Goal: Task Accomplishment & Management: Manage account settings

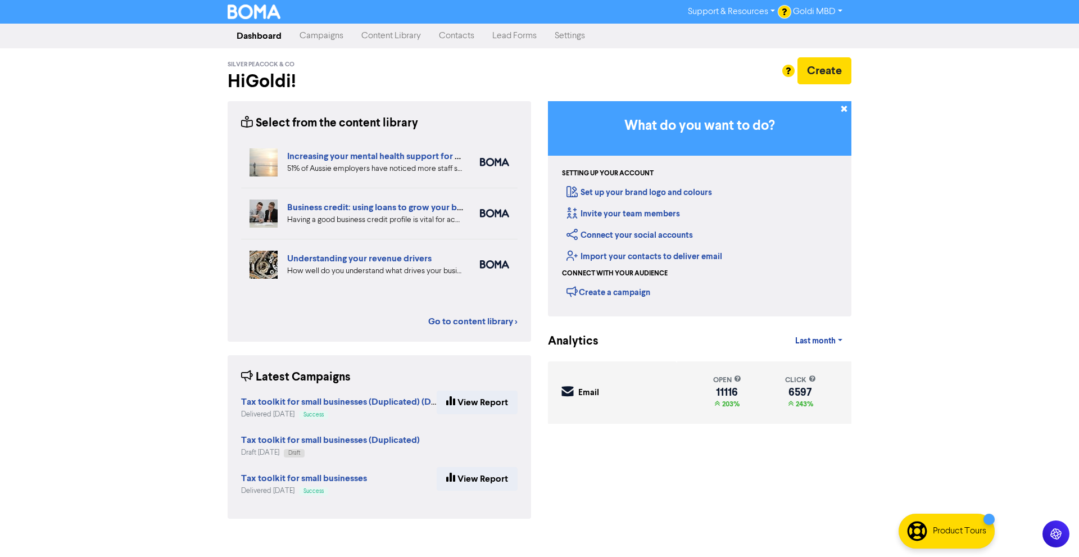
click at [314, 43] on link "Campaigns" at bounding box center [322, 36] width 62 height 22
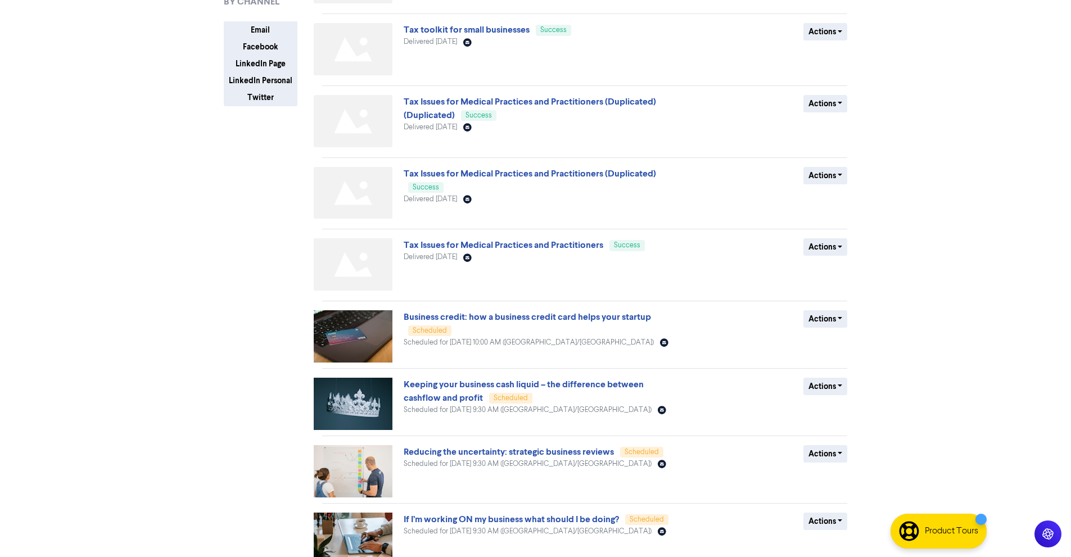
scroll to position [266, 0]
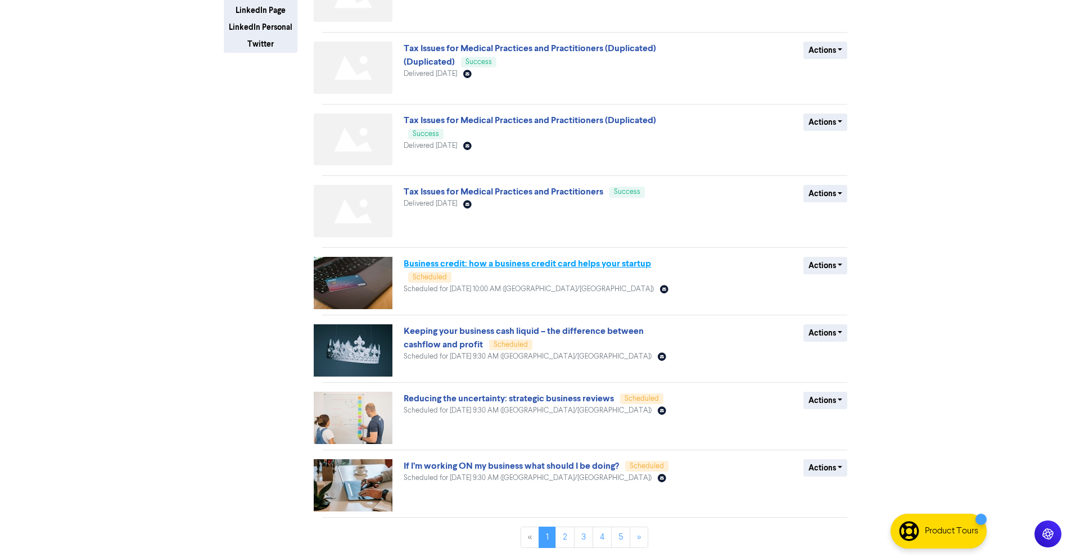
click at [510, 269] on link "Business credit: how a business credit card helps your startup" at bounding box center [526, 263] width 247 height 11
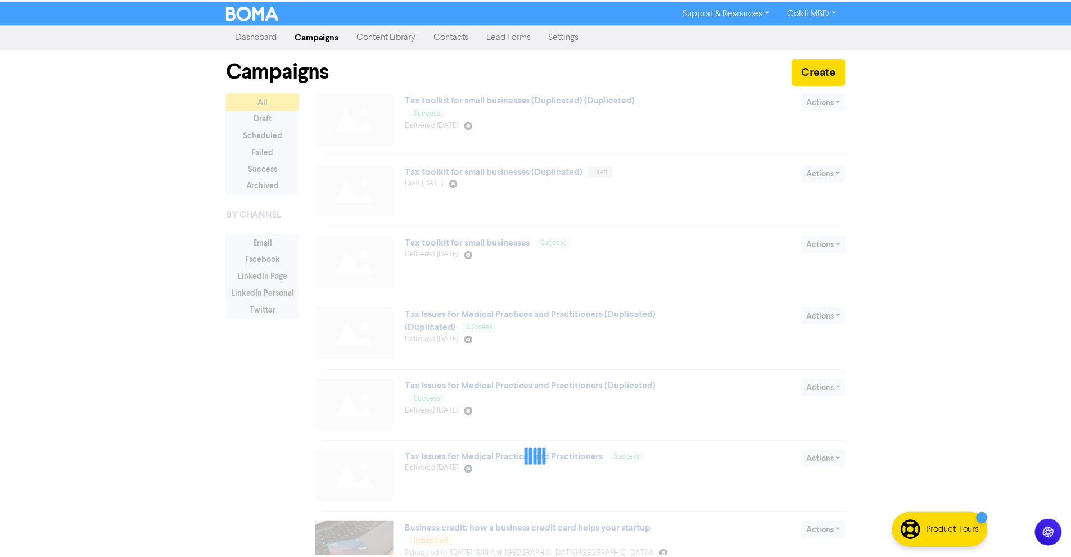
scroll to position [266, 0]
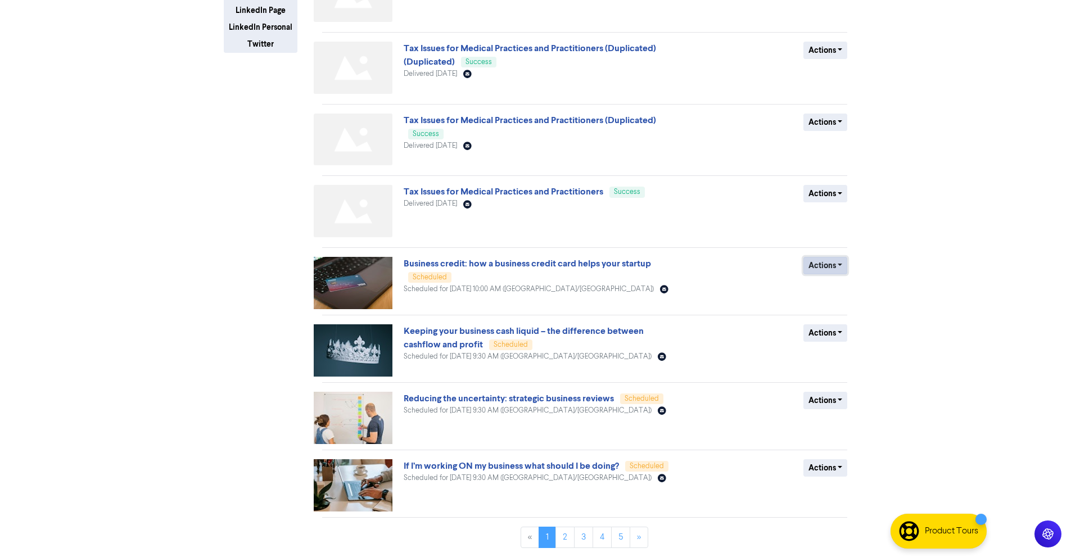
click at [844, 266] on button "Actions" at bounding box center [825, 265] width 44 height 17
click at [835, 297] on button "Revert to draft" at bounding box center [848, 289] width 89 height 18
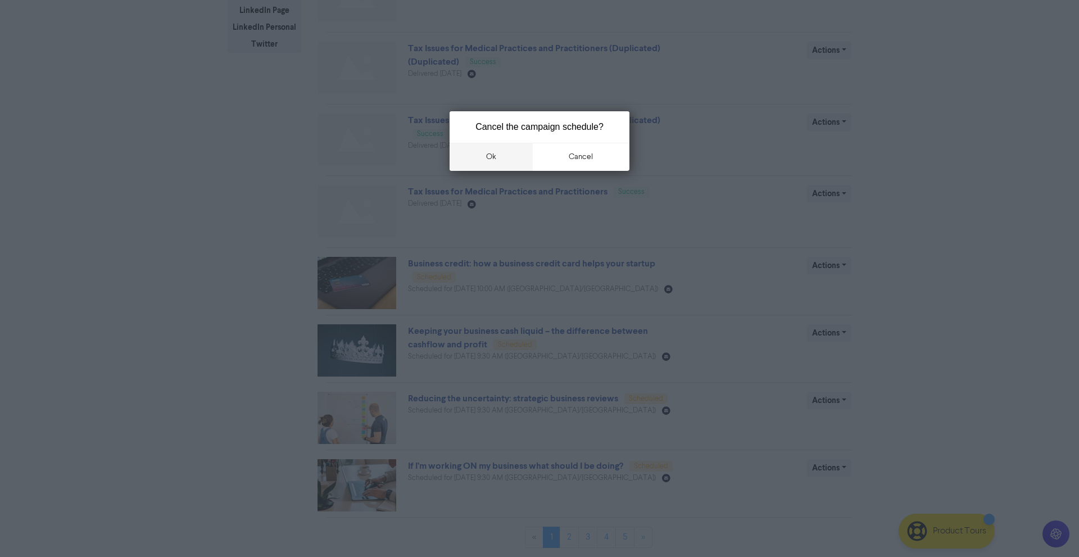
click at [502, 161] on button "ok" at bounding box center [491, 157] width 83 height 28
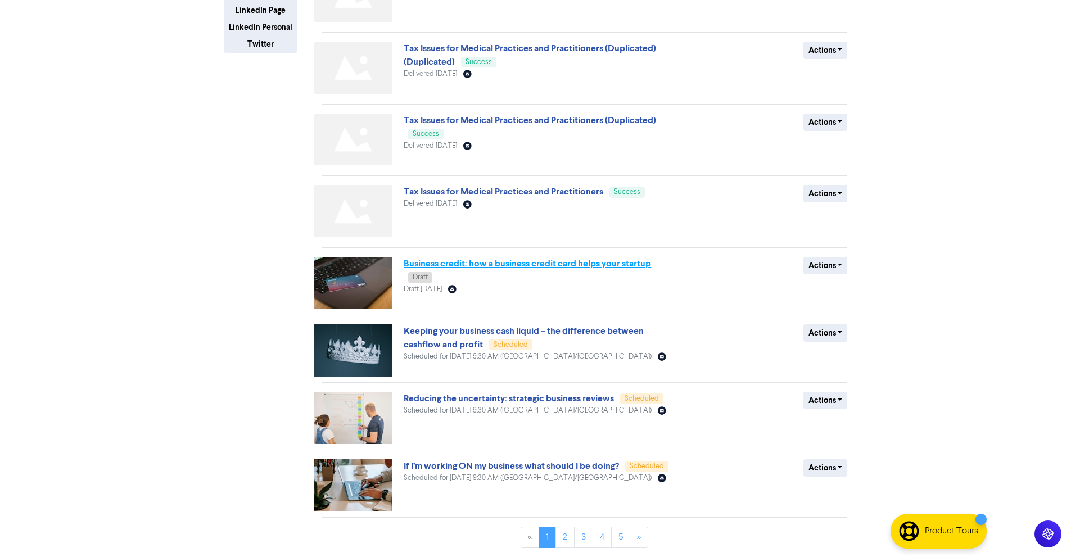
click at [485, 266] on link "Business credit: how a business credit card helps your startup" at bounding box center [526, 263] width 247 height 11
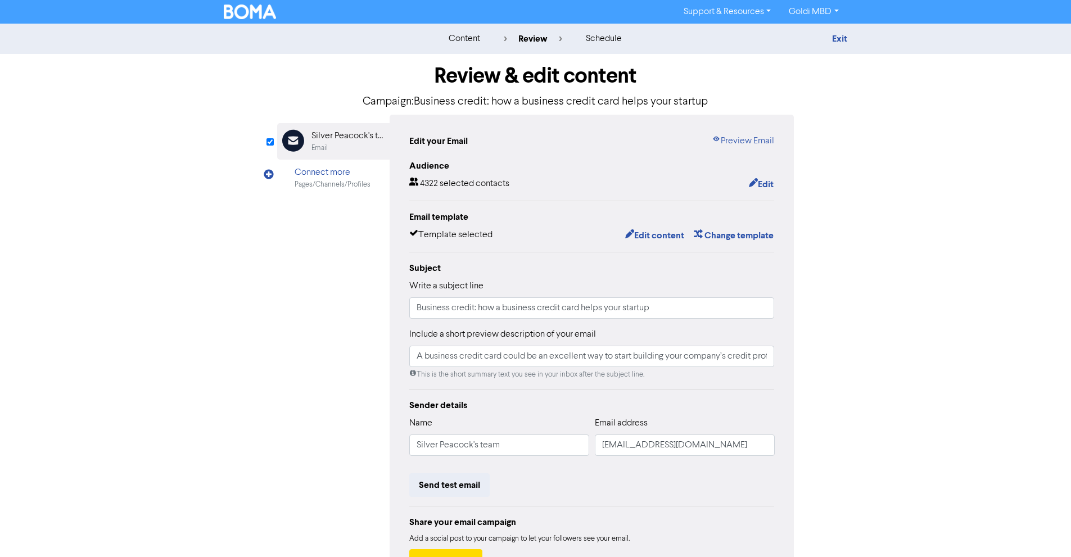
scroll to position [87, 0]
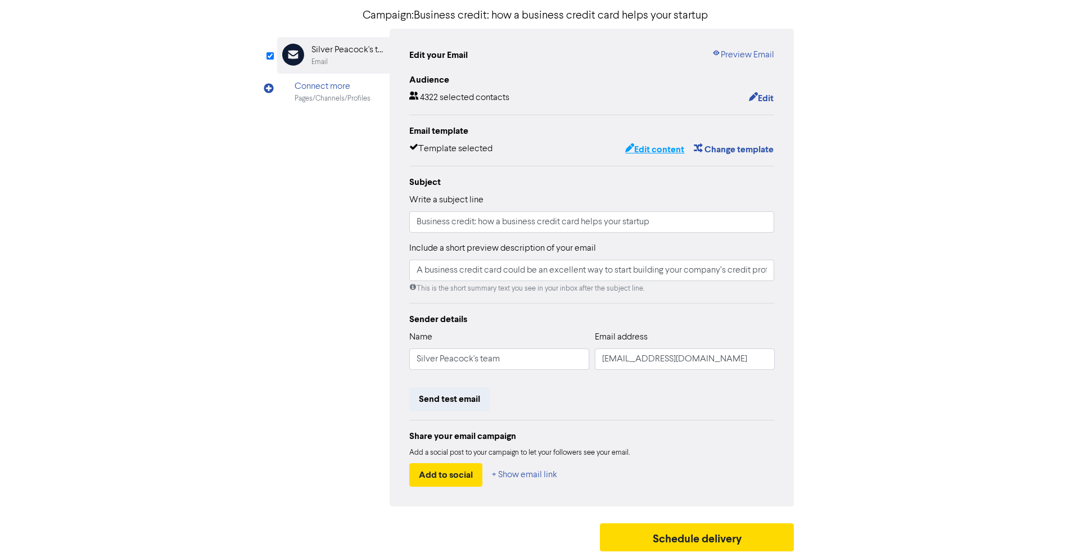
click at [643, 154] on button "Edit content" at bounding box center [654, 149] width 60 height 15
type input "A business credit card could be an excellent way to start building your company…"
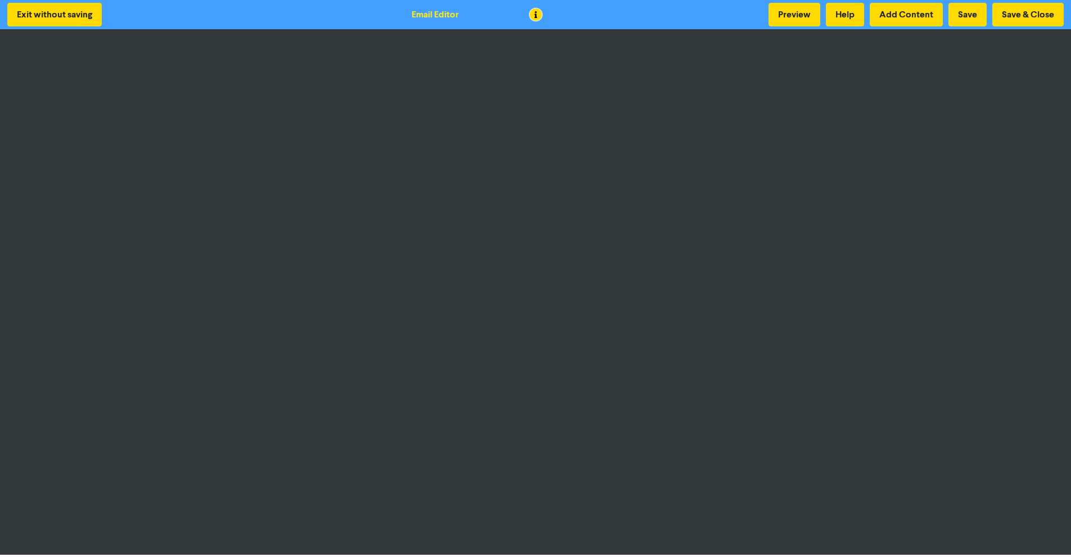
scroll to position [1, 0]
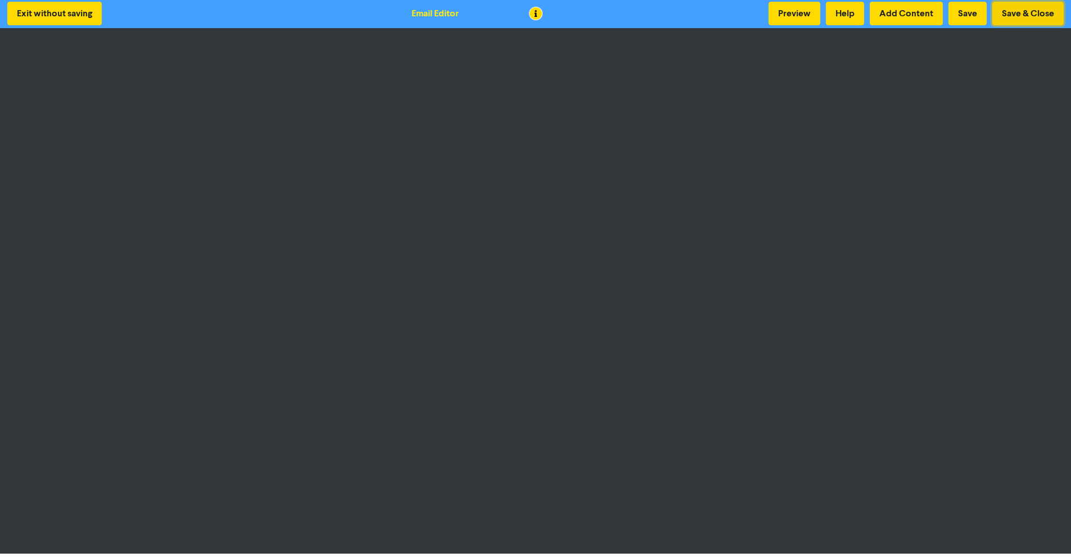
click at [1012, 16] on button "Save & Close" at bounding box center [1027, 14] width 71 height 24
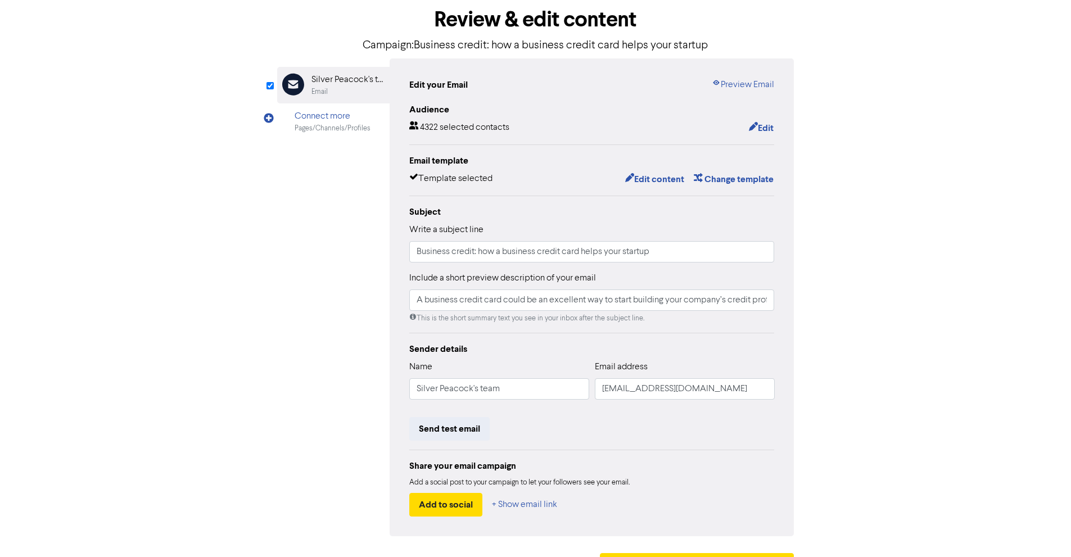
scroll to position [87, 0]
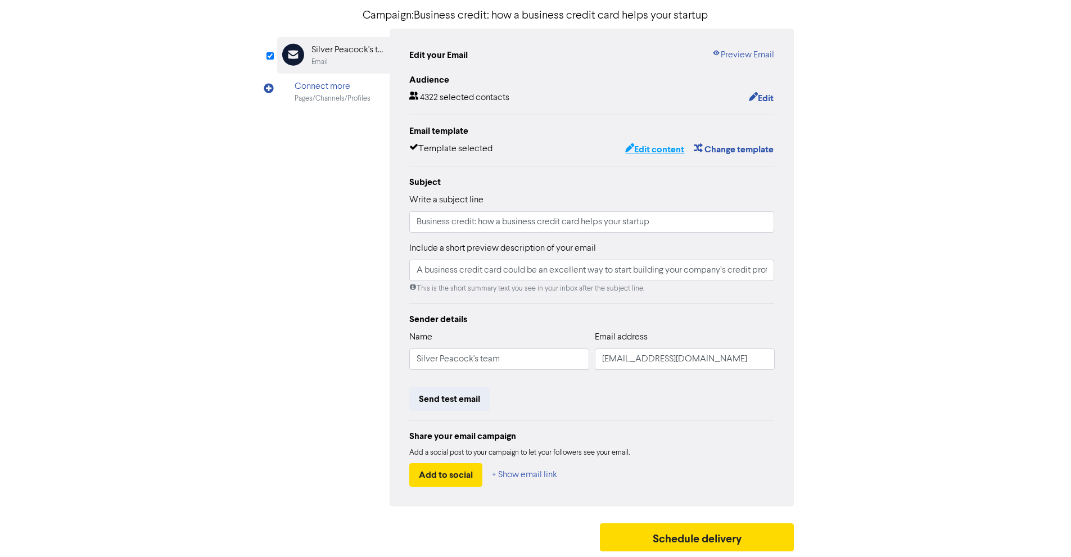
click at [636, 149] on button "Edit content" at bounding box center [654, 149] width 60 height 15
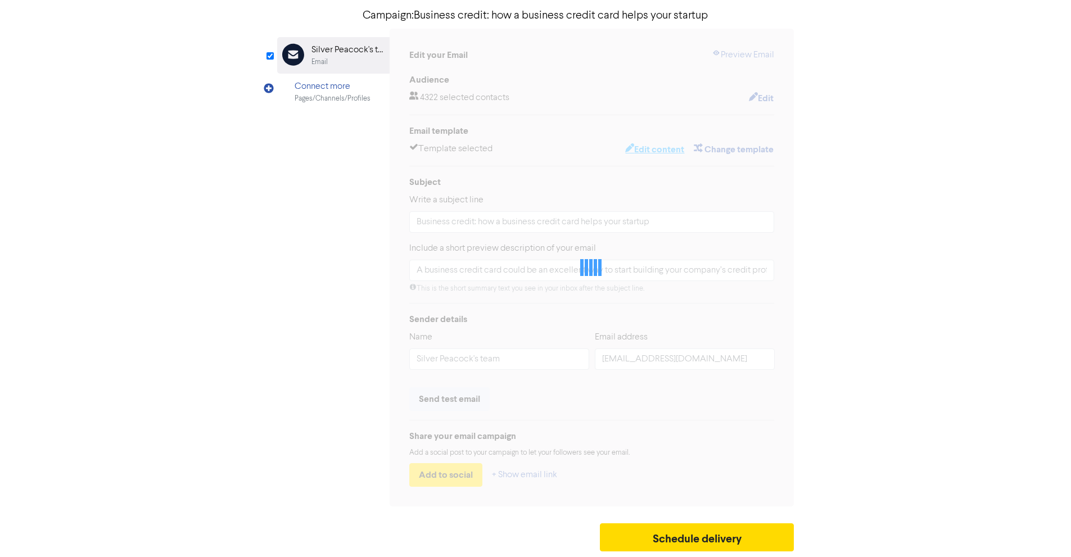
type input "A business credit card could be an excellent way to start building your company…"
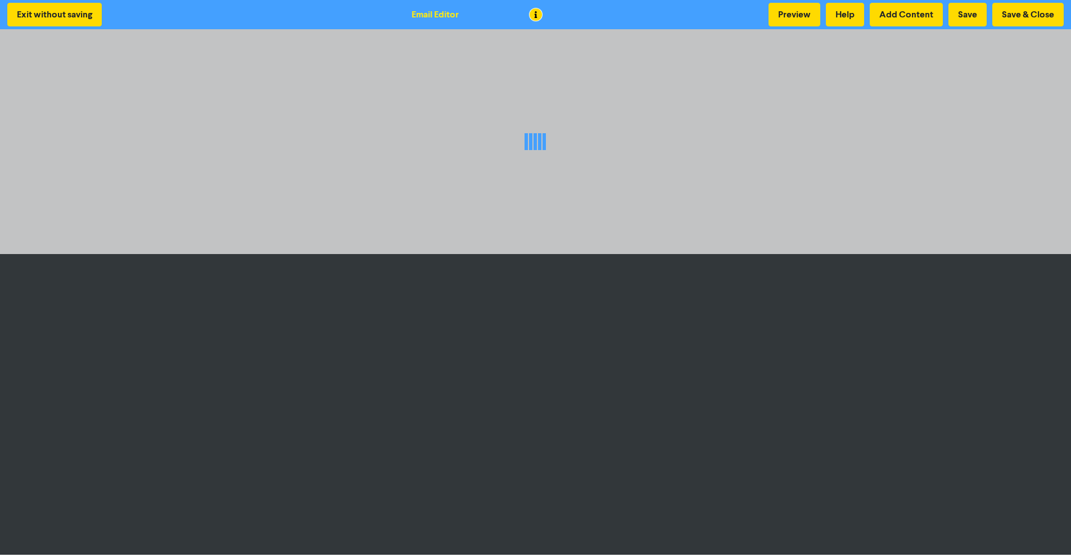
scroll to position [1, 0]
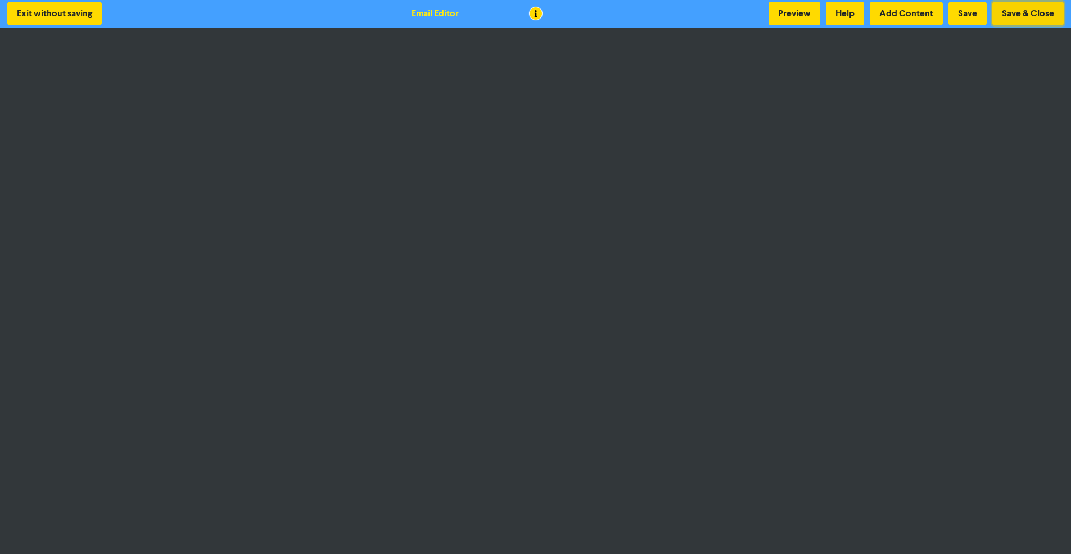
click at [1033, 17] on button "Save & Close" at bounding box center [1027, 14] width 71 height 24
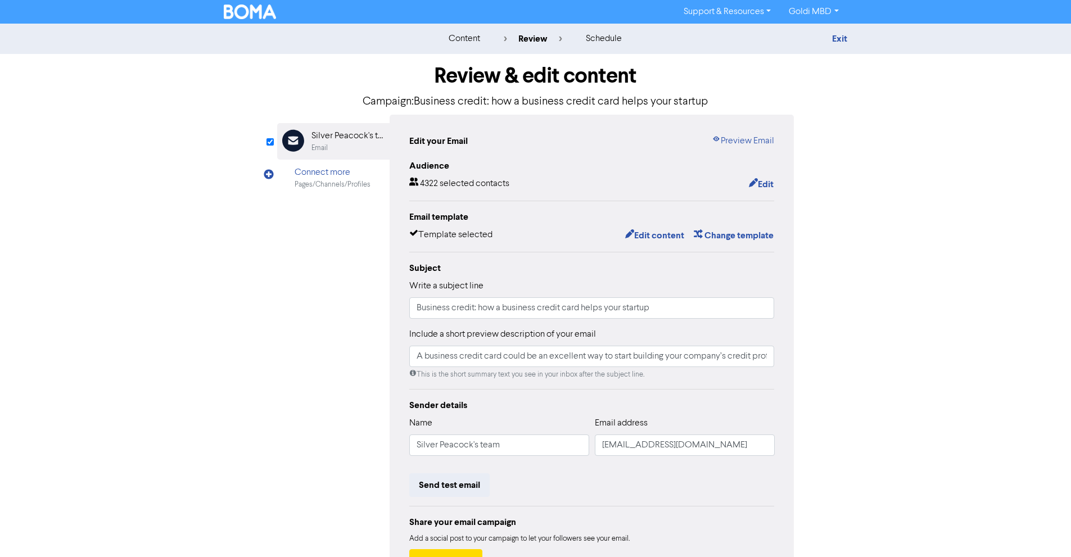
scroll to position [87, 0]
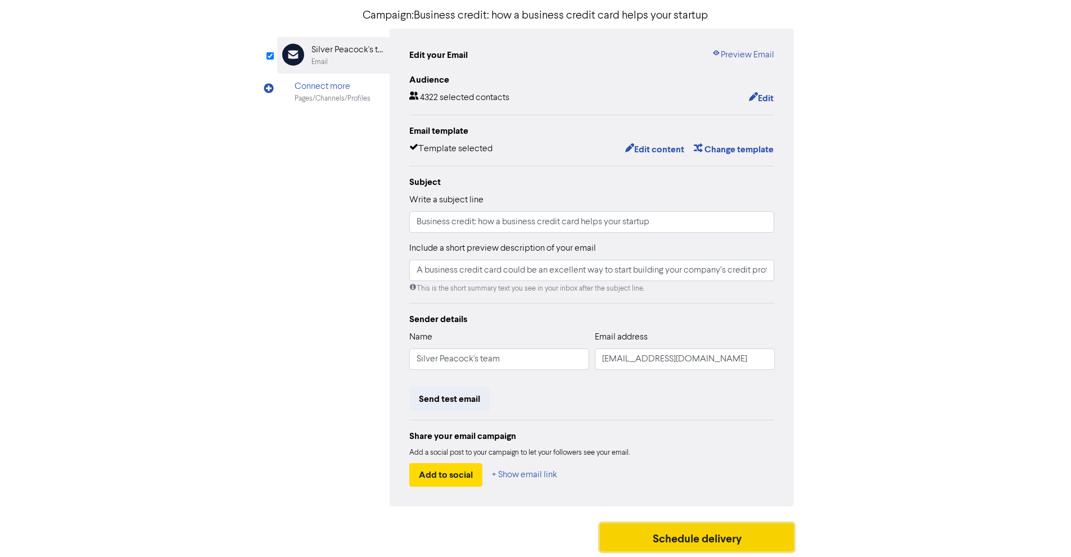
click at [720, 548] on button "Schedule delivery" at bounding box center [697, 537] width 194 height 28
type input "A business credit card could be an excellent way to start building your company…"
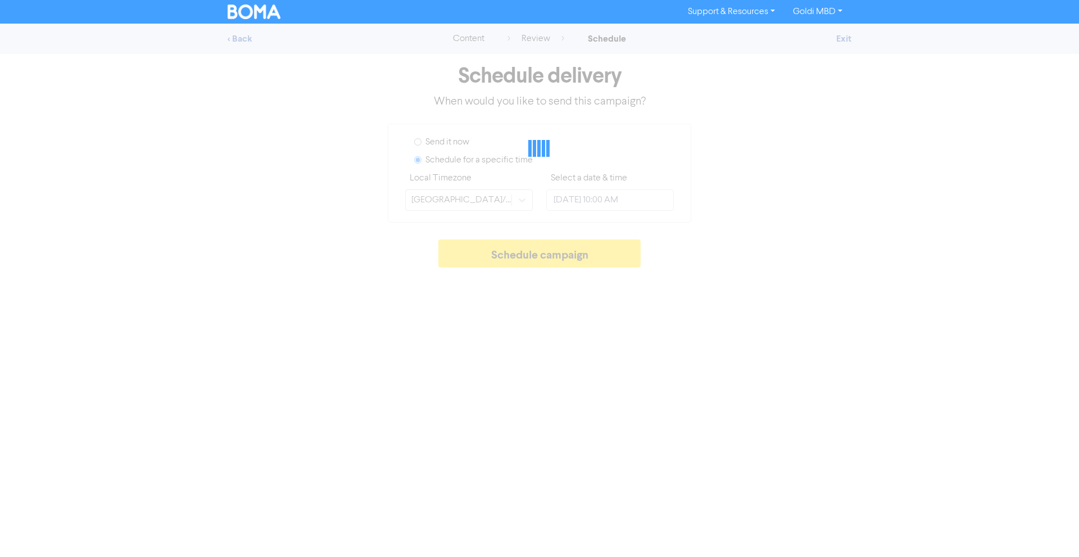
type input "August 22, 2025 4:00 PM"
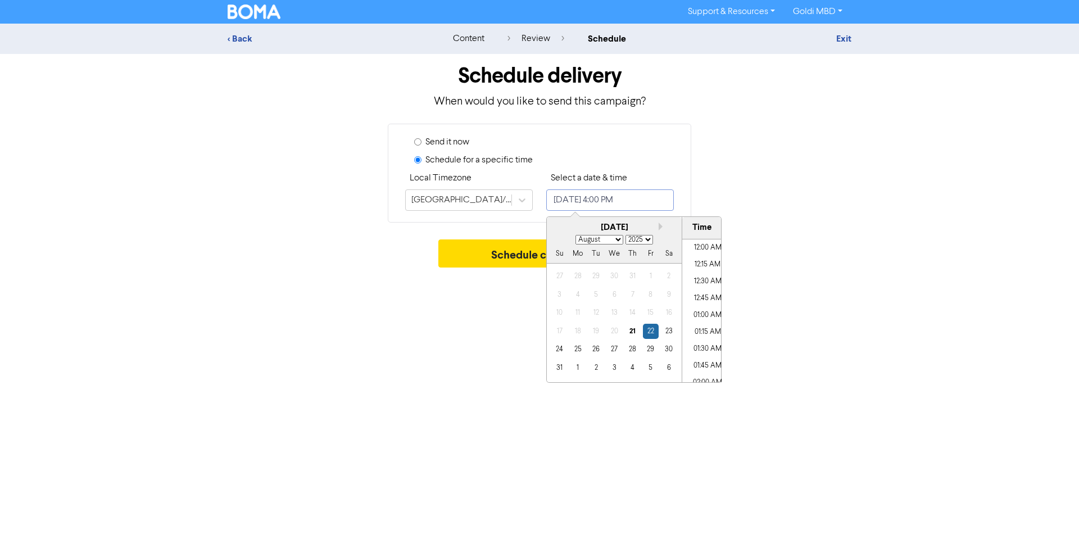
scroll to position [1016, 0]
click at [559, 208] on input "August 22, 2025 4:00 PM" at bounding box center [610, 199] width 128 height 21
click at [606, 238] on select "January February March April May June July August September October November De…" at bounding box center [599, 240] width 48 height 10
select select "11"
click at [575, 235] on select "January February March April May June July August September October November De…" at bounding box center [599, 240] width 48 height 10
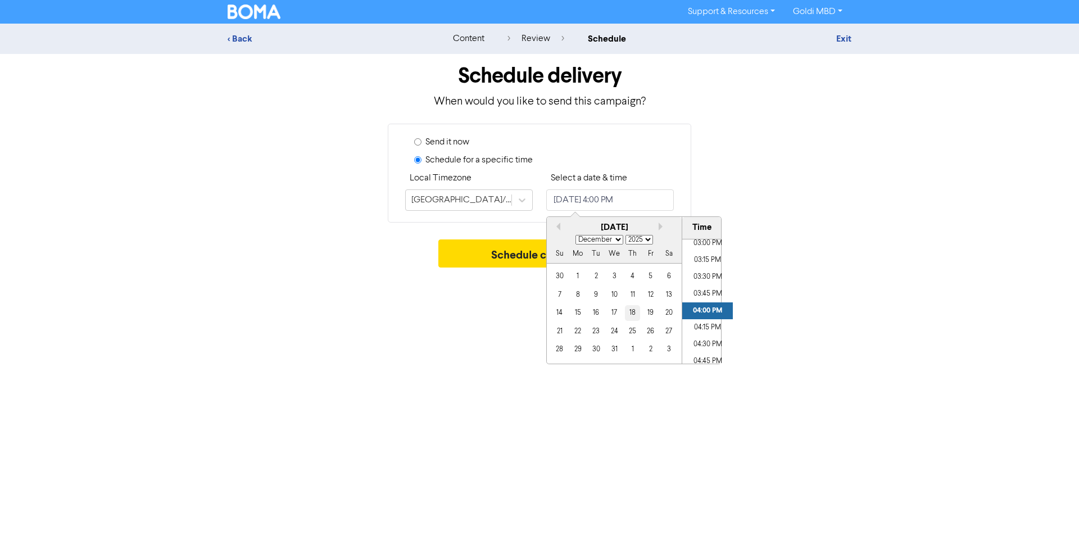
click at [638, 315] on div "18" at bounding box center [632, 312] width 15 height 15
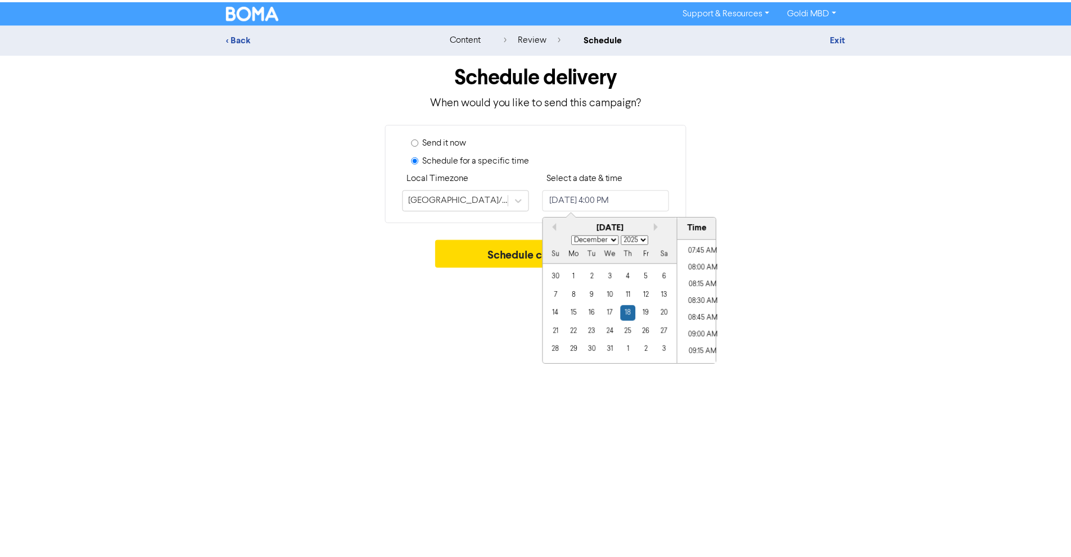
scroll to position [519, 0]
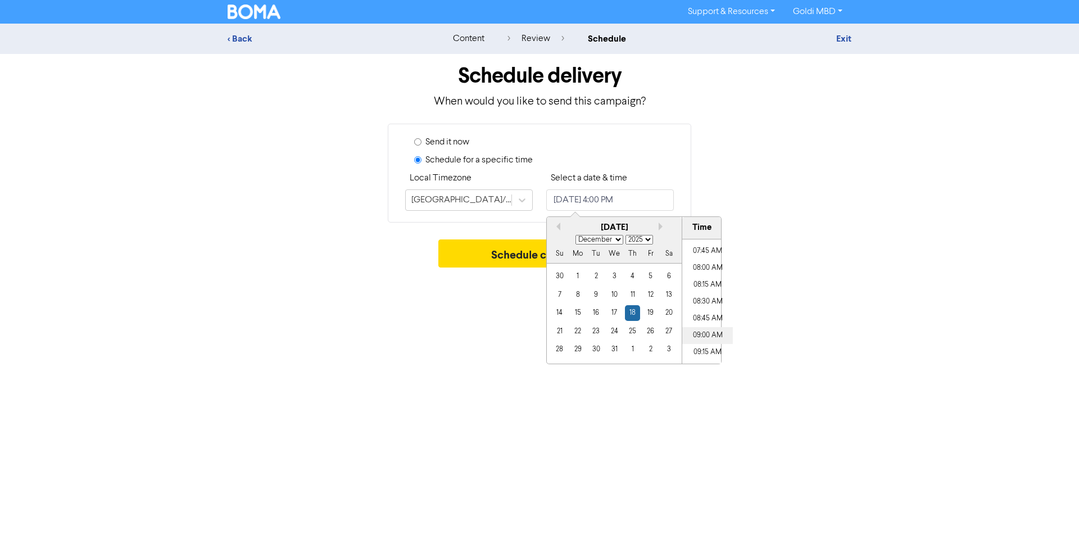
click at [705, 332] on li "09:00 AM" at bounding box center [707, 335] width 51 height 17
type input "December 18, 2025 9:00 AM"
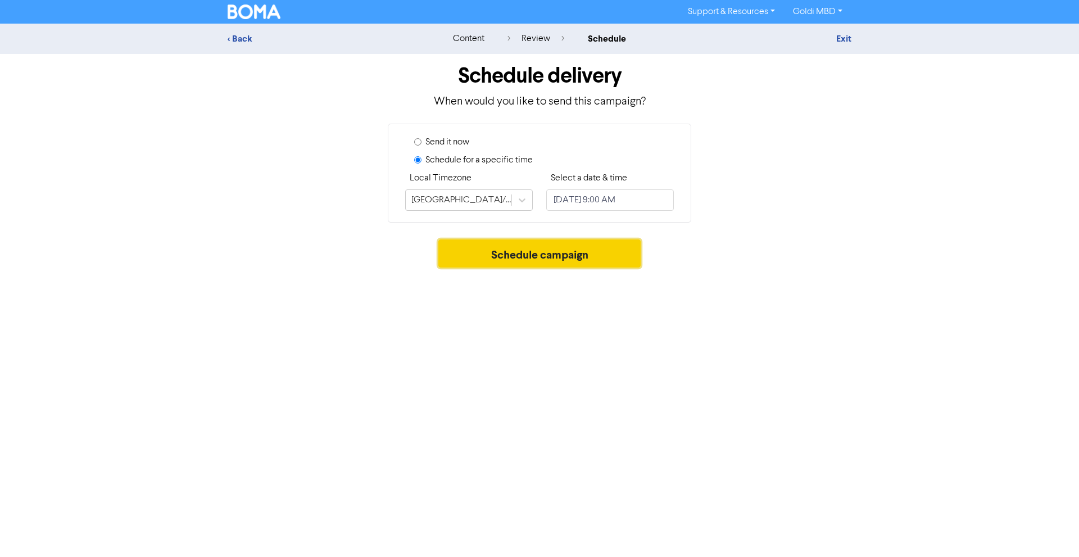
click at [477, 248] on button "Schedule campaign" at bounding box center [539, 253] width 203 height 28
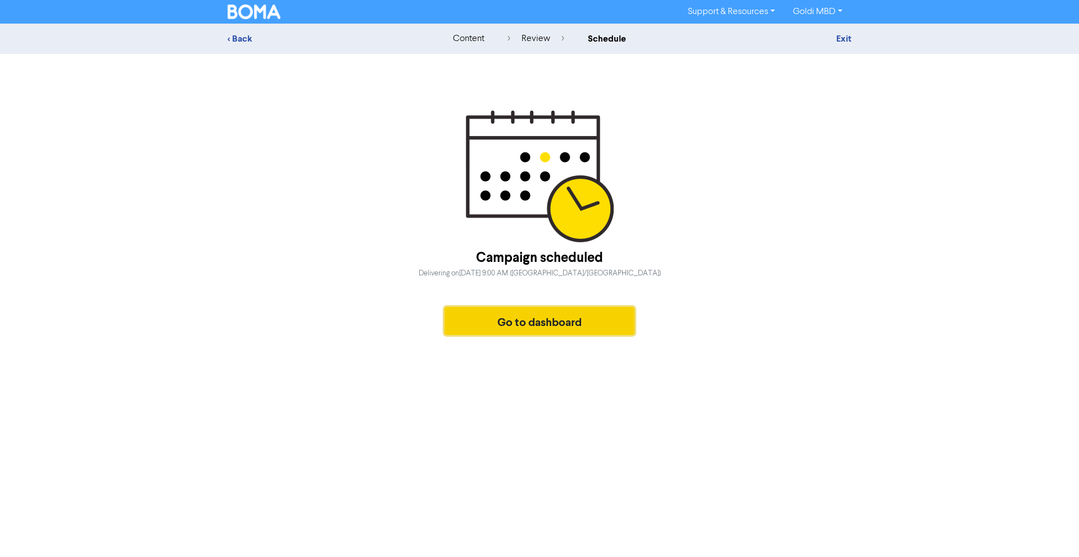
click at [506, 320] on button "Go to dashboard" at bounding box center [540, 321] width 190 height 28
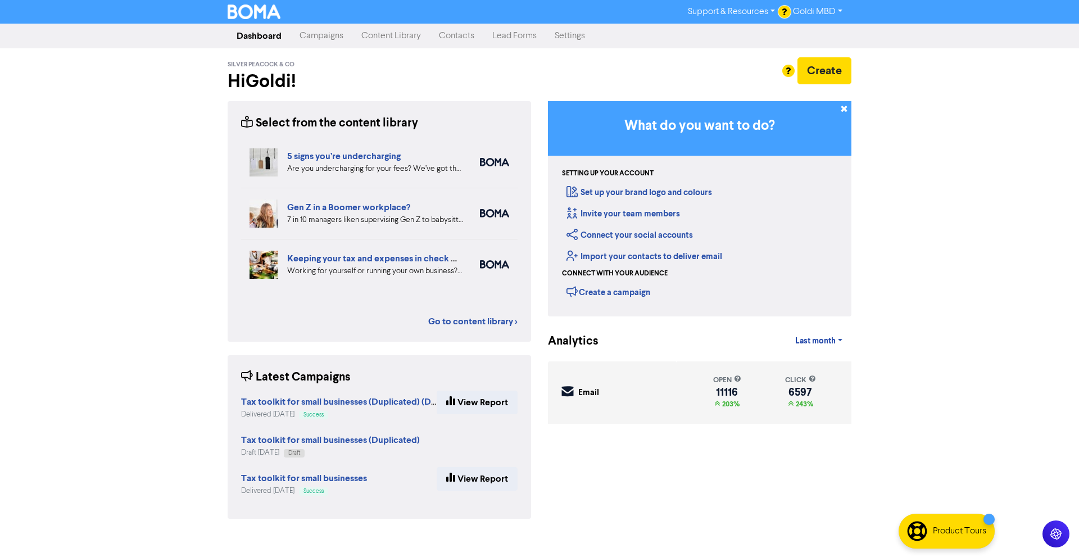
click at [315, 33] on link "Campaigns" at bounding box center [322, 36] width 62 height 22
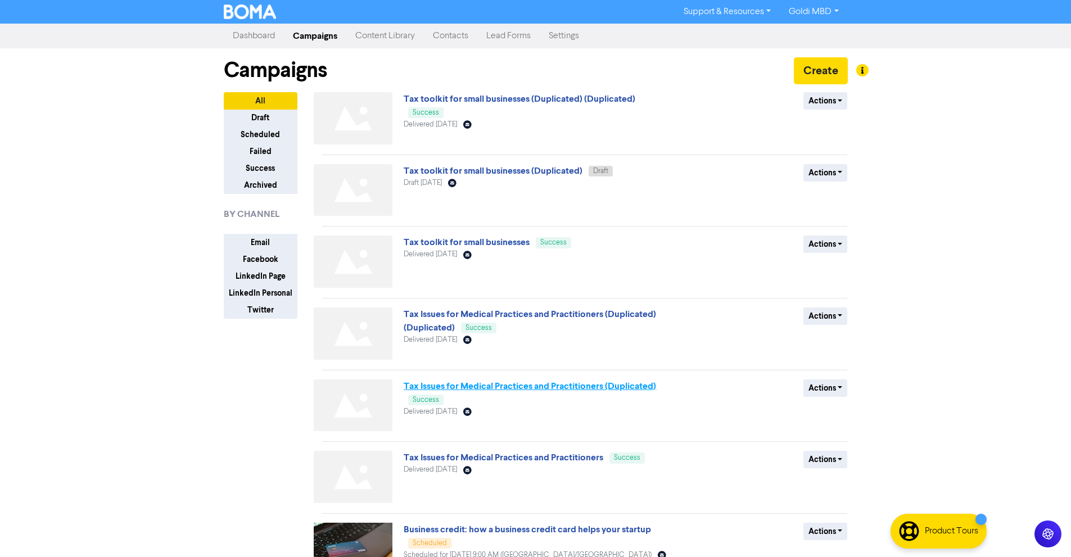
scroll to position [266, 0]
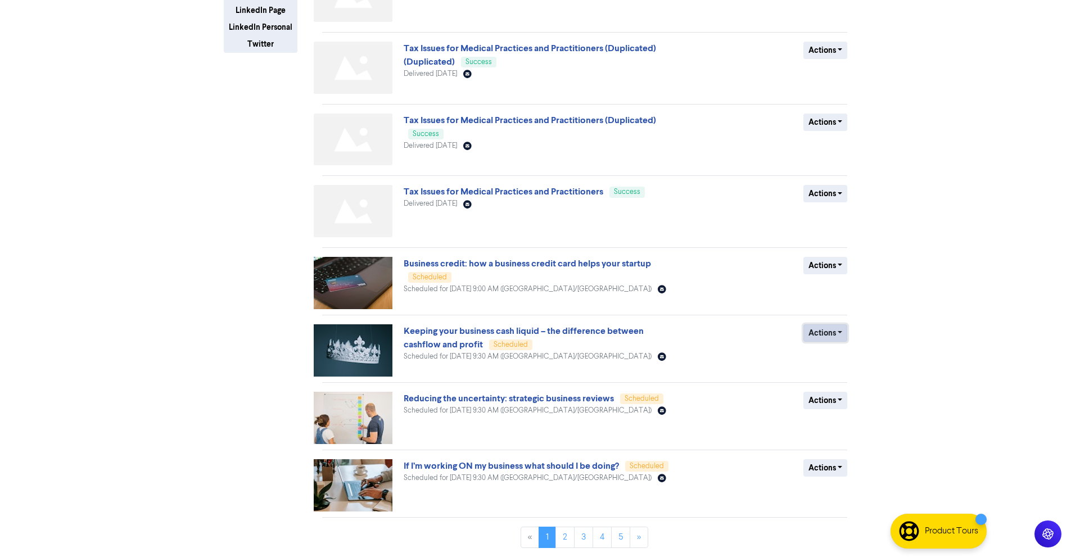
click at [820, 330] on button "Actions" at bounding box center [825, 332] width 44 height 17
click at [851, 353] on button "Revert to draft" at bounding box center [848, 357] width 89 height 18
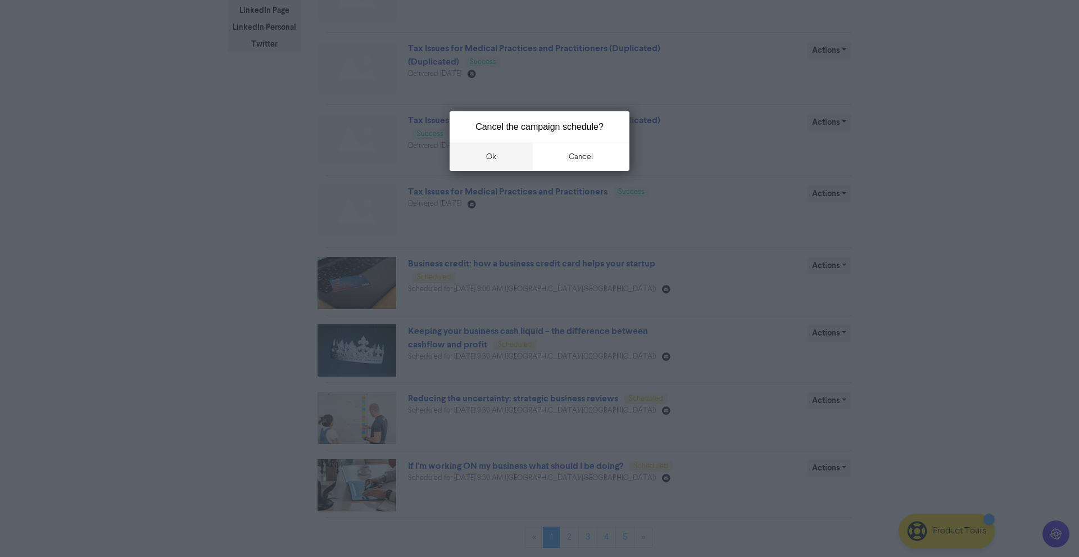
click at [491, 154] on button "ok" at bounding box center [491, 157] width 83 height 28
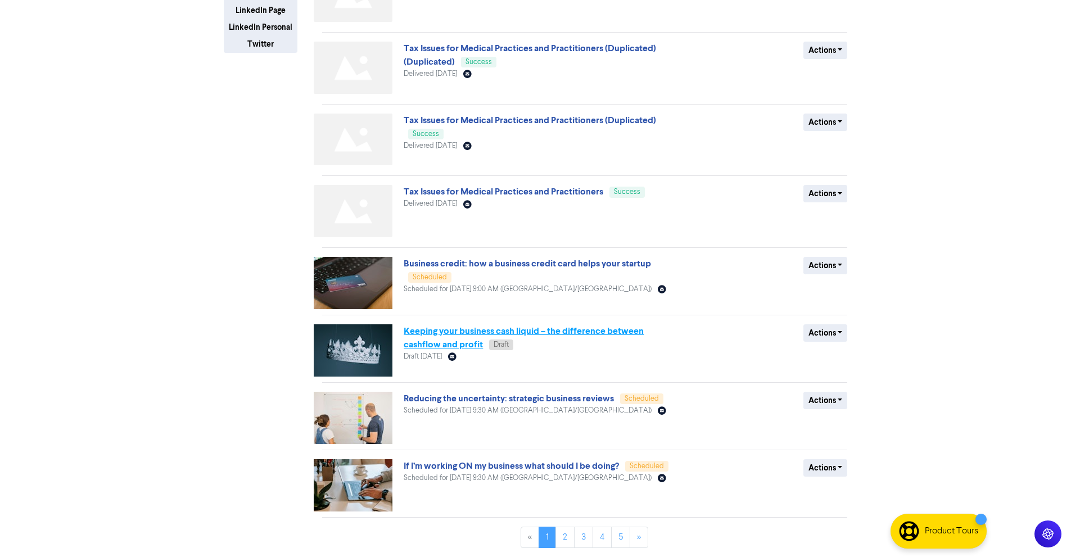
click at [460, 331] on link "Keeping your business cash liquid – the difference between cashflow and profit" at bounding box center [523, 337] width 240 height 25
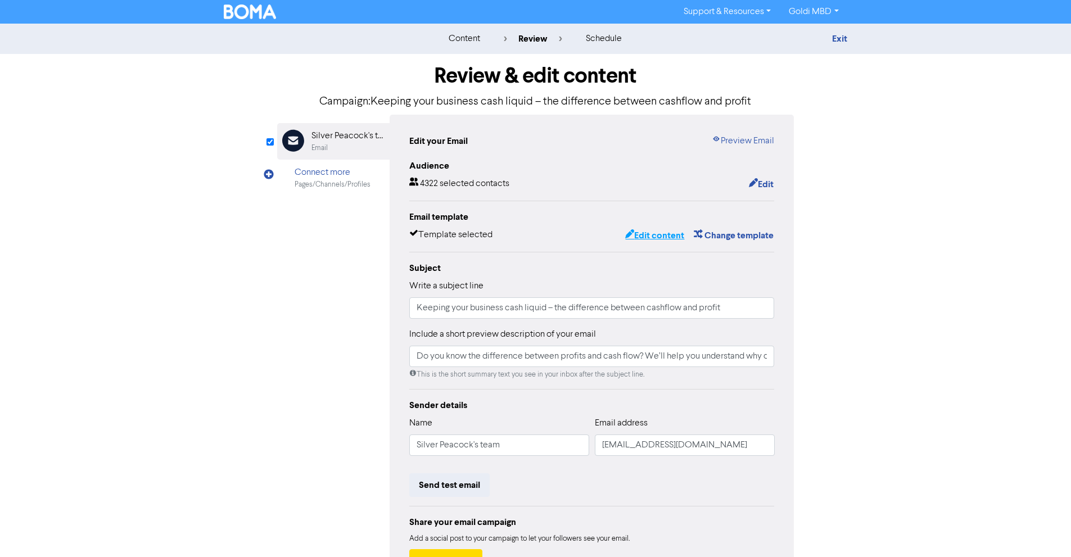
click at [659, 230] on button "Edit content" at bounding box center [654, 235] width 60 height 15
type input "Do you know the difference between profits and cash flow? We’ll help you unders…"
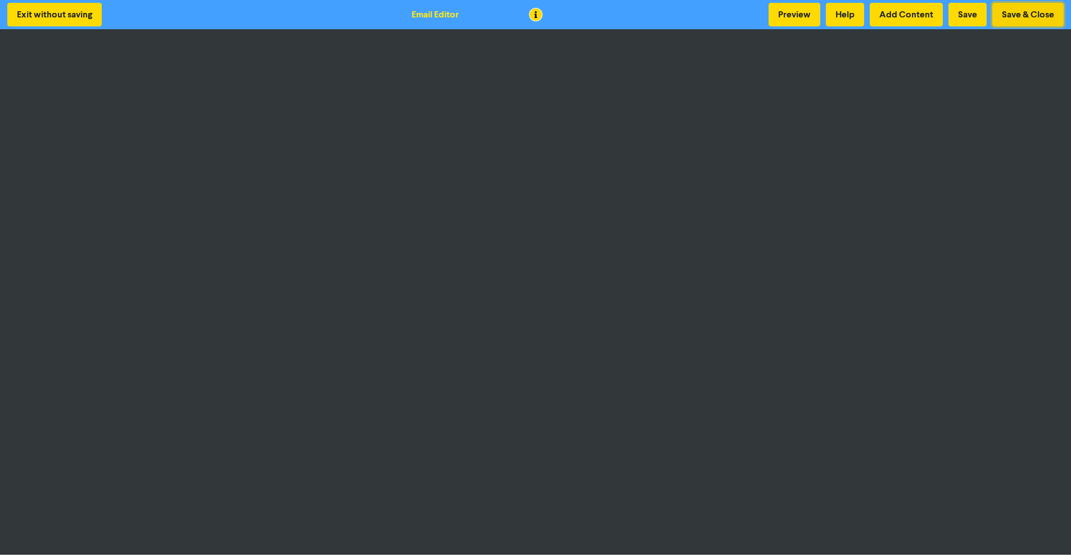
click at [1024, 14] on button "Save & Close" at bounding box center [1027, 15] width 71 height 24
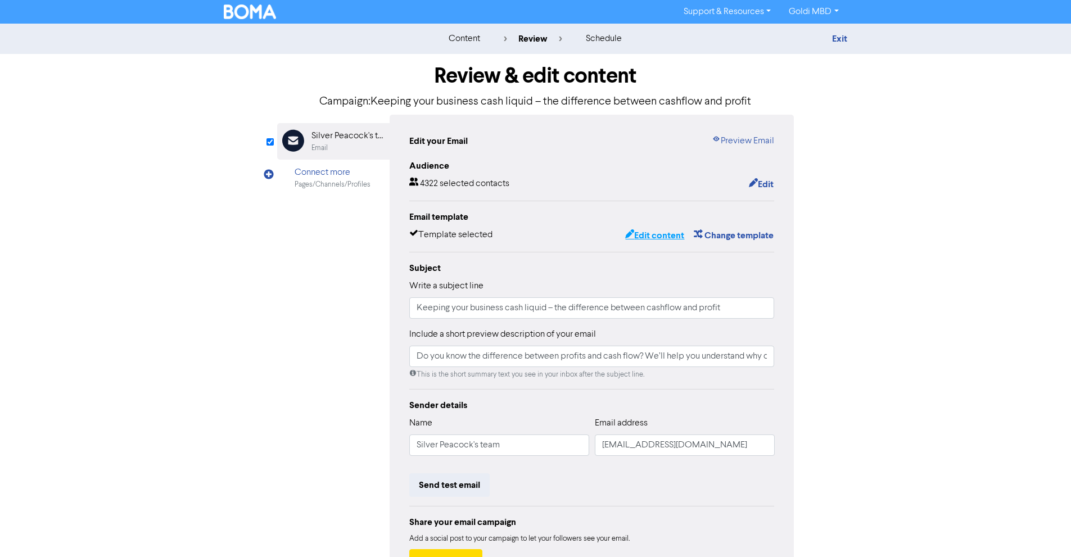
scroll to position [87, 0]
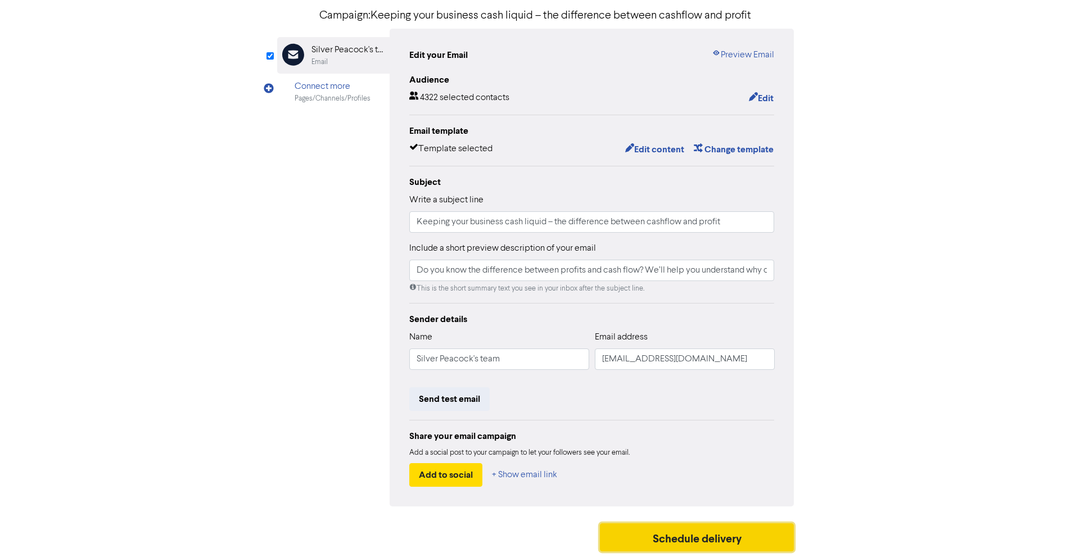
click at [629, 530] on button "Schedule delivery" at bounding box center [697, 537] width 194 height 28
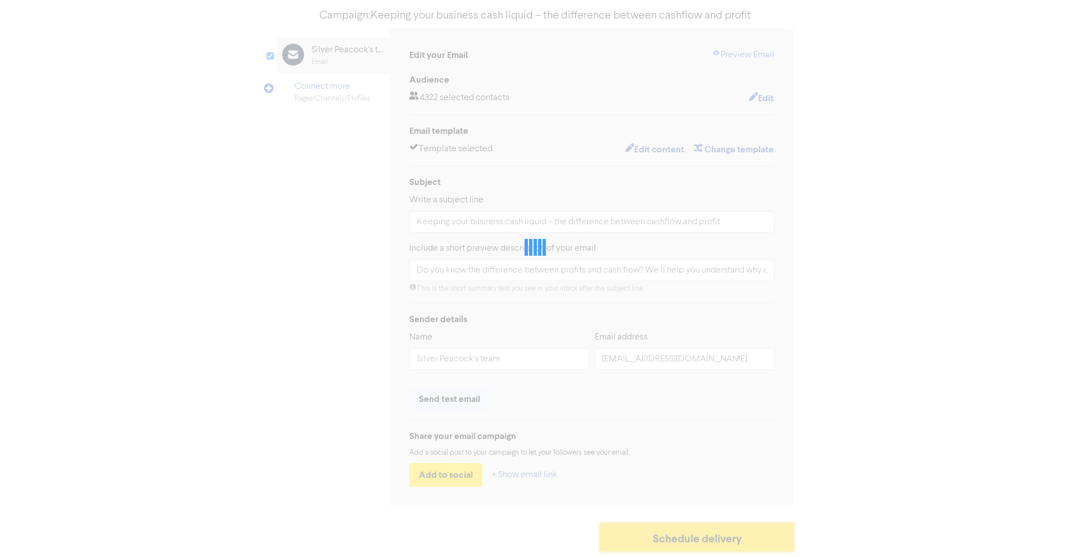
type input "Do you know the difference between profits and cash flow? We’ll help you unders…"
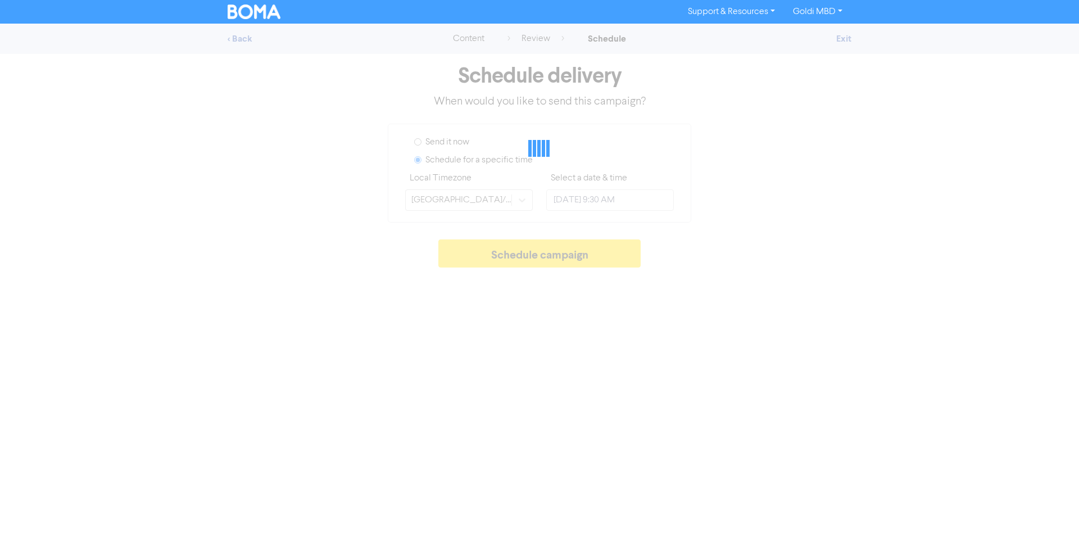
type input "August 22, 2025 4:00 PM"
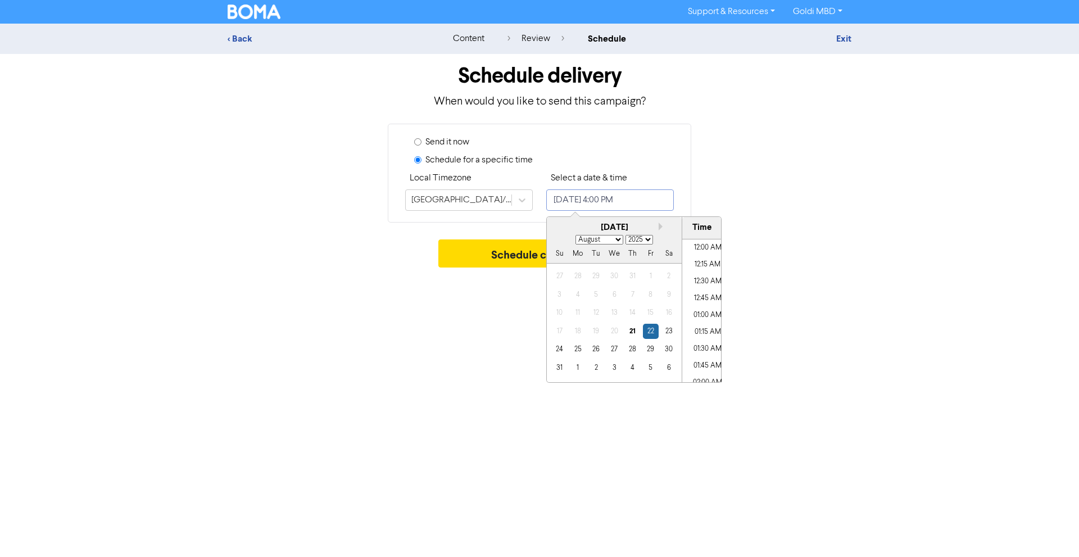
scroll to position [1016, 0]
click at [581, 194] on input "August 22, 2025 4:00 PM" at bounding box center [610, 199] width 128 height 21
click at [607, 246] on div "Su Mo Tu We Th Fr Sa" at bounding box center [614, 254] width 135 height 18
click at [607, 244] on select "January February March April May June July August September October November De…" at bounding box center [599, 240] width 48 height 10
select select "10"
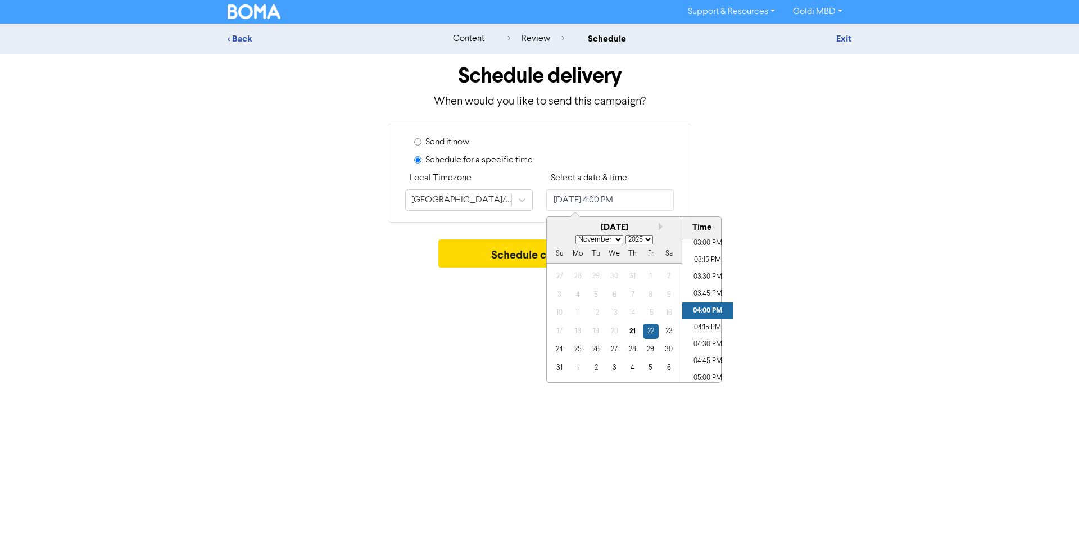
click at [575, 235] on select "January February March April May June July August September October November De…" at bounding box center [599, 240] width 48 height 10
click at [631, 338] on div "20" at bounding box center [632, 331] width 15 height 15
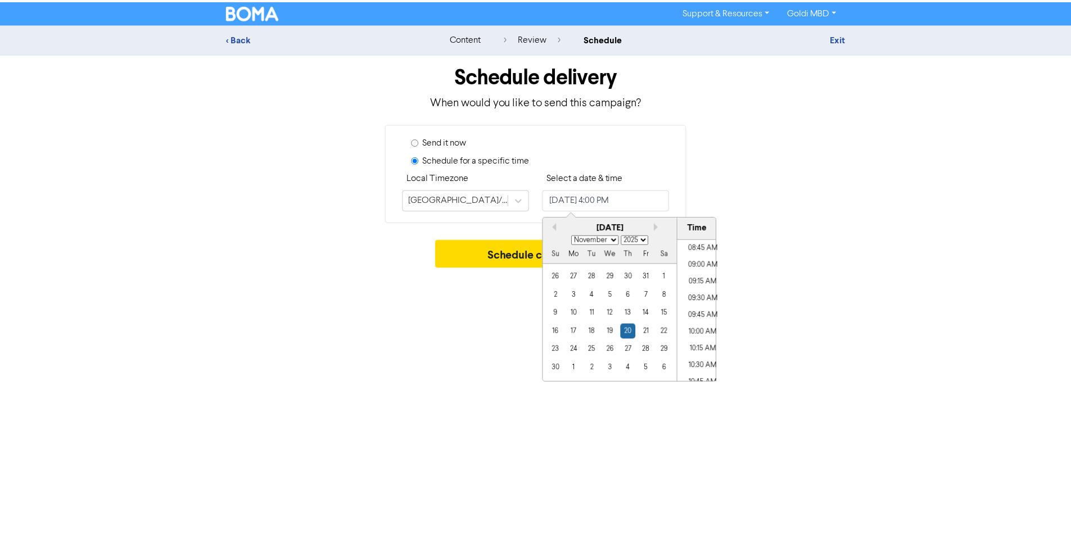
scroll to position [590, 0]
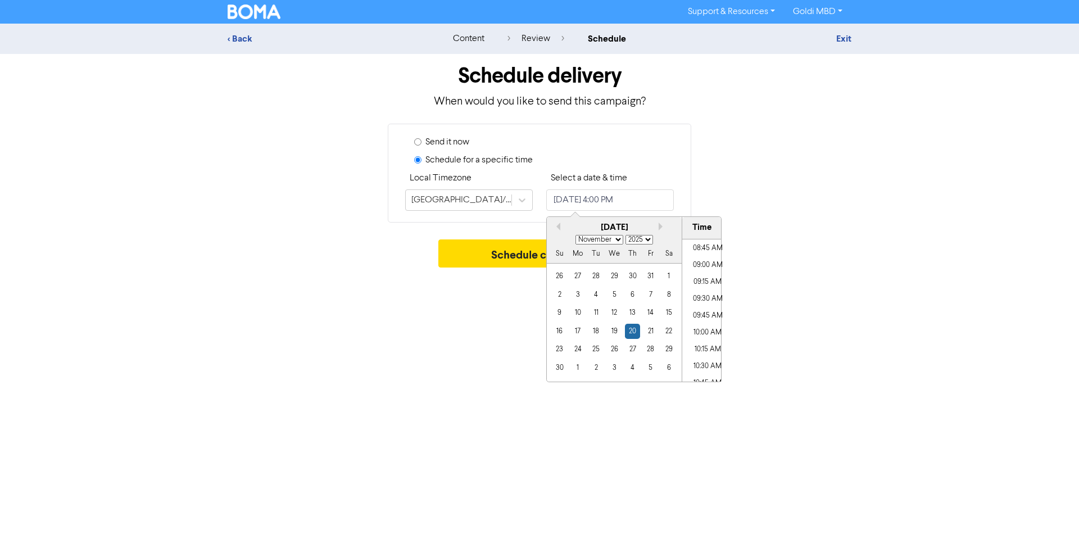
click at [702, 297] on li "09:30 AM" at bounding box center [707, 299] width 51 height 17
type input "November 20, 2025 9:30 AM"
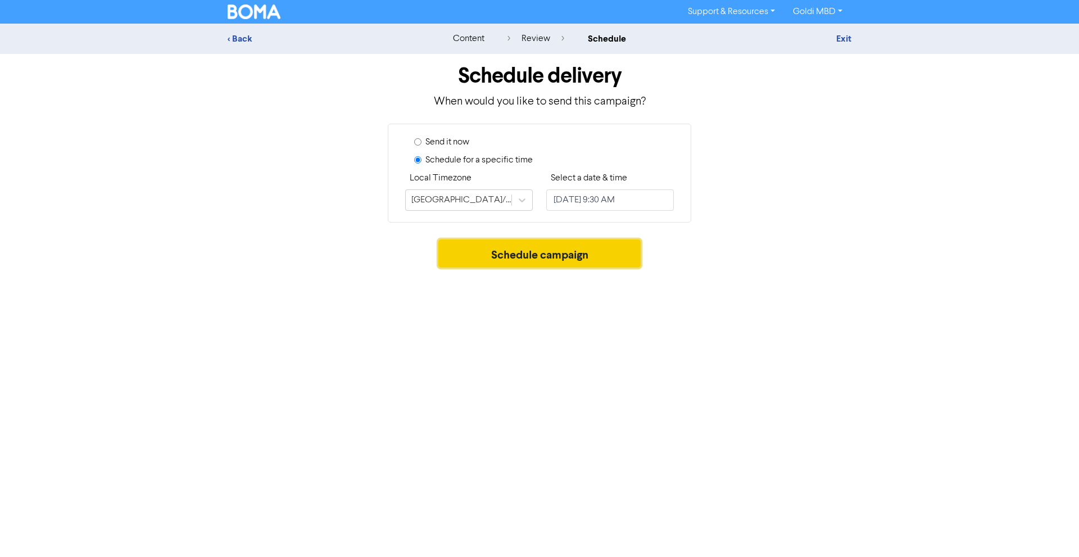
click at [513, 262] on button "Schedule campaign" at bounding box center [539, 253] width 203 height 28
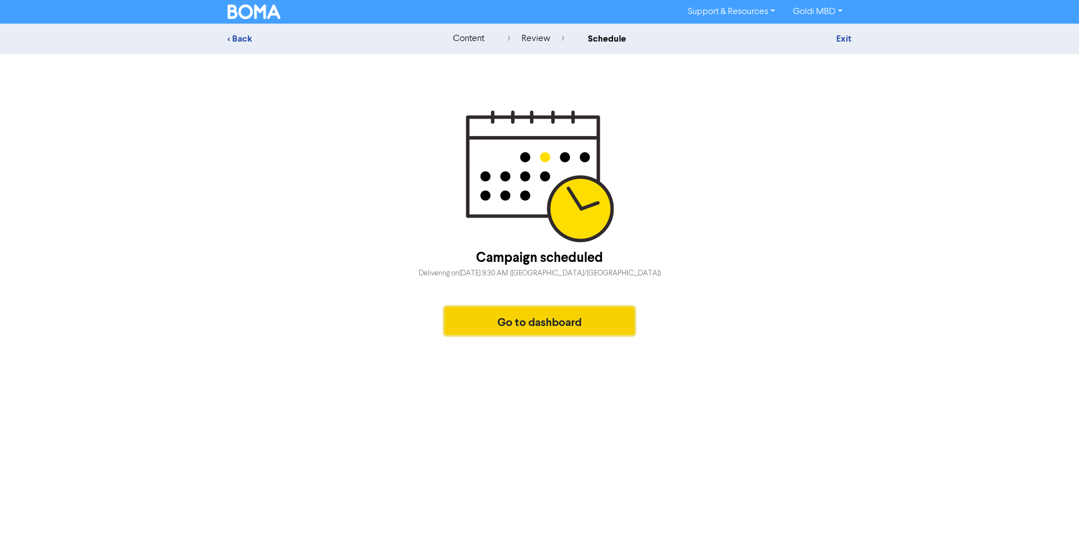
click at [520, 314] on button "Go to dashboard" at bounding box center [540, 321] width 190 height 28
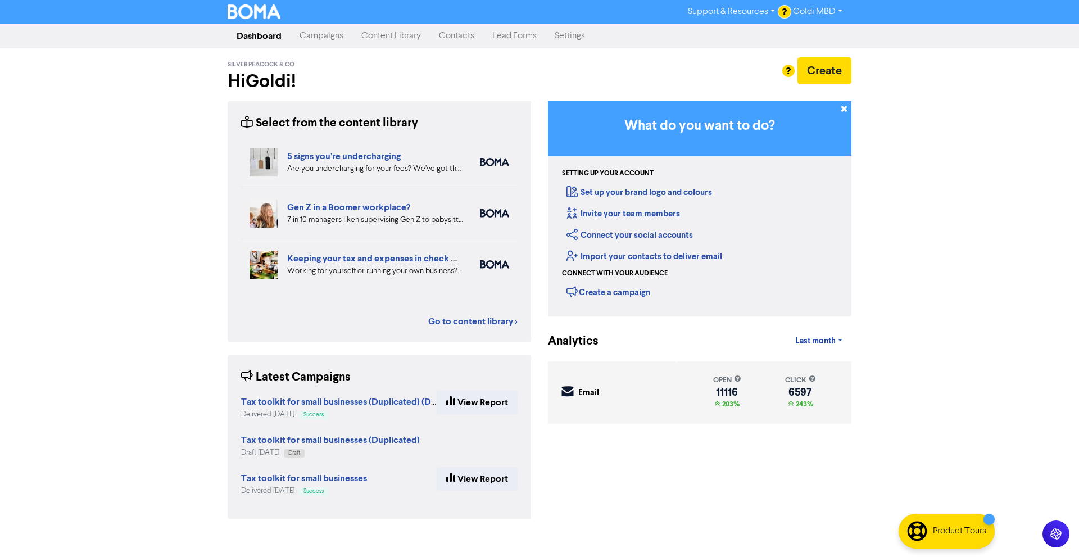
click at [339, 40] on link "Campaigns" at bounding box center [322, 36] width 62 height 22
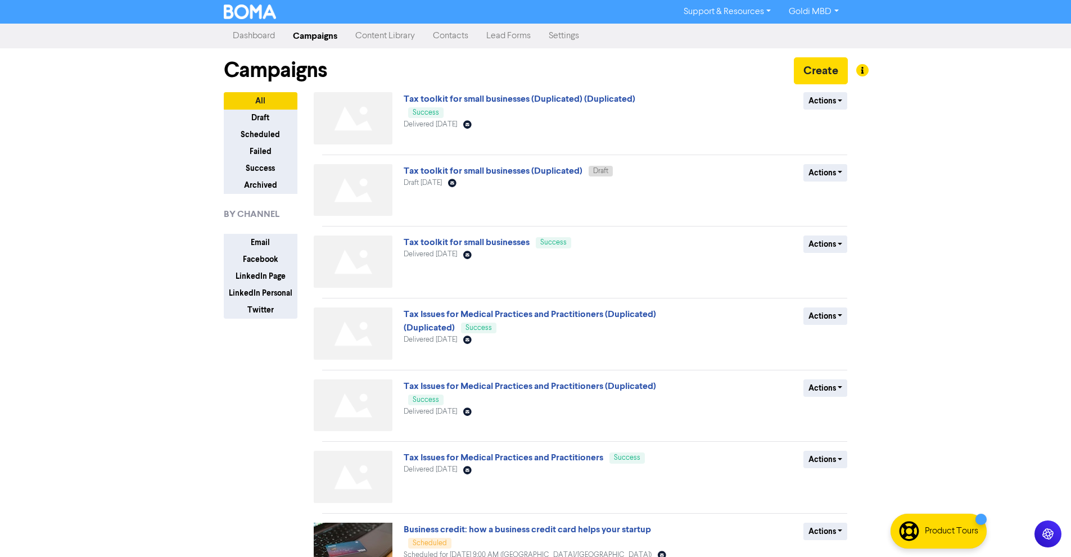
scroll to position [266, 0]
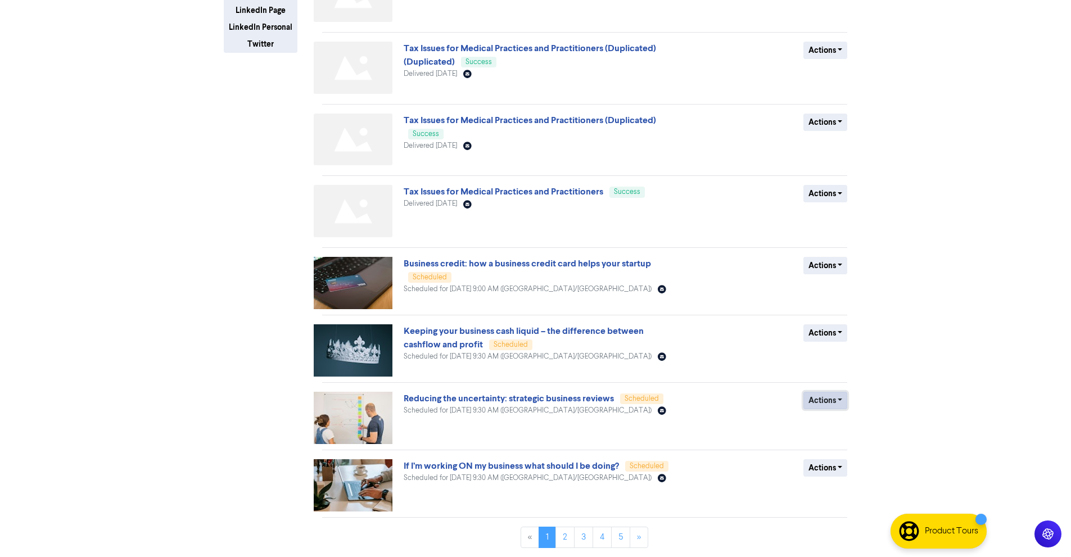
click at [823, 406] on button "Actions" at bounding box center [825, 400] width 44 height 17
click at [819, 423] on button "Revert to draft" at bounding box center [848, 424] width 89 height 18
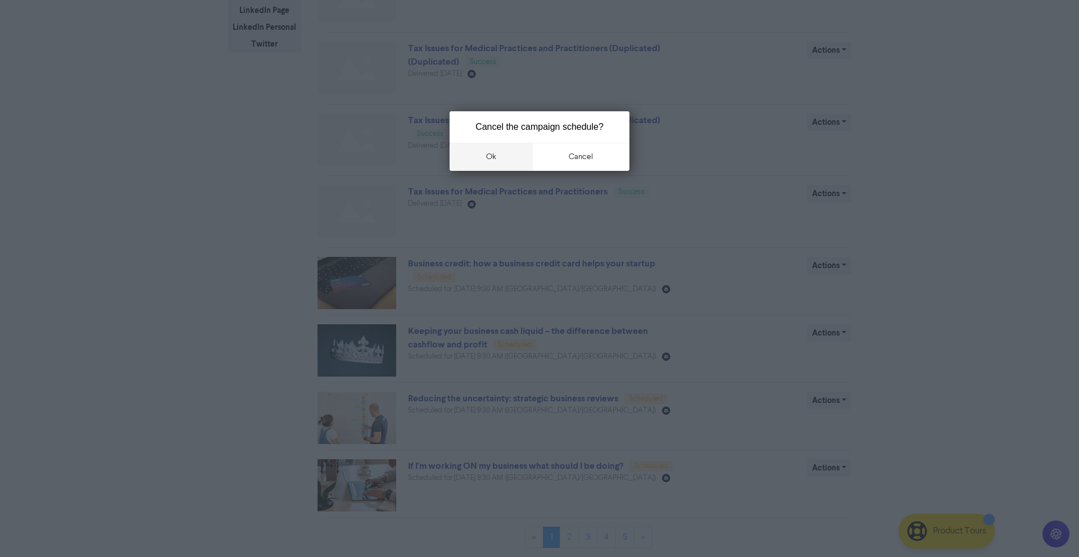
click at [491, 159] on button "ok" at bounding box center [491, 157] width 83 height 28
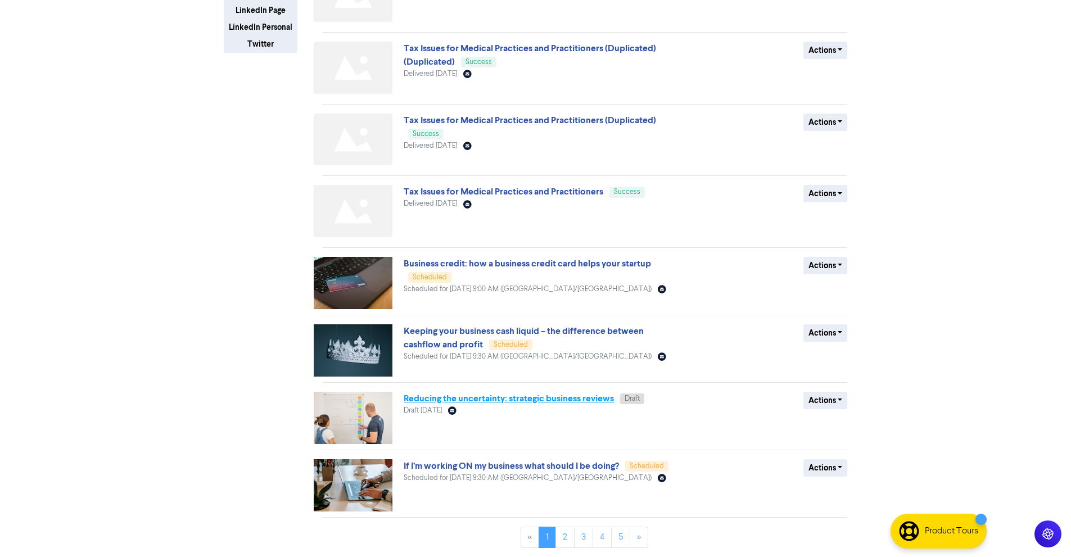
click at [500, 401] on link "Reducing the uncertainty: strategic business reviews" at bounding box center [508, 398] width 210 height 11
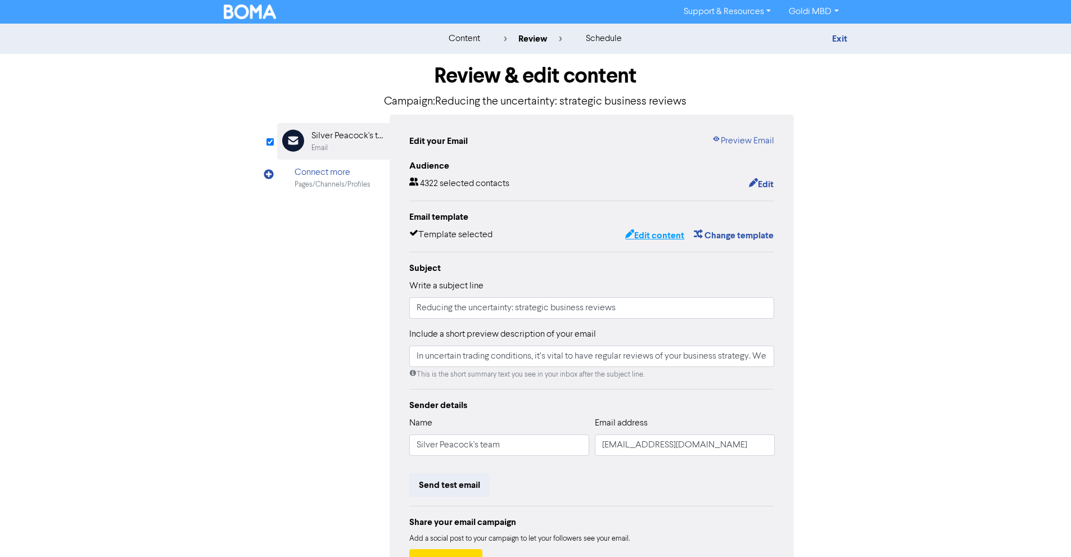
click at [643, 241] on button "Edit content" at bounding box center [654, 235] width 60 height 15
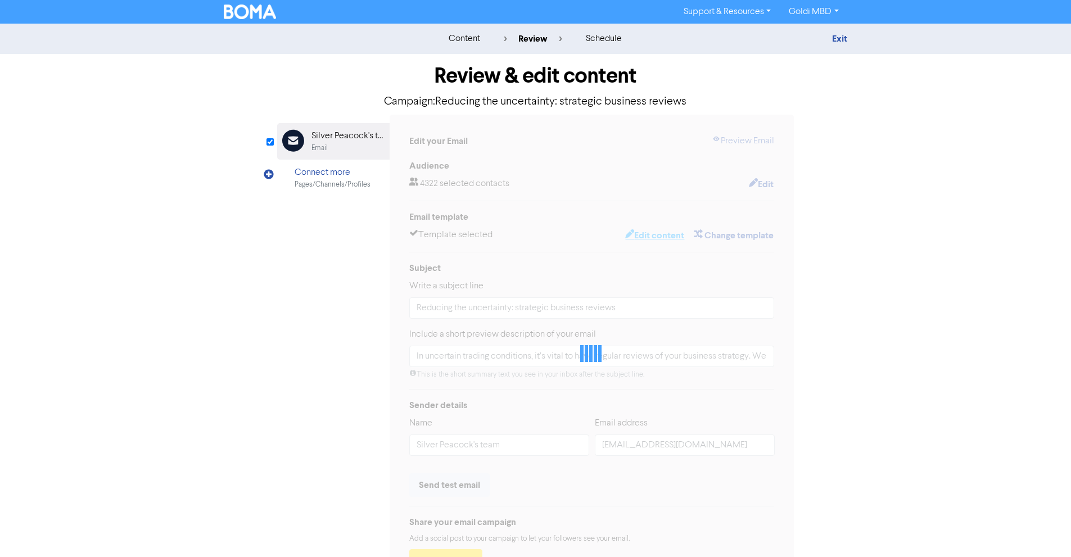
type input "In uncertain trading conditions, it’s vital to have regular reviews of your bus…"
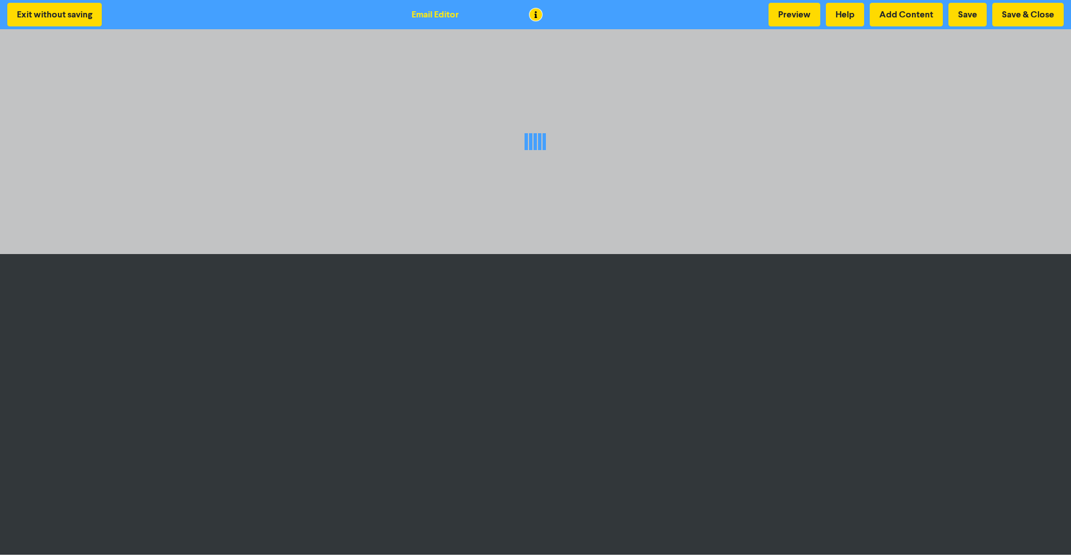
scroll to position [1, 0]
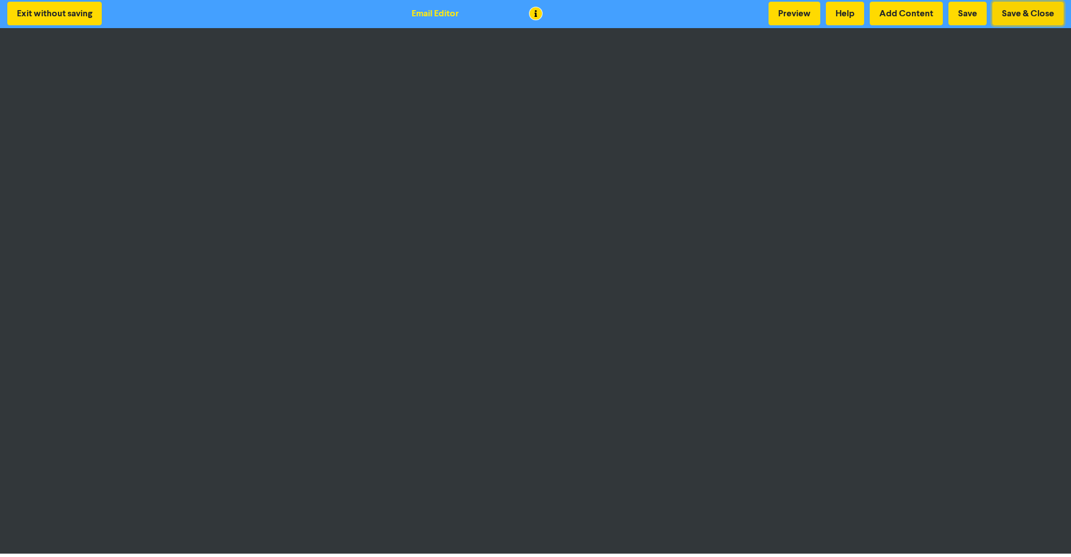
click at [1023, 15] on button "Save & Close" at bounding box center [1027, 14] width 71 height 24
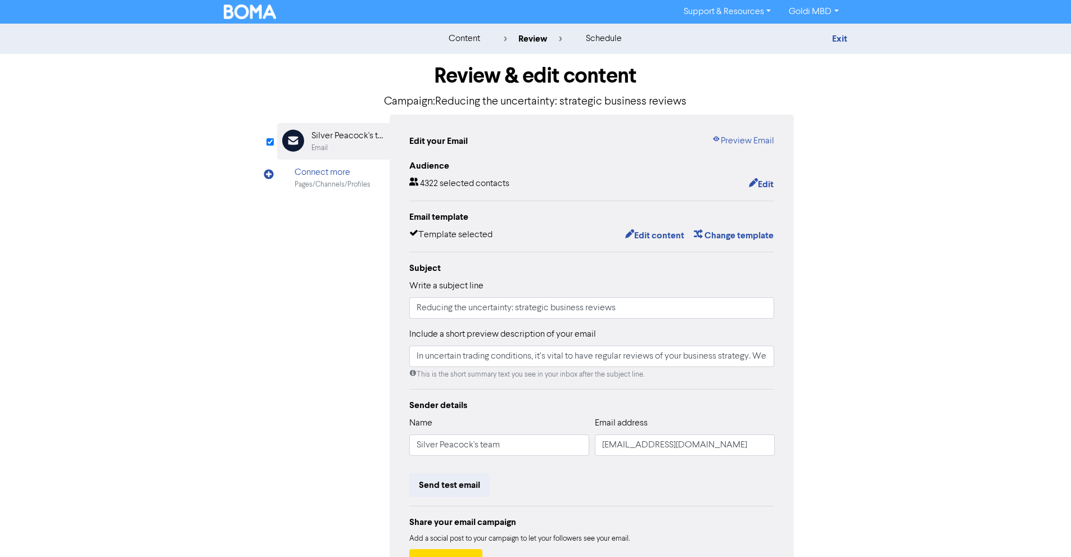
scroll to position [87, 0]
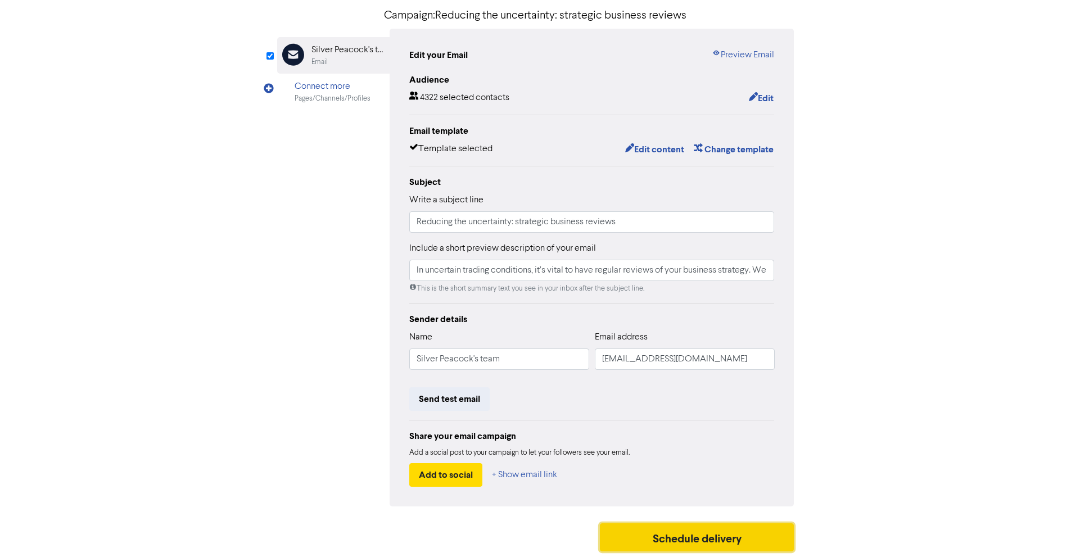
click at [644, 543] on button "Schedule delivery" at bounding box center [697, 537] width 194 height 28
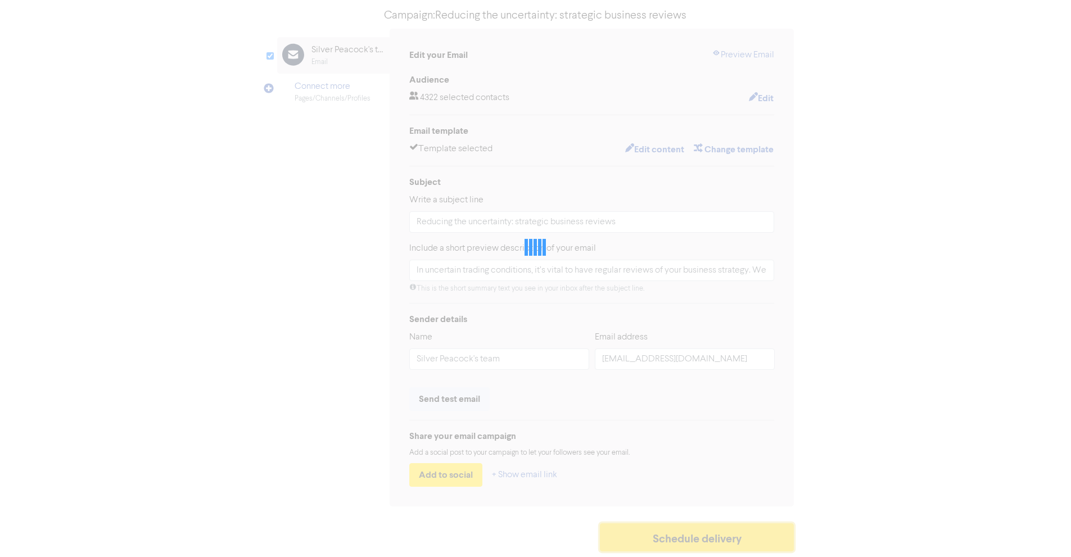
type input "In uncertain trading conditions, it’s vital to have regular reviews of your bus…"
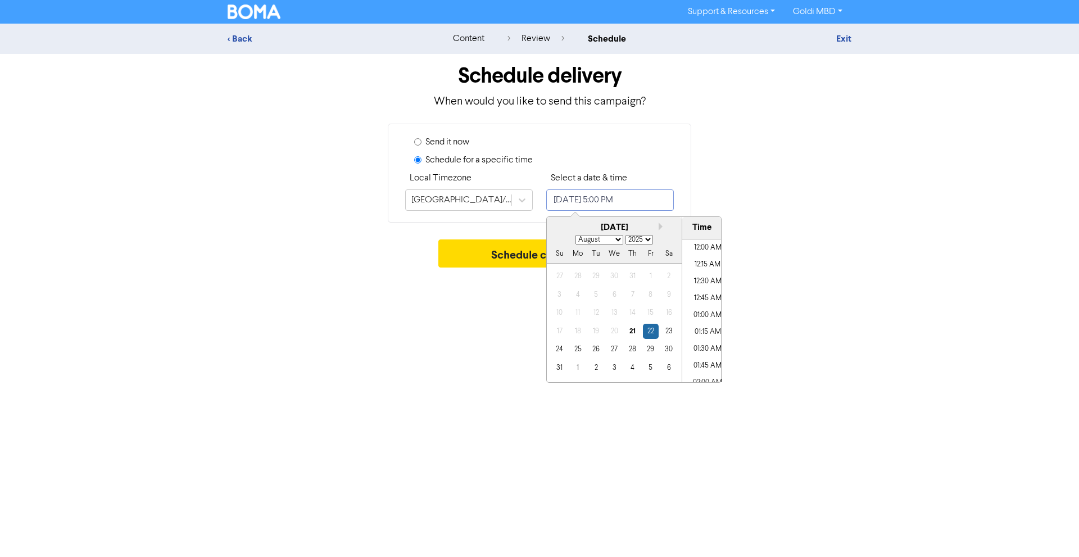
scroll to position [1083, 0]
click at [583, 197] on input "[DATE] 5:00 PM" at bounding box center [610, 199] width 128 height 21
click at [587, 238] on select "January February March April May June July August September October November De…" at bounding box center [599, 240] width 48 height 10
select select "9"
click at [575, 235] on select "January February March April May June July August September October November De…" at bounding box center [599, 240] width 48 height 10
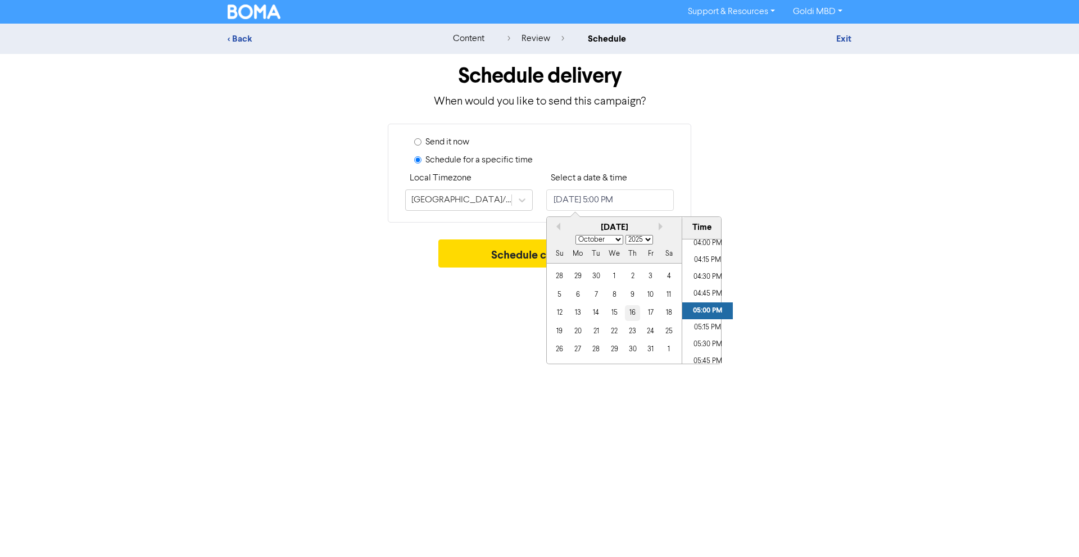
click at [629, 312] on div "16" at bounding box center [632, 312] width 15 height 15
type input "October 16, 2025 5:00 PM"
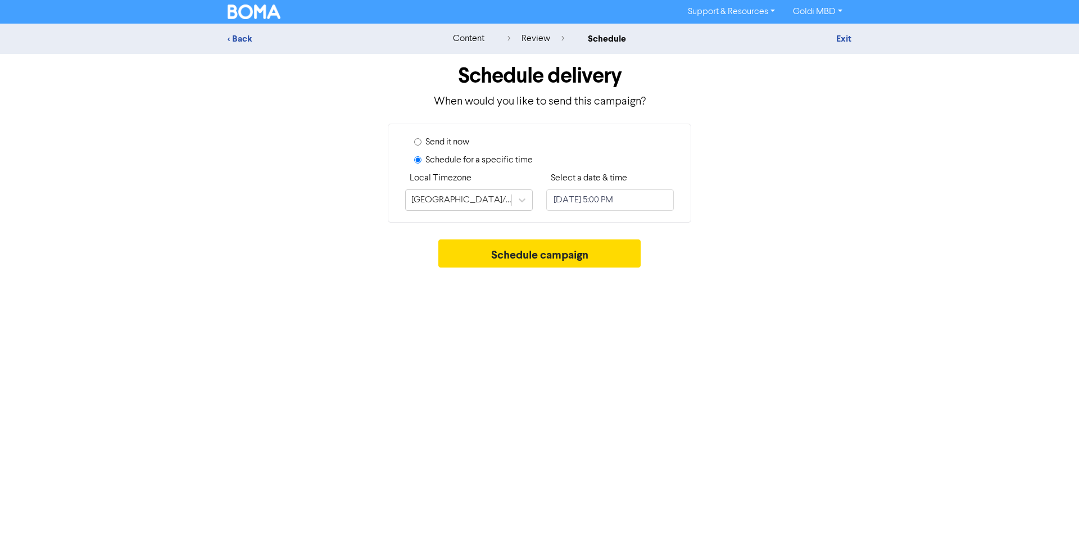
click at [379, 337] on div "Support & Resources Video Tutorials FAQ & Guides Marketing Education Goldi MBD …" at bounding box center [539, 278] width 1079 height 557
select select "9"
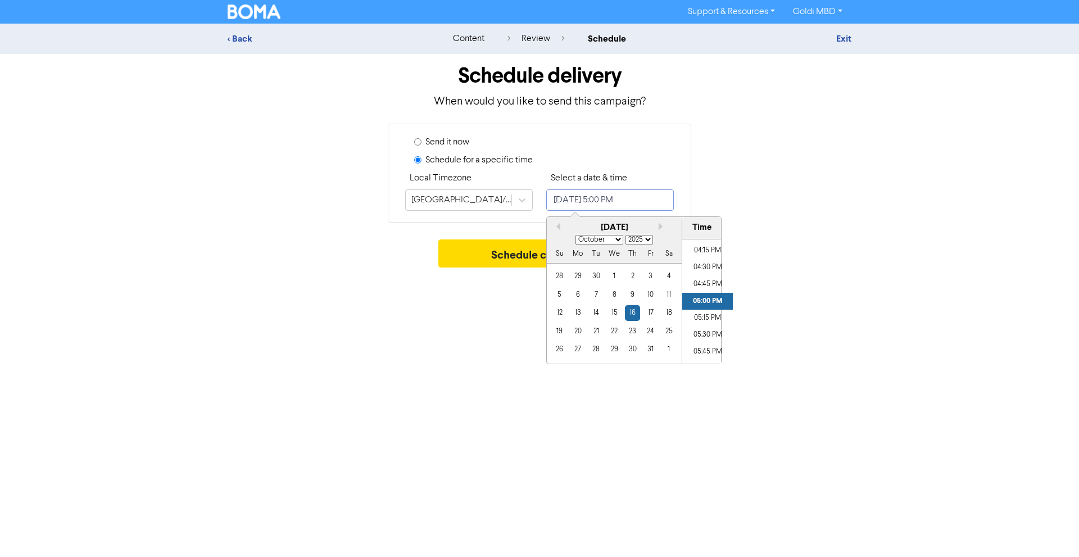
click at [590, 197] on input "October 16, 2025 5:00 PM" at bounding box center [610, 199] width 128 height 21
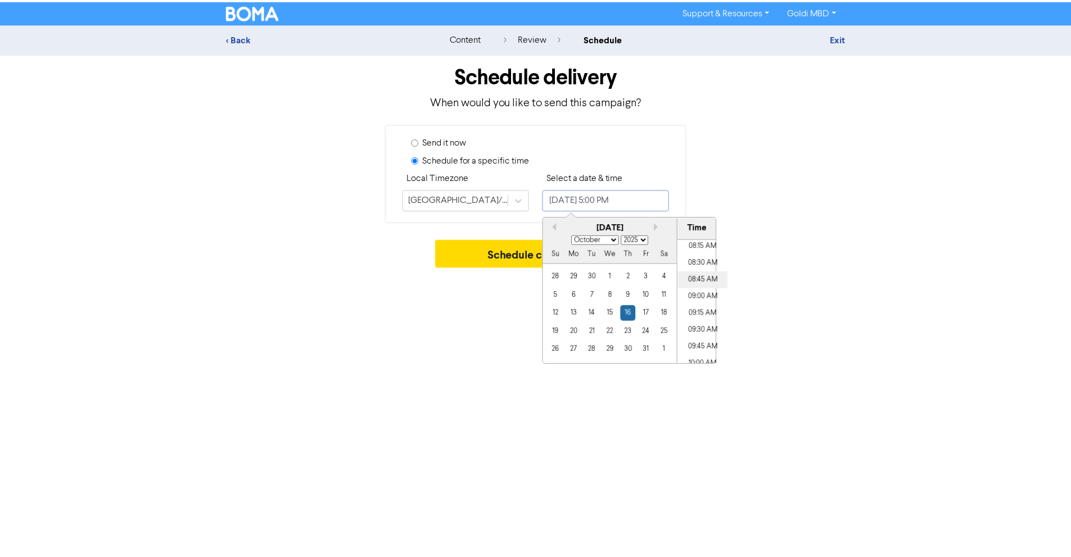
scroll to position [559, 0]
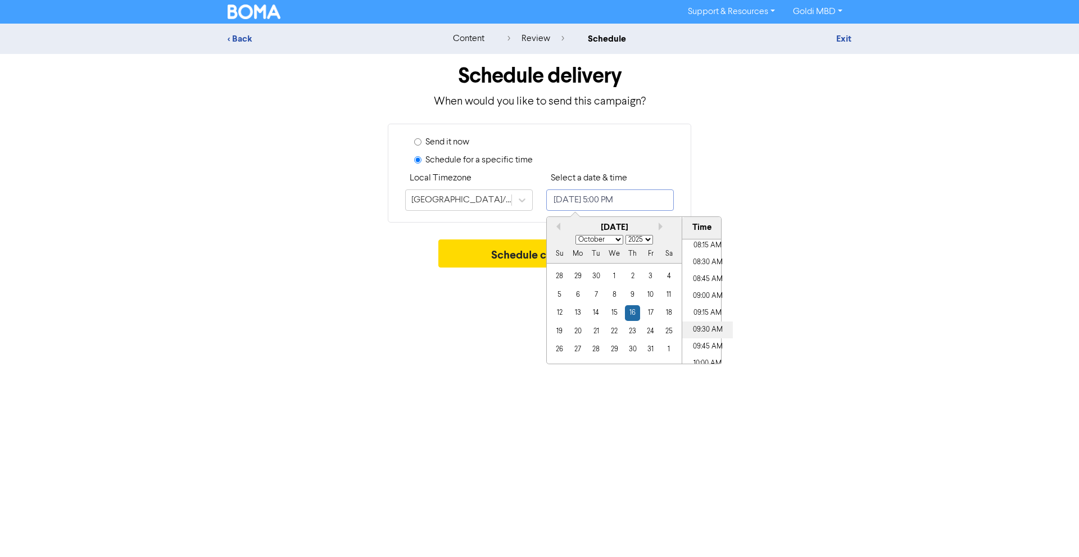
click at [703, 335] on li "09:30 AM" at bounding box center [707, 329] width 51 height 17
type input "October 16, 2025 9:30 AM"
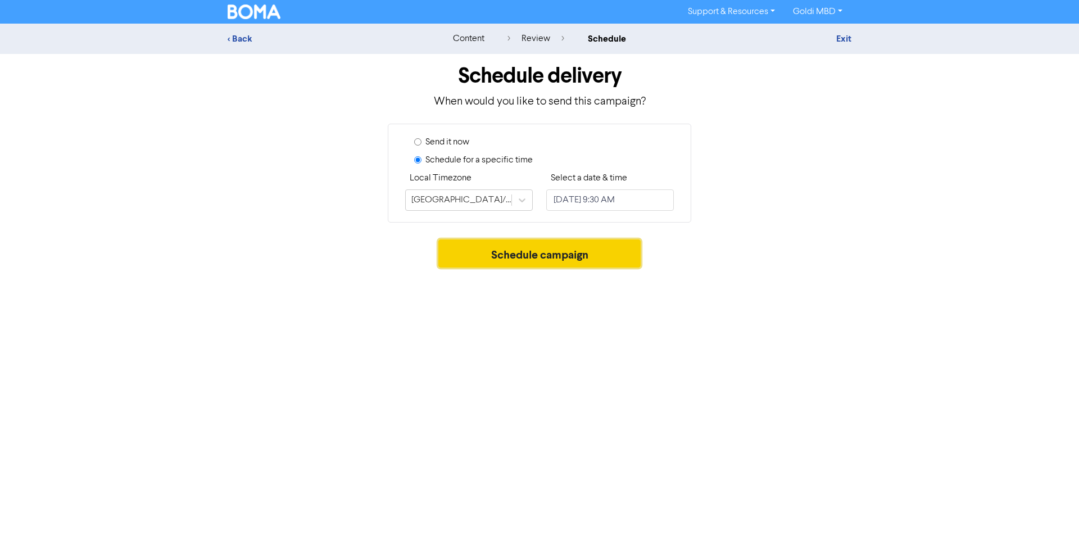
click at [478, 264] on button "Schedule campaign" at bounding box center [539, 253] width 203 height 28
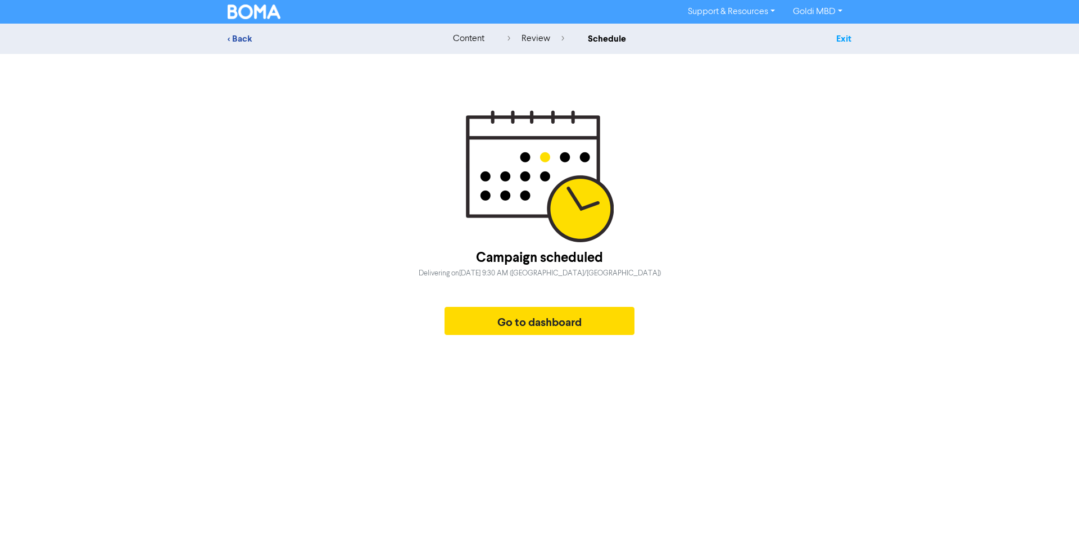
click at [844, 40] on link "Exit" at bounding box center [843, 38] width 15 height 11
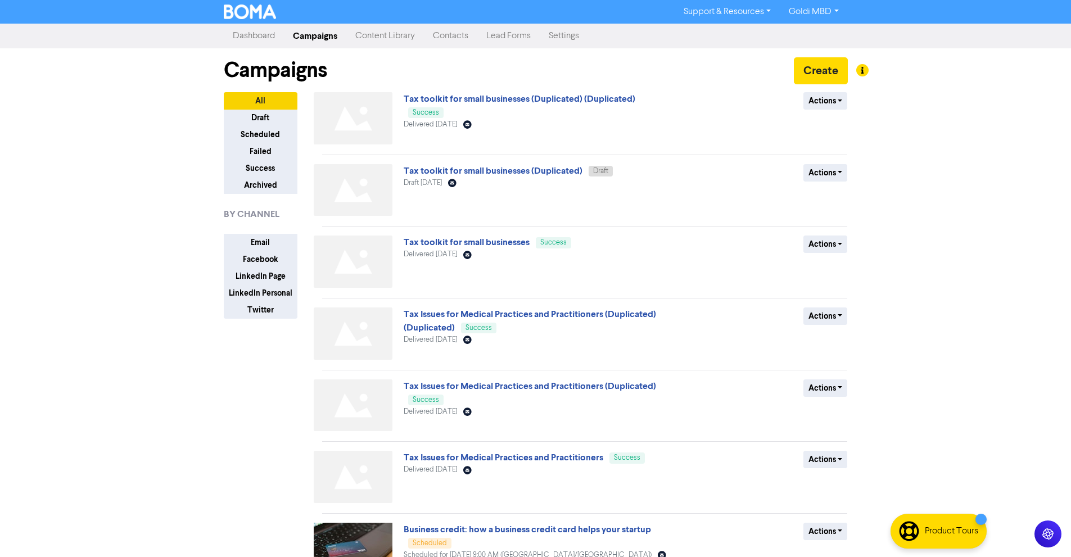
scroll to position [266, 0]
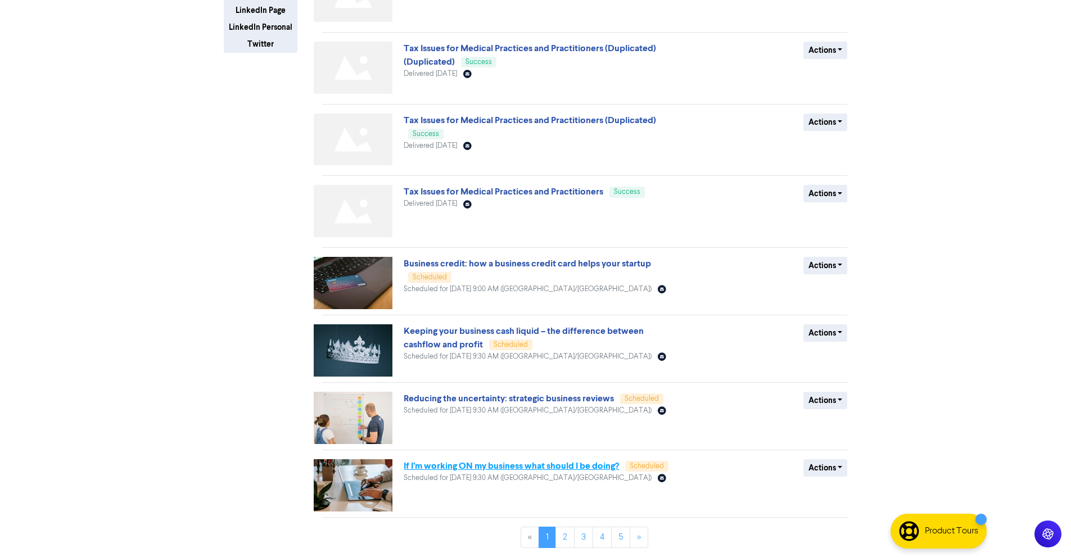
click at [511, 464] on link "If I’m working ON my business what should I be doing?" at bounding box center [510, 465] width 215 height 11
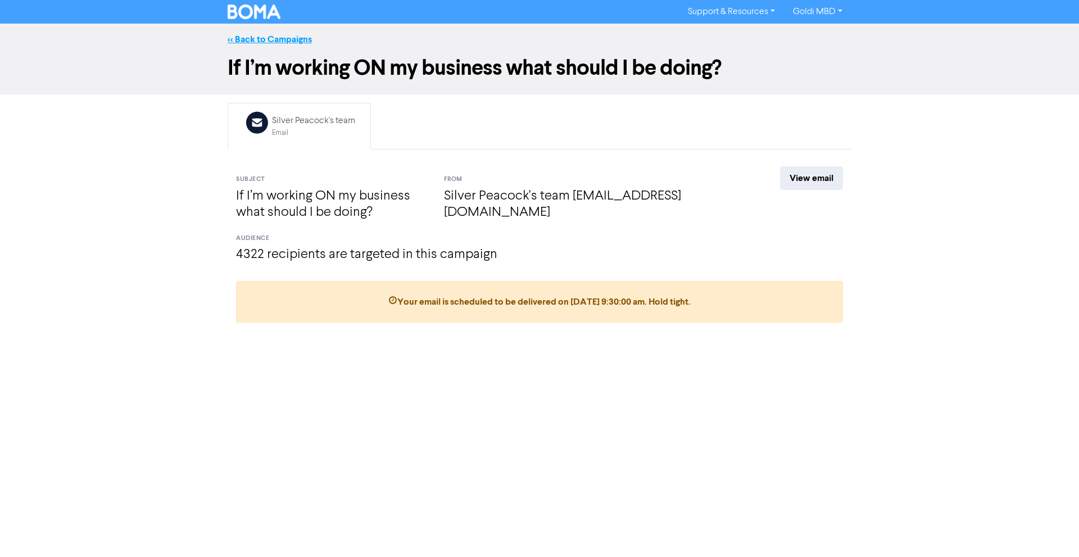
click at [263, 39] on link "<< Back to Campaigns" at bounding box center [270, 39] width 84 height 11
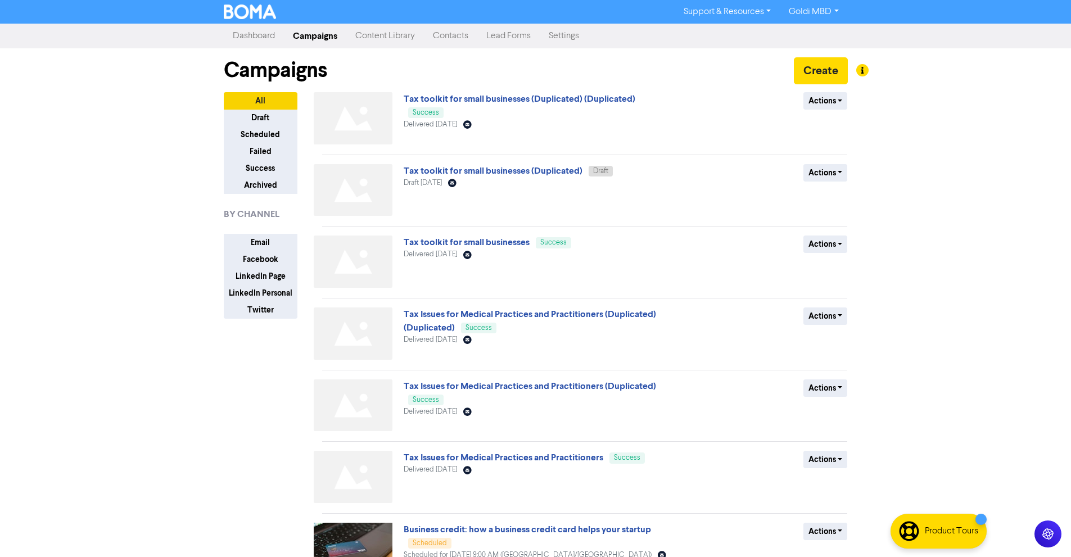
scroll to position [266, 0]
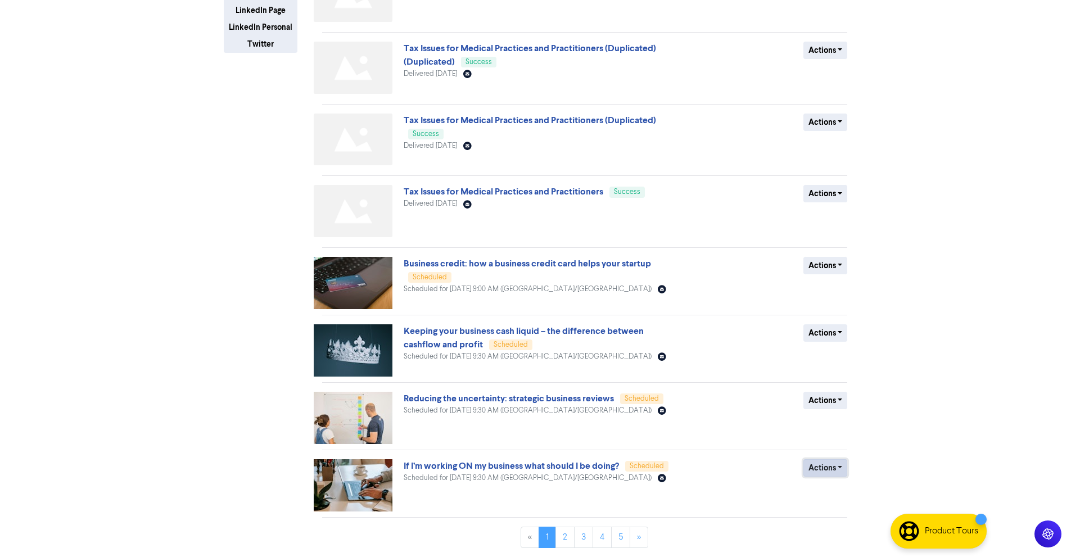
click at [821, 461] on button "Actions" at bounding box center [825, 467] width 44 height 17
click at [832, 495] on button "Revert to draft" at bounding box center [848, 492] width 89 height 18
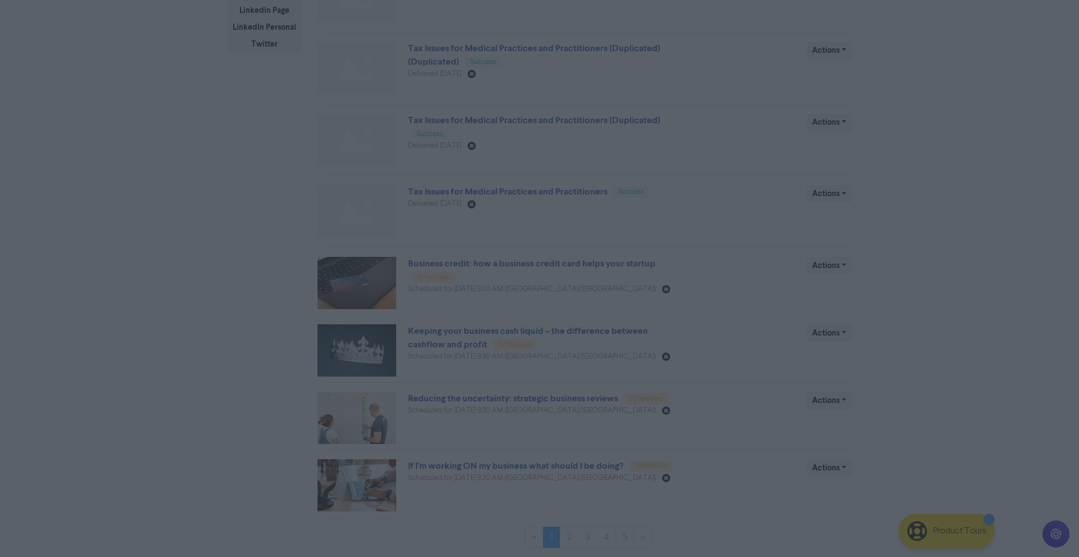
click at [493, 152] on button "ok" at bounding box center [491, 157] width 83 height 28
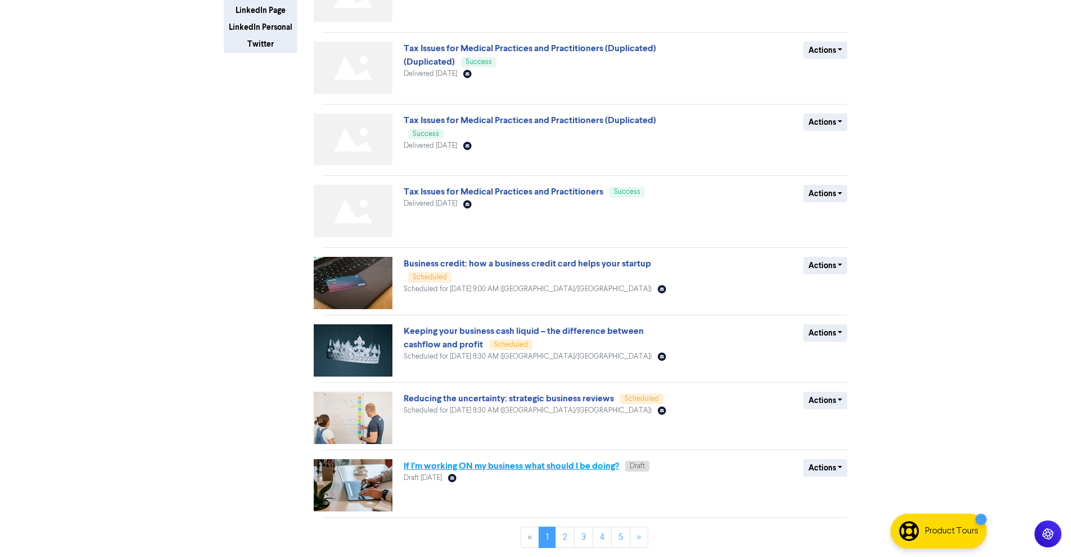
click at [557, 468] on link "If I’m working ON my business what should I be doing?" at bounding box center [510, 465] width 215 height 11
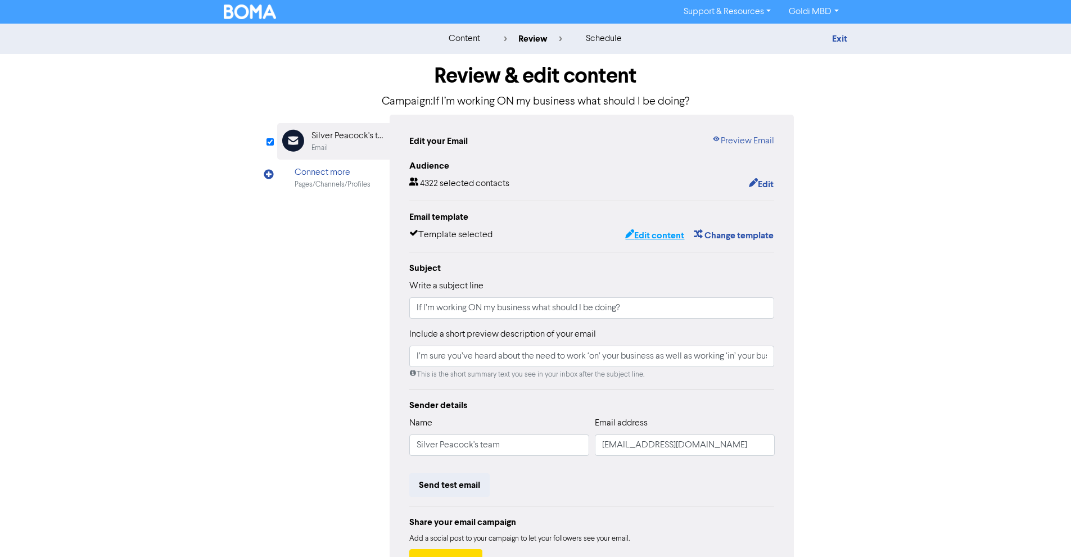
click at [641, 243] on button "Edit content" at bounding box center [654, 235] width 60 height 15
type input "I’m sure you’ve heard about the need to work ‘on’ your business as well as work…"
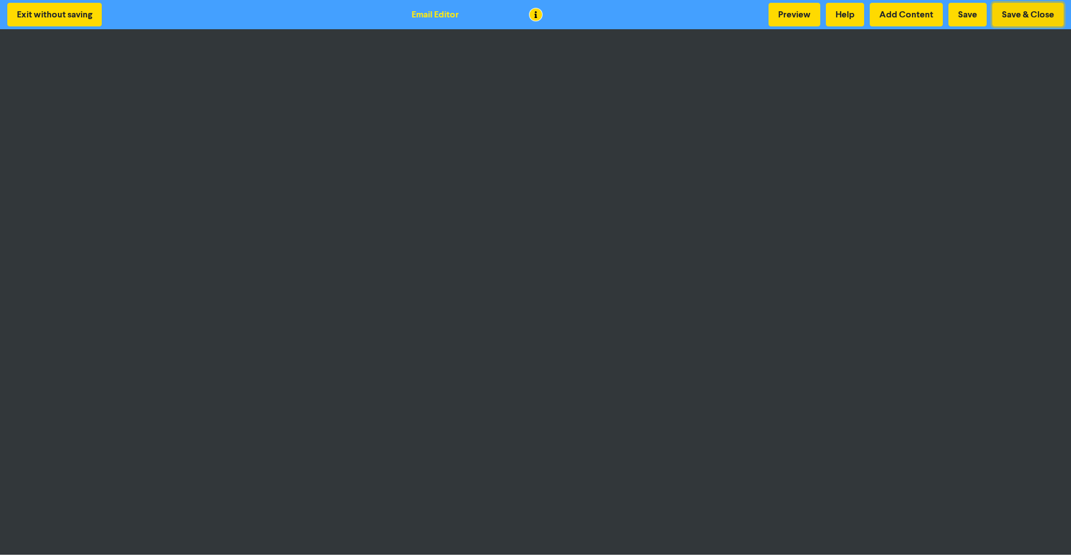
click at [1021, 22] on button "Save & Close" at bounding box center [1027, 15] width 71 height 24
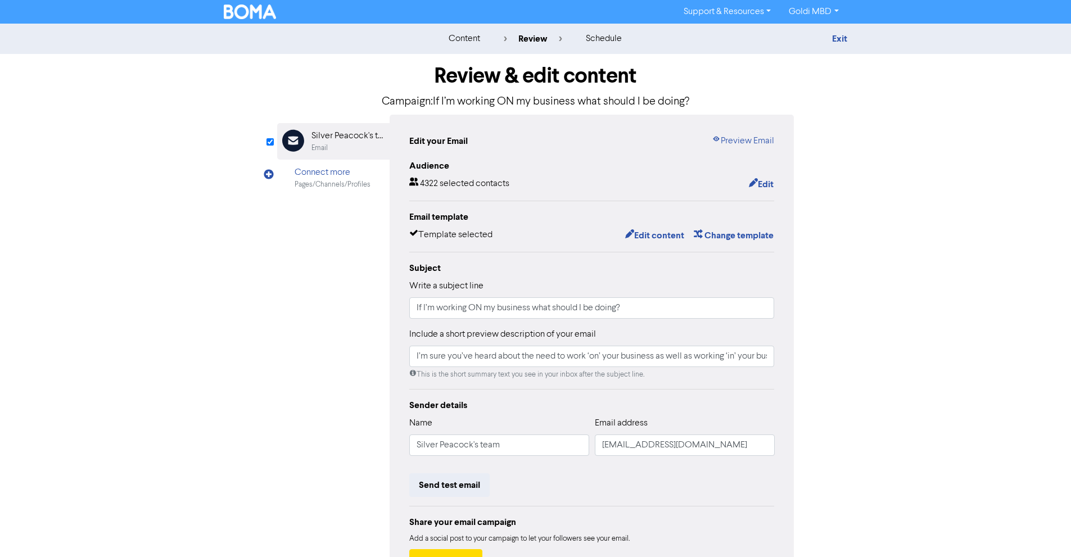
scroll to position [87, 0]
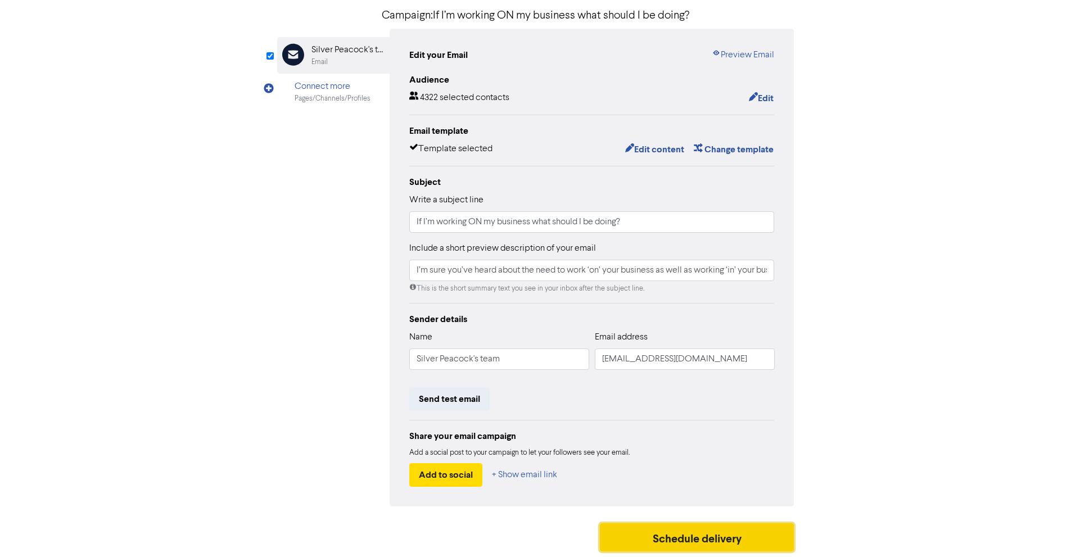
click at [634, 543] on button "Schedule delivery" at bounding box center [697, 537] width 194 height 28
type input "I’m sure you’ve heard about the need to work ‘on’ your business as well as work…"
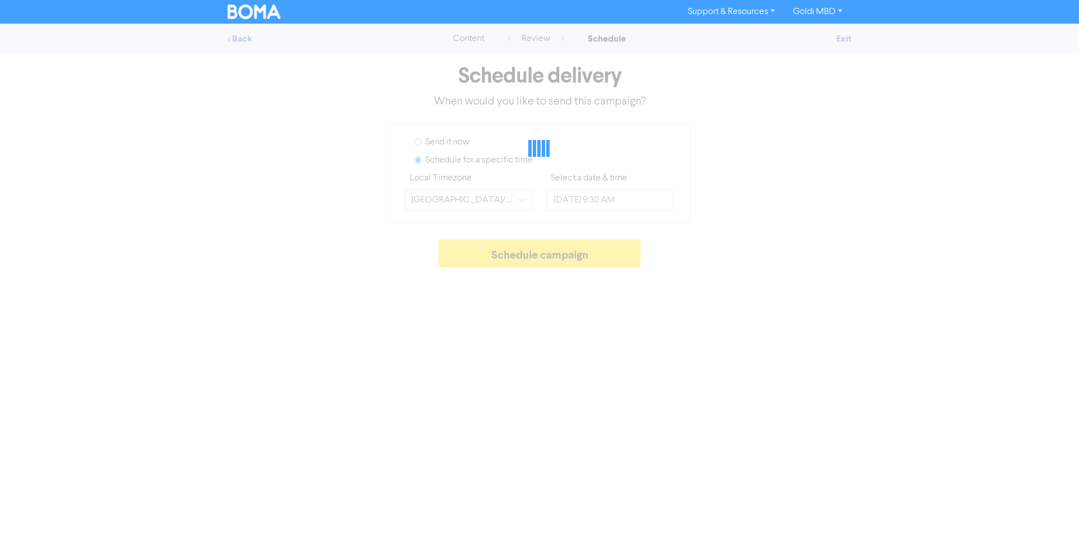
type input "[DATE] 5:00 PM"
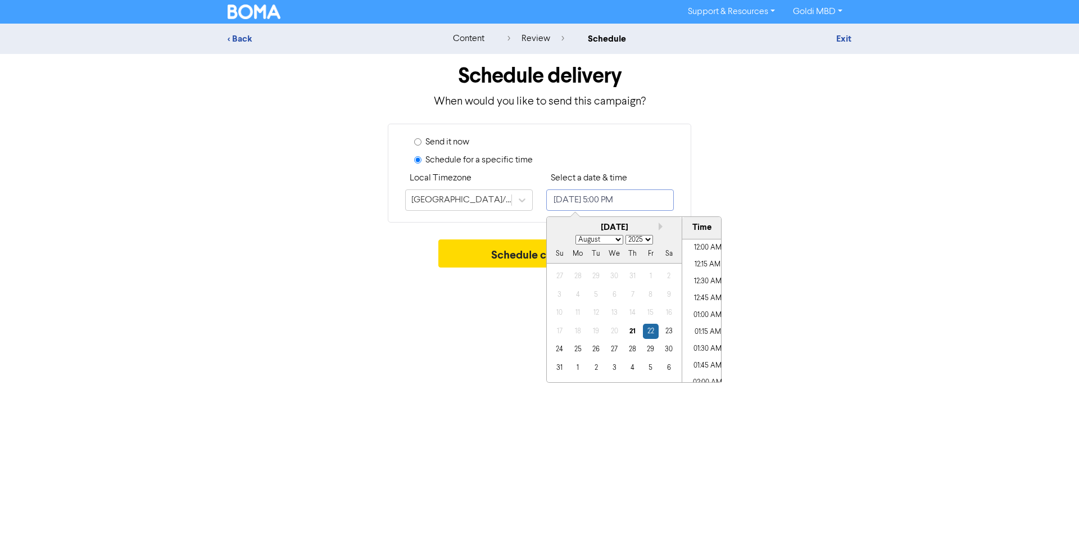
click at [593, 199] on input "[DATE] 5:00 PM" at bounding box center [610, 199] width 128 height 21
click at [591, 238] on select "January February March April May June July August September October November De…" at bounding box center [599, 240] width 48 height 10
select select "8"
click at [575, 235] on select "January February March April May June July August September October November De…" at bounding box center [599, 240] width 48 height 10
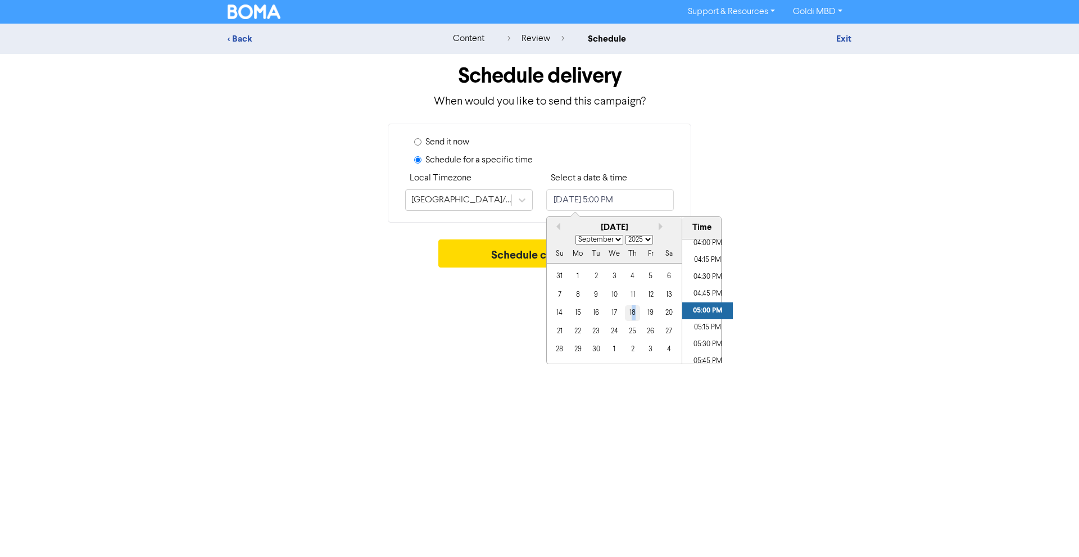
click at [633, 319] on div "14 15 16 17 18 19 20" at bounding box center [614, 313] width 128 height 18
click at [633, 319] on div "18" at bounding box center [632, 312] width 15 height 15
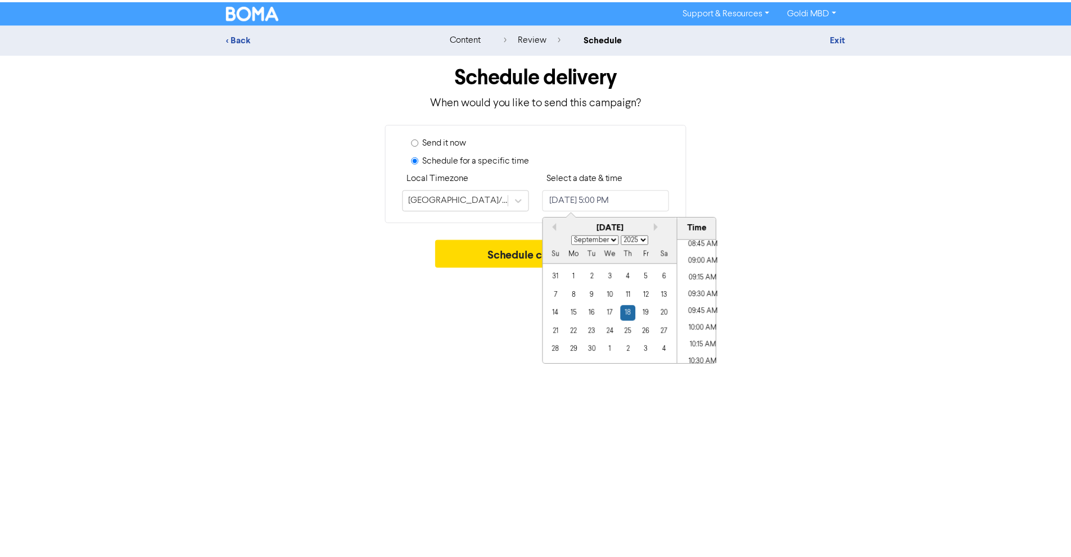
scroll to position [591, 0]
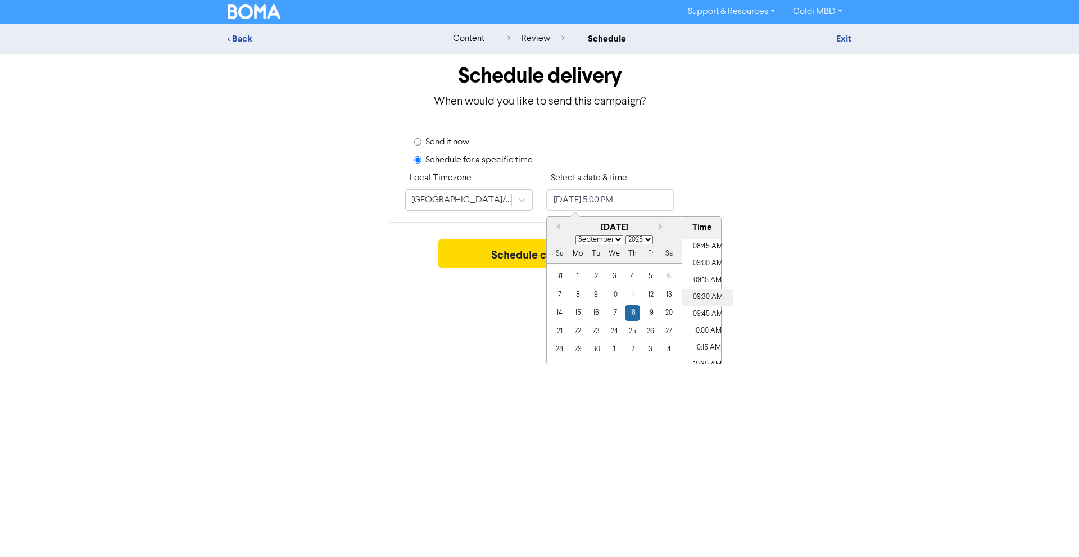
click at [702, 293] on li "09:30 AM" at bounding box center [707, 297] width 51 height 17
type input "September 18, 2025 9:30 AM"
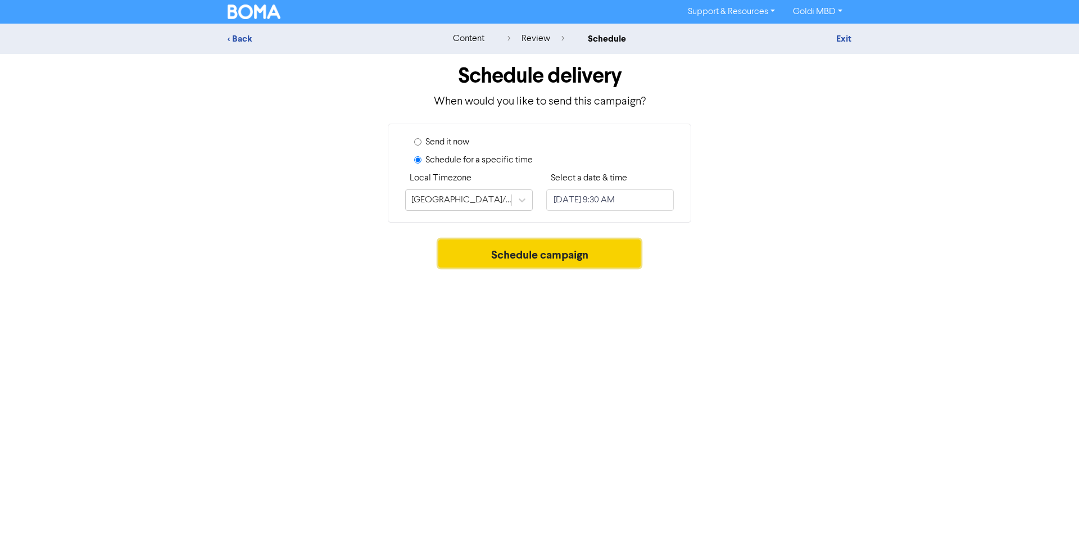
click at [470, 260] on button "Schedule campaign" at bounding box center [539, 253] width 203 height 28
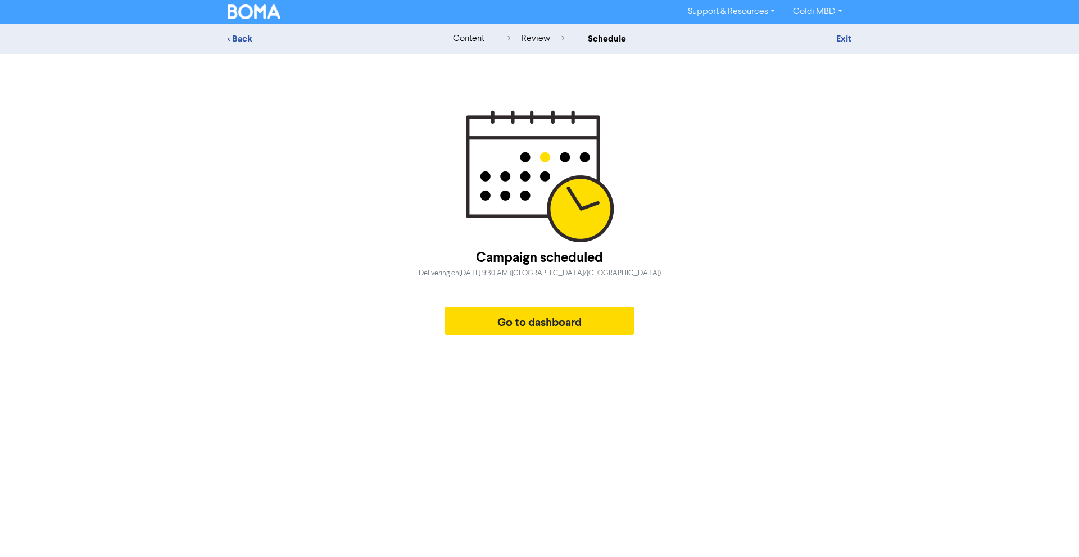
click at [833, 38] on div "Exit" at bounding box center [753, 38] width 197 height 13
click at [846, 37] on link "Exit" at bounding box center [843, 38] width 15 height 11
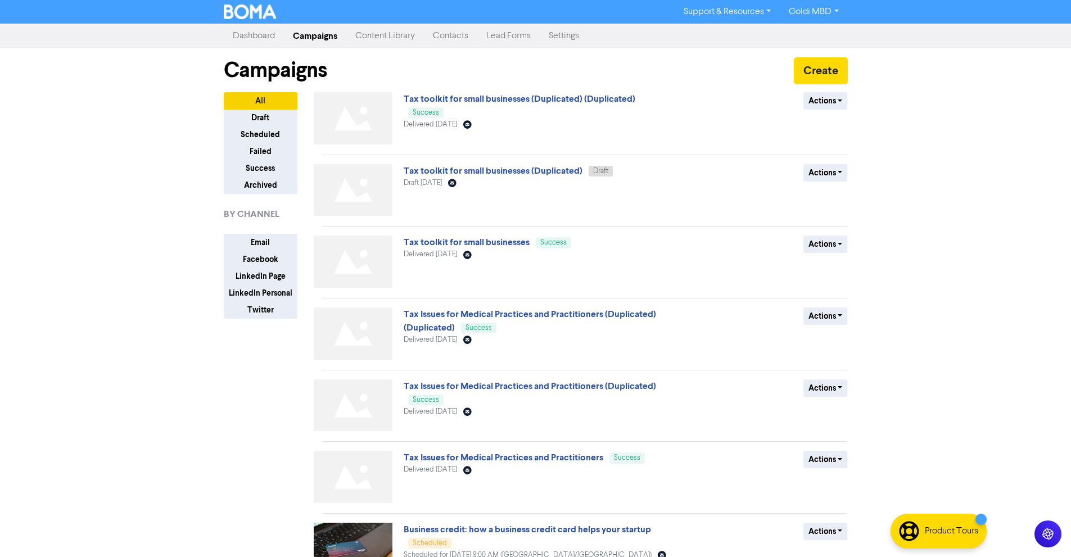
scroll to position [266, 0]
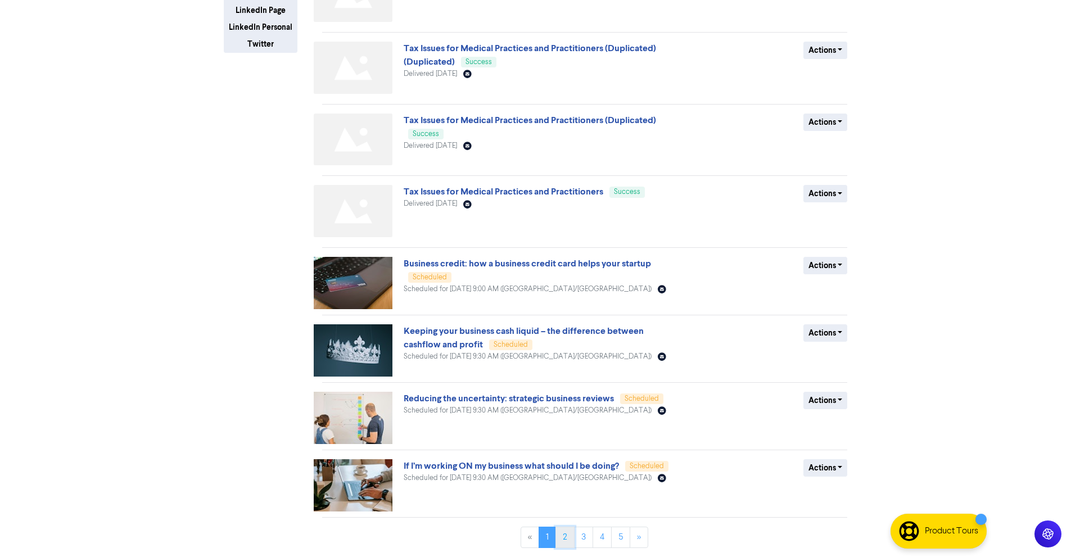
click at [561, 539] on link "2" at bounding box center [564, 537] width 19 height 21
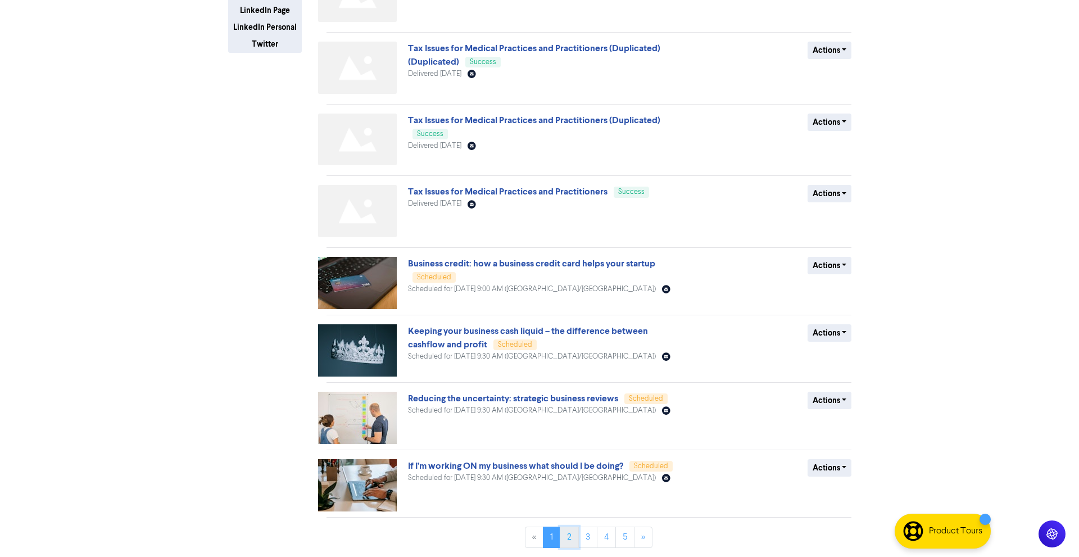
scroll to position [0, 0]
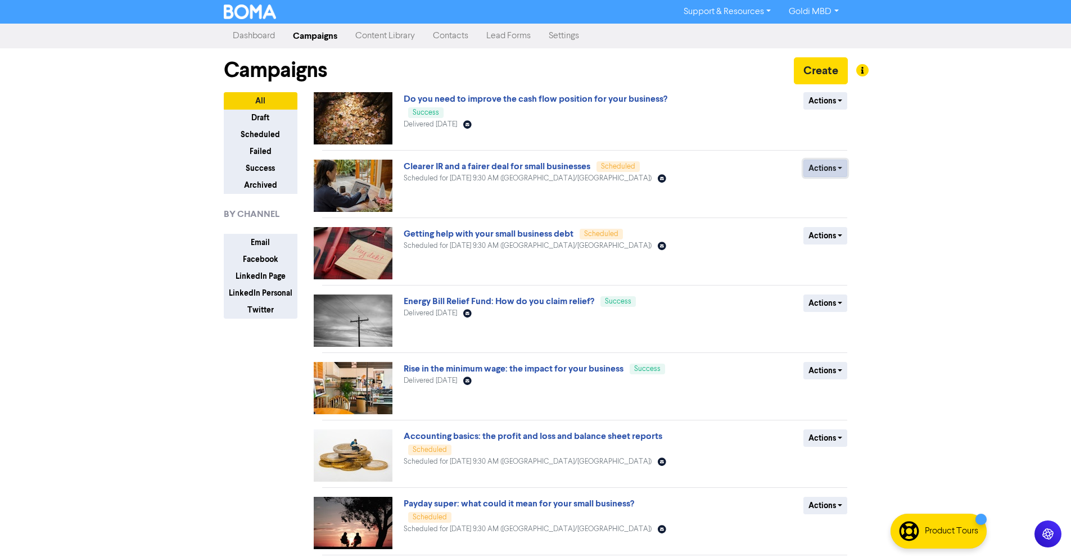
click at [817, 172] on button "Actions" at bounding box center [825, 168] width 44 height 17
click at [827, 191] on button "Revert to draft" at bounding box center [848, 192] width 89 height 18
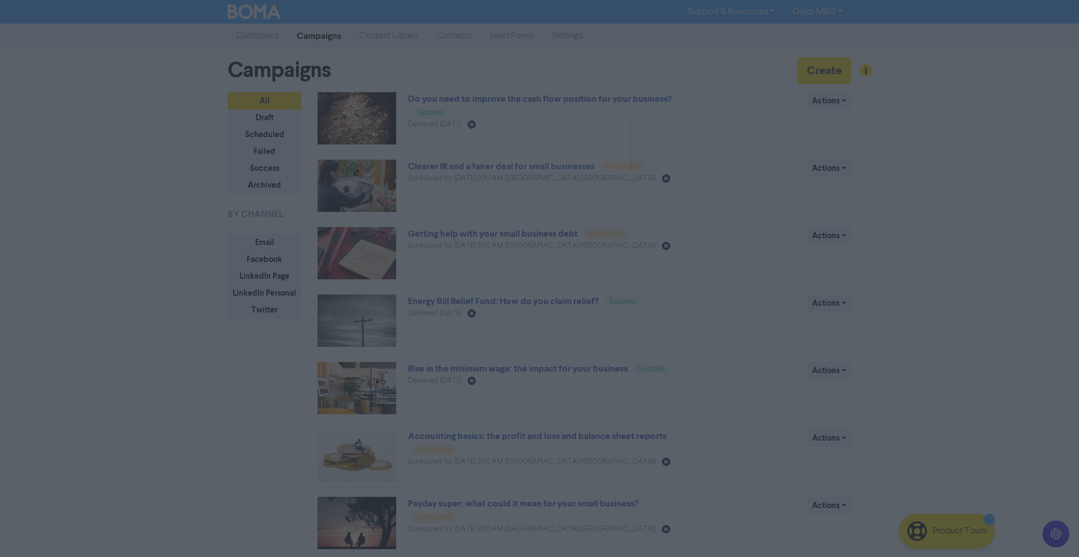
click at [493, 162] on button "ok" at bounding box center [491, 157] width 83 height 28
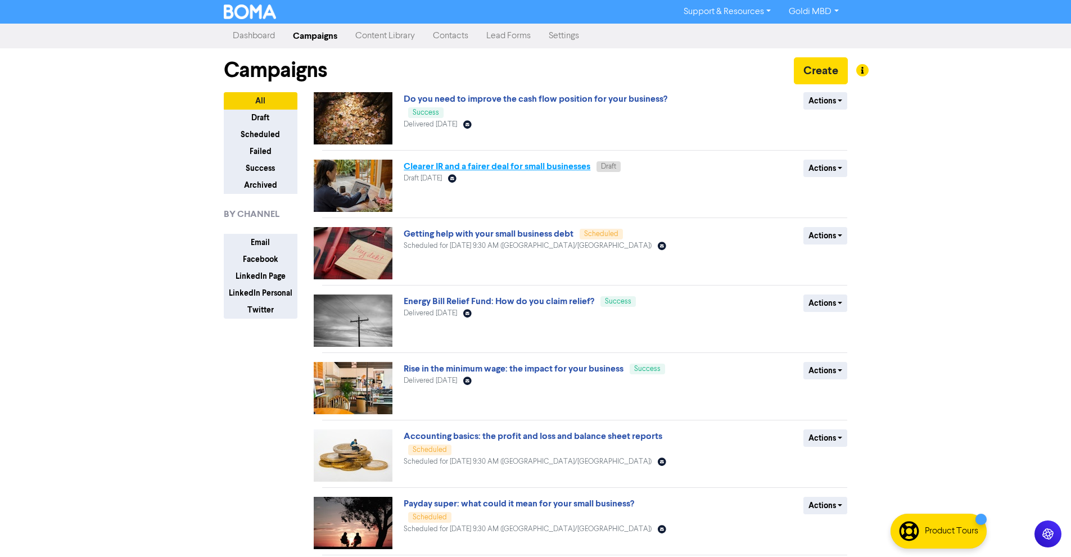
click at [451, 171] on link "Clearer IR and a fairer deal for small businesses" at bounding box center [496, 166] width 187 height 11
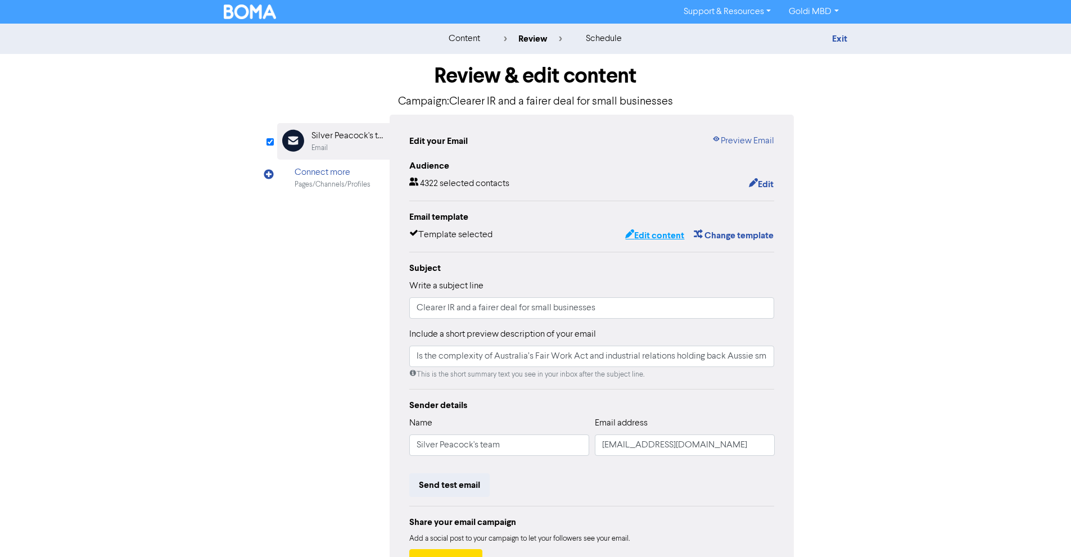
click at [668, 235] on button "Edit content" at bounding box center [654, 235] width 60 height 15
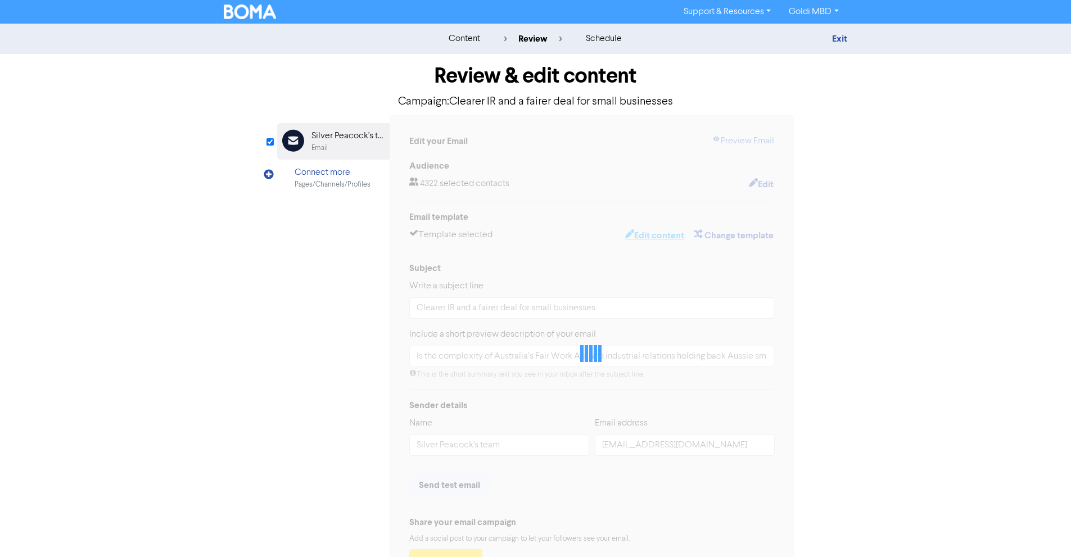
type input "Is the complexity of Australia’s Fair Work Act and industrial relations holding…"
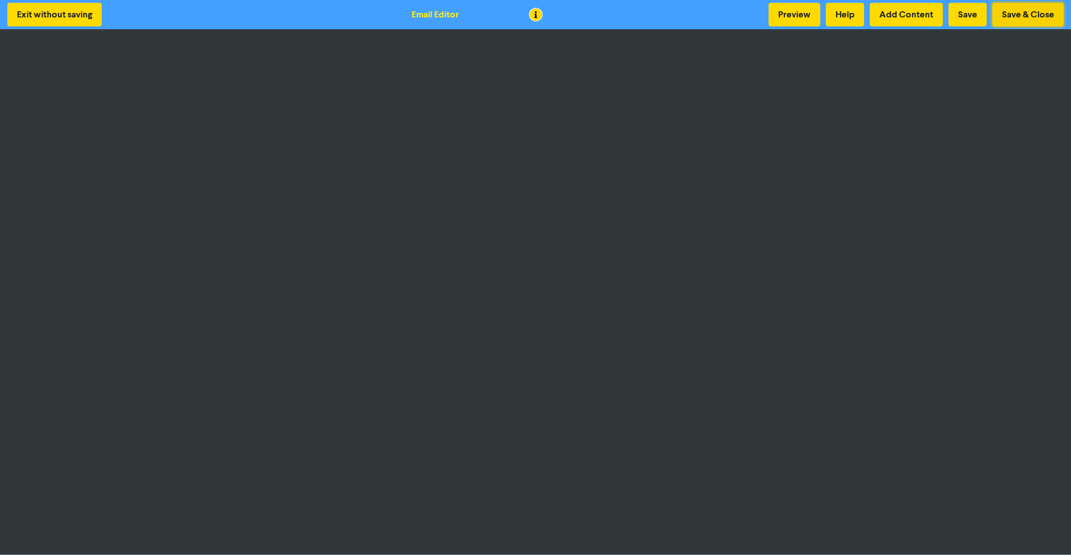
click at [1031, 13] on button "Save & Close" at bounding box center [1027, 15] width 71 height 24
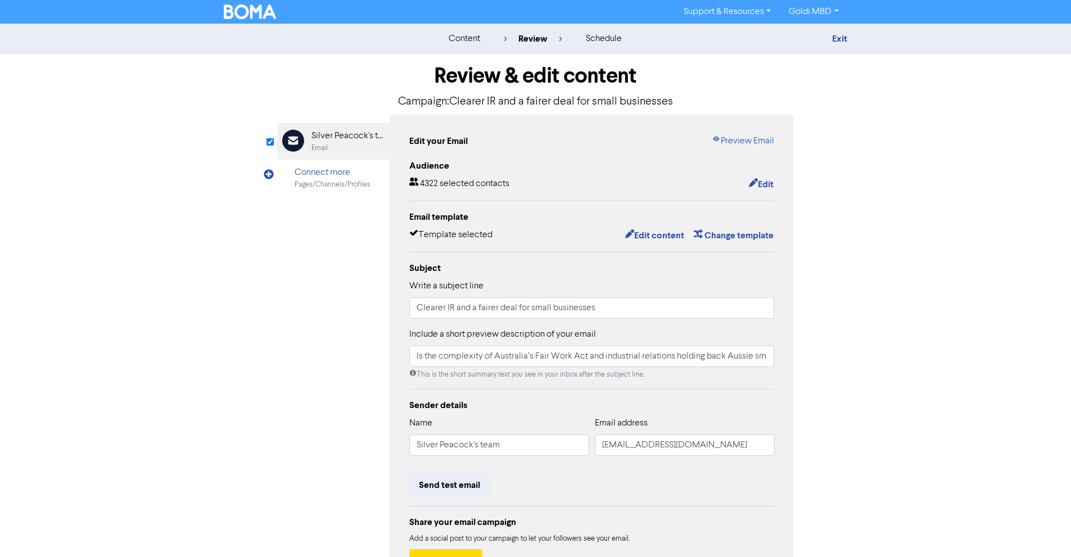
scroll to position [87, 0]
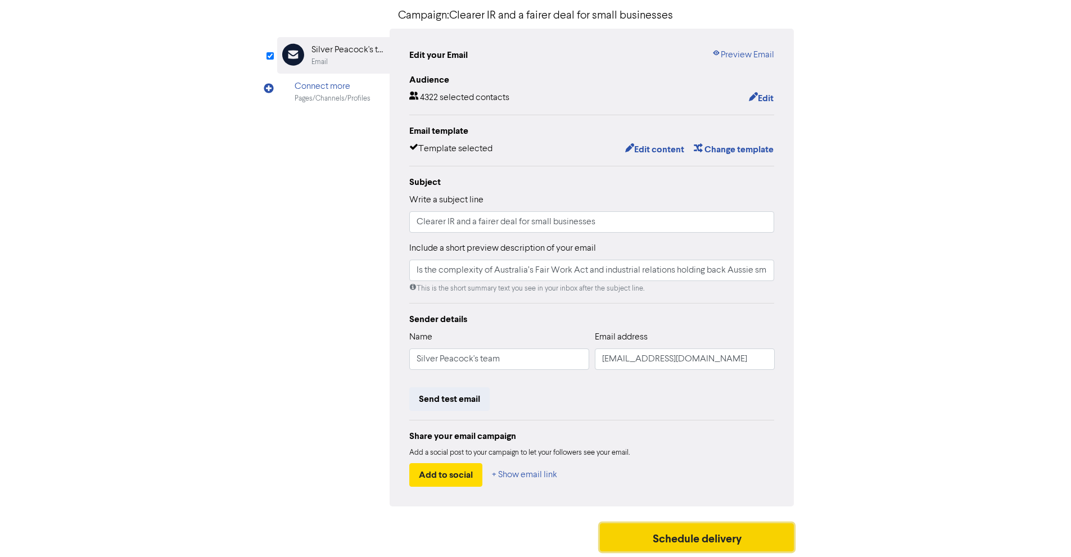
click at [693, 533] on button "Schedule delivery" at bounding box center [697, 537] width 194 height 28
type input "Is the complexity of Australia’s Fair Work Act and industrial relations holding…"
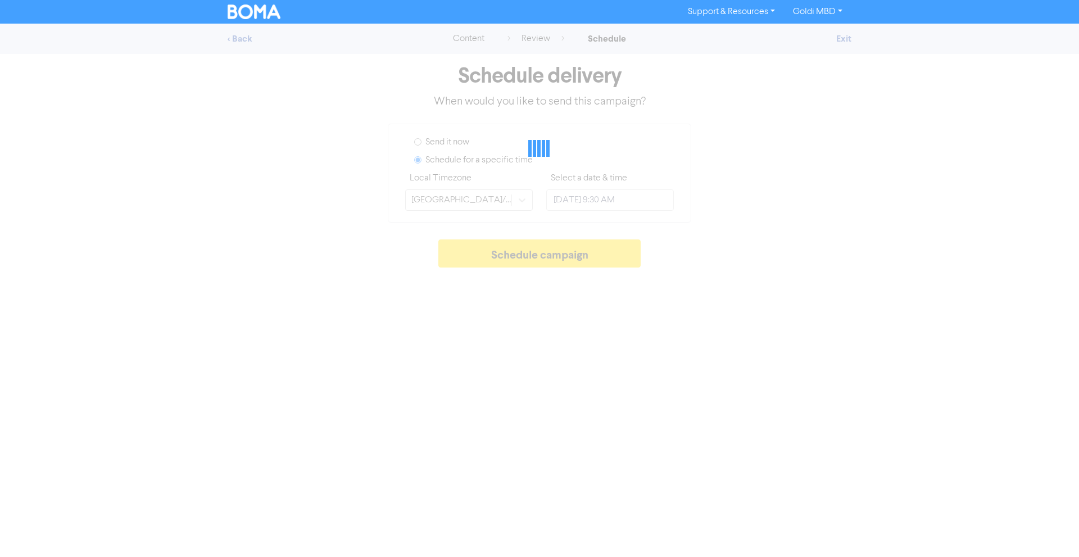
type input "[DATE] 5:00 PM"
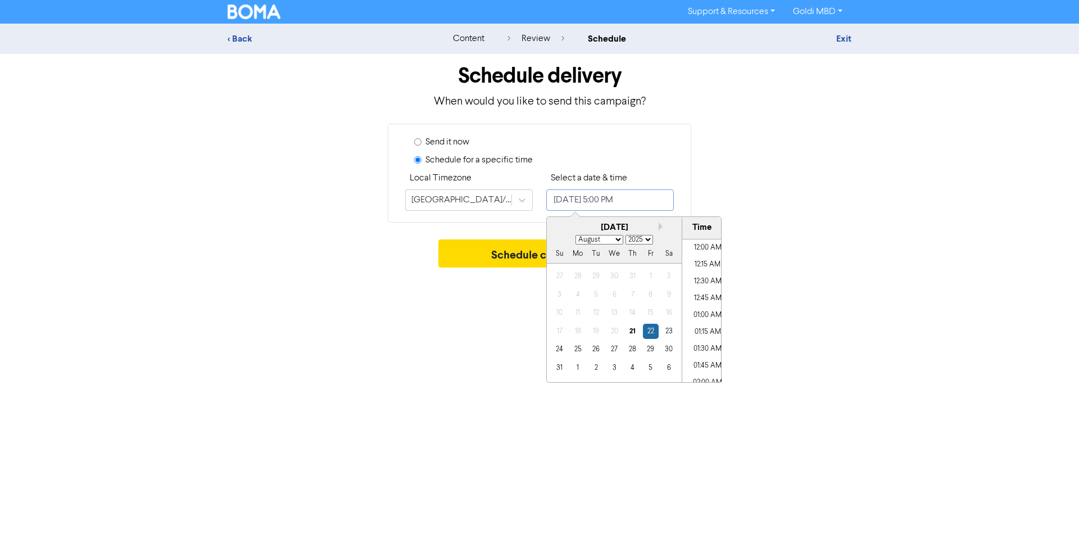
click at [572, 203] on input "[DATE] 5:00 PM" at bounding box center [610, 199] width 128 height 21
click at [606, 241] on select "January February March April May June July August September October November De…" at bounding box center [599, 240] width 48 height 10
select select "8"
click at [575, 235] on select "January February March April May June July August September October November De…" at bounding box center [599, 240] width 48 height 10
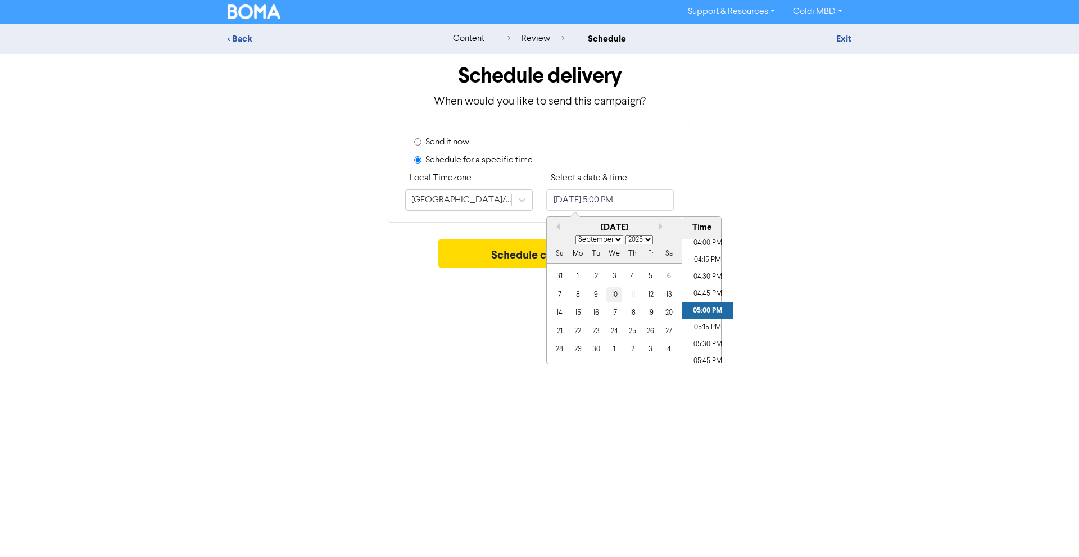
click at [614, 297] on div "10" at bounding box center [613, 294] width 15 height 15
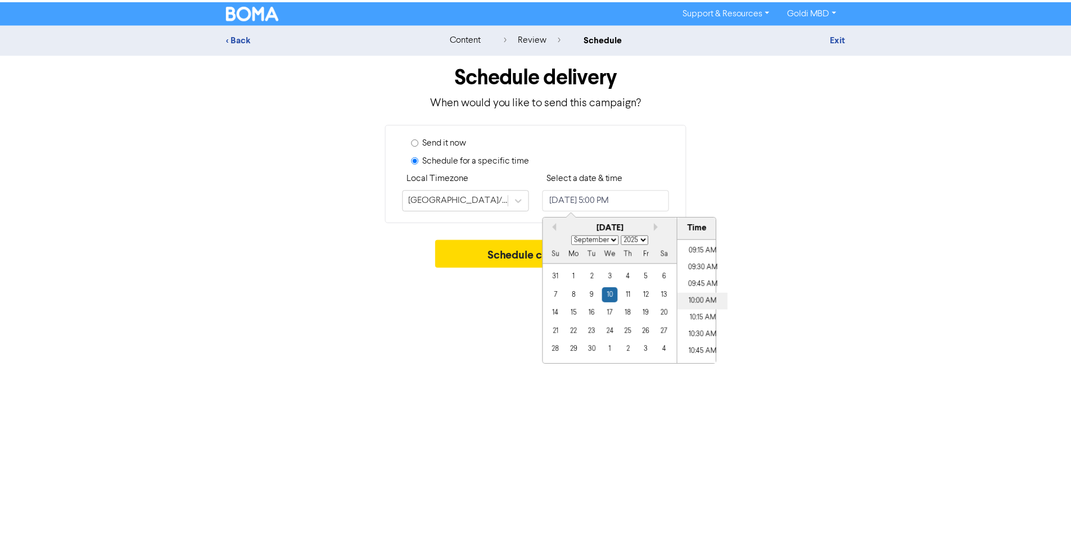
scroll to position [620, 0]
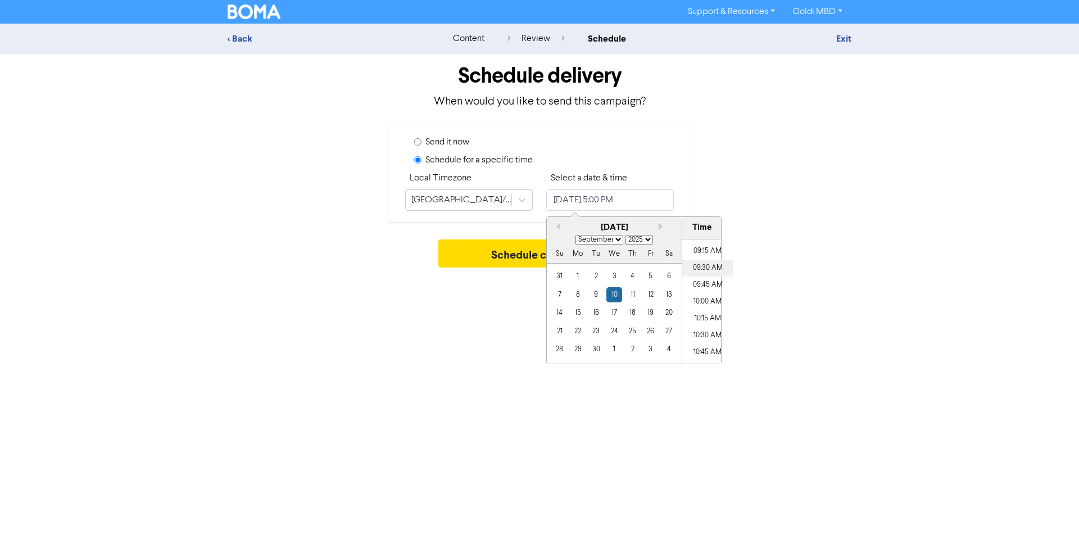
click at [706, 262] on li "09:30 AM" at bounding box center [707, 268] width 51 height 17
type input "[DATE] 9:30 AM"
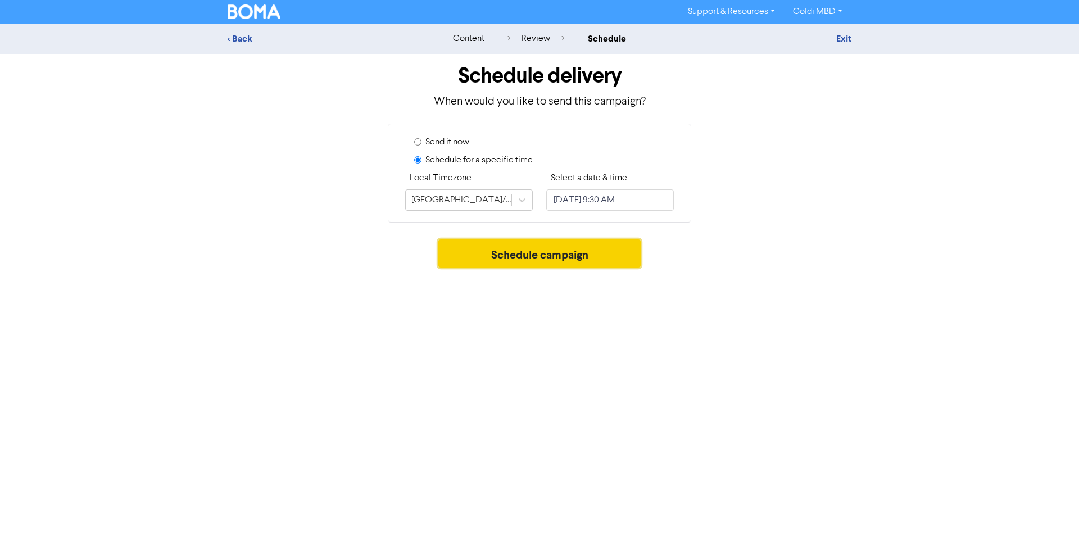
click at [460, 266] on button "Schedule campaign" at bounding box center [539, 253] width 203 height 28
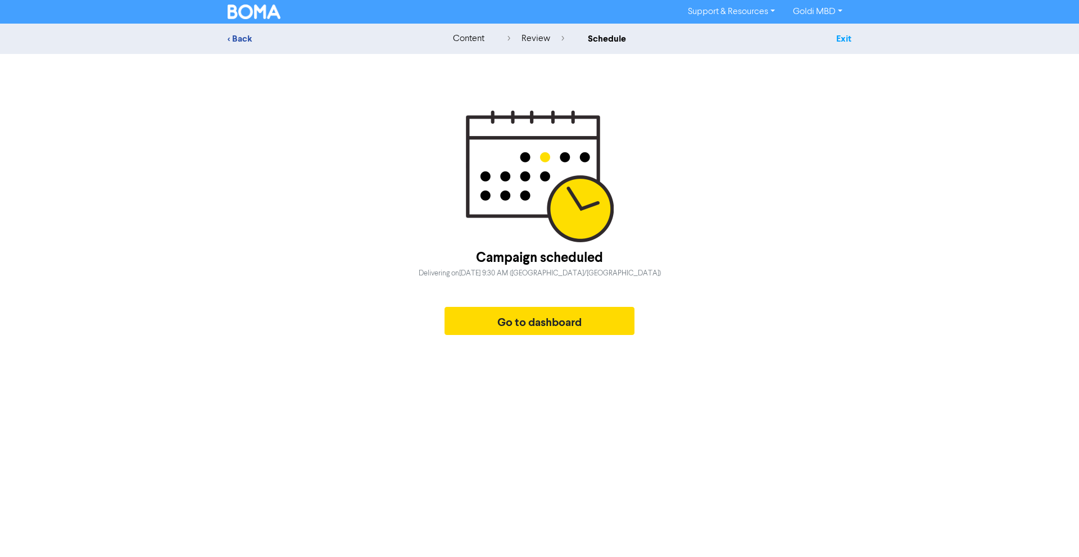
click at [840, 40] on link "Exit" at bounding box center [843, 38] width 15 height 11
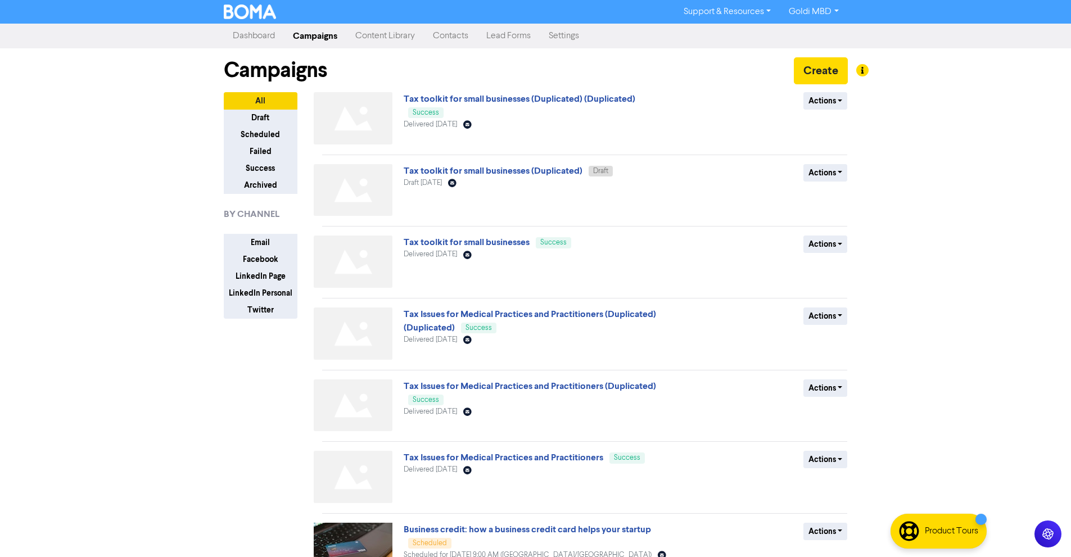
scroll to position [266, 0]
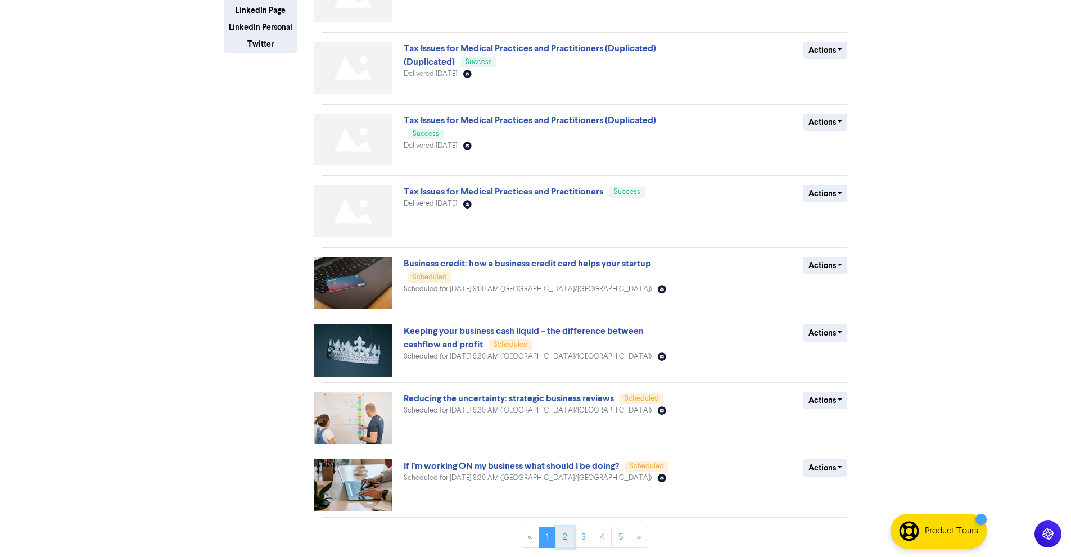
click at [569, 543] on link "2" at bounding box center [564, 537] width 19 height 21
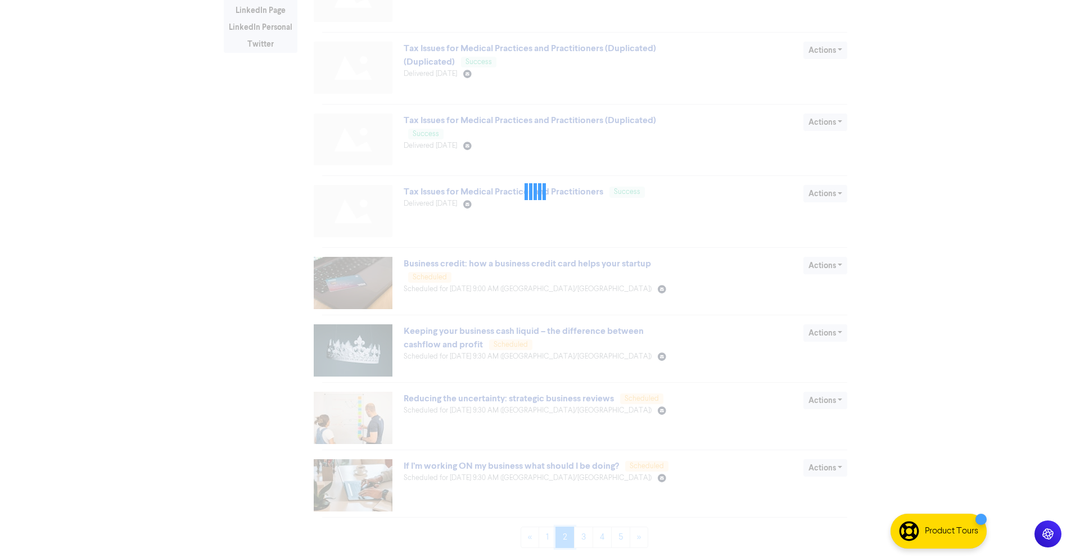
scroll to position [0, 0]
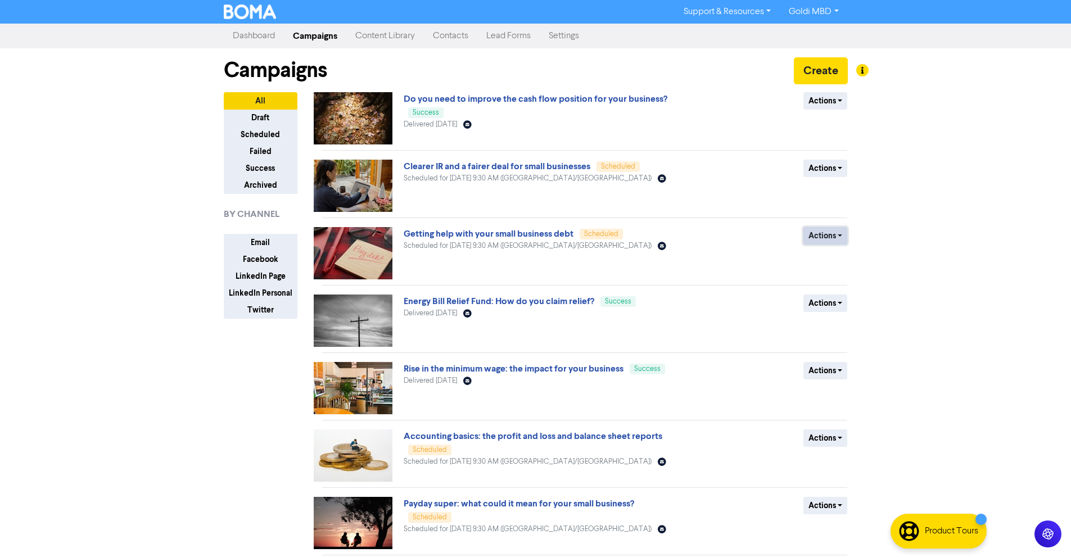
click at [820, 231] on button "Actions" at bounding box center [825, 235] width 44 height 17
click at [829, 257] on button "Revert to draft" at bounding box center [848, 260] width 89 height 18
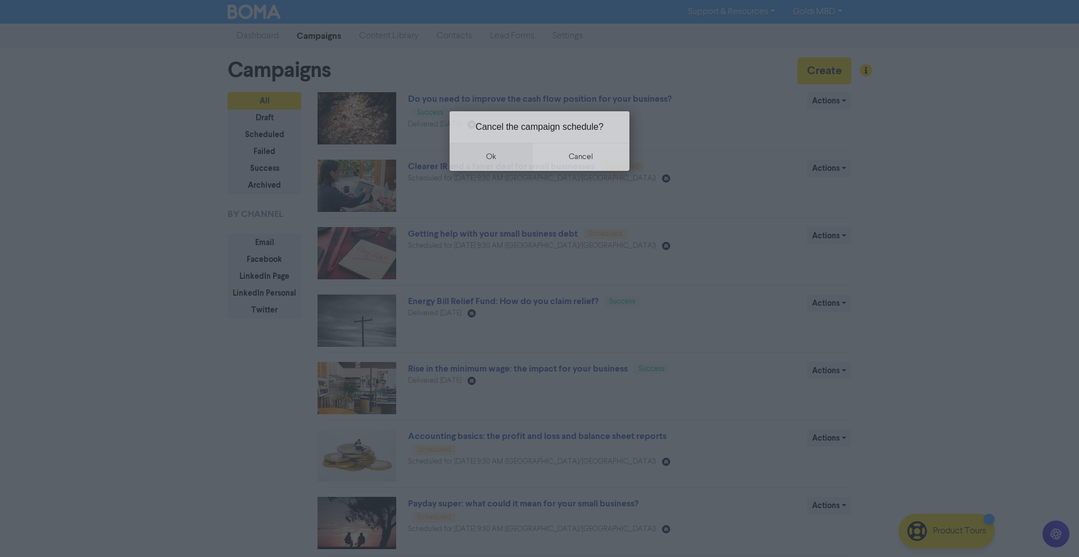
click at [505, 159] on button "ok" at bounding box center [491, 157] width 83 height 28
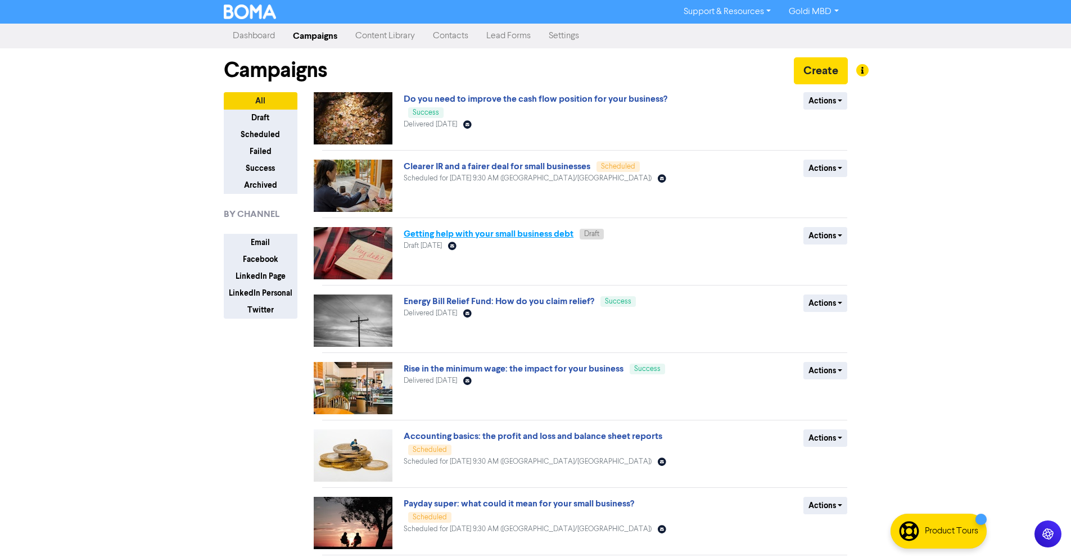
click at [522, 233] on link "Getting help with your small business debt" at bounding box center [488, 233] width 170 height 11
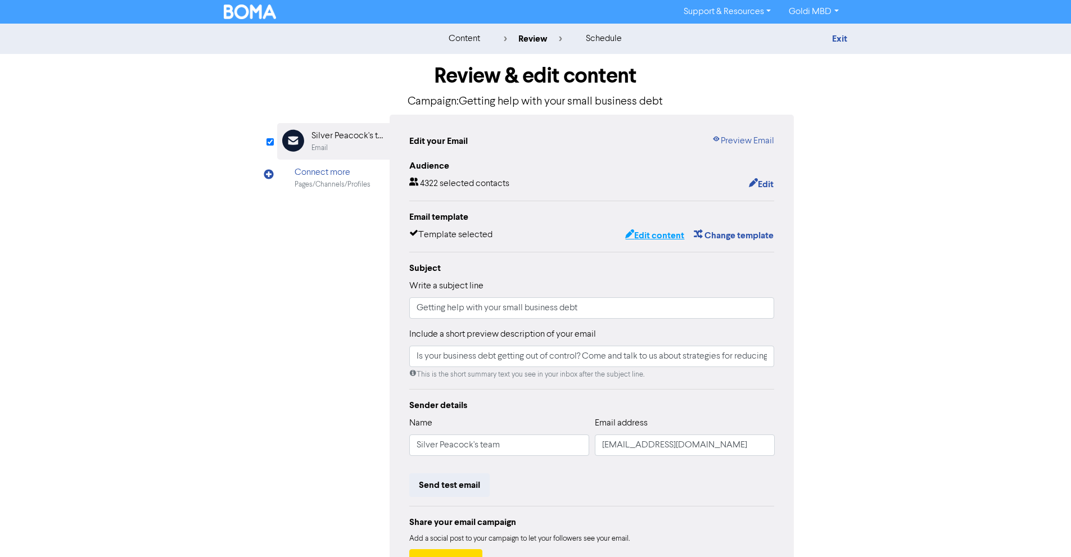
click at [658, 235] on button "Edit content" at bounding box center [654, 235] width 60 height 15
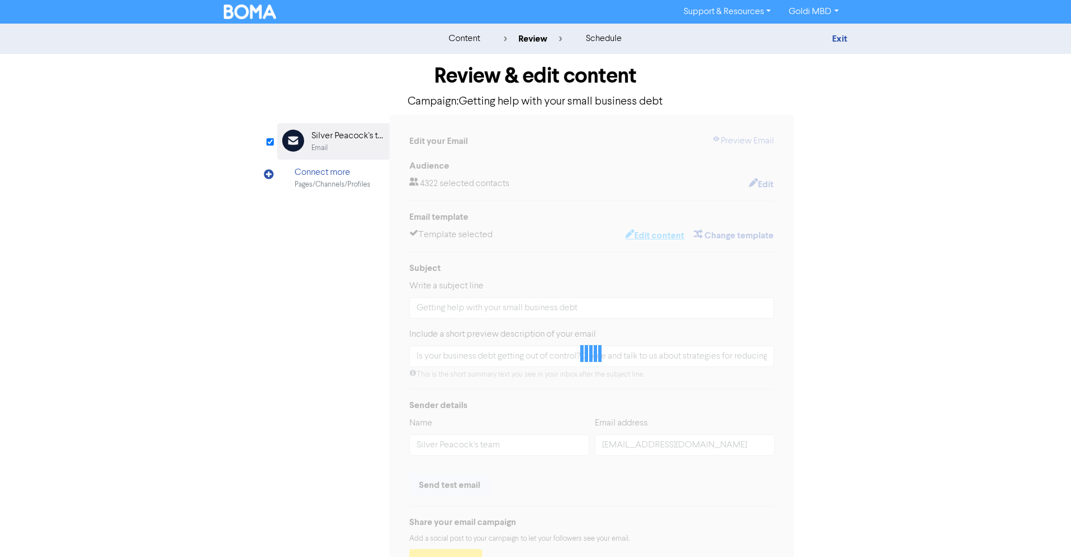
type input "Is your business debt getting out of control? Come and talk to us about strateg…"
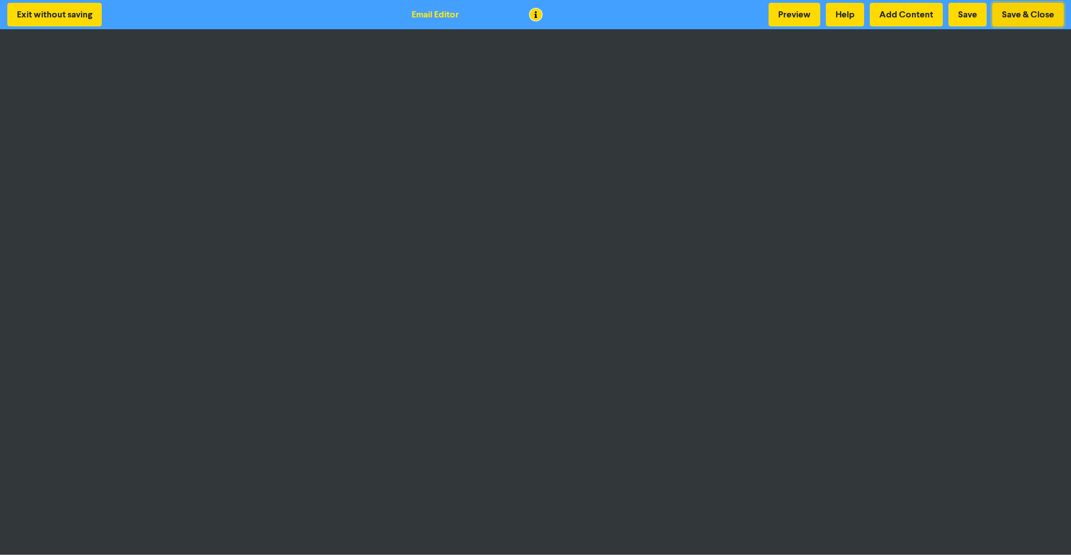
click at [1010, 7] on button "Save & Close" at bounding box center [1027, 15] width 71 height 24
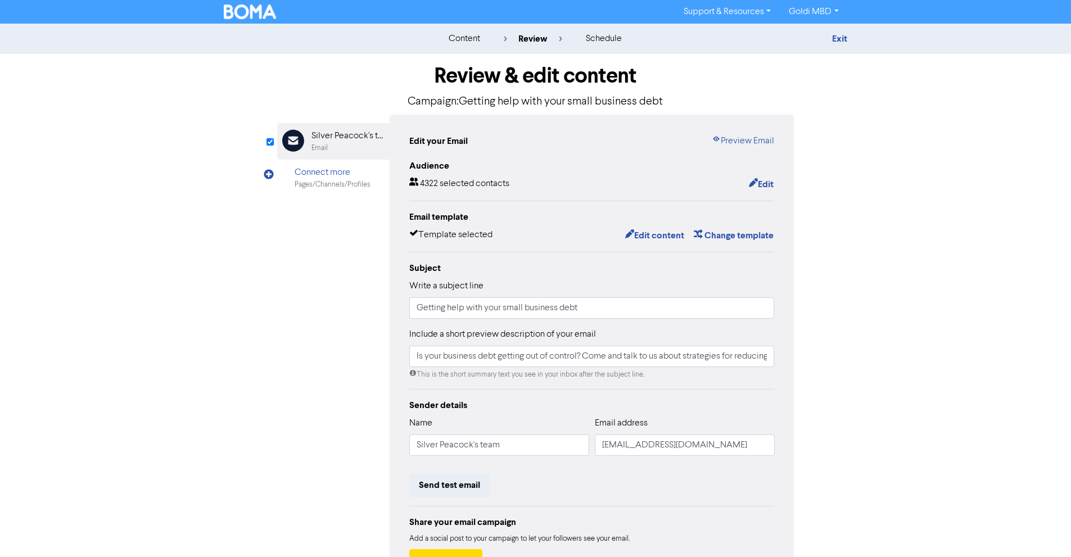
scroll to position [87, 0]
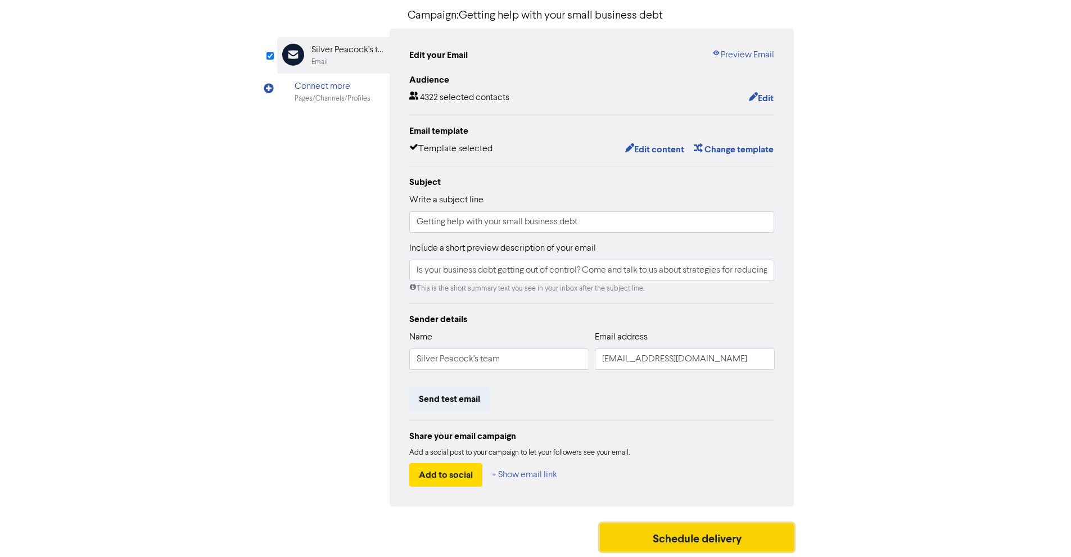
click at [655, 538] on button "Schedule delivery" at bounding box center [697, 537] width 194 height 28
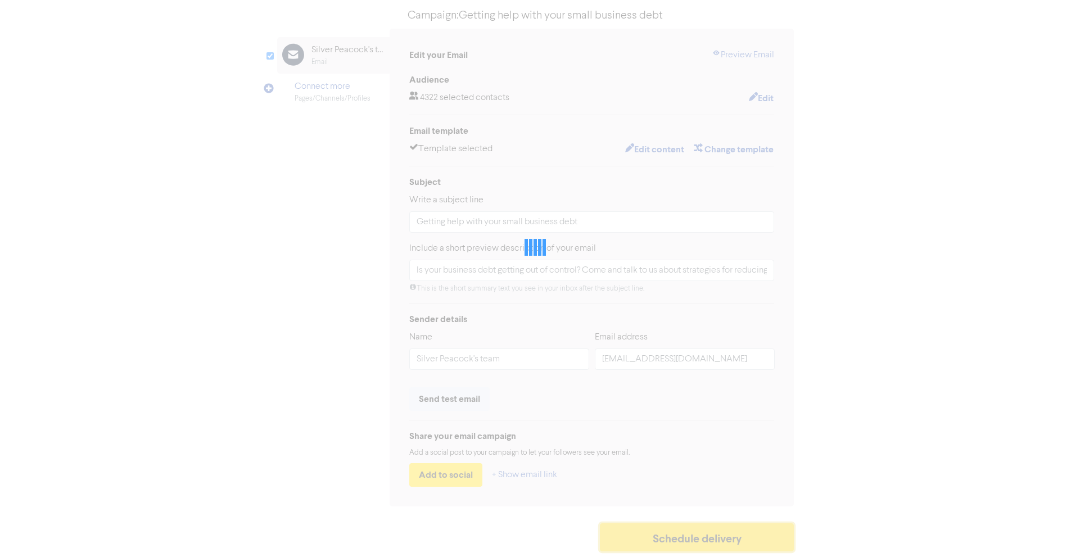
type input "Is your business debt getting out of control? Come and talk to us about strateg…"
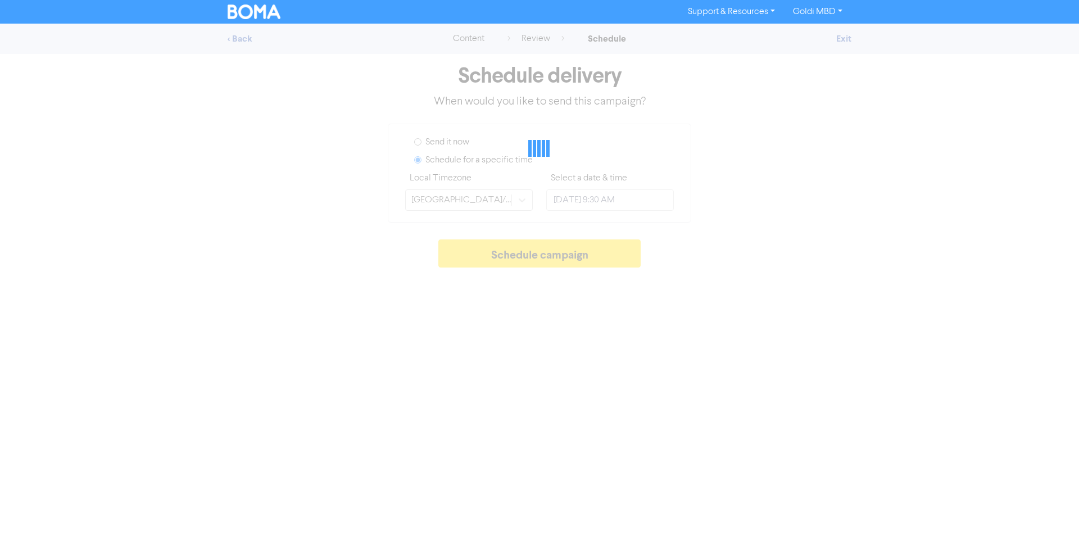
type input "[DATE] 5:00 PM"
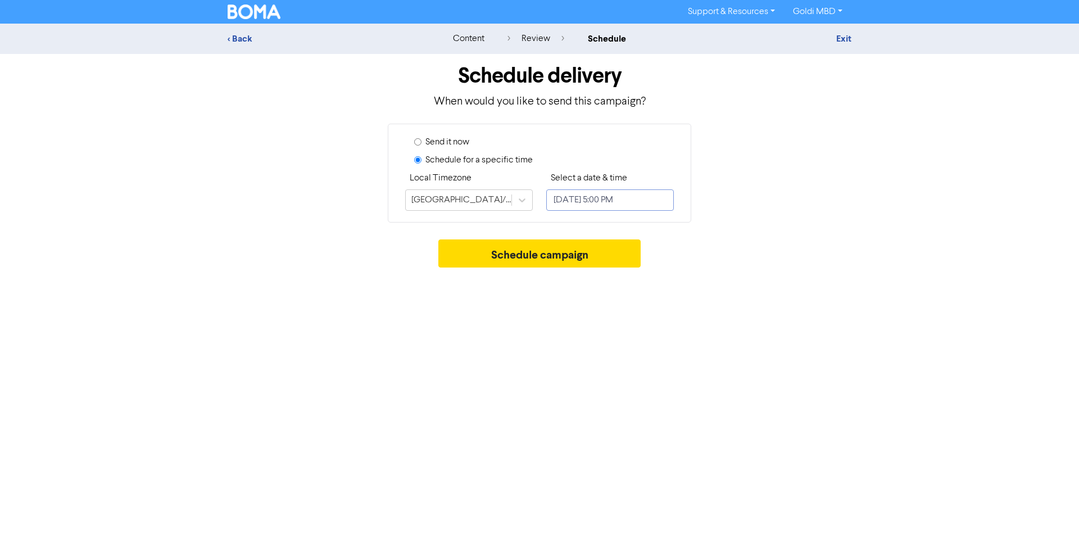
click at [589, 196] on input "[DATE] 5:00 PM" at bounding box center [610, 199] width 128 height 21
select select "7"
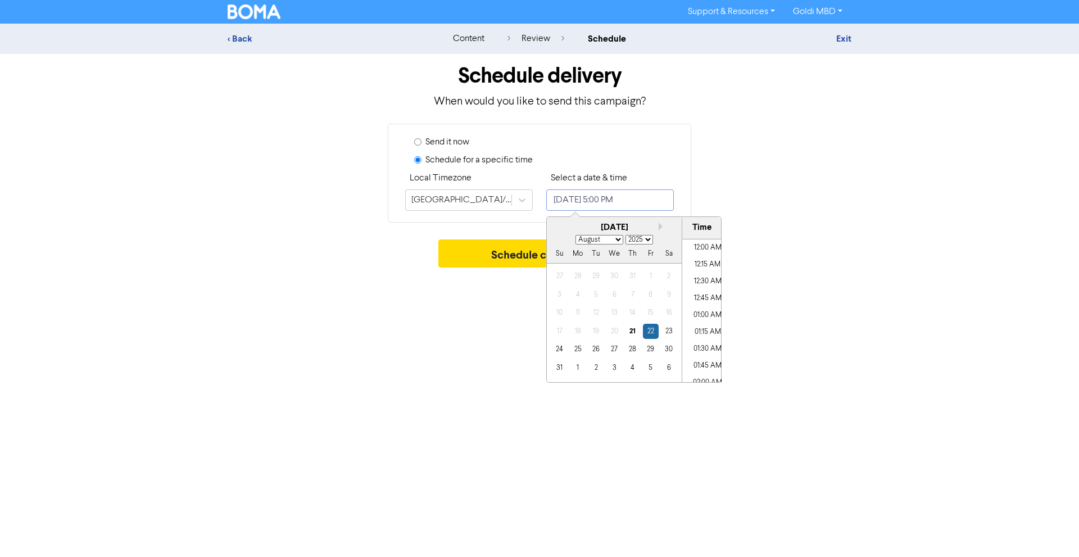
scroll to position [1083, 0]
click at [639, 355] on div "28" at bounding box center [632, 349] width 15 height 15
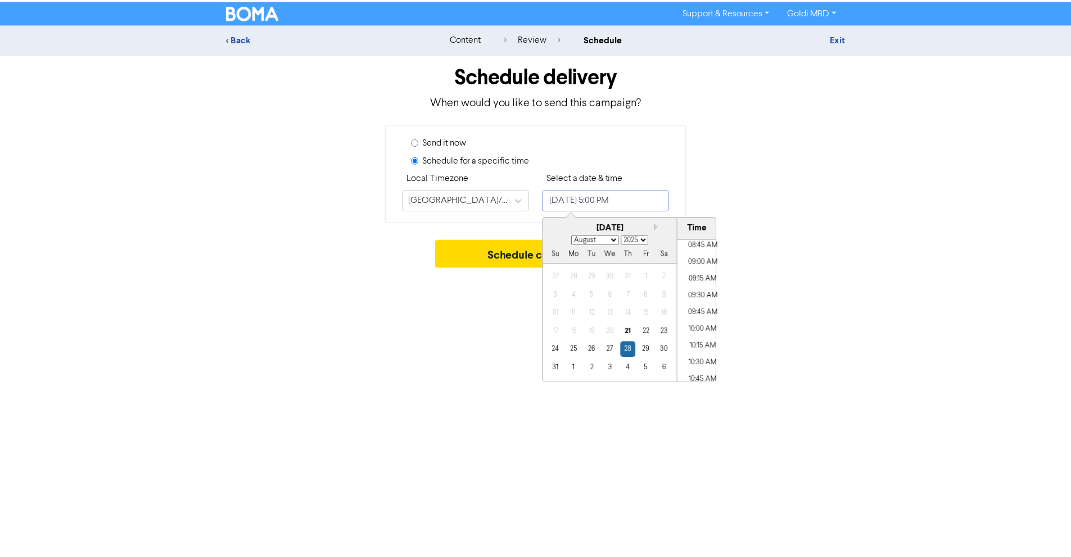
scroll to position [592, 0]
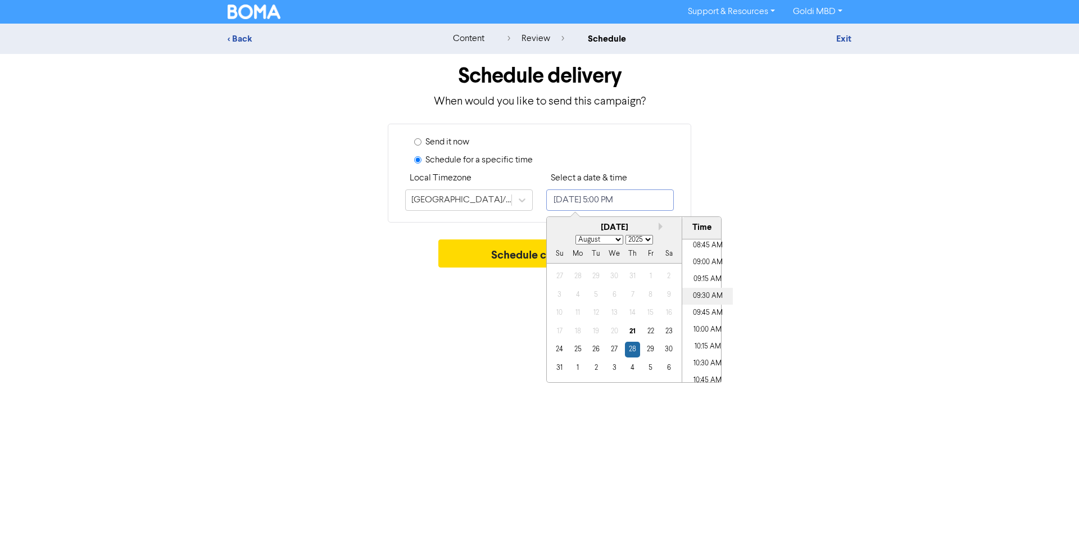
click at [703, 290] on li "09:30 AM" at bounding box center [707, 296] width 51 height 17
type input "[DATE] 9:30 AM"
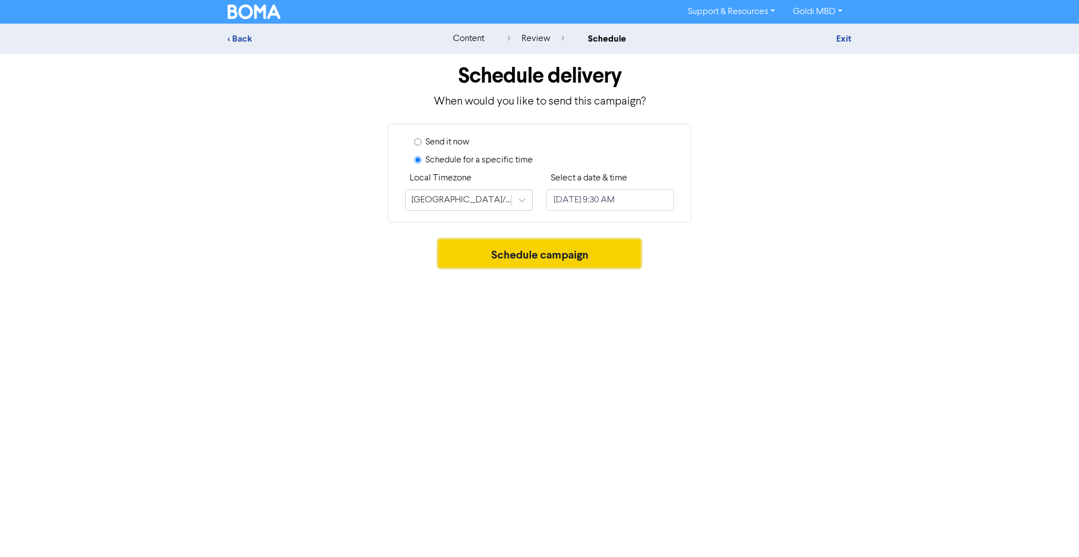
click at [461, 253] on button "Schedule campaign" at bounding box center [539, 253] width 203 height 28
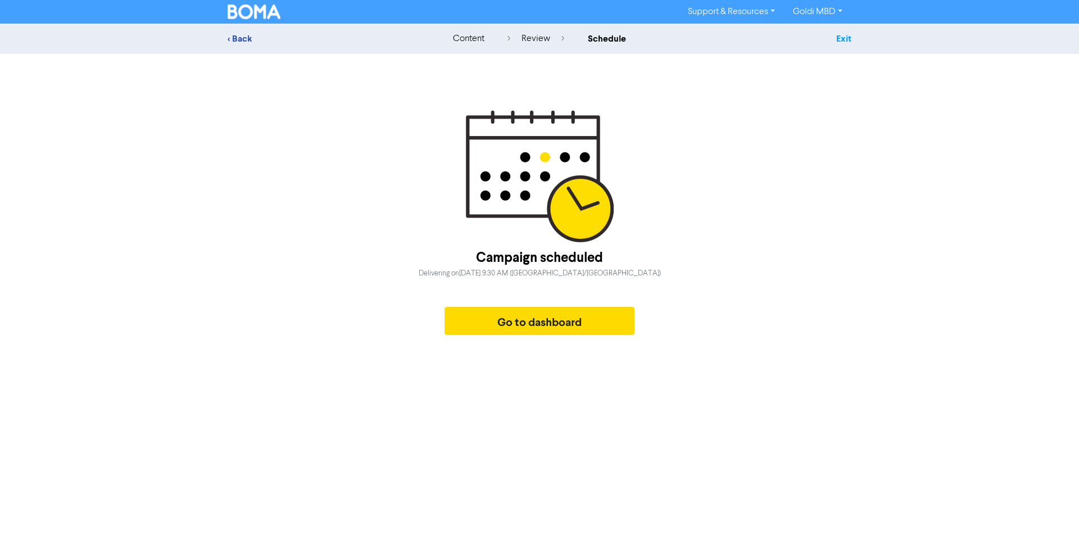
click at [841, 38] on link "Exit" at bounding box center [843, 38] width 15 height 11
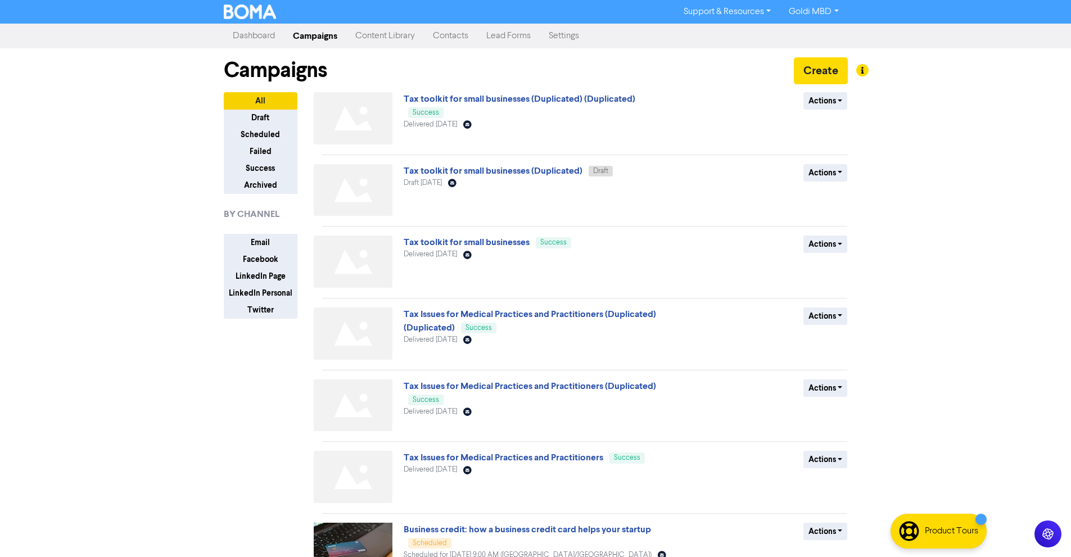
scroll to position [266, 0]
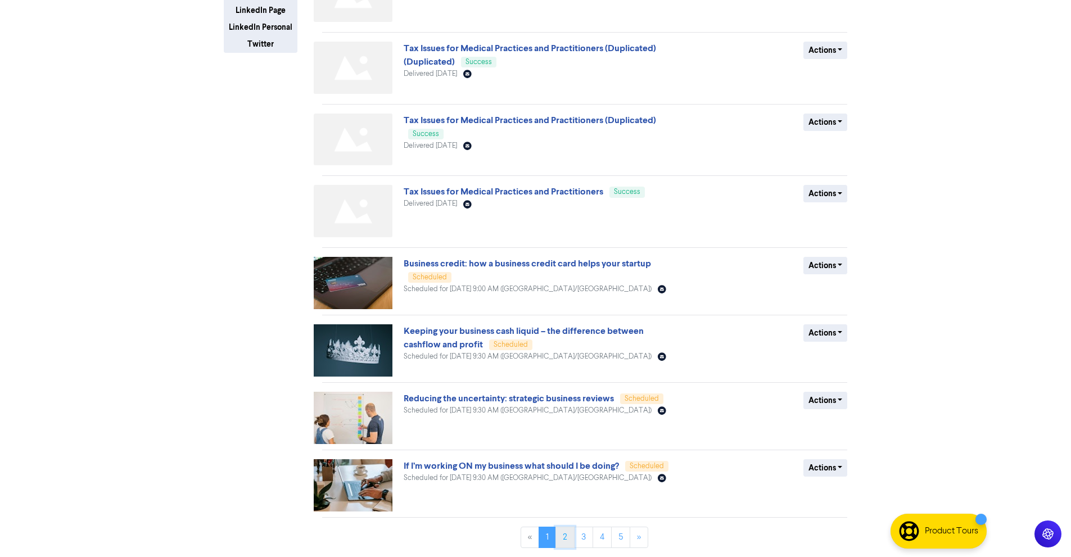
click at [568, 530] on link "2" at bounding box center [564, 537] width 19 height 21
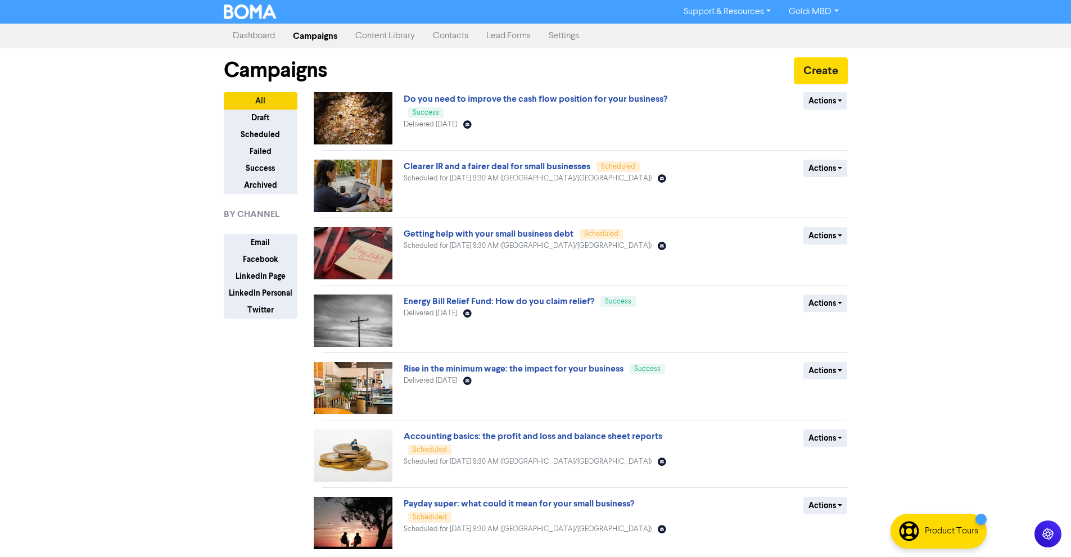
scroll to position [240, 0]
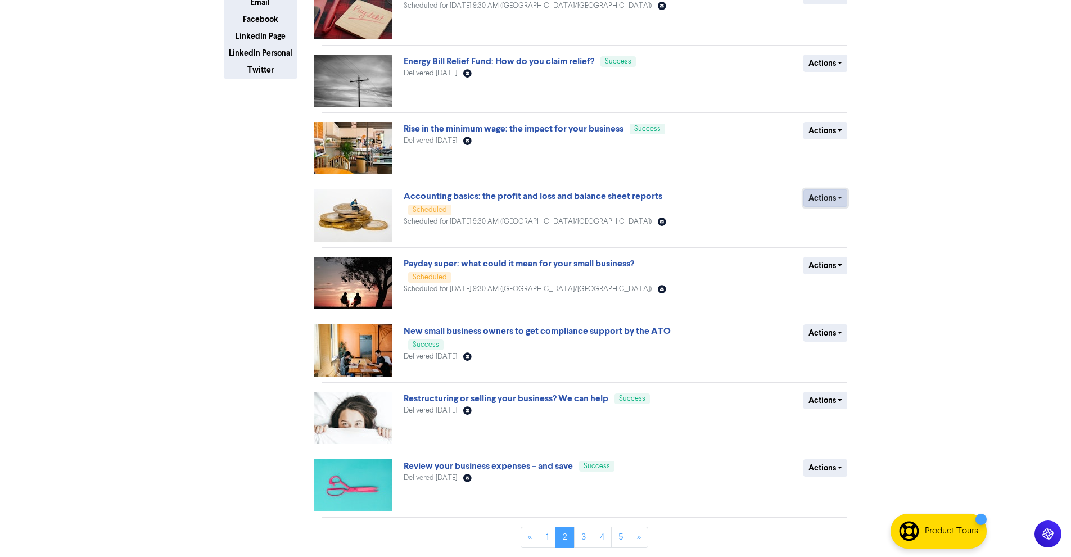
click at [837, 202] on button "Actions" at bounding box center [825, 197] width 44 height 17
click at [842, 223] on button "Revert to draft" at bounding box center [848, 222] width 89 height 18
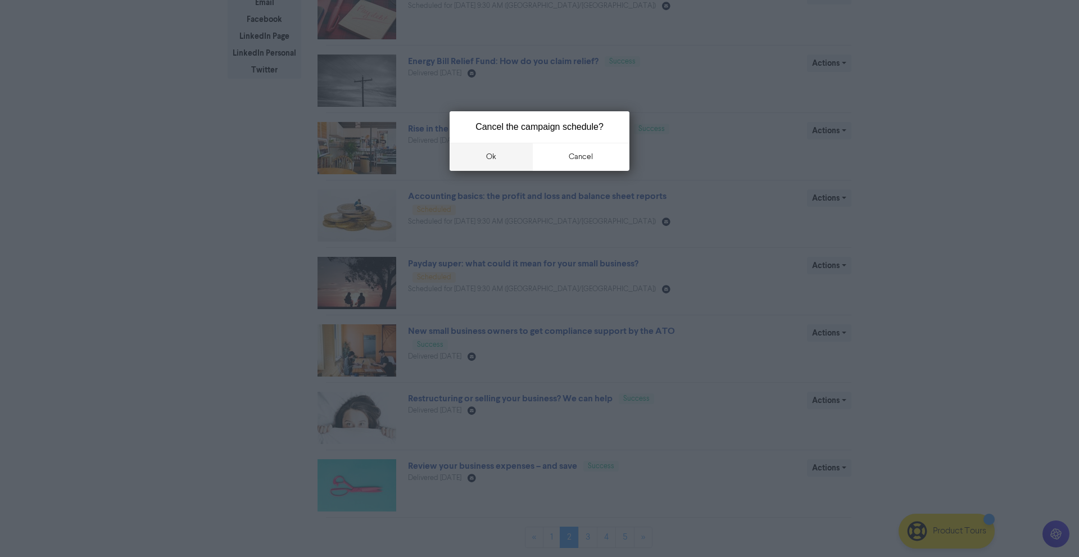
click at [496, 156] on button "ok" at bounding box center [491, 157] width 83 height 28
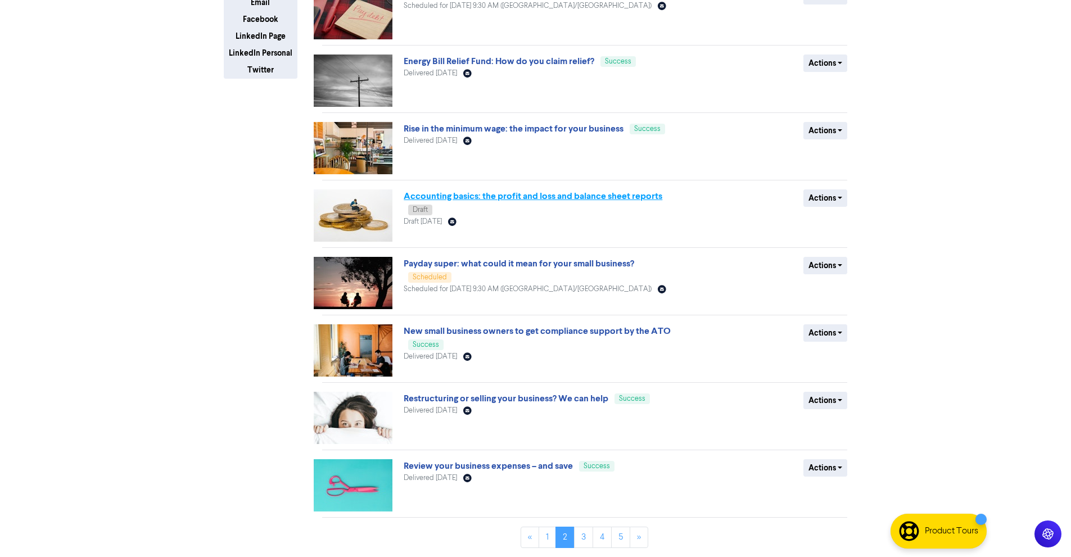
click at [556, 197] on link "Accounting basics: the profit and loss and balance sheet reports" at bounding box center [532, 196] width 259 height 11
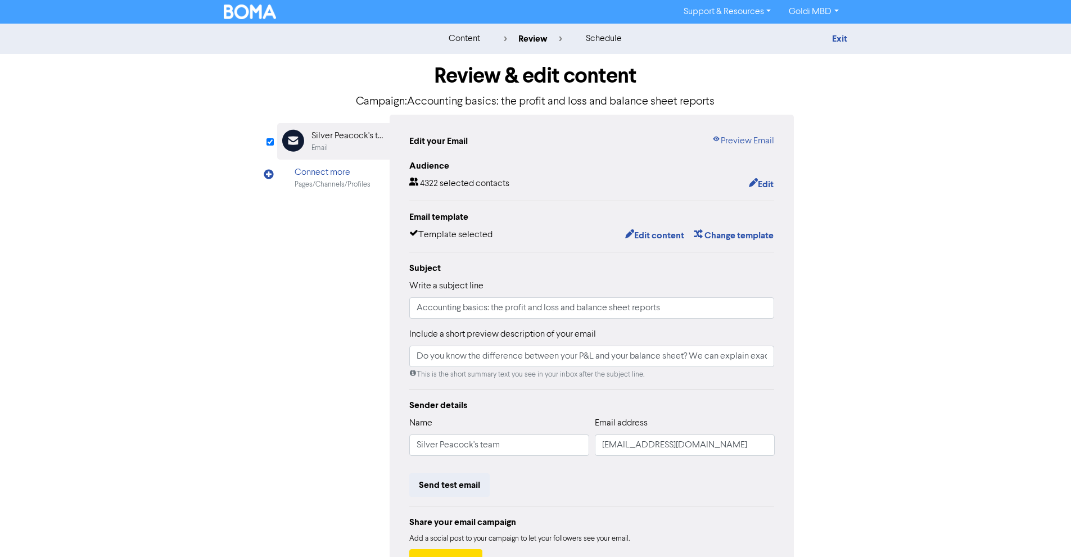
scroll to position [87, 0]
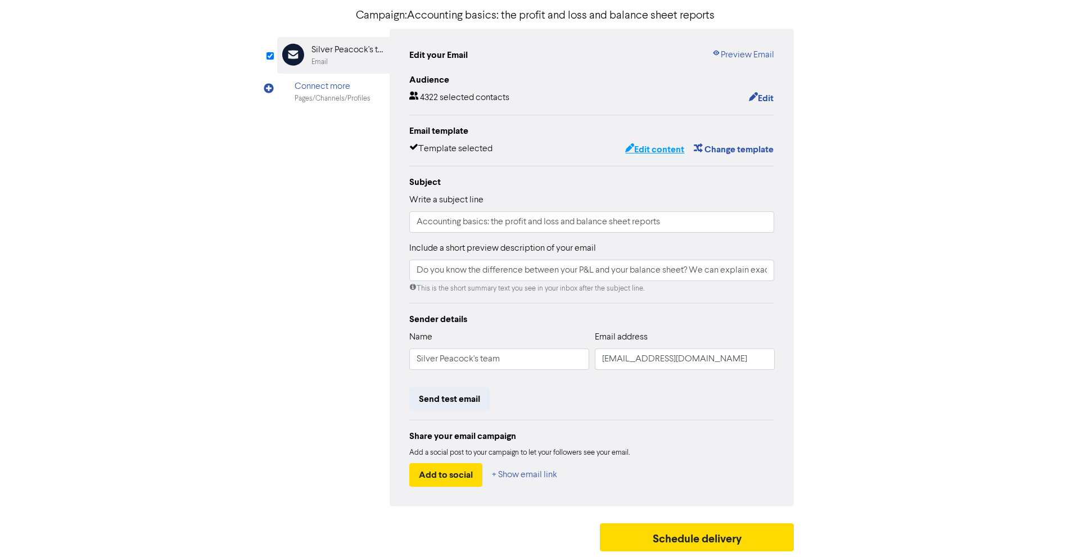
click at [634, 149] on button "Edit content" at bounding box center [654, 149] width 60 height 15
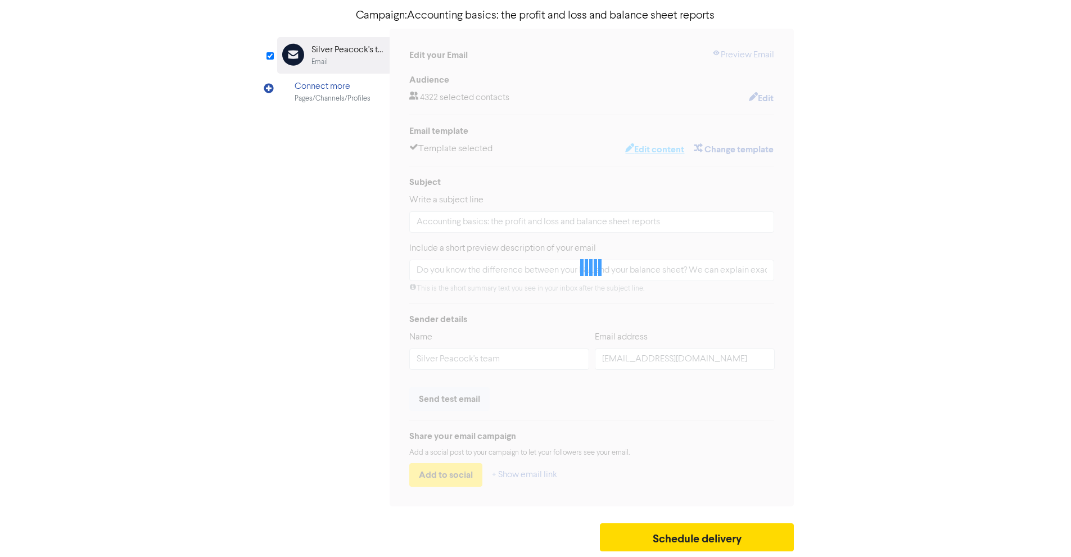
type input "Do you know the difference between your P&L and your balance sheet? We can expl…"
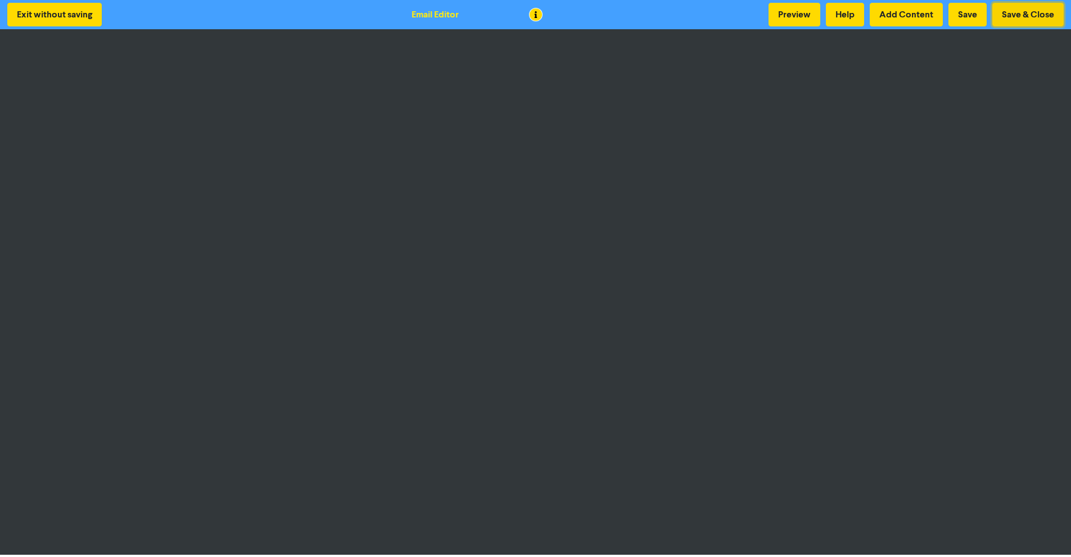
click at [1006, 10] on button "Save & Close" at bounding box center [1027, 15] width 71 height 24
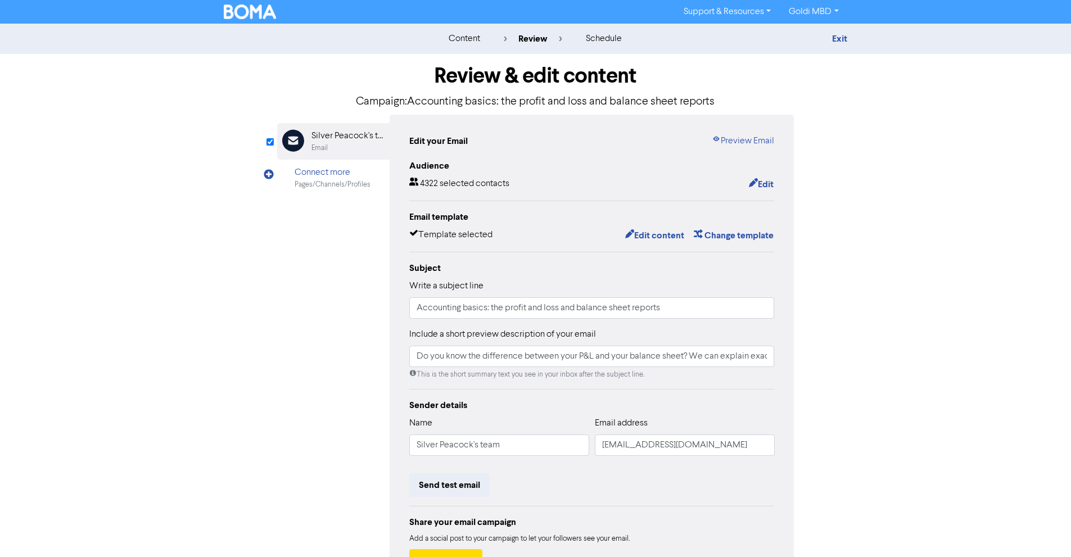
scroll to position [87, 0]
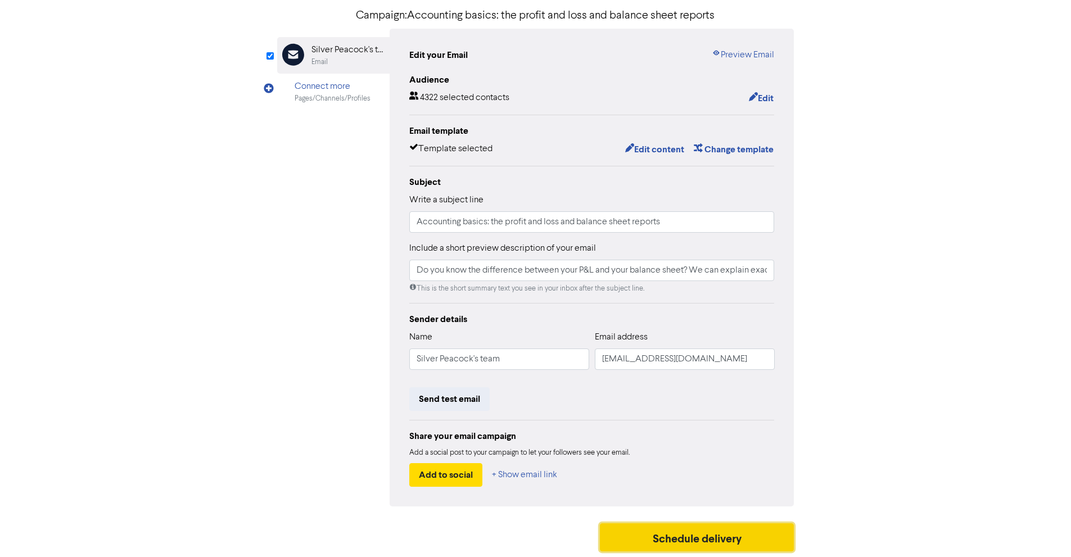
click at [737, 534] on button "Schedule delivery" at bounding box center [697, 537] width 194 height 28
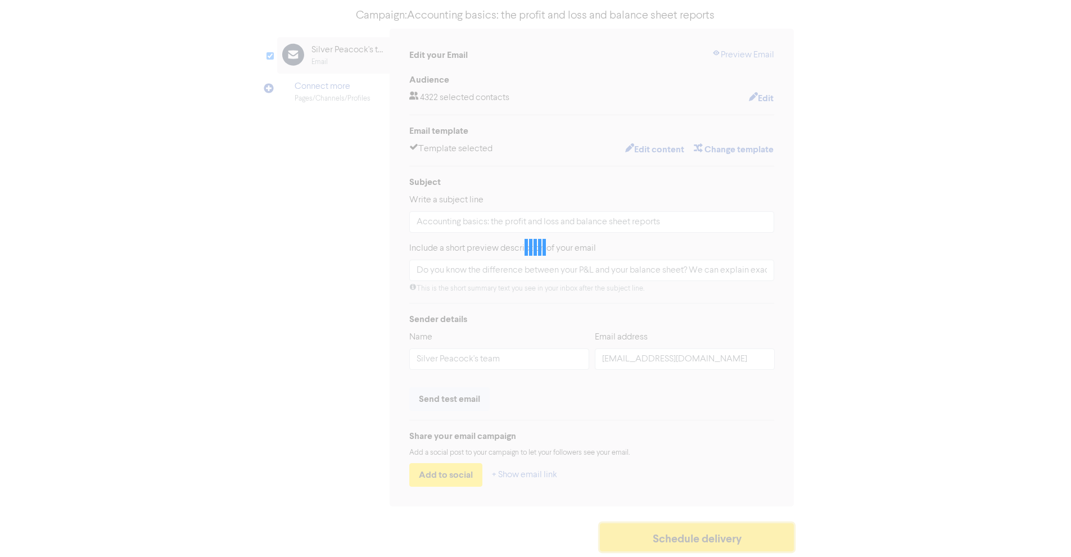
type input "Do you know the difference between your P&L and your balance sheet? We can expl…"
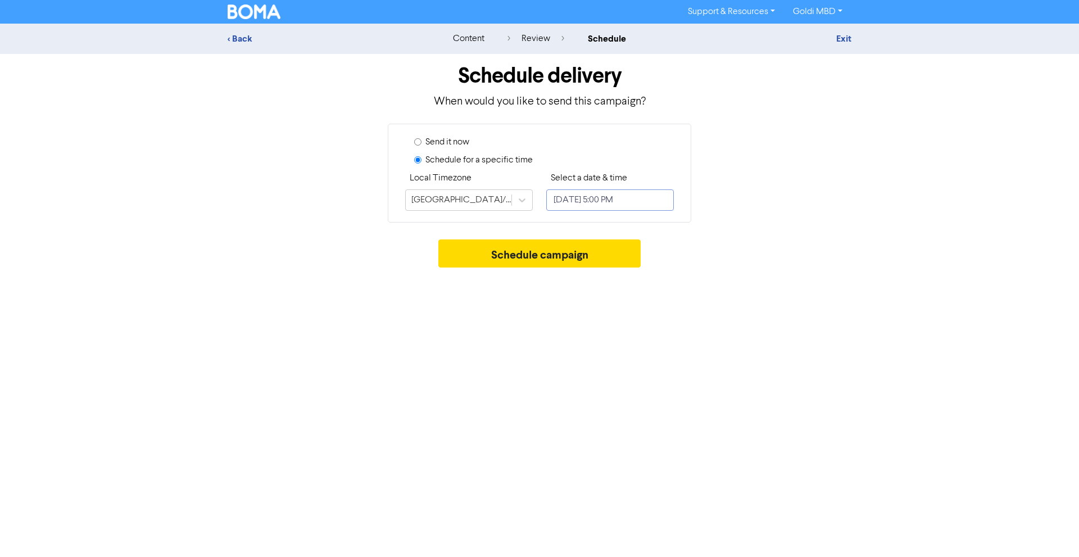
click at [592, 207] on input "[DATE] 5:00 PM" at bounding box center [610, 199] width 128 height 21
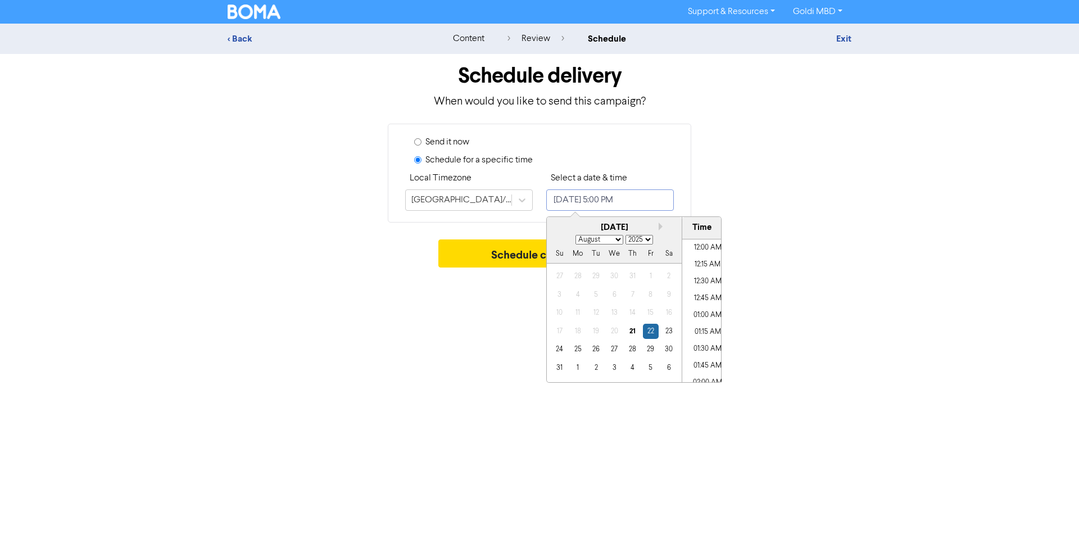
scroll to position [1083, 0]
drag, startPoint x: 611, startPoint y: 241, endPoint x: 598, endPoint y: 359, distance: 118.7
click at [598, 359] on div "August [DATE] February March April May June July August September October Novem…" at bounding box center [614, 299] width 135 height 164
select select "8"
click at [575, 235] on select "January February March April May June July August September October November De…" at bounding box center [599, 240] width 48 height 10
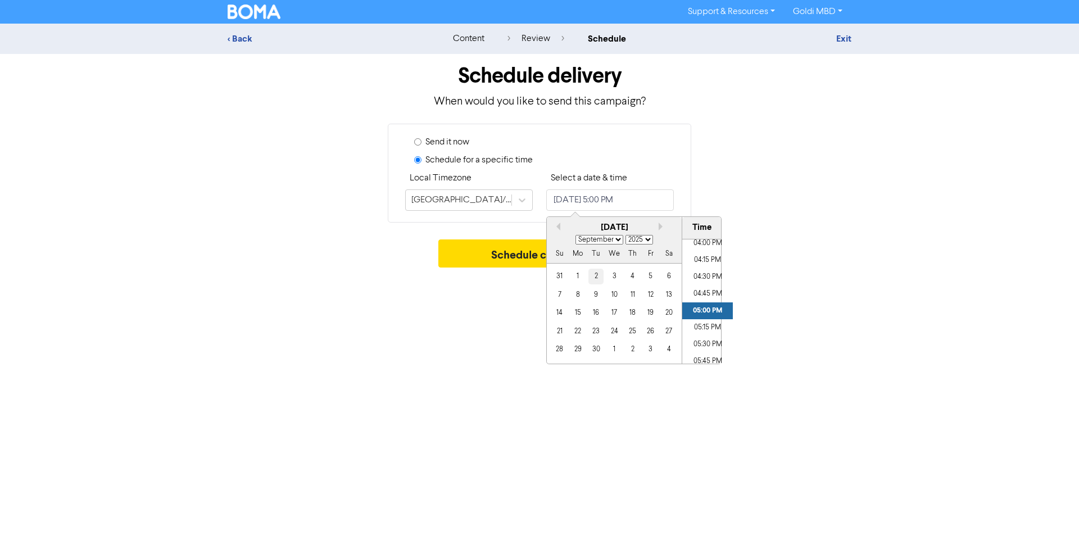
click at [593, 274] on div "2" at bounding box center [595, 276] width 15 height 15
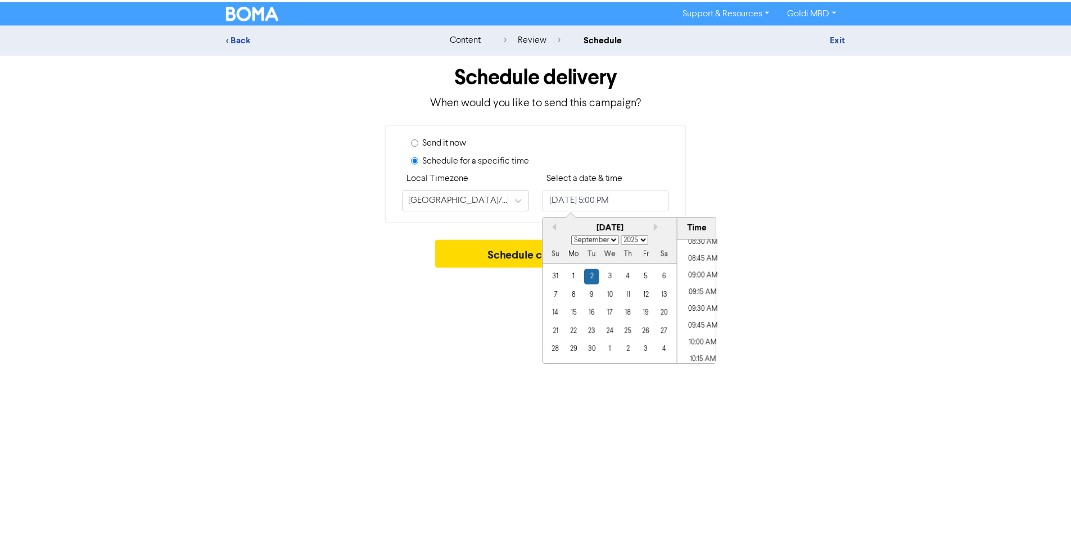
scroll to position [579, 0]
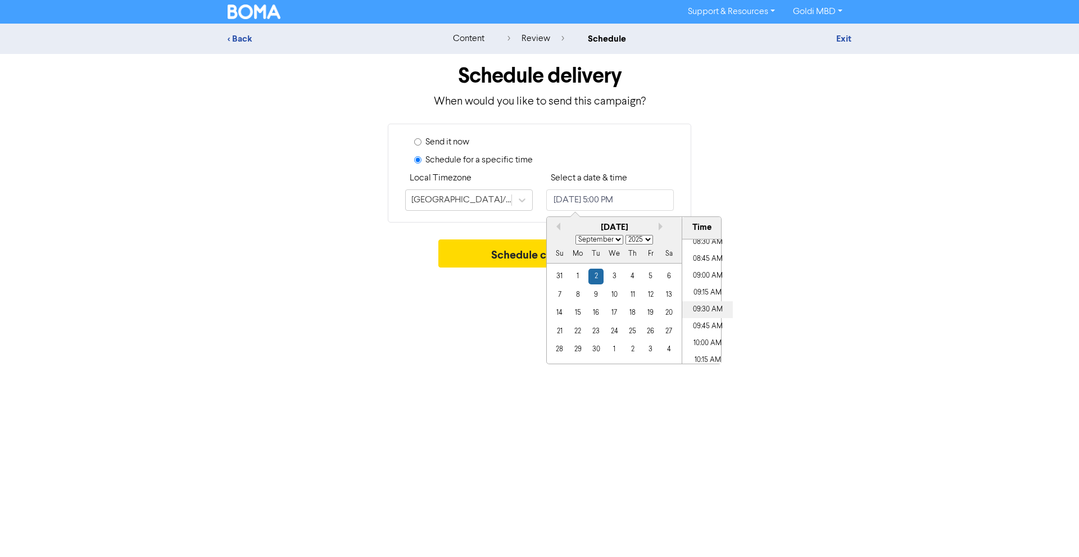
click at [704, 308] on li "09:30 AM" at bounding box center [707, 309] width 51 height 17
type input "[DATE] 9:30 AM"
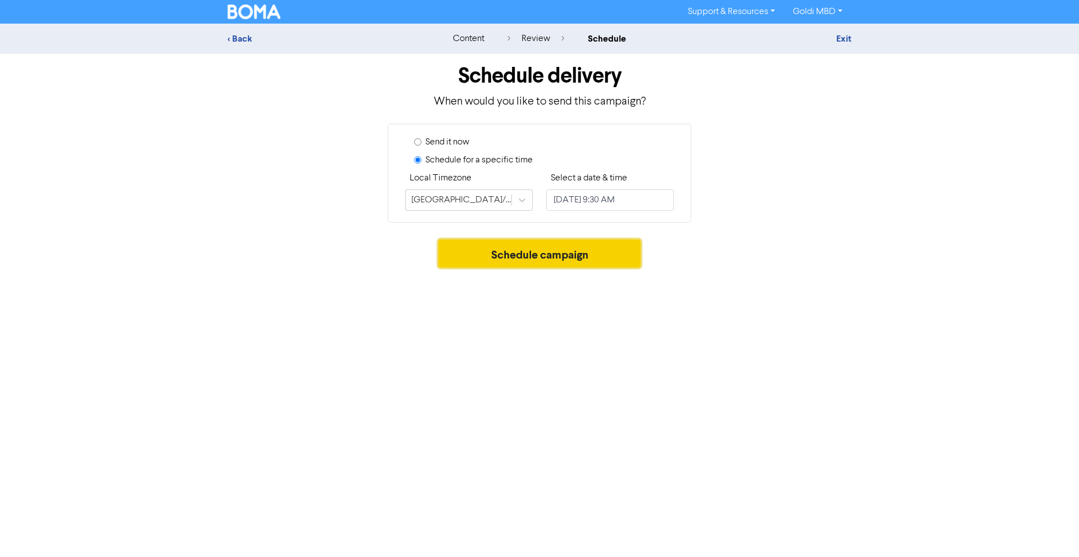
click at [470, 249] on button "Schedule campaign" at bounding box center [539, 253] width 203 height 28
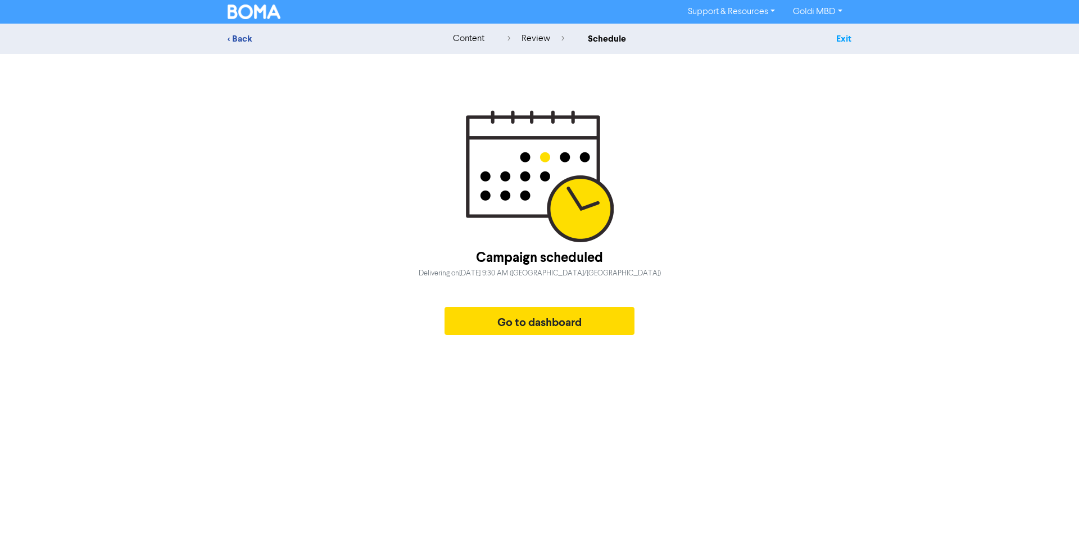
click at [845, 42] on link "Exit" at bounding box center [843, 38] width 15 height 11
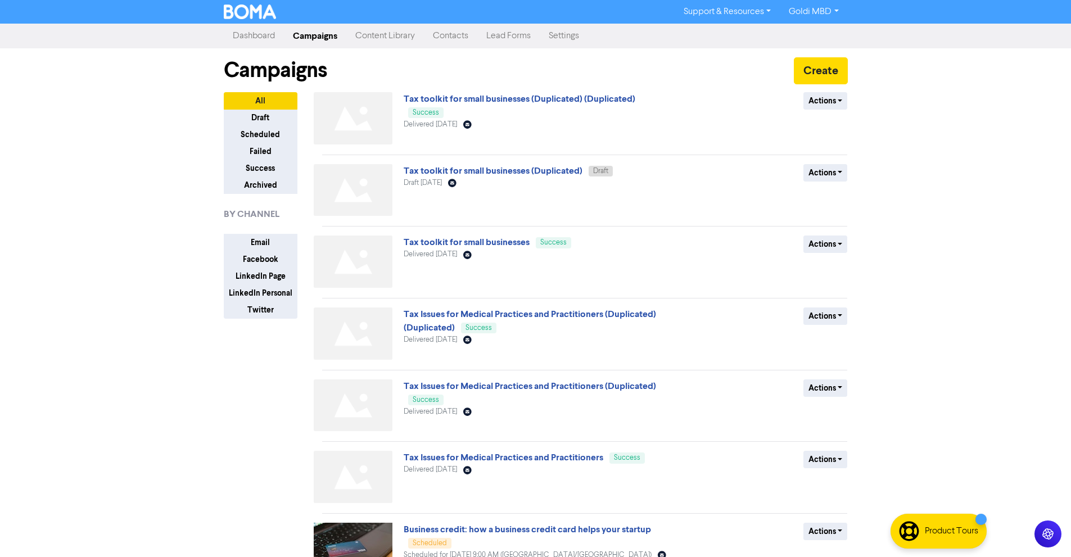
scroll to position [266, 0]
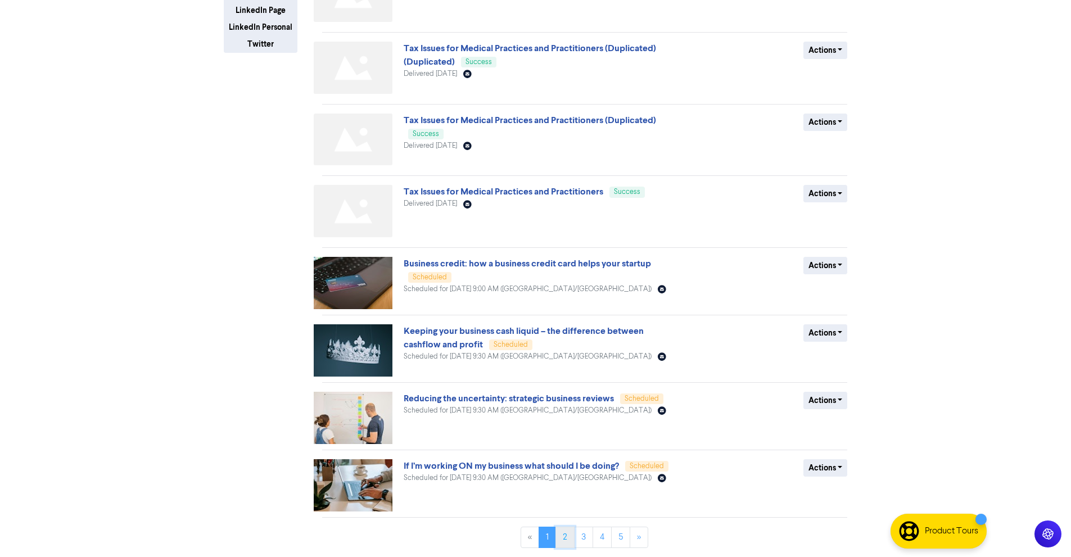
click at [567, 530] on link "2" at bounding box center [564, 537] width 19 height 21
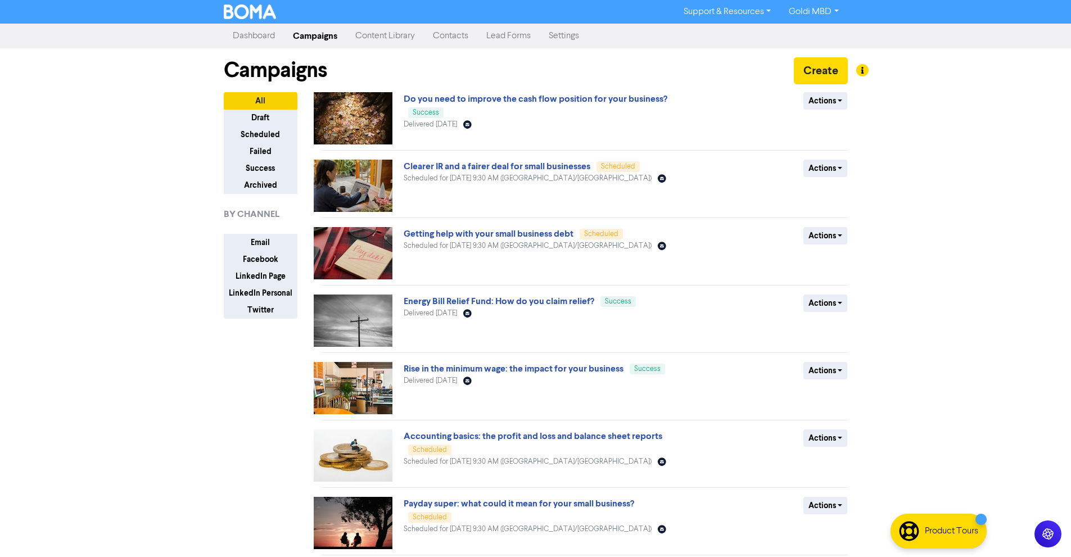
scroll to position [240, 0]
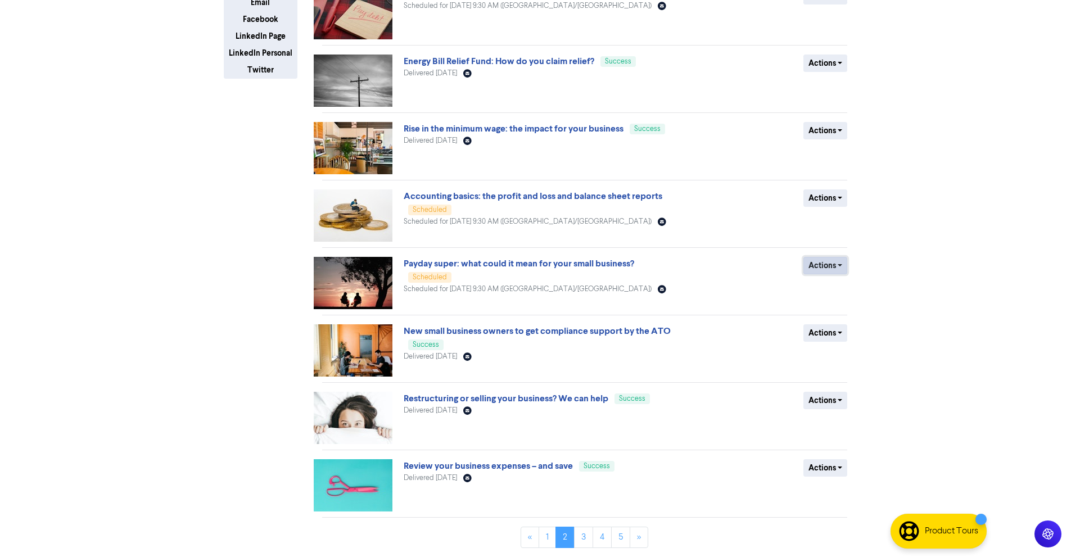
click at [828, 269] on button "Actions" at bounding box center [825, 265] width 44 height 17
click at [836, 285] on button "Revert to draft" at bounding box center [848, 289] width 89 height 18
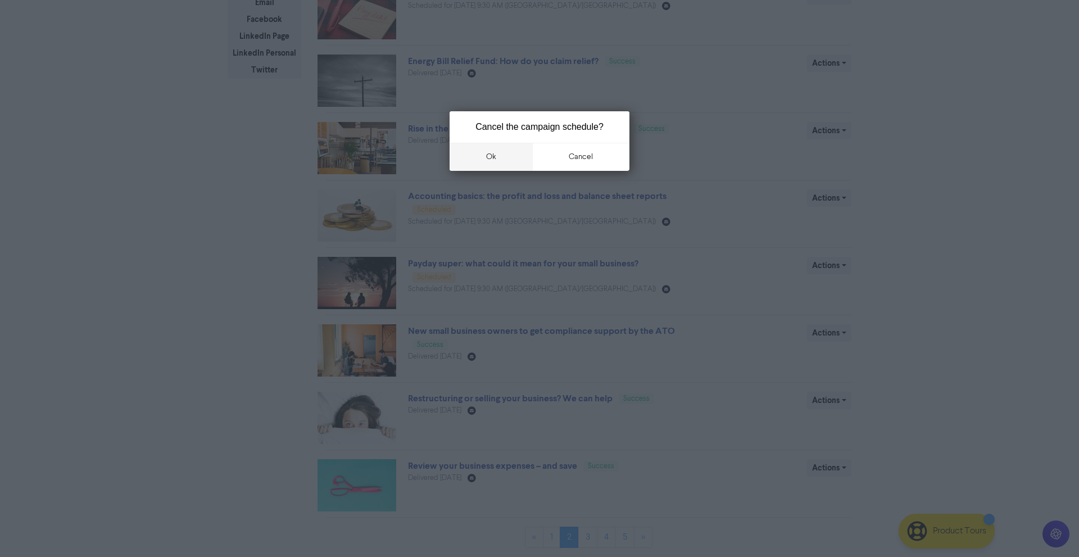
click at [495, 158] on button "ok" at bounding box center [491, 157] width 83 height 28
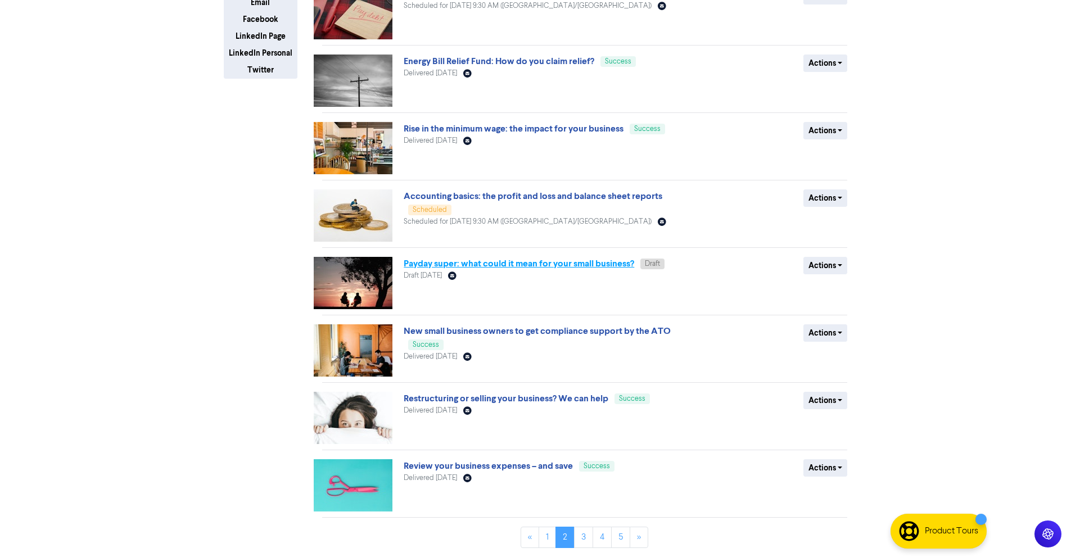
click at [486, 269] on link "Payday super: what could it mean for your small business?" at bounding box center [518, 263] width 230 height 11
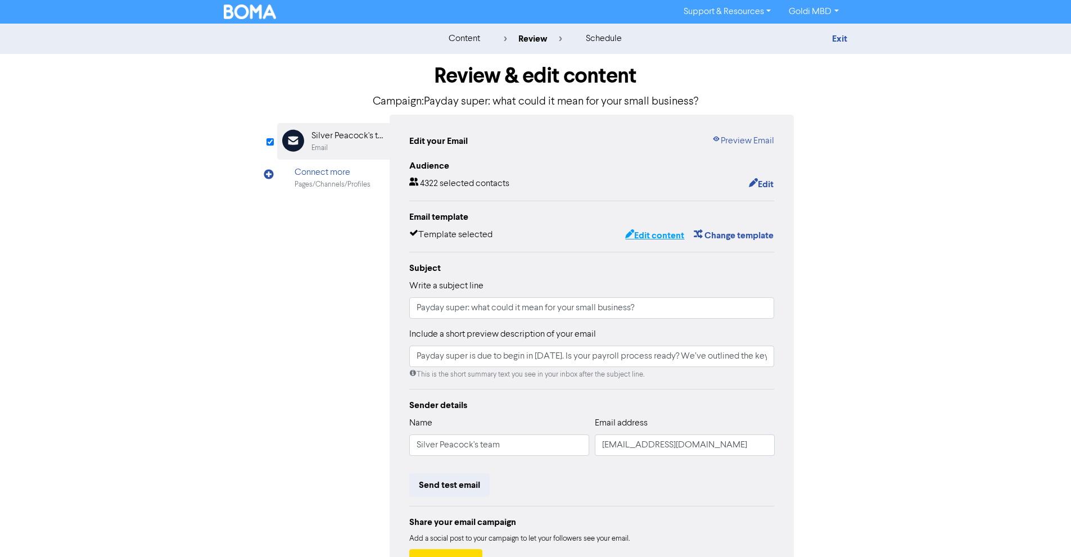
click at [641, 233] on button "Edit content" at bounding box center [654, 235] width 60 height 15
type input "Payday super is due to begin in [DATE]. Is your payroll process ready? We’ve ou…"
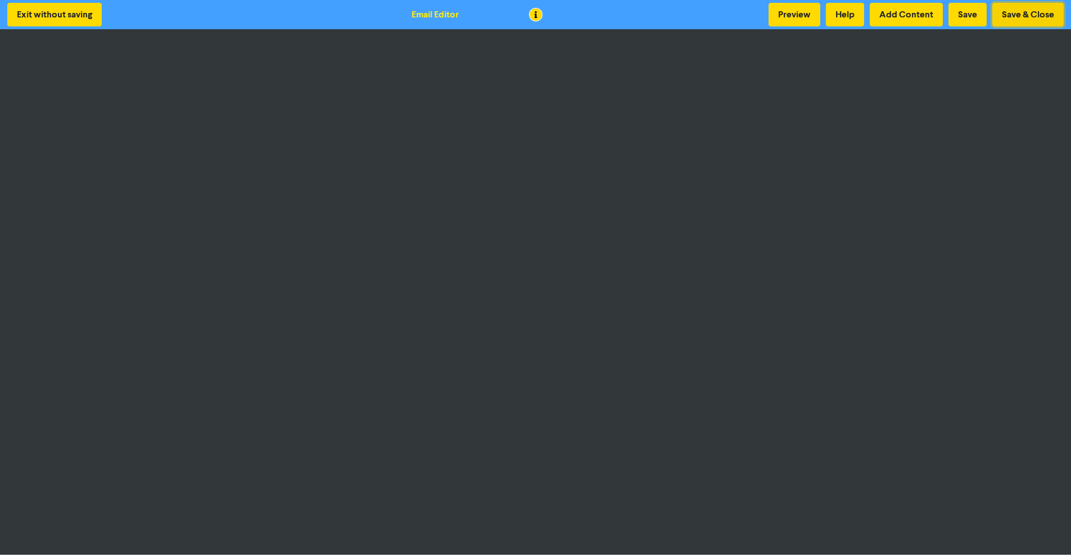
click at [1028, 11] on button "Save & Close" at bounding box center [1027, 15] width 71 height 24
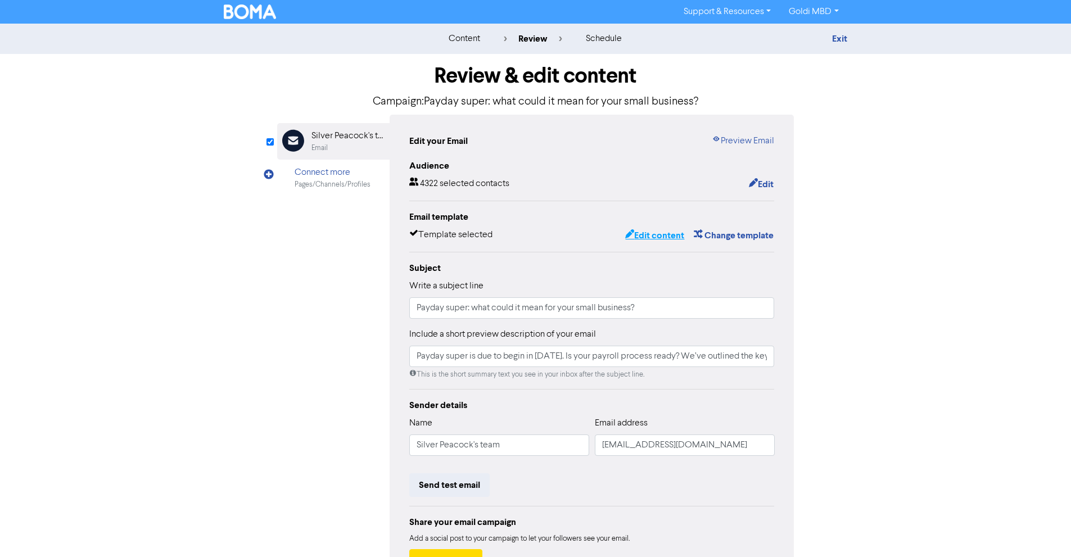
scroll to position [87, 0]
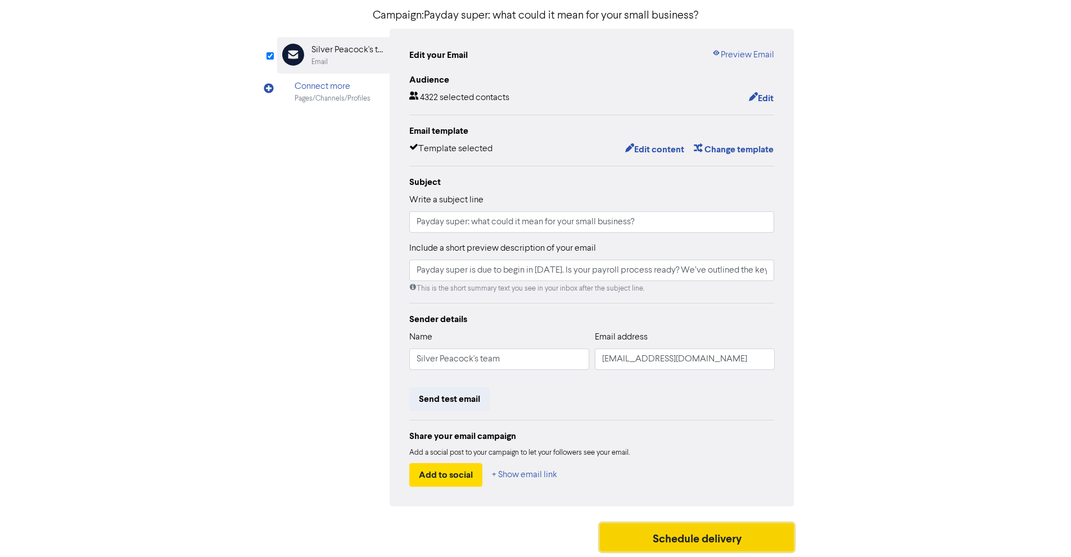
click at [705, 529] on button "Schedule delivery" at bounding box center [697, 537] width 194 height 28
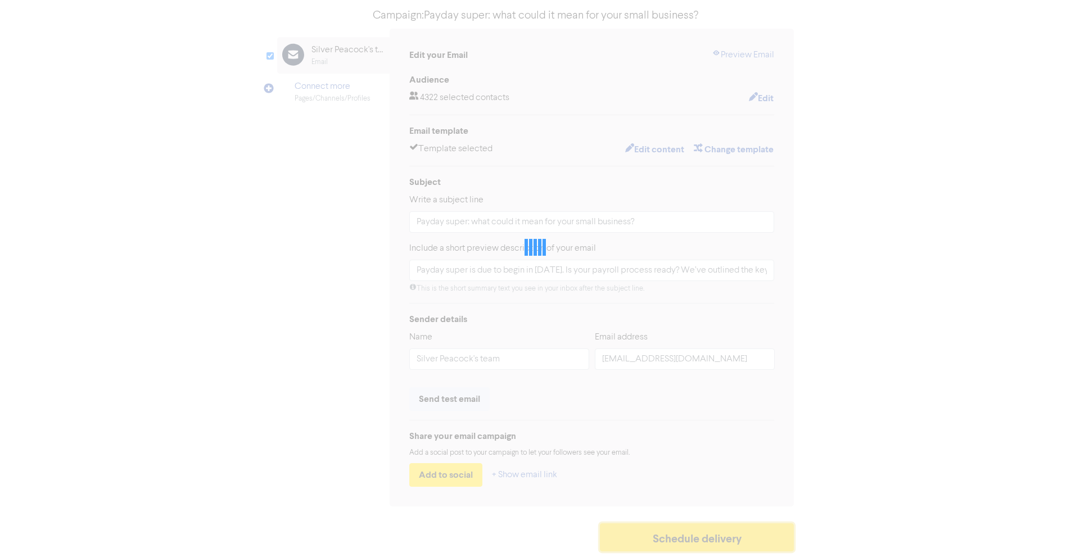
type input "Payday super is due to begin in [DATE]. Is your payroll process ready? We’ve ou…"
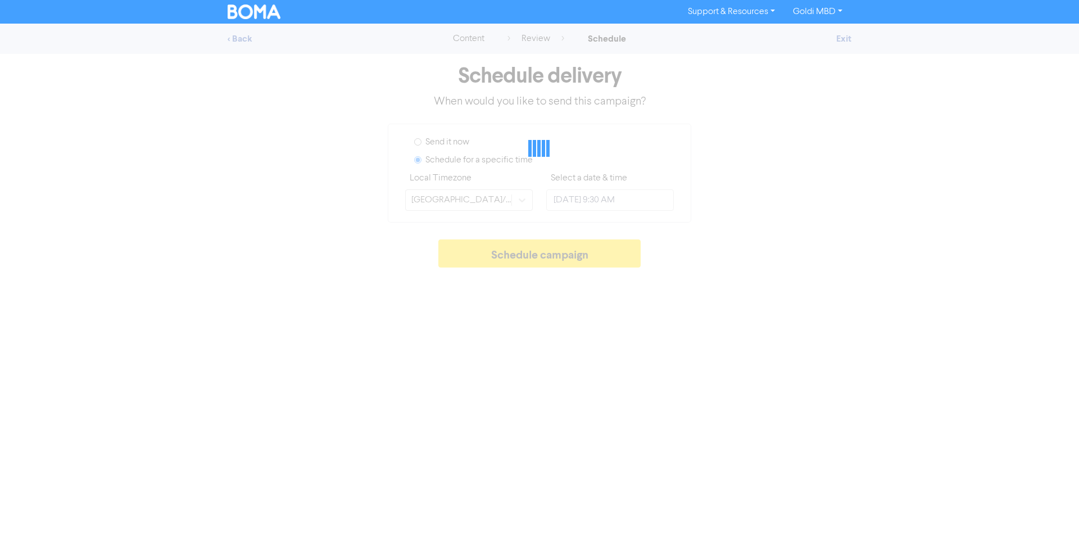
type input "[DATE] 5:00 PM"
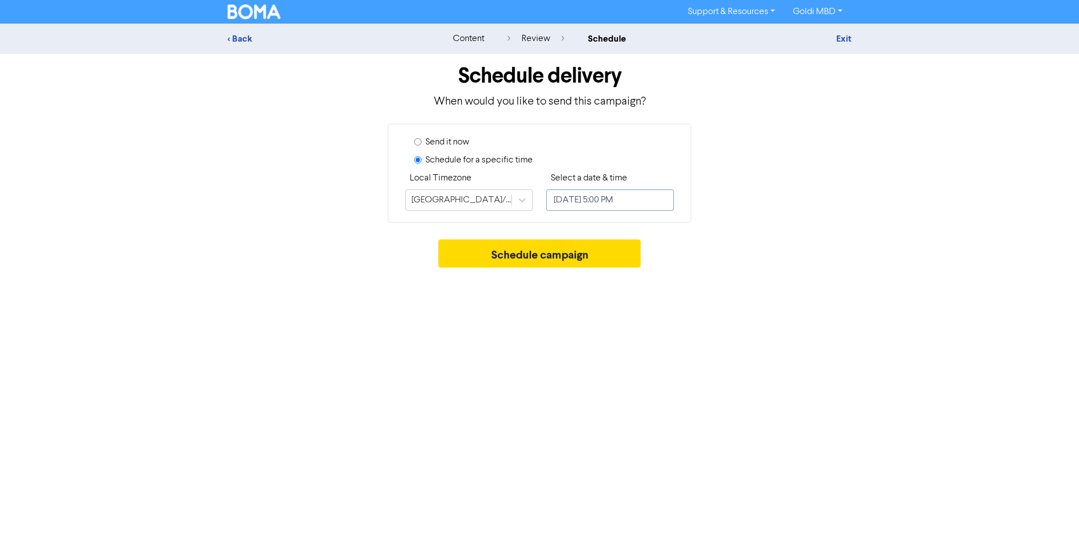
select select "7"
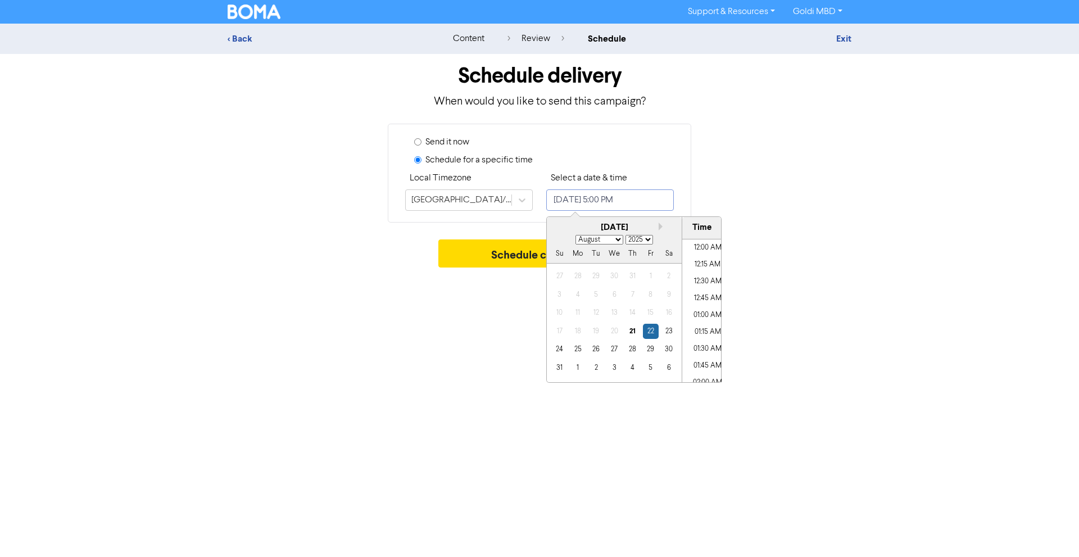
scroll to position [1083, 0]
click at [595, 200] on input "[DATE] 5:00 PM" at bounding box center [610, 199] width 128 height 21
click at [594, 352] on div "26" at bounding box center [595, 349] width 15 height 15
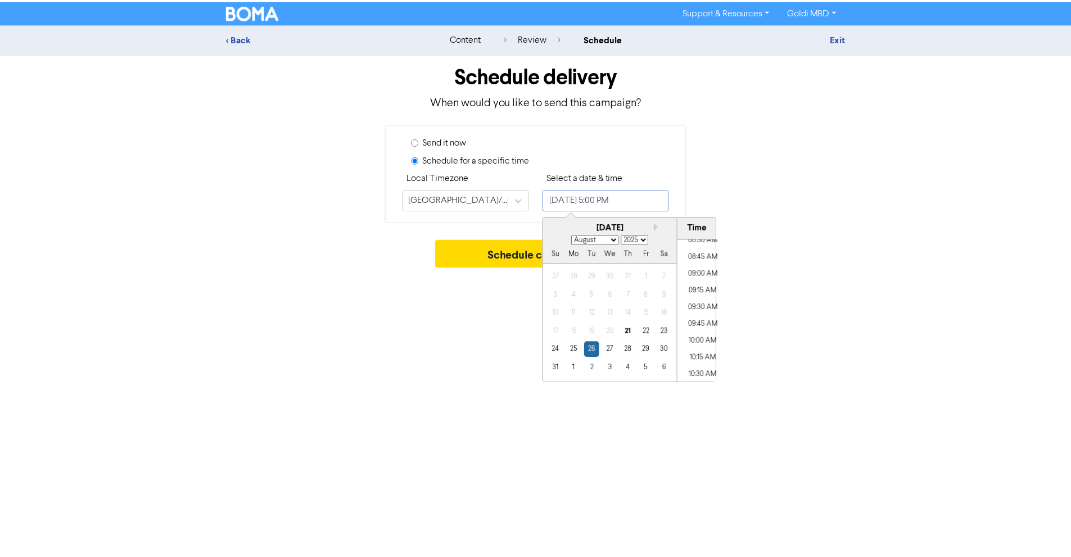
scroll to position [575, 0]
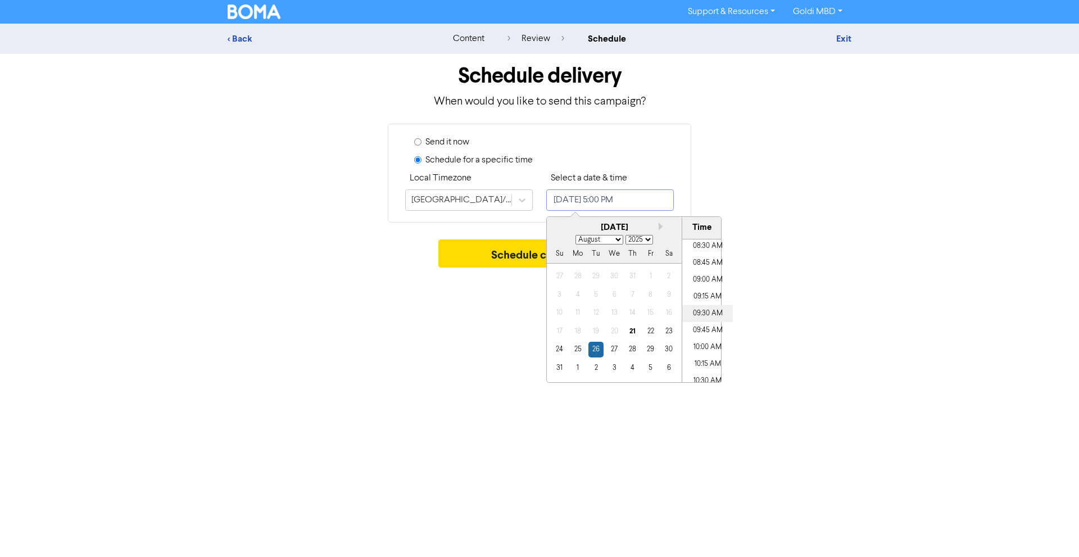
click at [697, 312] on li "09:30 AM" at bounding box center [707, 313] width 51 height 17
type input "[DATE] 9:30 AM"
click at [407, 309] on div "Support & Resources Video Tutorials FAQ & Guides Marketing Education Goldi MBD …" at bounding box center [539, 278] width 1079 height 557
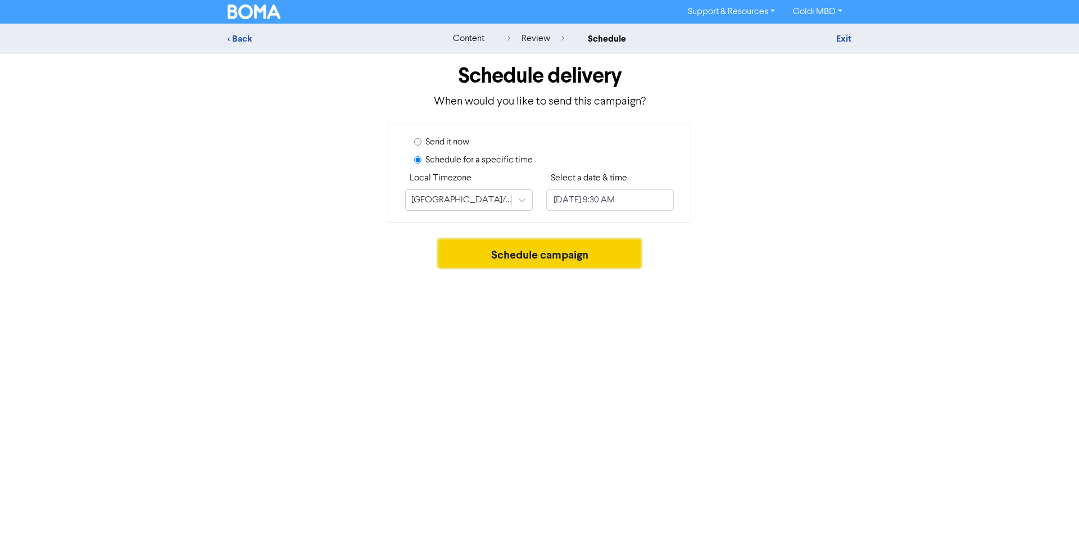
click at [501, 244] on button "Schedule campaign" at bounding box center [539, 253] width 203 height 28
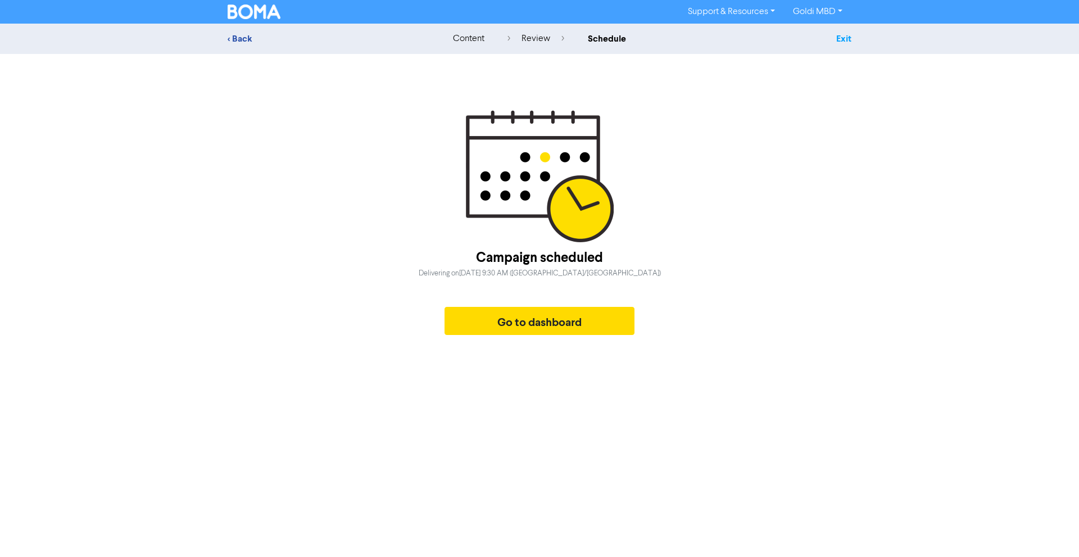
click at [845, 38] on link "Exit" at bounding box center [843, 38] width 15 height 11
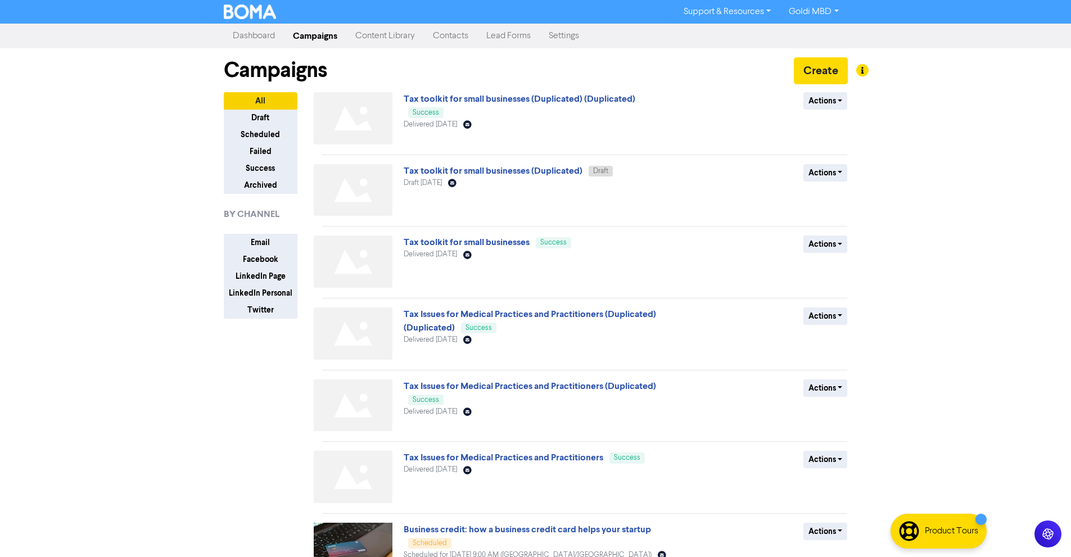
scroll to position [266, 0]
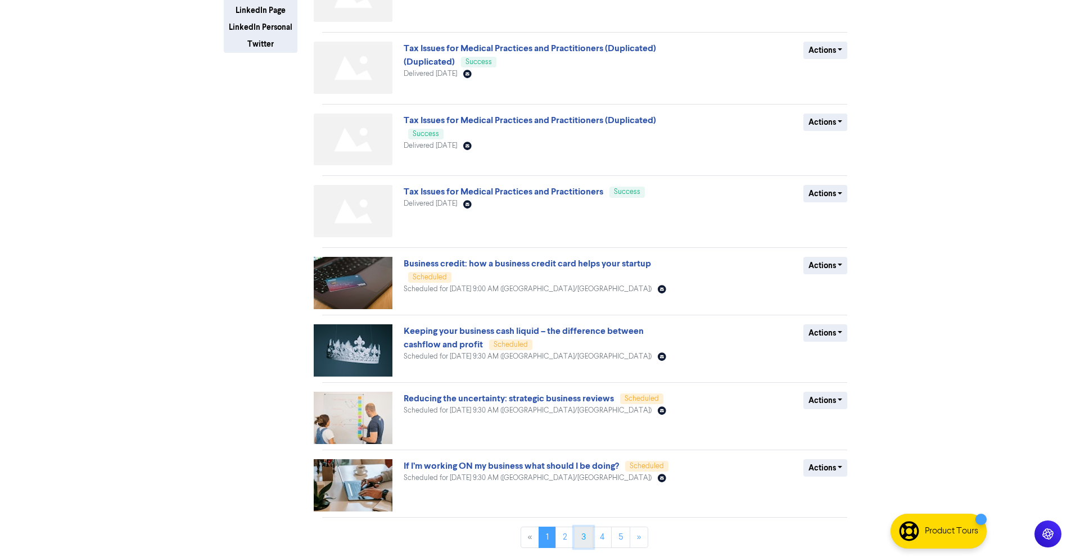
click at [577, 532] on link "3" at bounding box center [583, 537] width 19 height 21
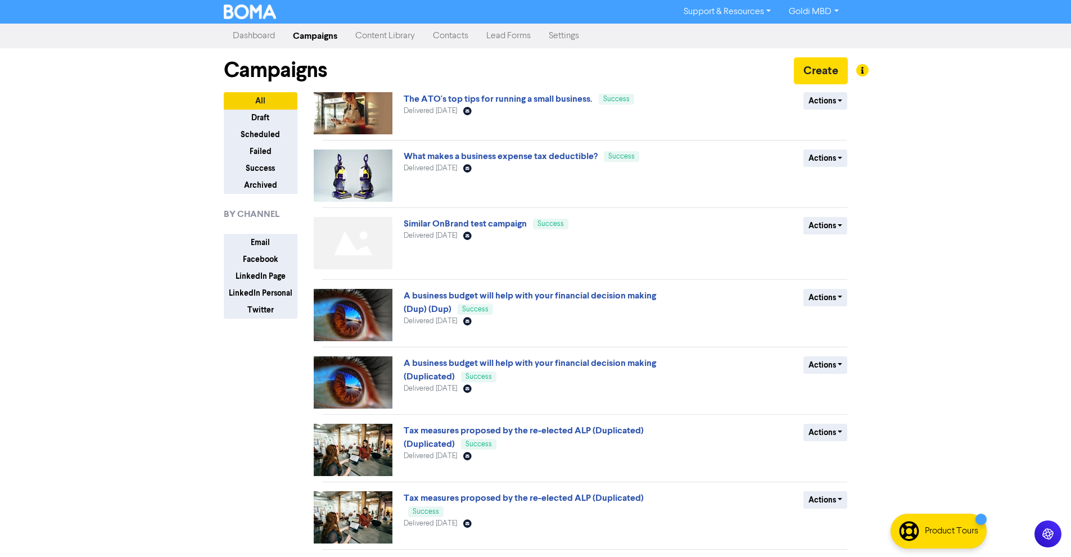
scroll to position [234, 0]
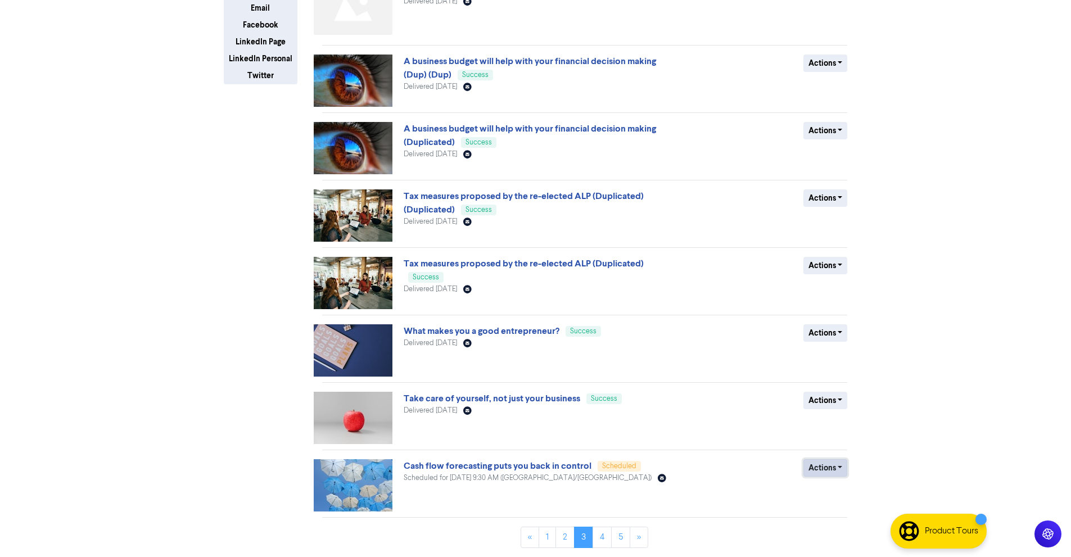
click at [828, 473] on button "Actions" at bounding box center [825, 467] width 44 height 17
click at [834, 492] on button "Revert to draft" at bounding box center [848, 492] width 89 height 18
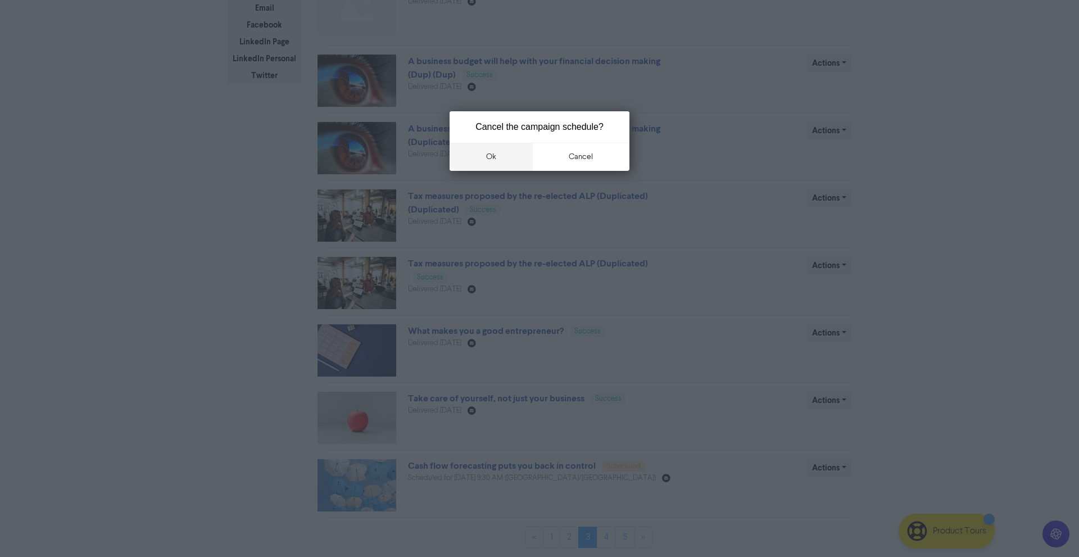
click at [486, 152] on button "ok" at bounding box center [491, 157] width 83 height 28
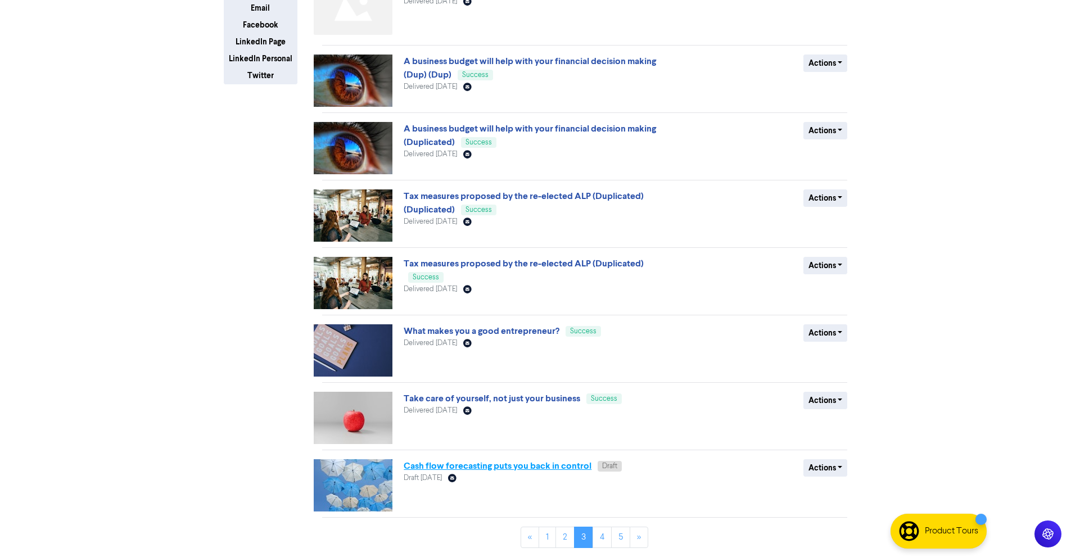
click at [529, 468] on link "Cash flow forecasting puts you back in control" at bounding box center [497, 465] width 188 height 11
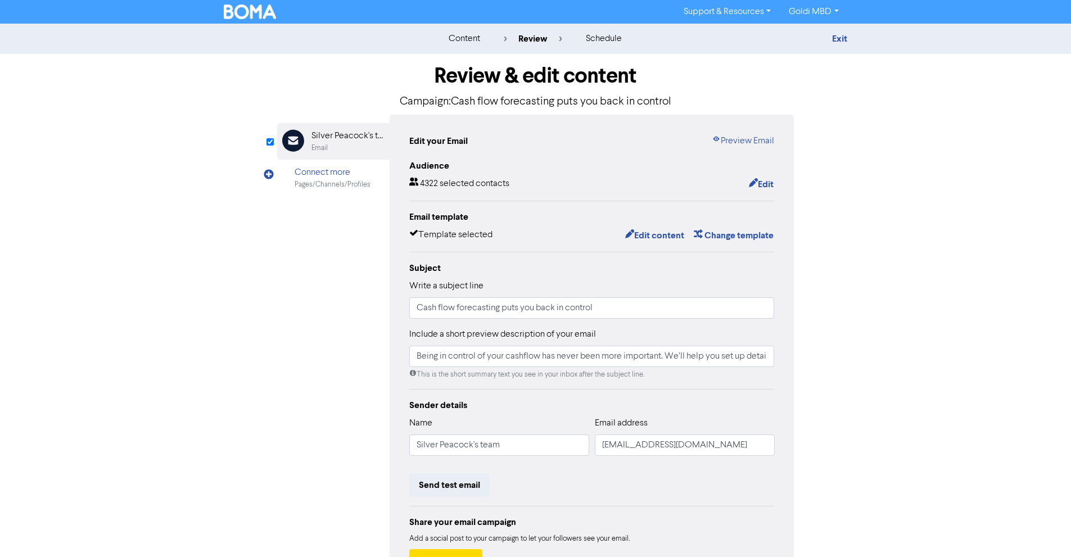
scroll to position [87, 0]
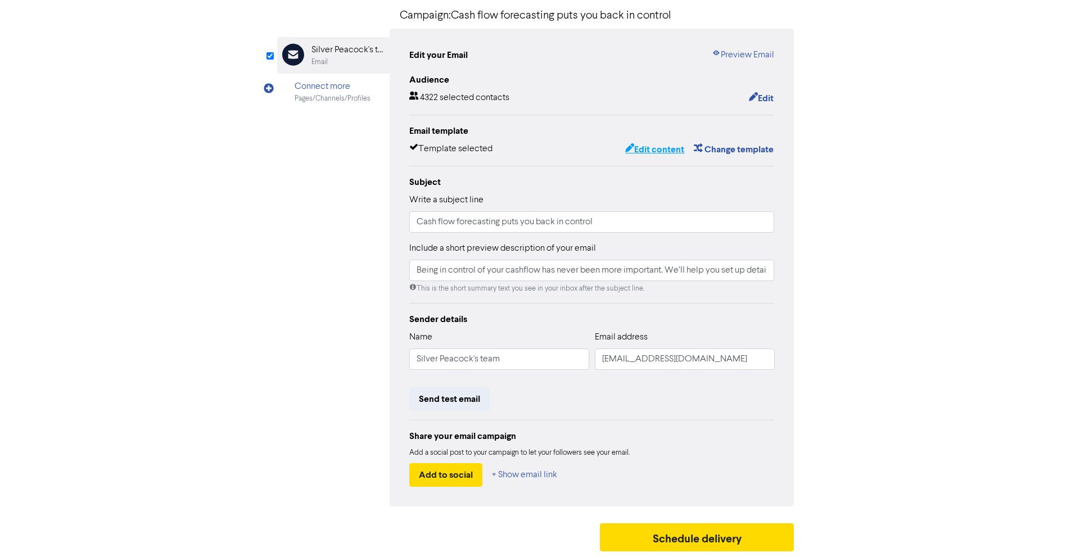
click at [664, 149] on button "Edit content" at bounding box center [654, 149] width 60 height 15
type input "Being in control of your cashflow has never been more important. We’ll help you…"
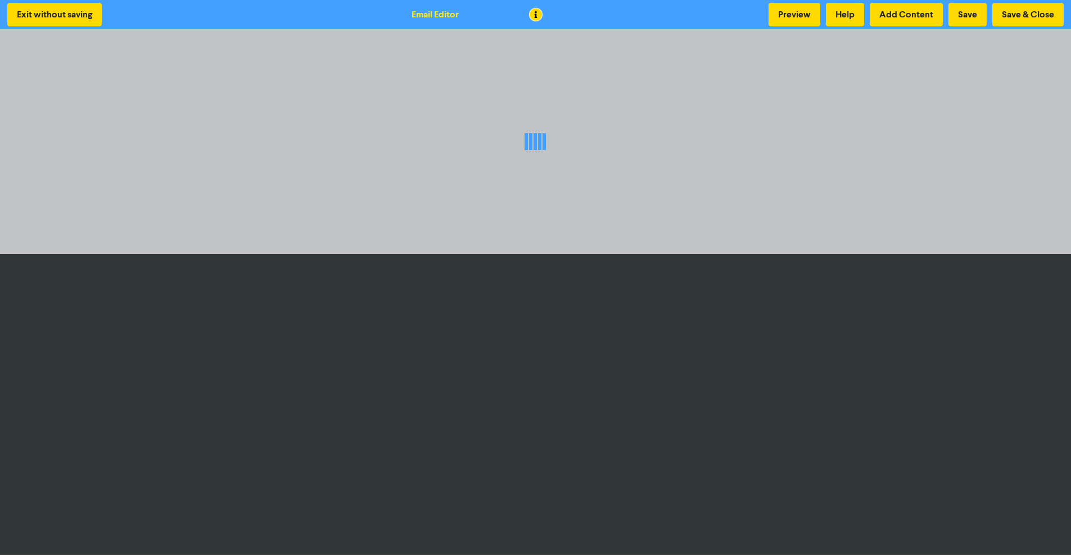
scroll to position [1, 0]
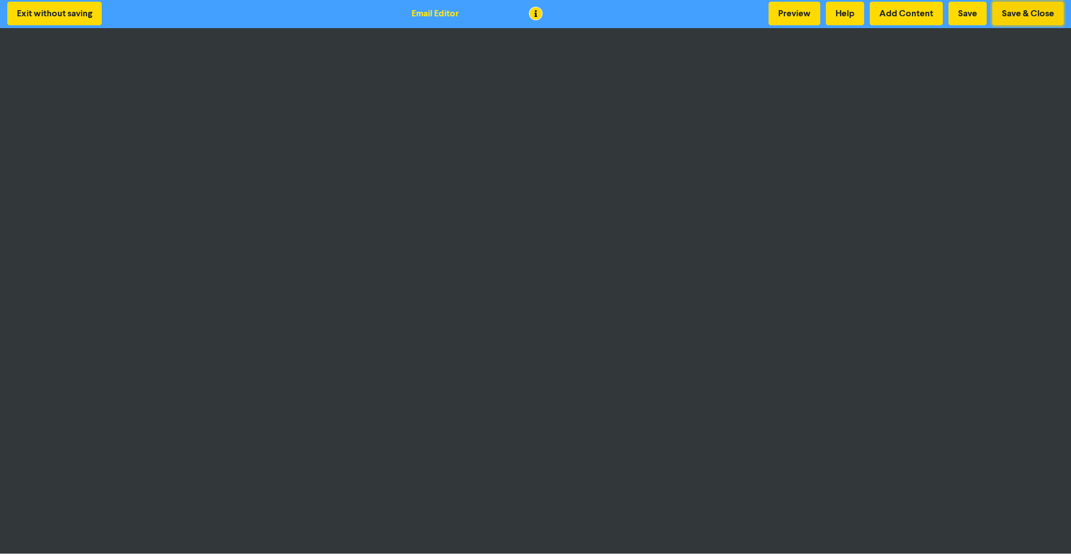
click at [1012, 14] on button "Save & Close" at bounding box center [1027, 14] width 71 height 24
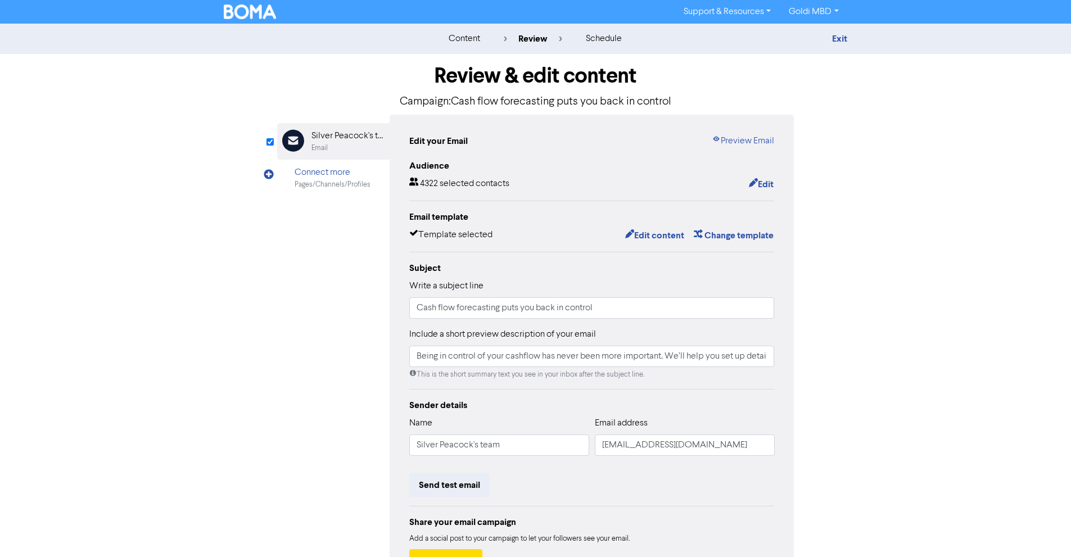
scroll to position [87, 0]
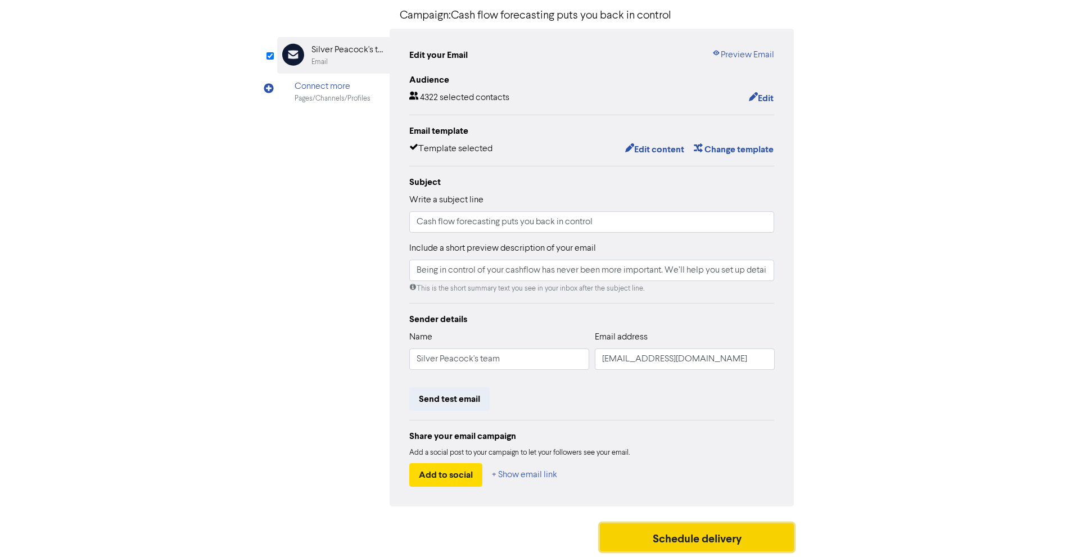
click at [649, 541] on button "Schedule delivery" at bounding box center [697, 537] width 194 height 28
type input "Being in control of your cashflow has never been more important. We’ll help you…"
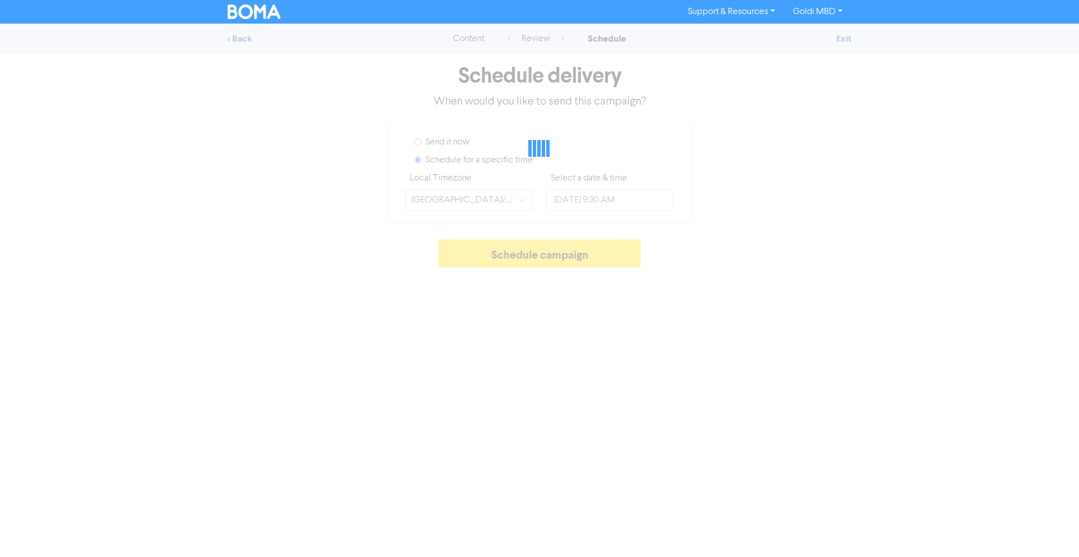
type input "[DATE] 5:00 PM"
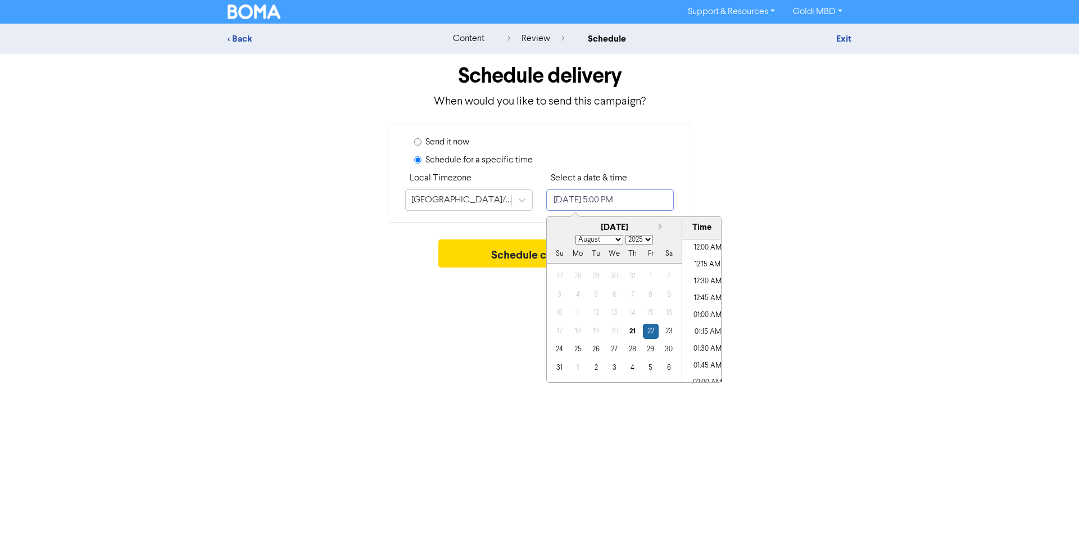
click at [608, 208] on input "[DATE] 5:00 PM" at bounding box center [610, 199] width 128 height 21
click at [605, 241] on select "January February March April May June July August September October November De…" at bounding box center [599, 240] width 48 height 10
select select "10"
click at [575, 235] on select "January February March April May June July August September October November De…" at bounding box center [599, 240] width 48 height 10
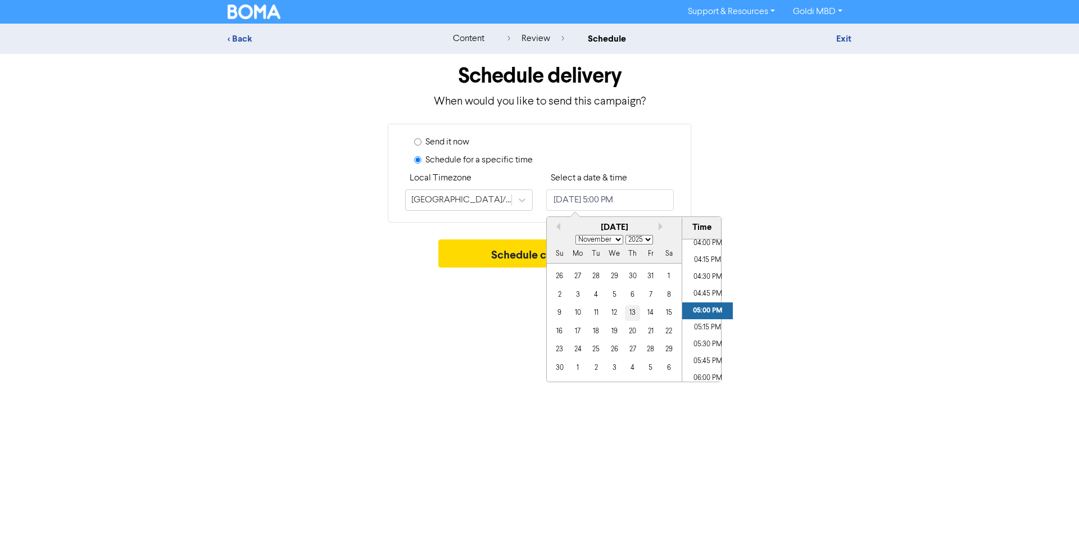
click at [639, 316] on div "13" at bounding box center [632, 312] width 15 height 15
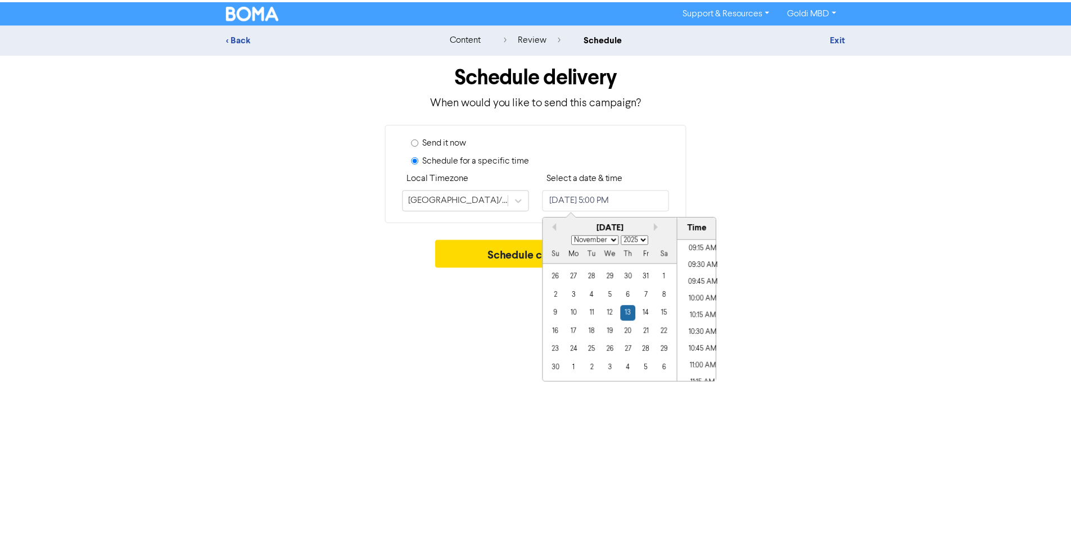
scroll to position [620, 0]
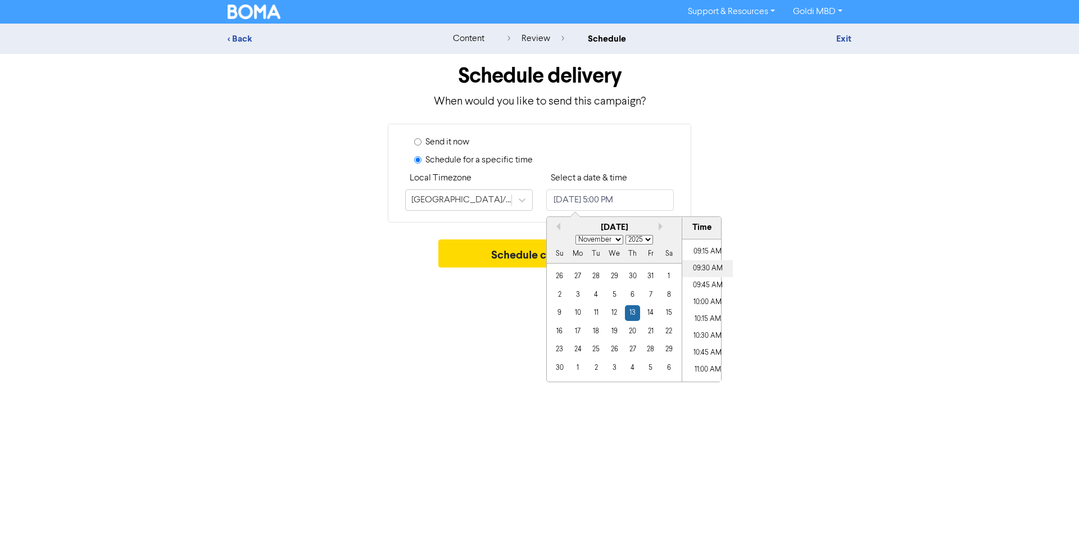
click at [708, 272] on li "09:30 AM" at bounding box center [707, 268] width 51 height 17
type input "[DATE] 9:30 AM"
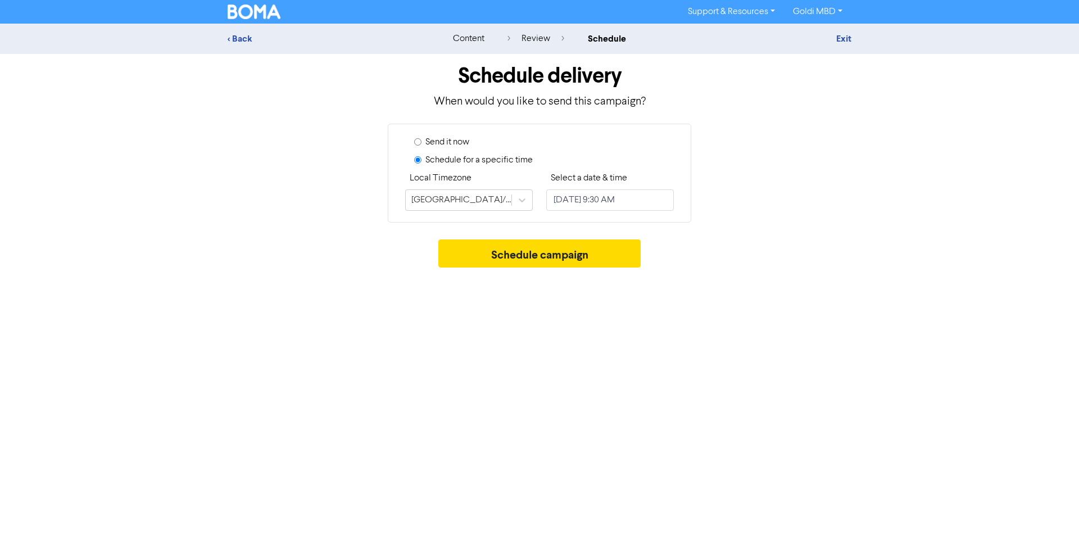
click at [890, 142] on div "< Back content review schedule Exit Schedule delivery When would you like to se…" at bounding box center [539, 149] width 1079 height 250
click at [566, 267] on button "Schedule campaign" at bounding box center [539, 253] width 203 height 28
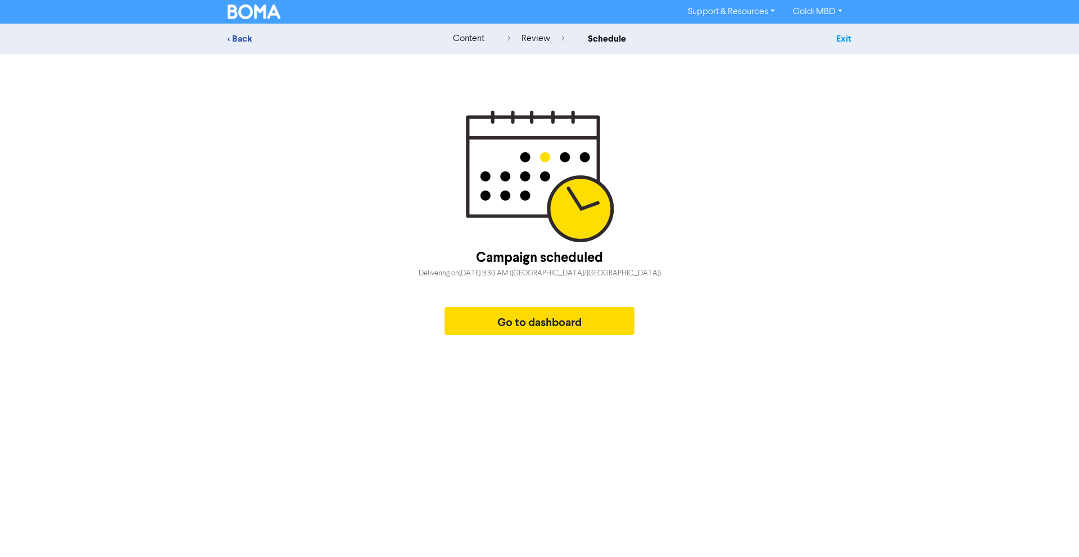
click at [849, 35] on link "Exit" at bounding box center [843, 38] width 15 height 11
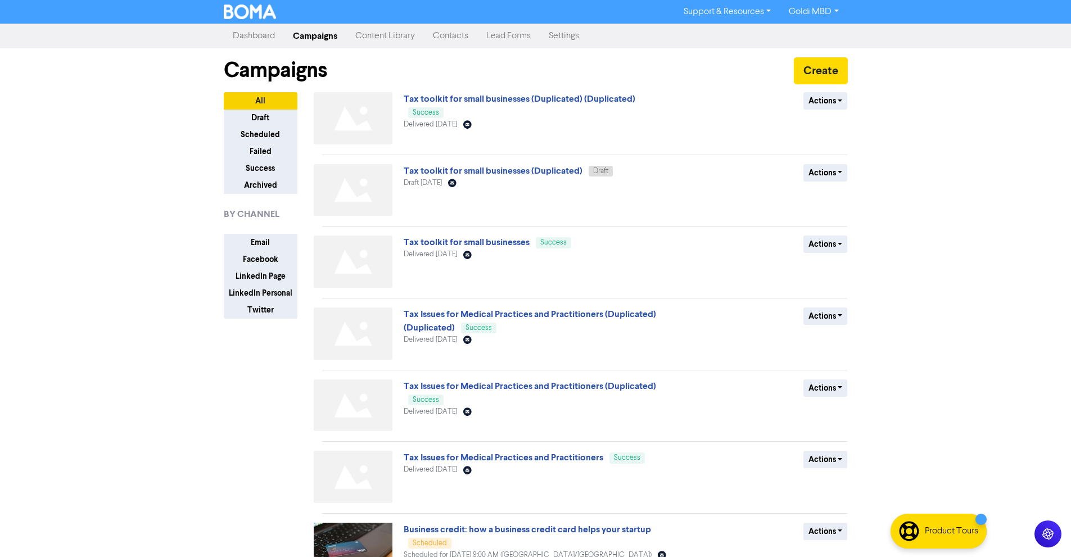
scroll to position [266, 0]
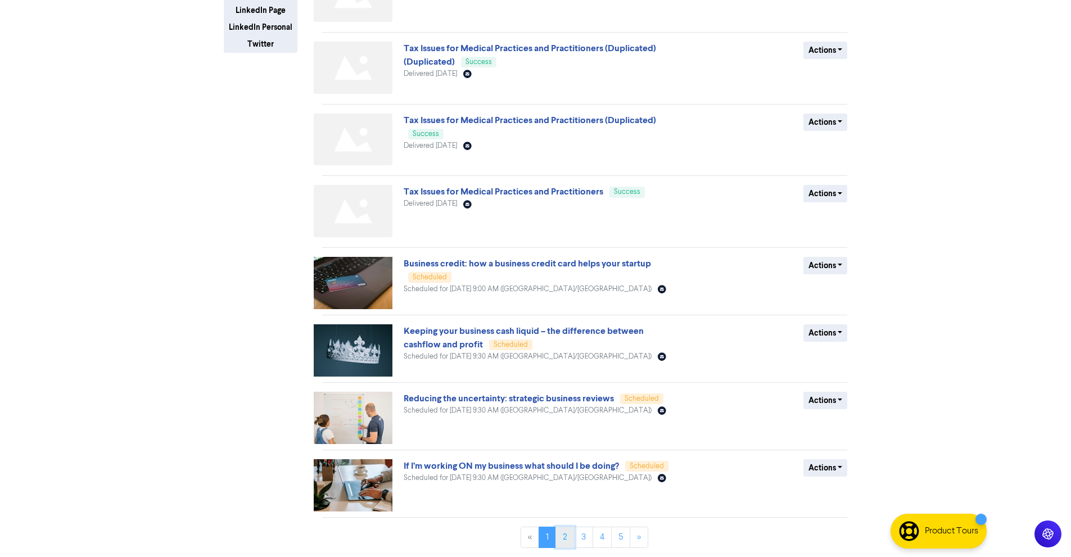
click at [561, 532] on link "2" at bounding box center [564, 537] width 19 height 21
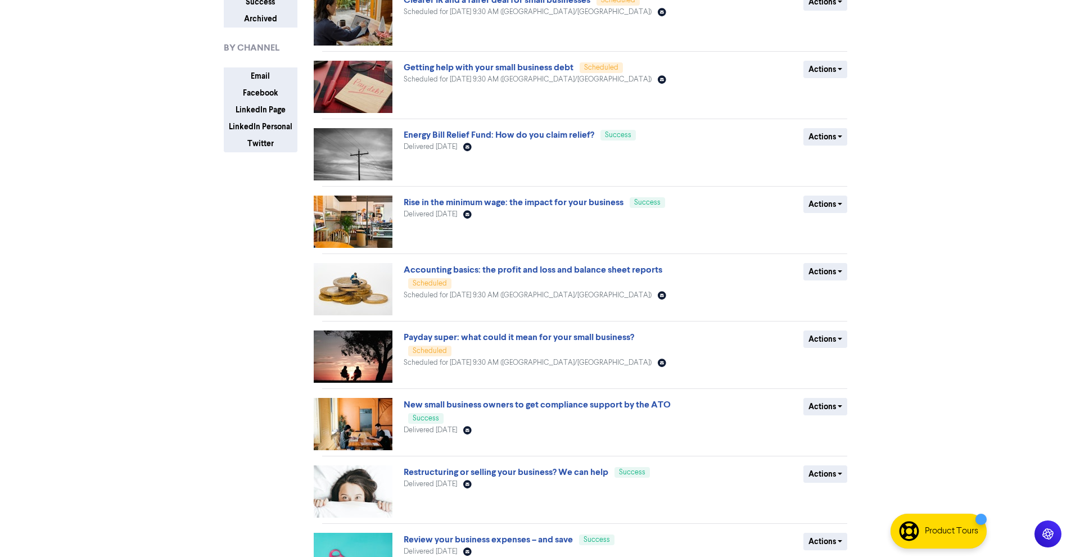
scroll to position [240, 0]
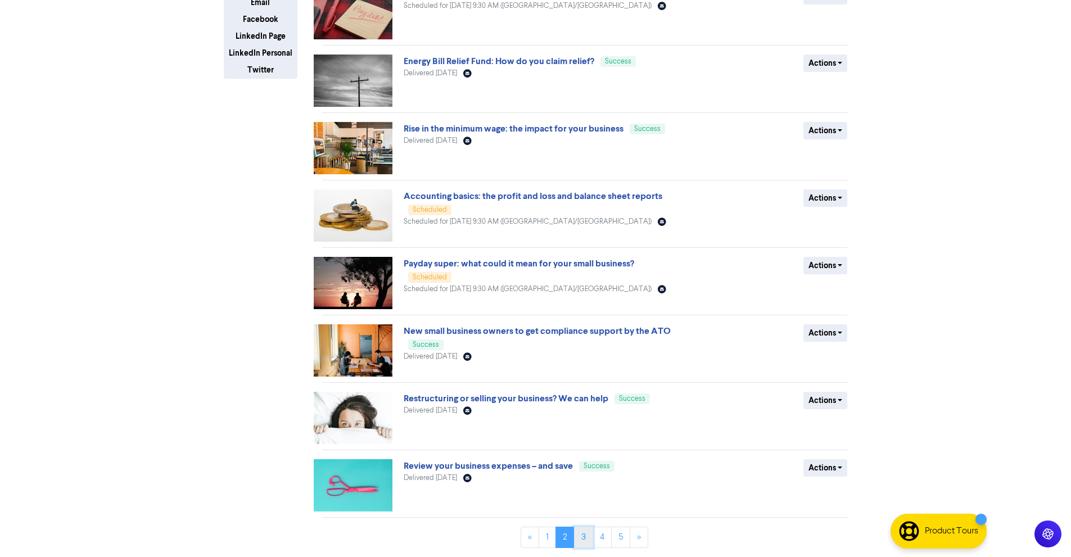
click at [577, 532] on link "3" at bounding box center [583, 537] width 19 height 21
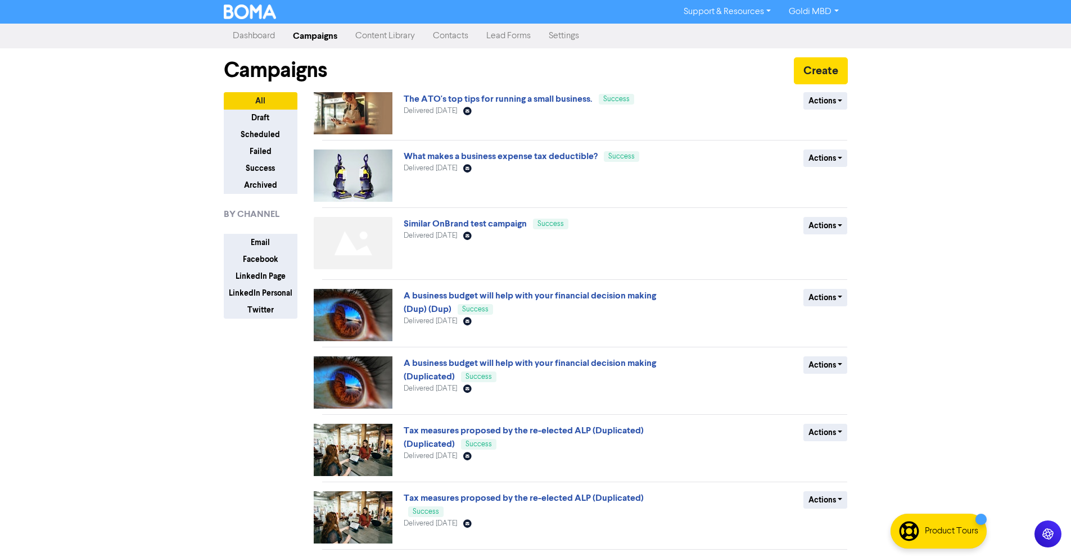
scroll to position [234, 0]
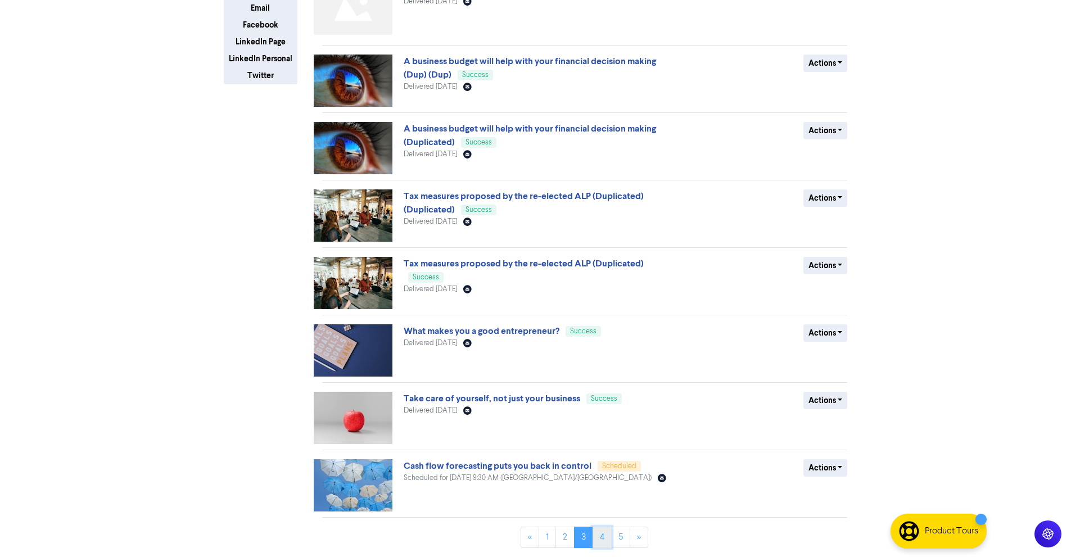
click at [601, 536] on link "4" at bounding box center [601, 537] width 19 height 21
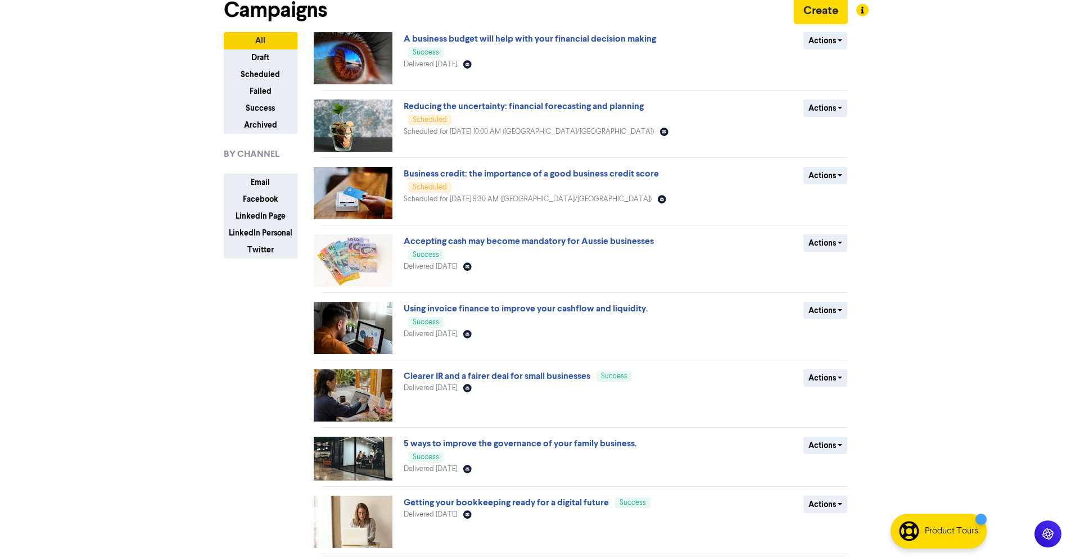
scroll to position [0, 0]
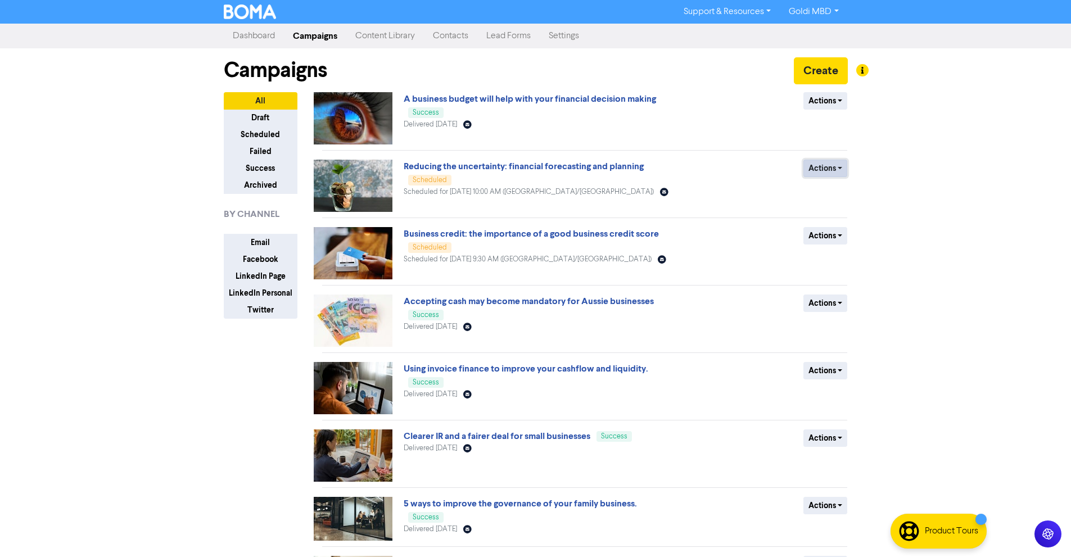
click at [824, 176] on button "Actions" at bounding box center [825, 168] width 44 height 17
click at [824, 193] on button "Revert to draft" at bounding box center [848, 192] width 89 height 18
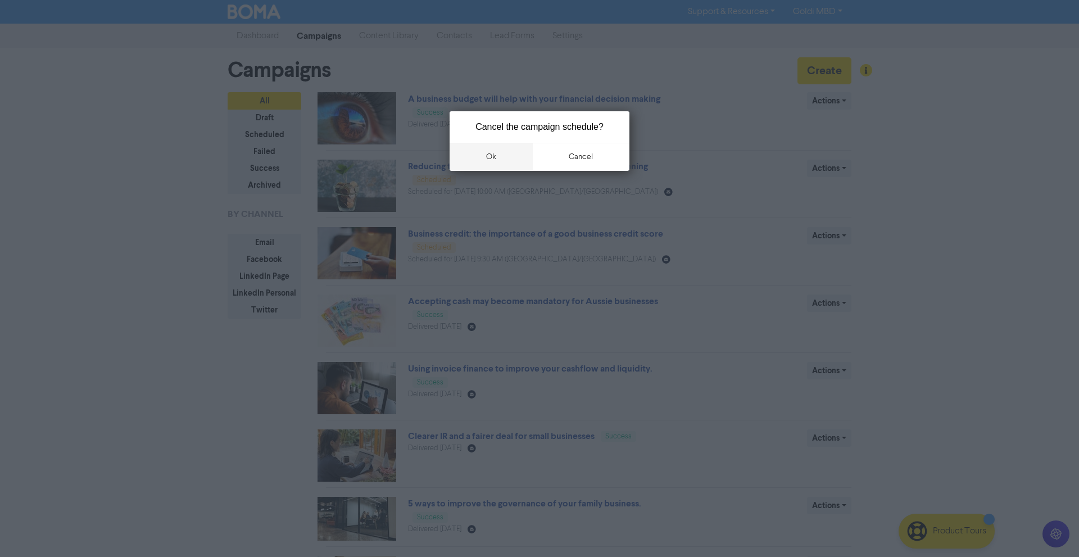
click at [486, 149] on button "ok" at bounding box center [491, 157] width 83 height 28
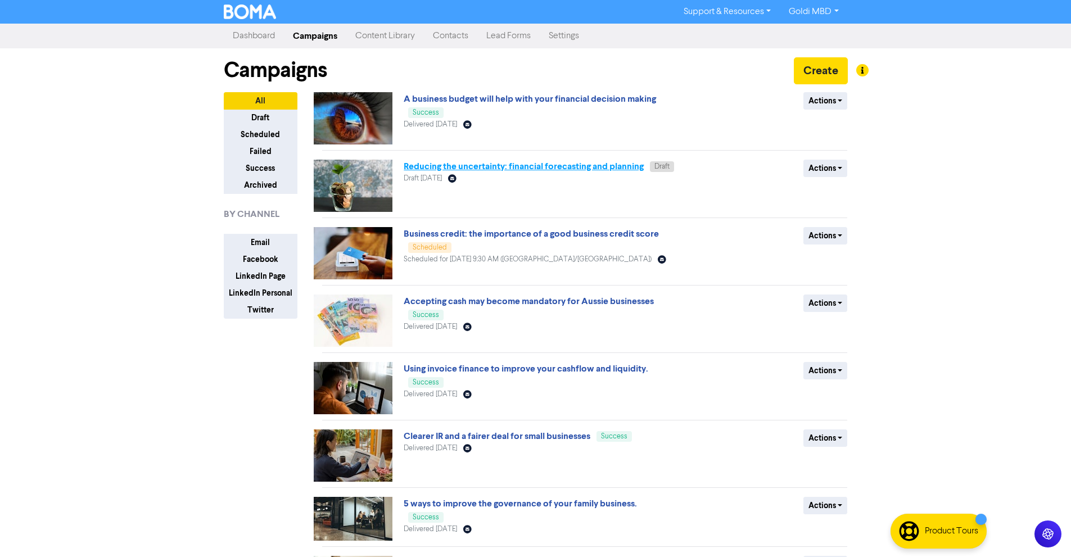
click at [473, 168] on link "Reducing the uncertainty: financial forecasting and planning" at bounding box center [523, 166] width 240 height 11
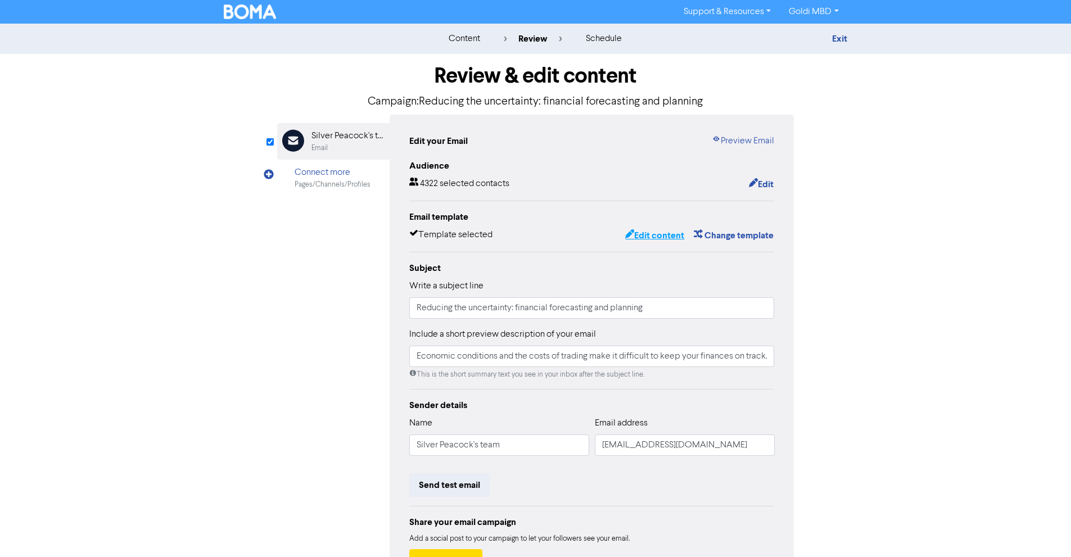
click at [656, 235] on button "Edit content" at bounding box center [654, 235] width 60 height 15
type input "Economic conditions and the costs of trading make it difficult to keep your fin…"
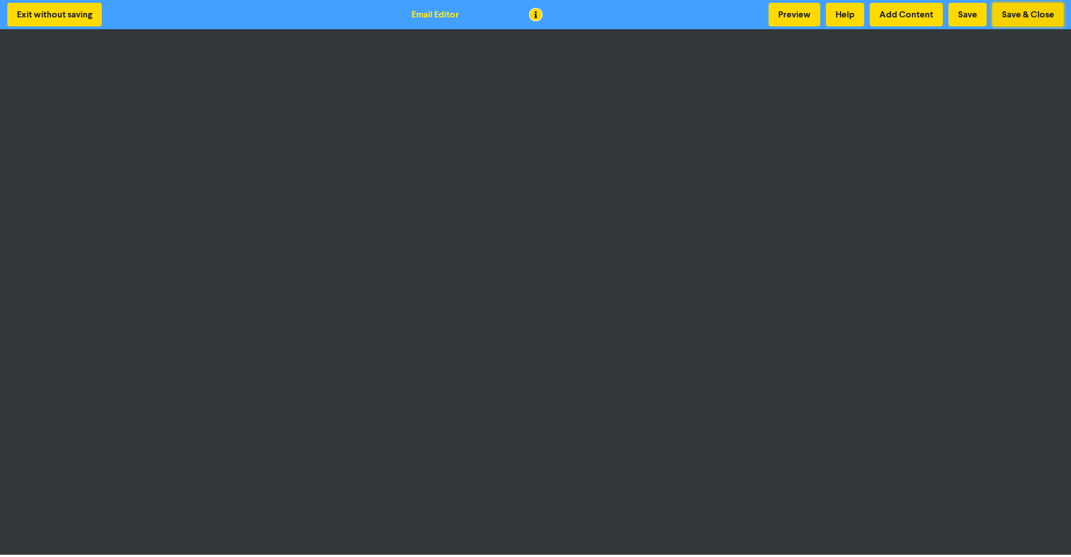
click at [1022, 6] on button "Save & Close" at bounding box center [1027, 15] width 71 height 24
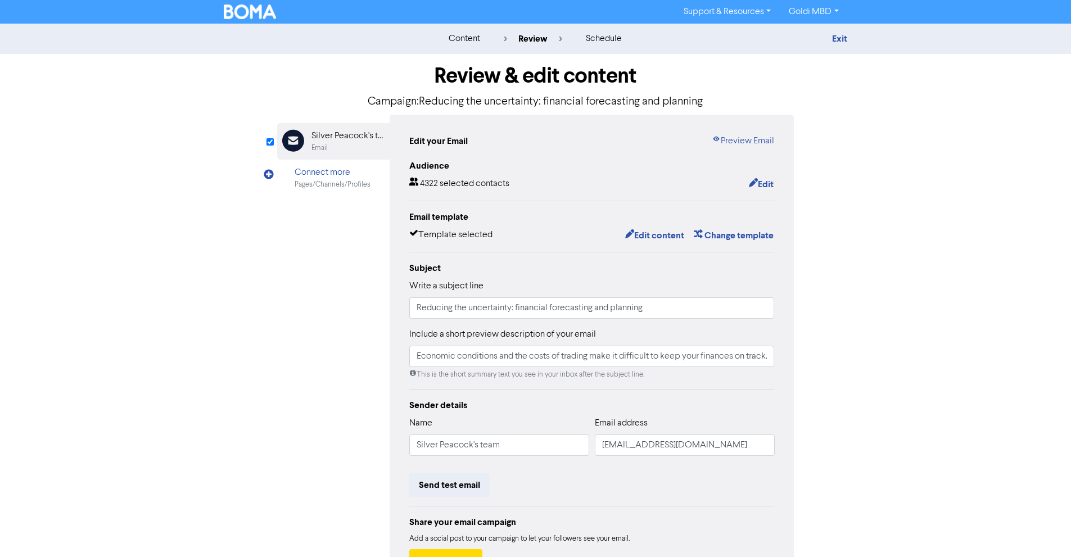
scroll to position [87, 0]
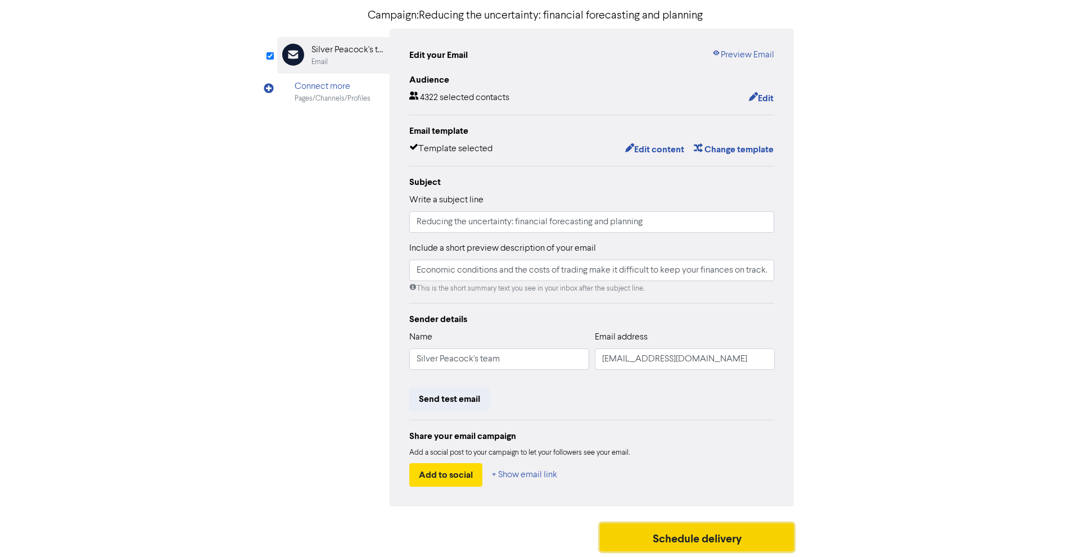
click at [684, 524] on button "Schedule delivery" at bounding box center [697, 537] width 194 height 28
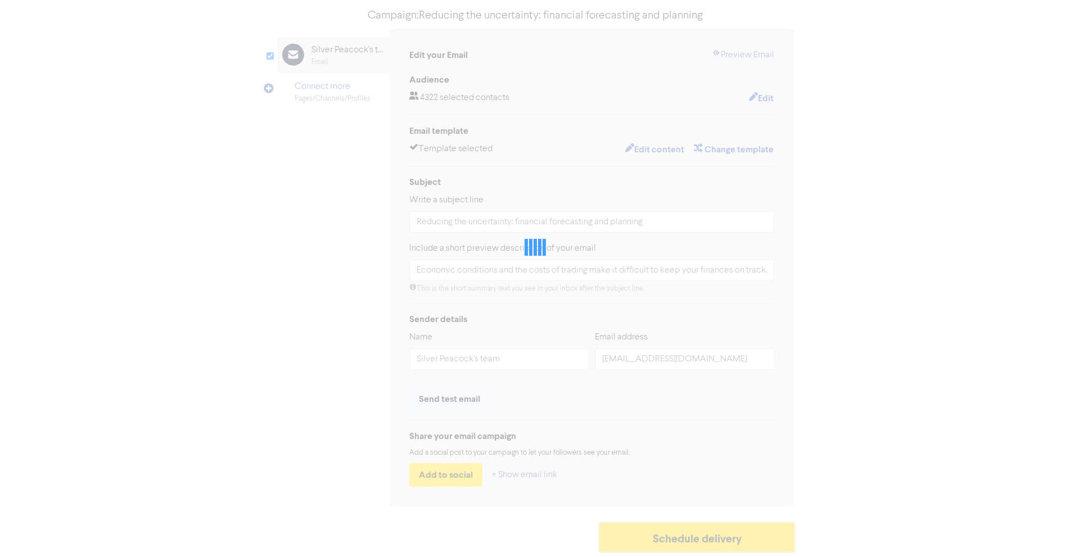
type input "Economic conditions and the costs of trading make it difficult to keep your fin…"
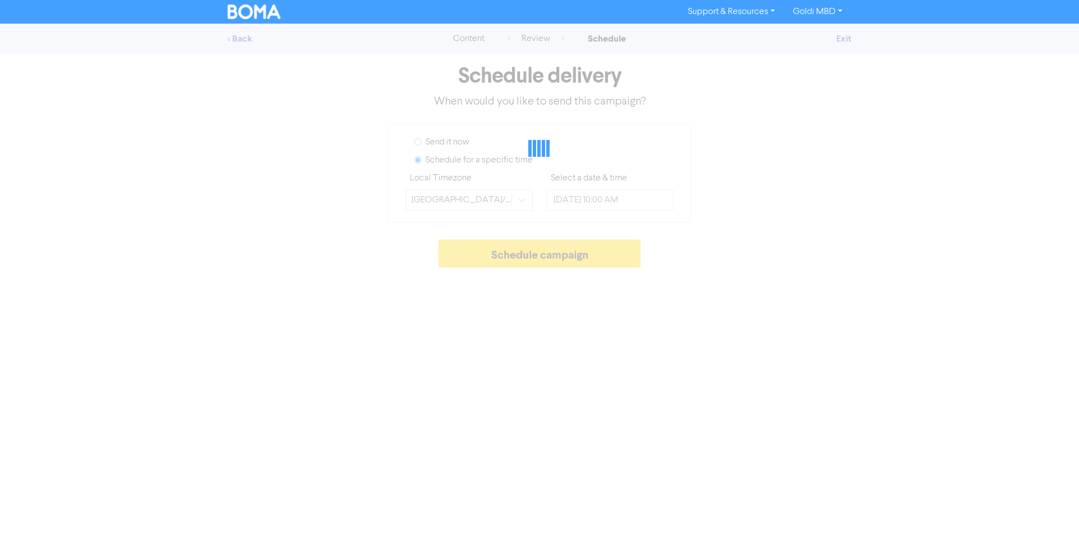
type input "[DATE] 5:00 PM"
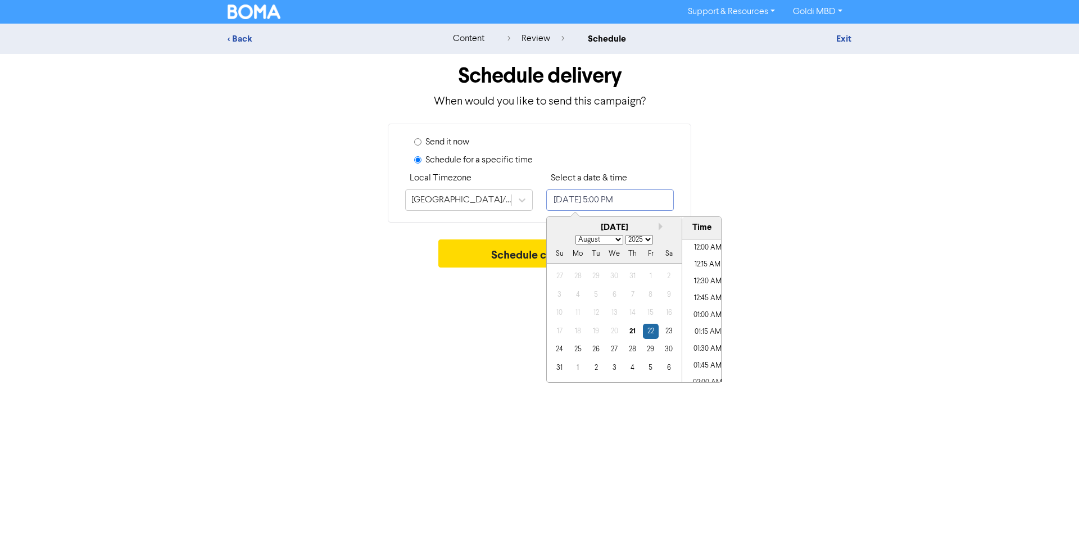
click at [587, 200] on input "[DATE] 5:00 PM" at bounding box center [610, 199] width 128 height 21
click at [583, 241] on select "January February March April May June July August September October November De…" at bounding box center [599, 240] width 48 height 10
select select "9"
click at [575, 235] on select "January February March April May June July August September October November De…" at bounding box center [599, 240] width 48 height 10
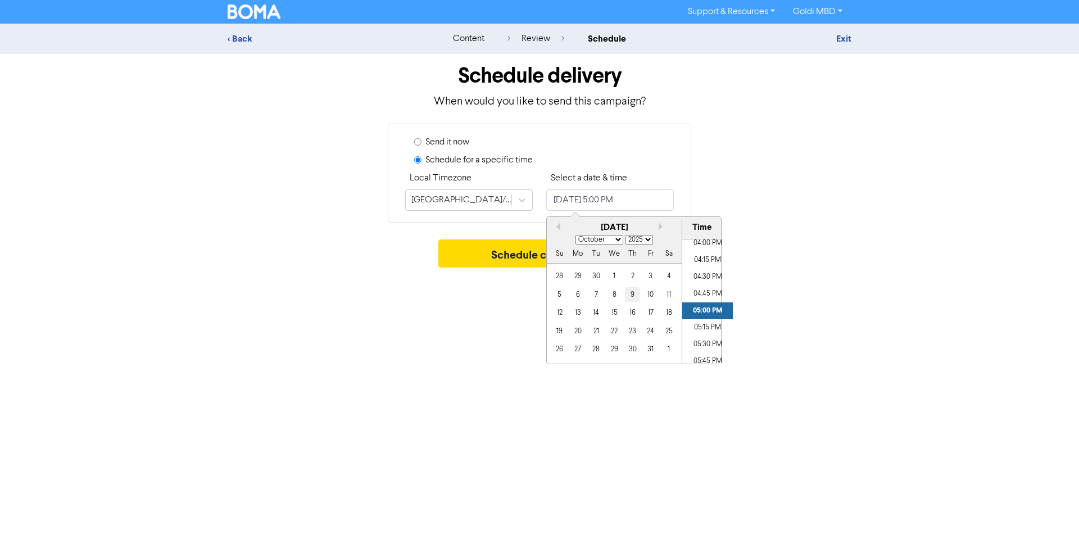
click at [630, 293] on div "9" at bounding box center [632, 294] width 15 height 15
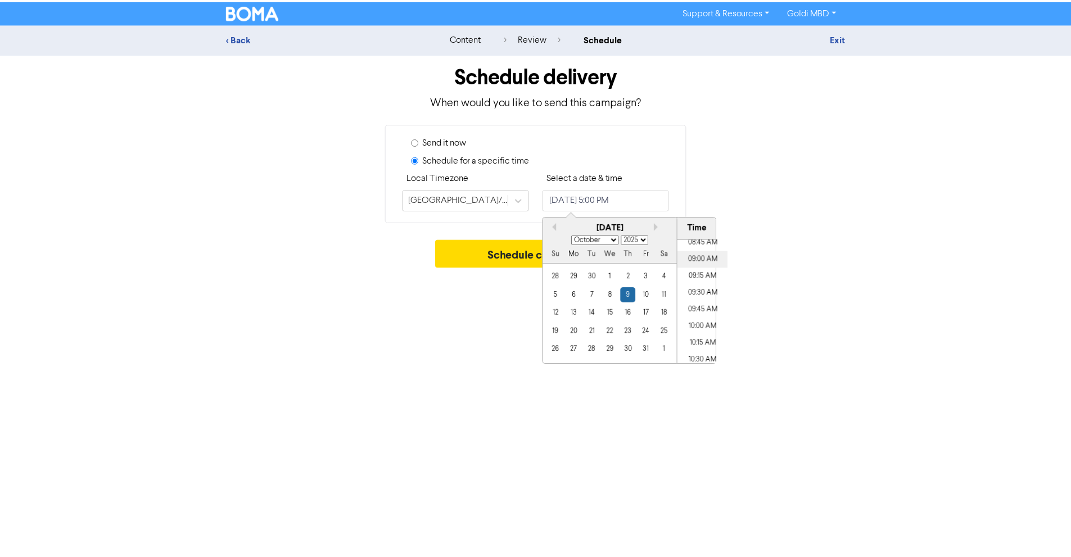
scroll to position [598, 0]
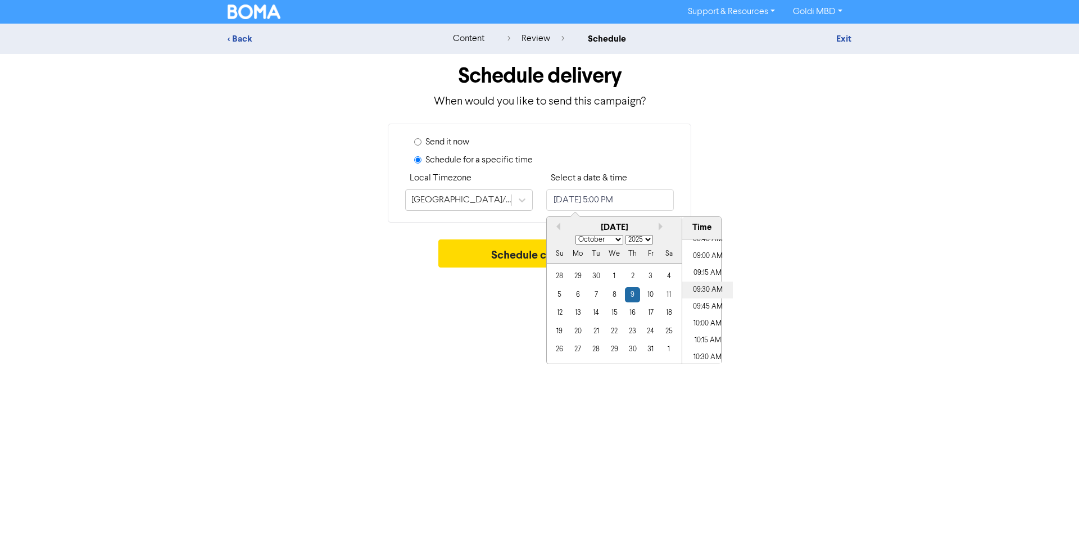
click at [706, 290] on li "09:30 AM" at bounding box center [707, 290] width 51 height 17
type input "[DATE] 9:30 AM"
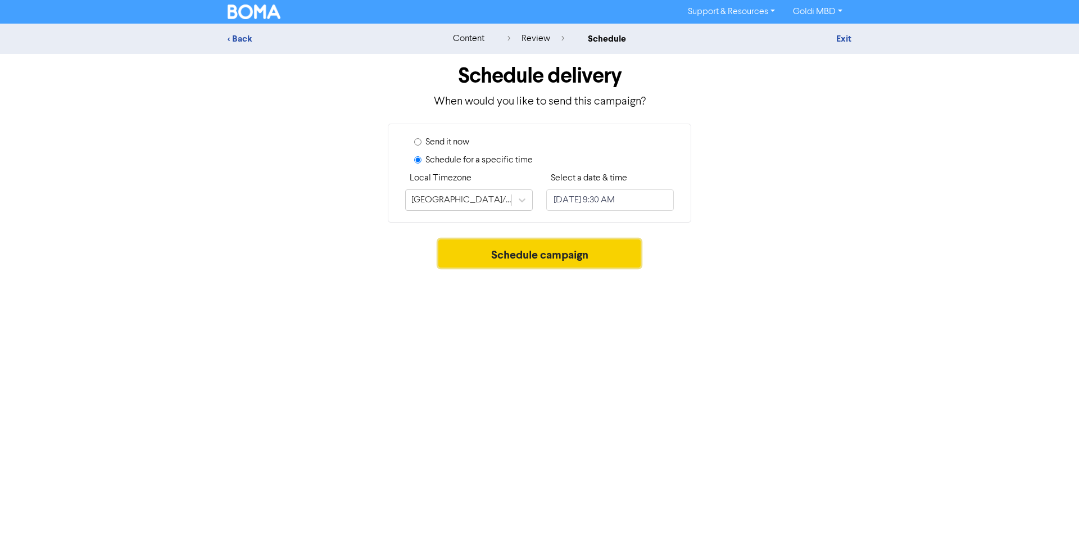
click at [505, 255] on button "Schedule campaign" at bounding box center [539, 253] width 203 height 28
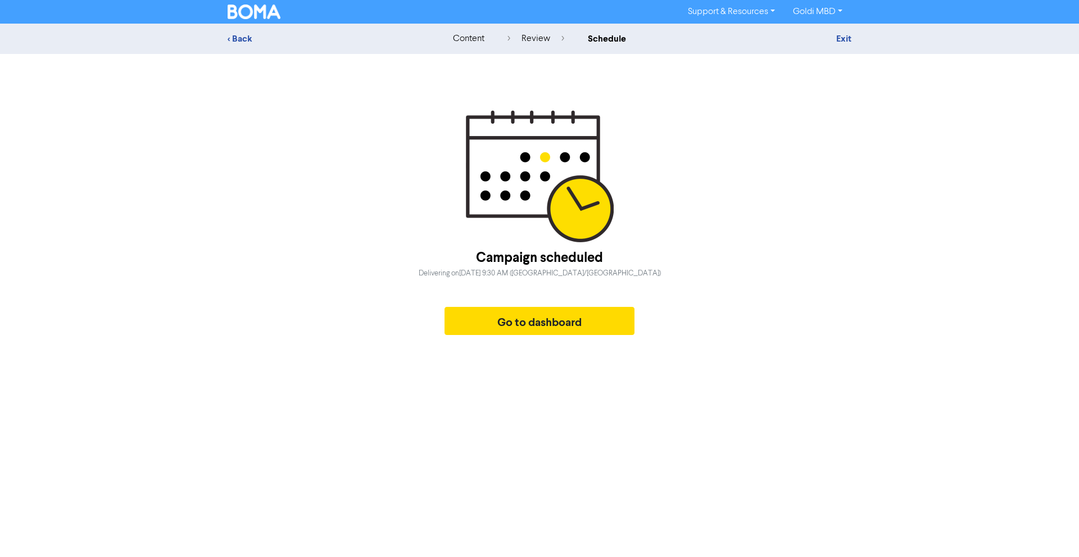
click at [850, 31] on div "< Back content review schedule Exit" at bounding box center [539, 39] width 1079 height 30
click at [847, 37] on link "Exit" at bounding box center [843, 38] width 15 height 11
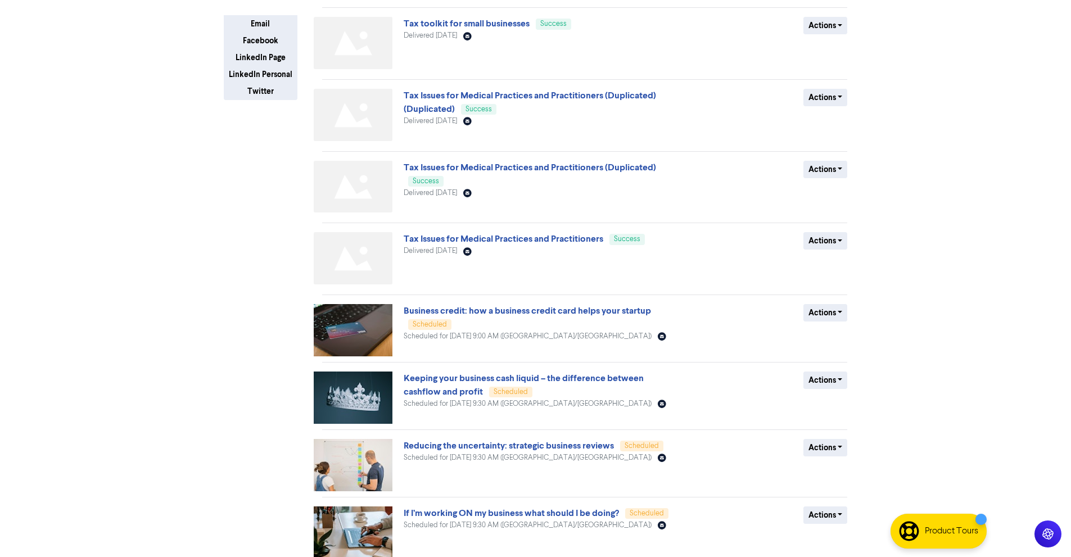
scroll to position [266, 0]
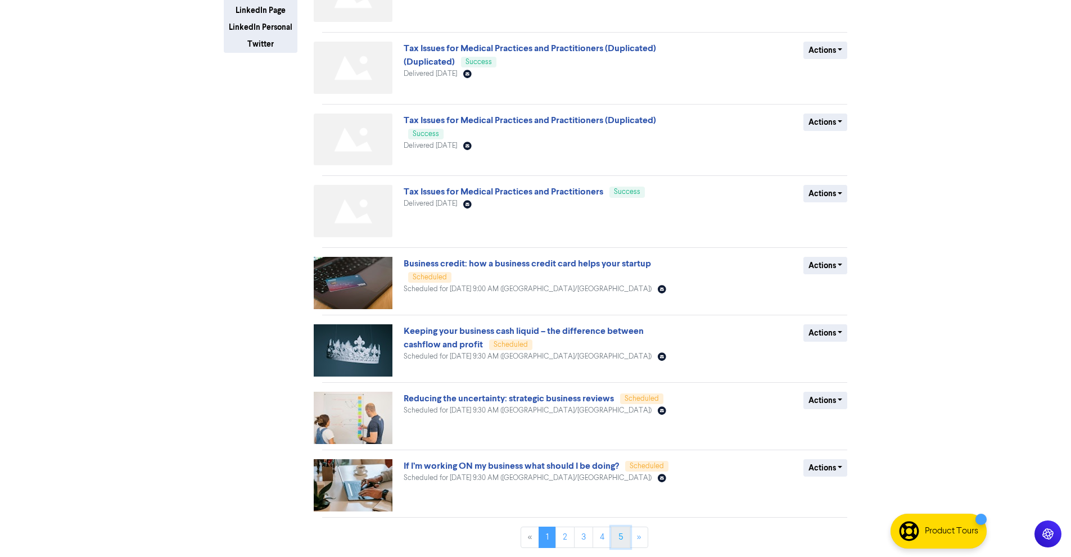
click at [615, 536] on link "5" at bounding box center [620, 537] width 19 height 21
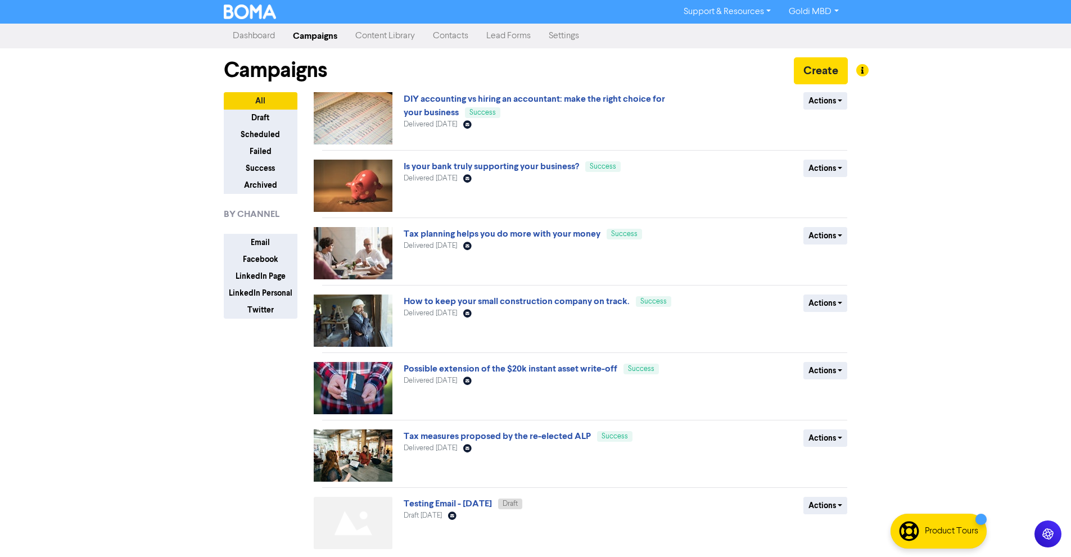
scroll to position [42, 0]
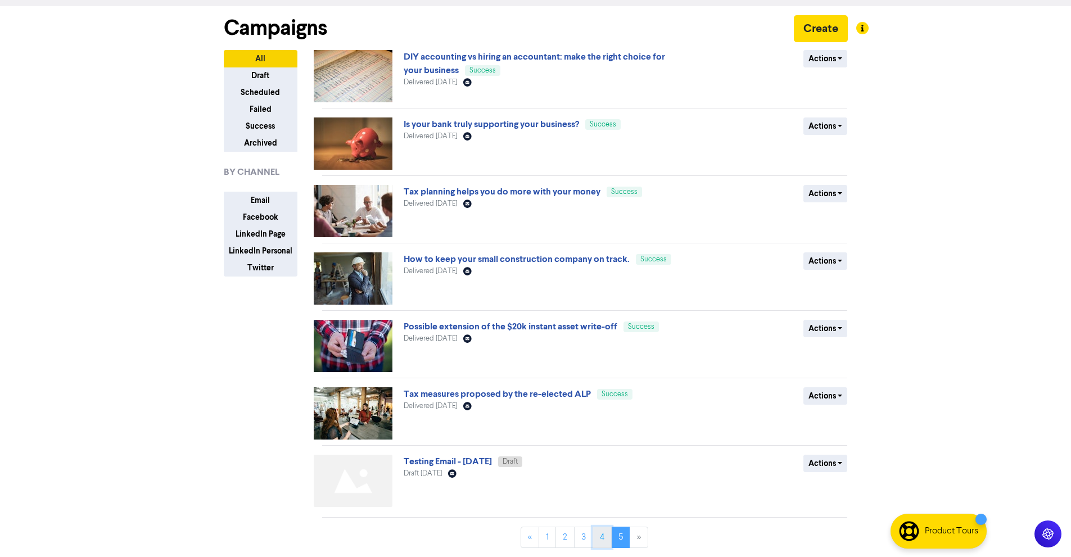
click at [601, 535] on link "4" at bounding box center [601, 537] width 19 height 21
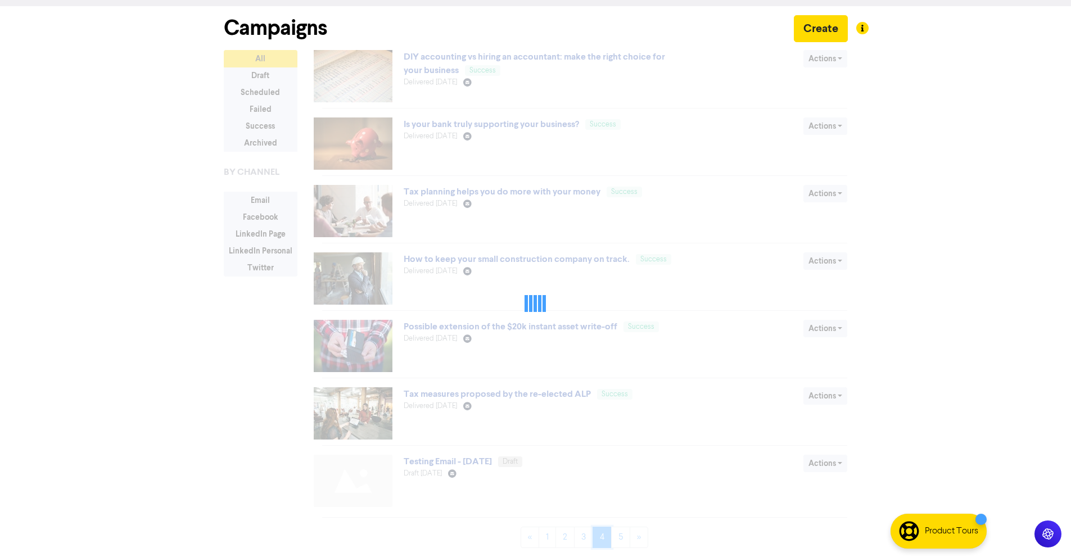
scroll to position [0, 0]
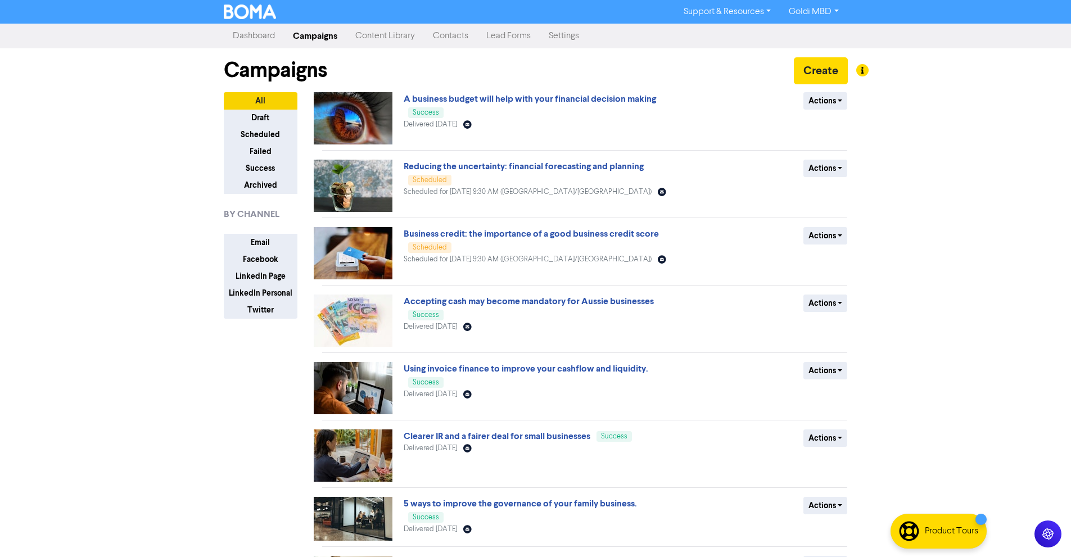
click at [819, 225] on div "A business budget will help with your financial decision making Success Deliver…" at bounding box center [584, 420] width 525 height 657
click at [817, 234] on button "Actions" at bounding box center [825, 235] width 44 height 17
click at [827, 257] on button "Revert to draft" at bounding box center [848, 260] width 89 height 18
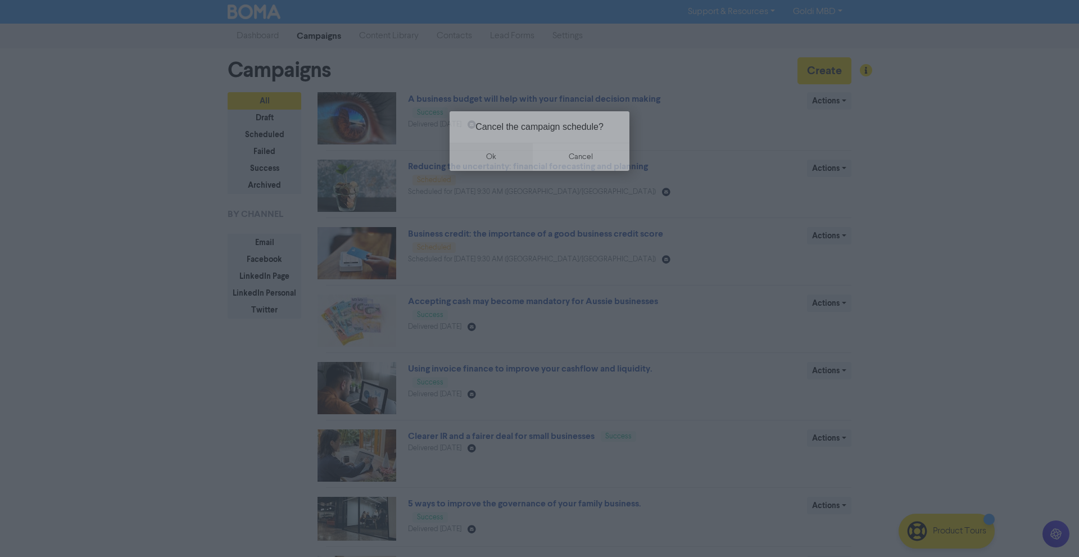
click at [507, 144] on button "ok" at bounding box center [491, 157] width 83 height 28
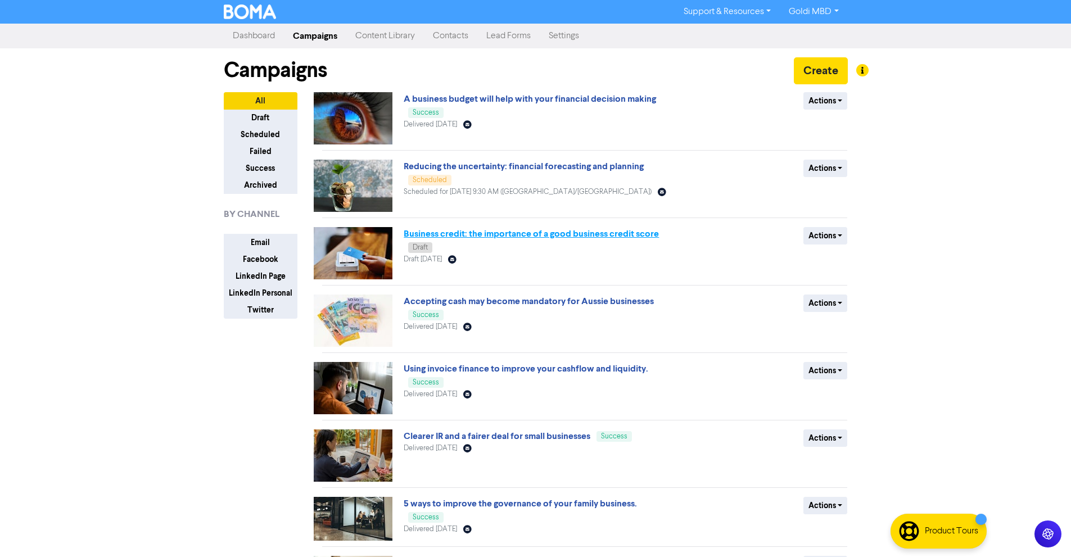
click at [515, 233] on link "Business credit: the importance of a good business credit score" at bounding box center [530, 233] width 255 height 11
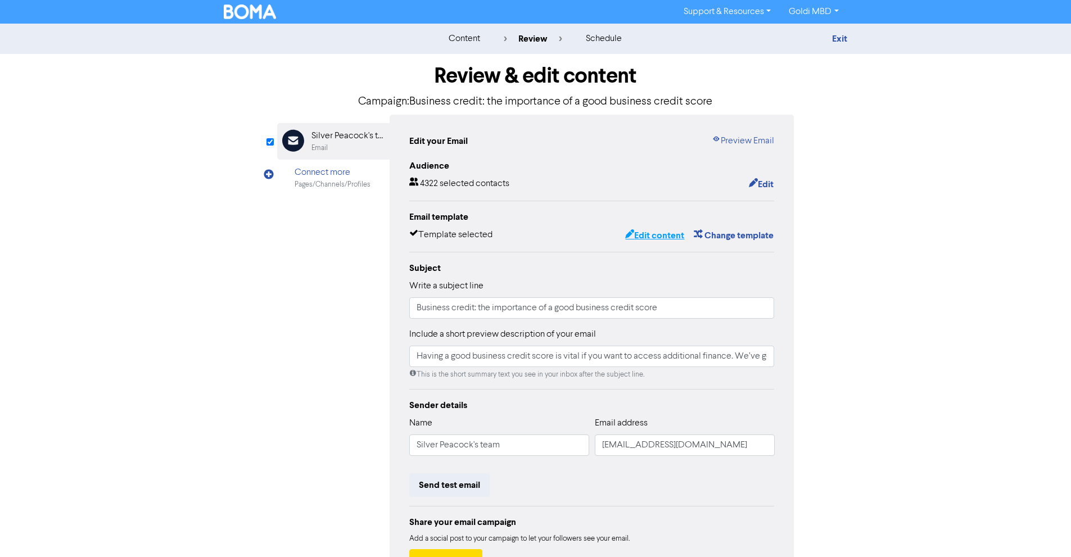
click at [636, 238] on button "Edit content" at bounding box center [654, 235] width 60 height 15
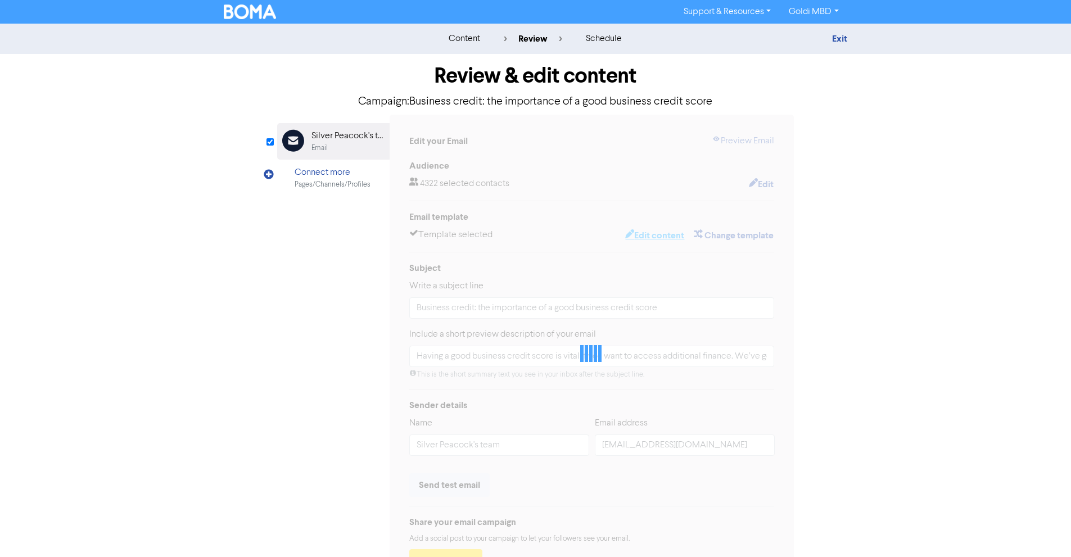
type input "Having a good business credit score is vital if you want to access additional f…"
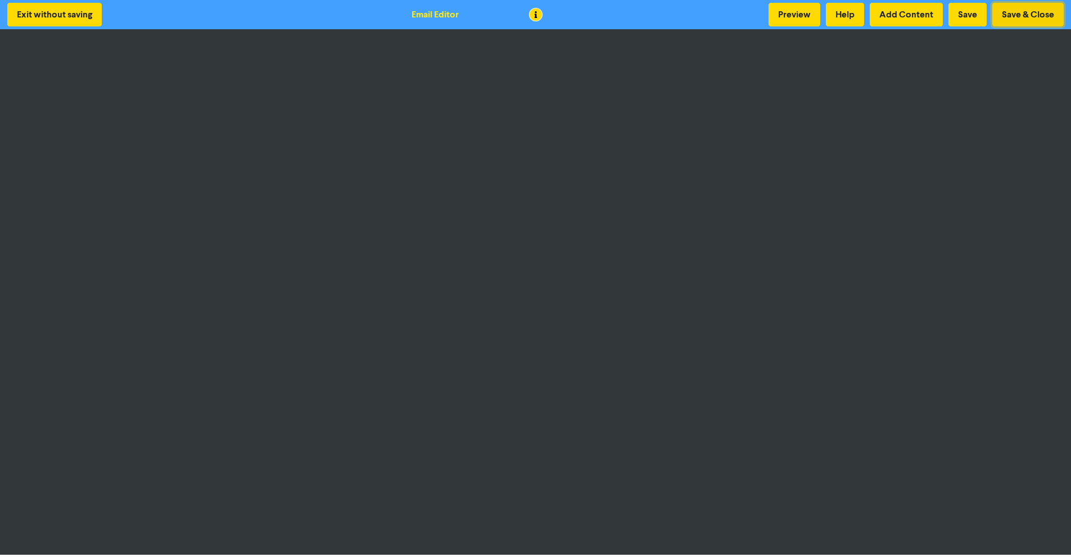
click at [1010, 3] on button "Save & Close" at bounding box center [1027, 15] width 71 height 24
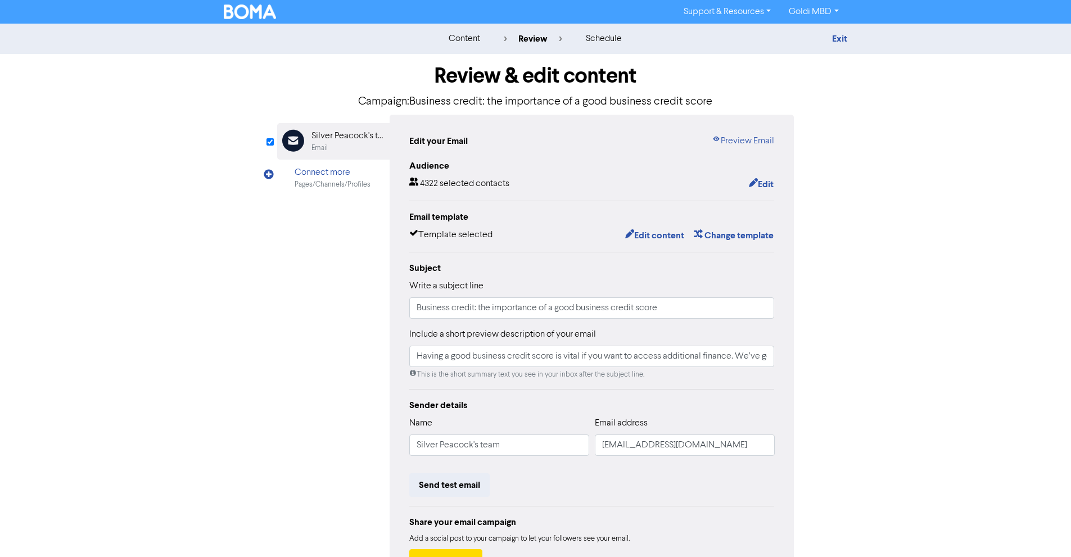
scroll to position [87, 0]
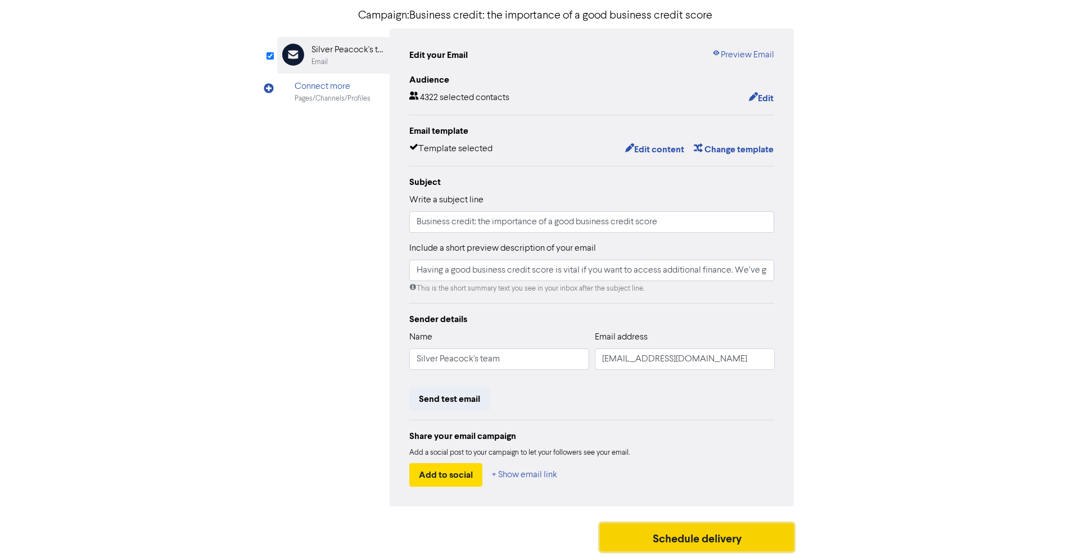
click at [643, 534] on button "Schedule delivery" at bounding box center [697, 537] width 194 height 28
type input "Having a good business credit score is vital if you want to access additional f…"
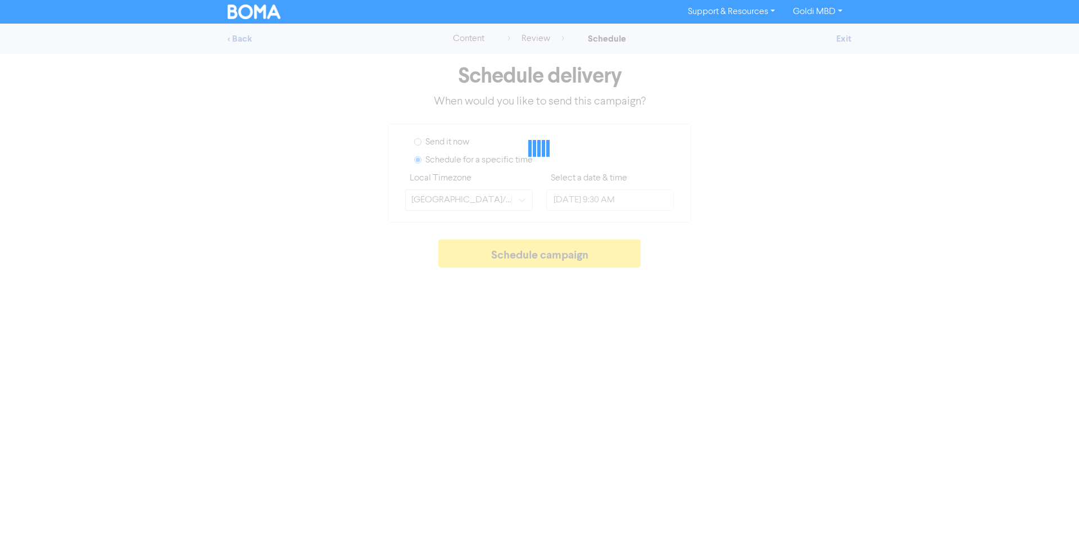
type input "[DATE] 5:00 PM"
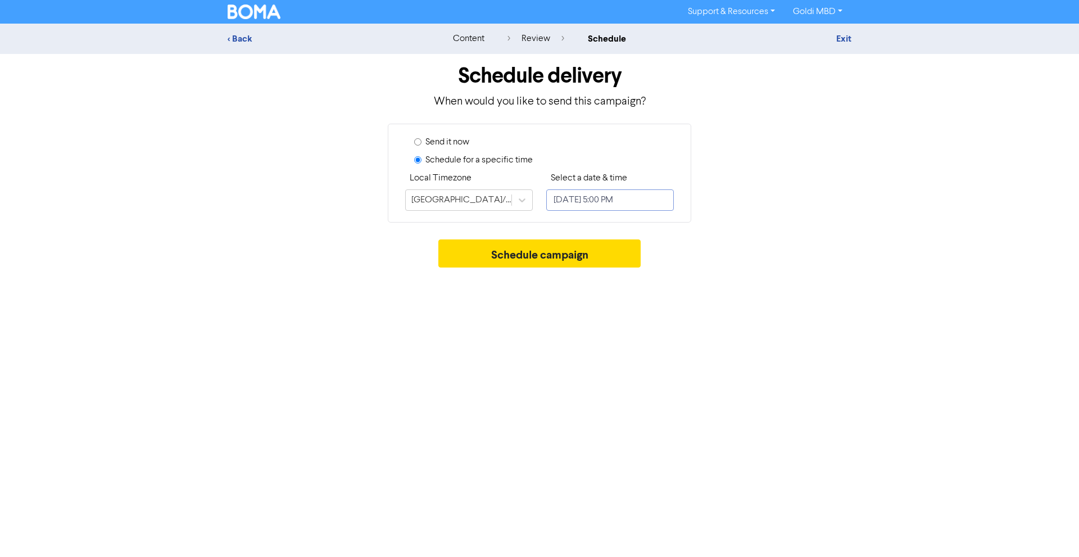
select select "7"
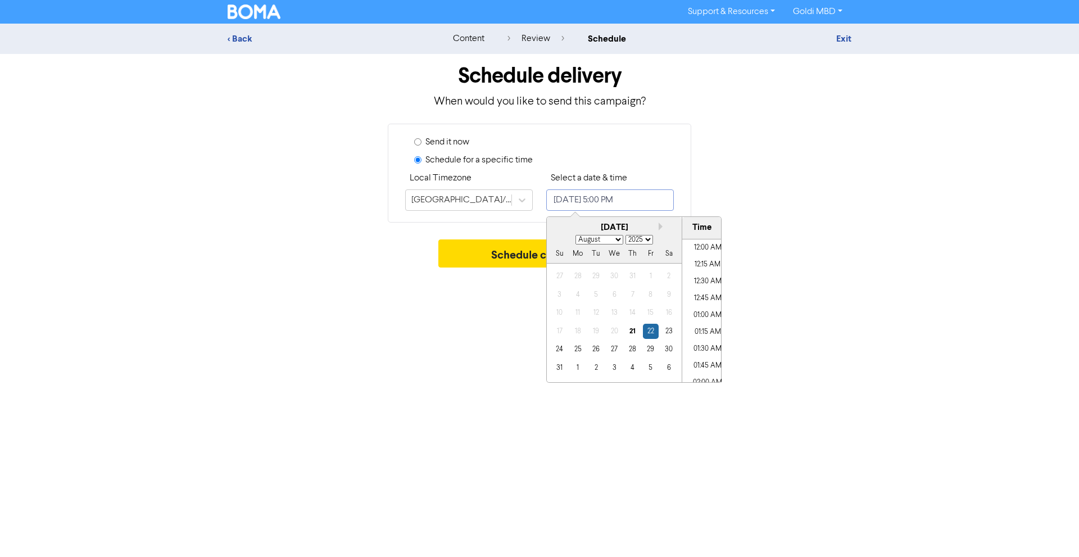
click at [584, 198] on input "[DATE] 5:00 PM" at bounding box center [610, 199] width 128 height 21
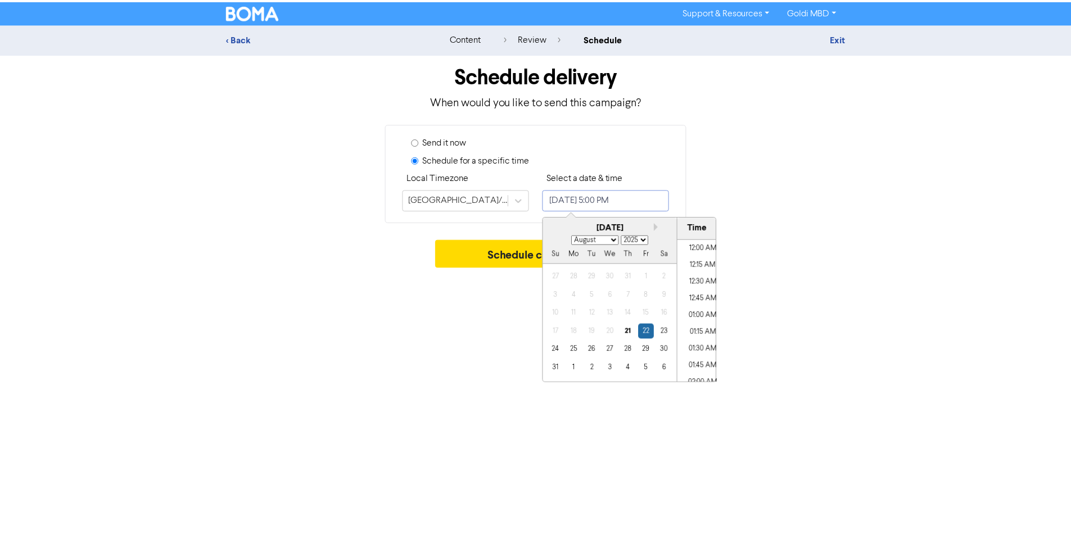
scroll to position [1083, 0]
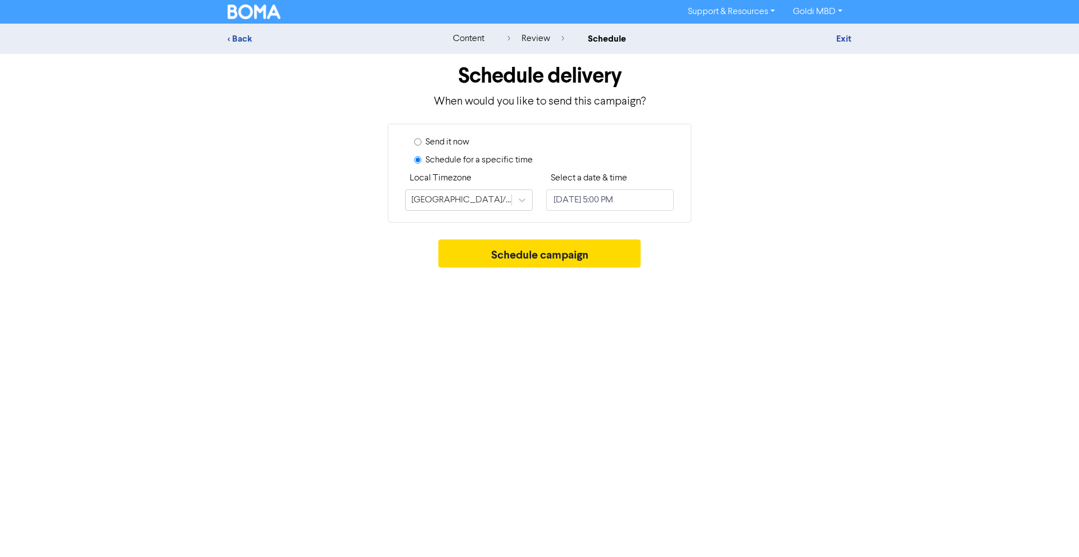
click at [543, 38] on div "review" at bounding box center [535, 38] width 57 height 13
click at [243, 40] on div "< Back" at bounding box center [326, 38] width 197 height 13
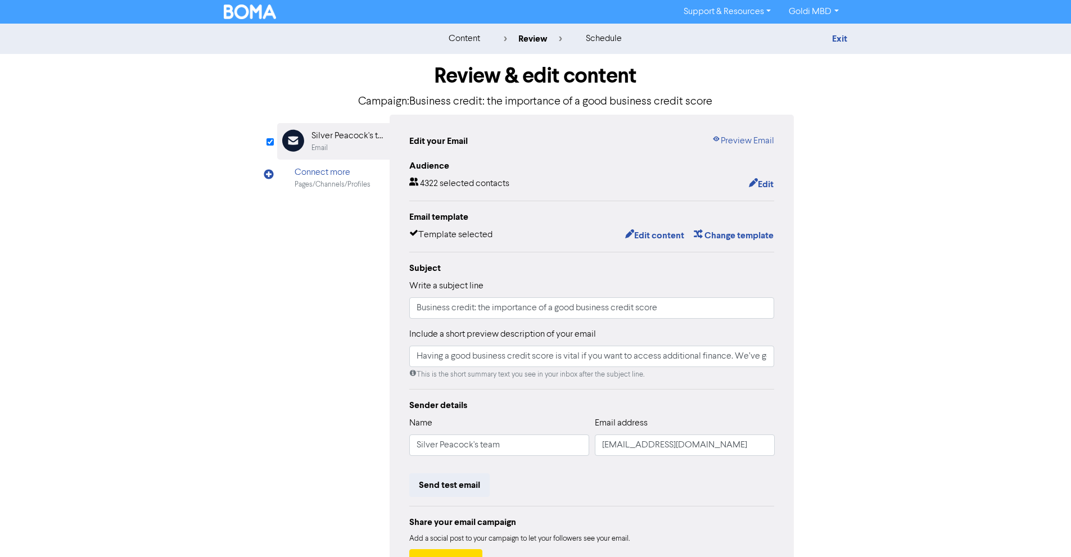
scroll to position [87, 0]
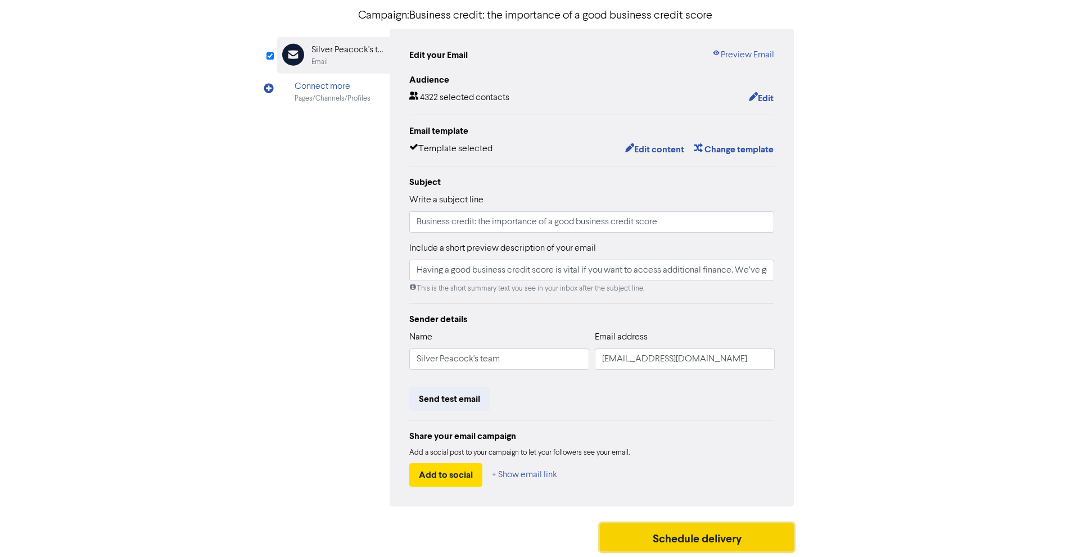
click at [617, 528] on button "Schedule delivery" at bounding box center [697, 537] width 194 height 28
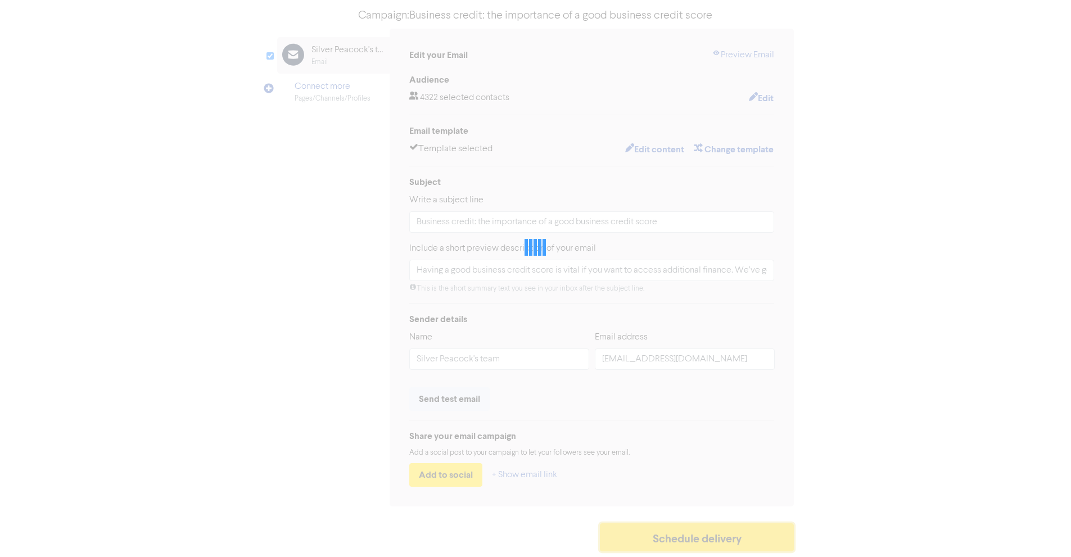
type input "Having a good business credit score is vital if you want to access additional f…"
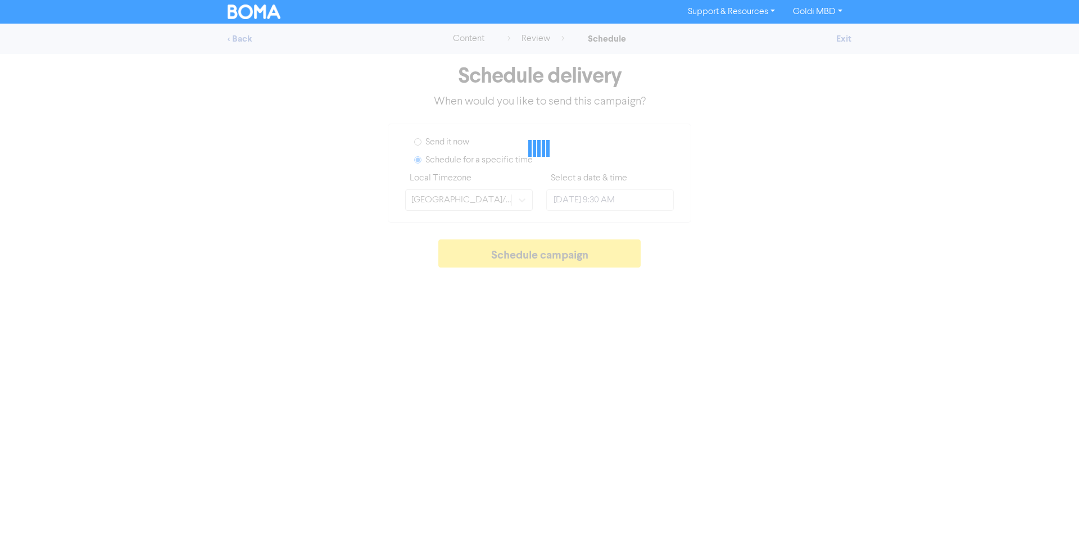
type input "[DATE] 5:00 PM"
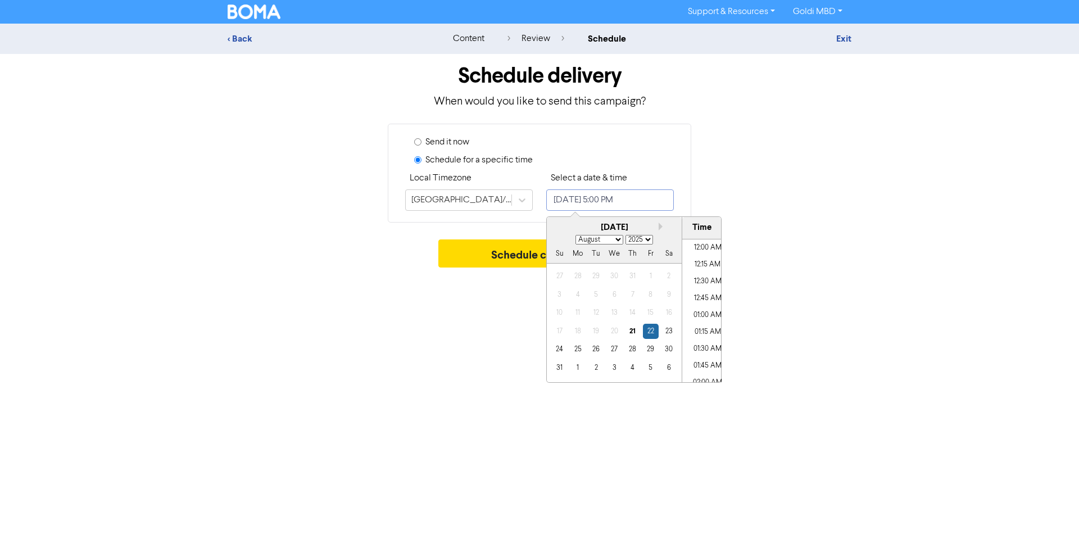
click at [631, 208] on input "[DATE] 5:00 PM" at bounding box center [610, 199] width 128 height 21
click at [591, 239] on select "January February March April May June July August September October November De…" at bounding box center [599, 240] width 48 height 10
select select "11"
click at [575, 235] on select "January February March April May June July August September October November De…" at bounding box center [599, 240] width 48 height 10
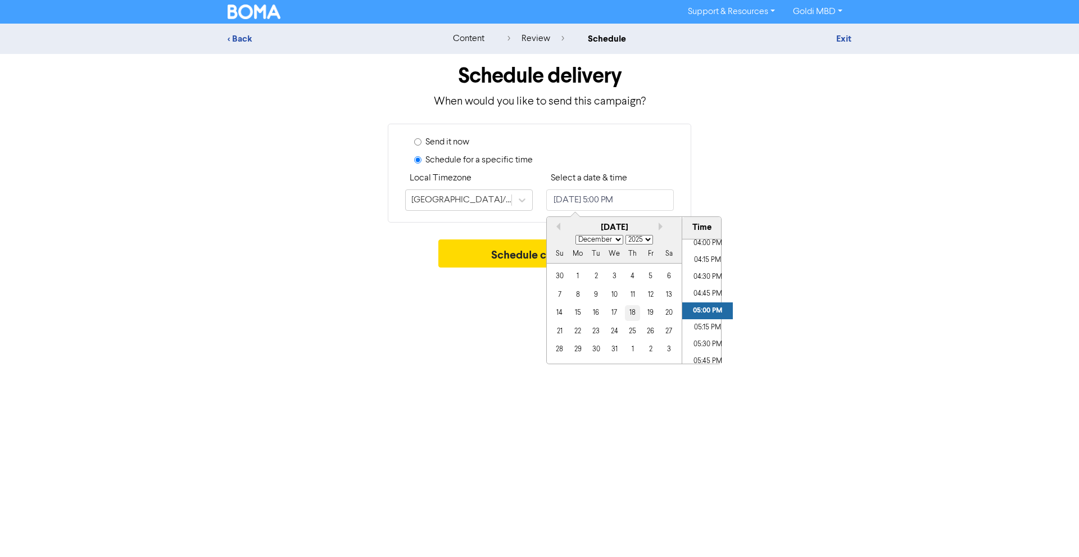
click at [628, 312] on div "18" at bounding box center [632, 312] width 15 height 15
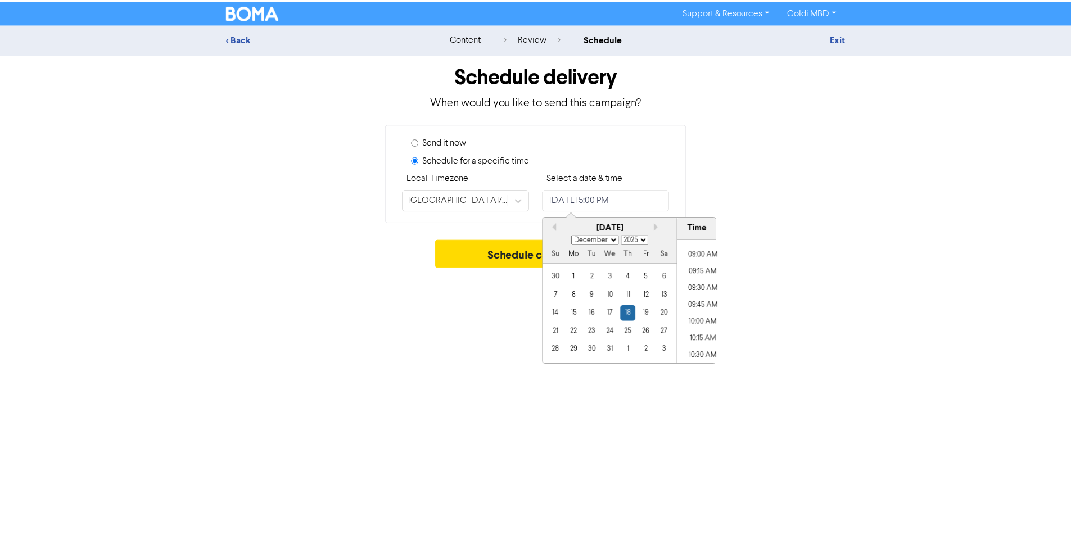
scroll to position [599, 0]
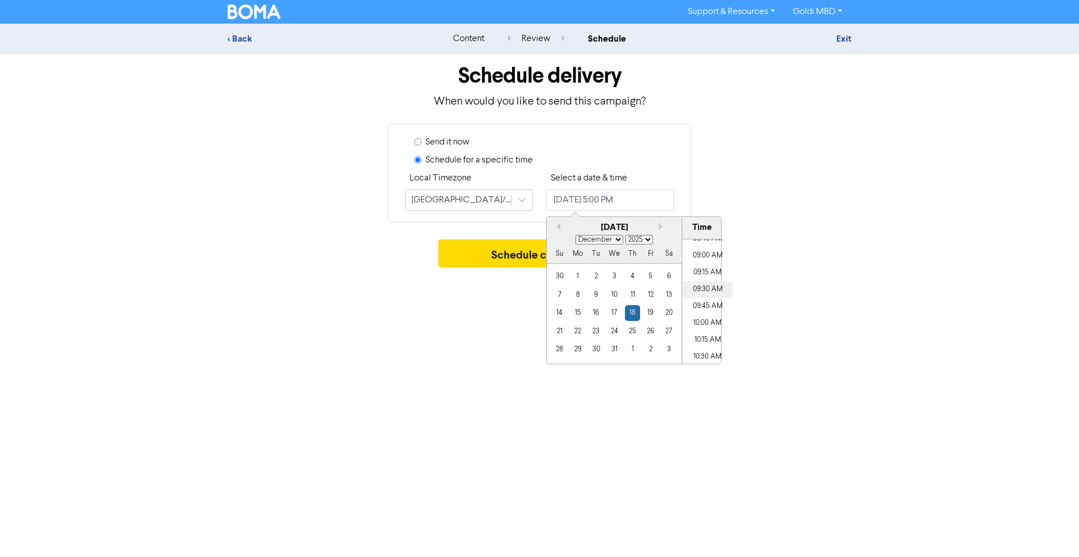
click at [712, 287] on li "09:30 AM" at bounding box center [707, 289] width 51 height 17
type input "[DATE] 9:30 AM"
click at [545, 252] on button "Schedule campaign" at bounding box center [539, 253] width 203 height 28
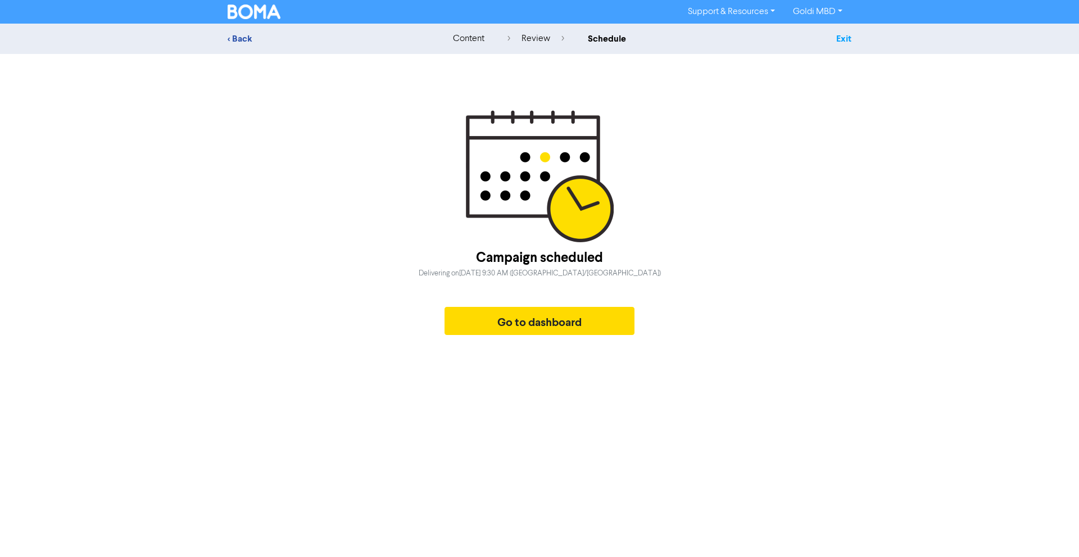
click at [836, 35] on link "Exit" at bounding box center [843, 38] width 15 height 11
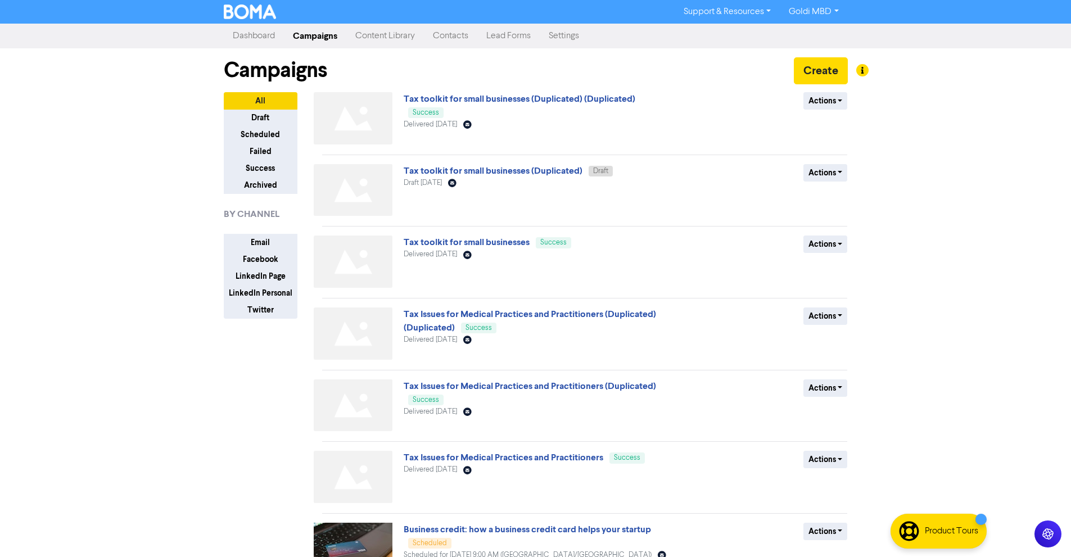
scroll to position [266, 0]
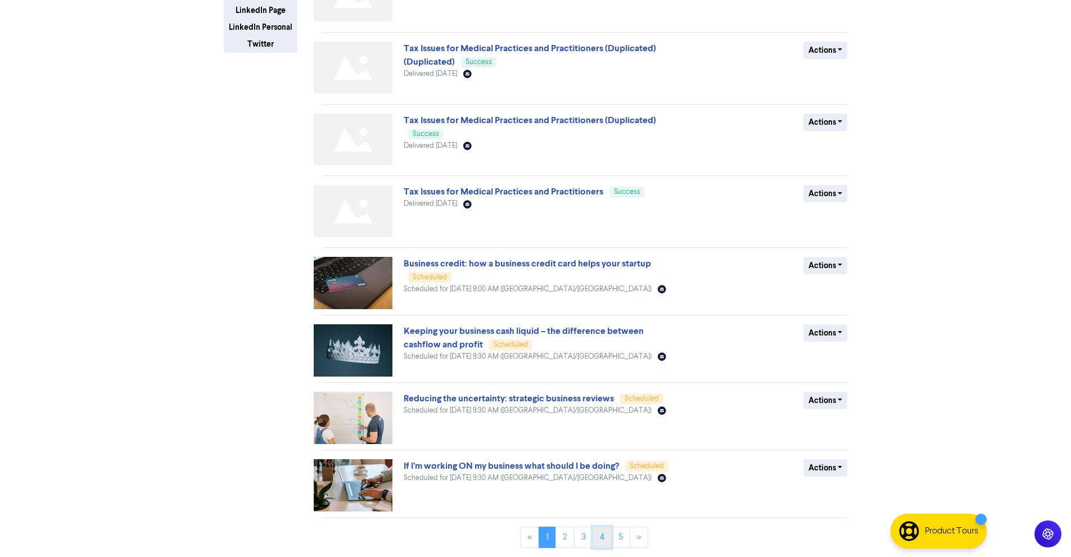
click at [603, 538] on link "4" at bounding box center [601, 537] width 19 height 21
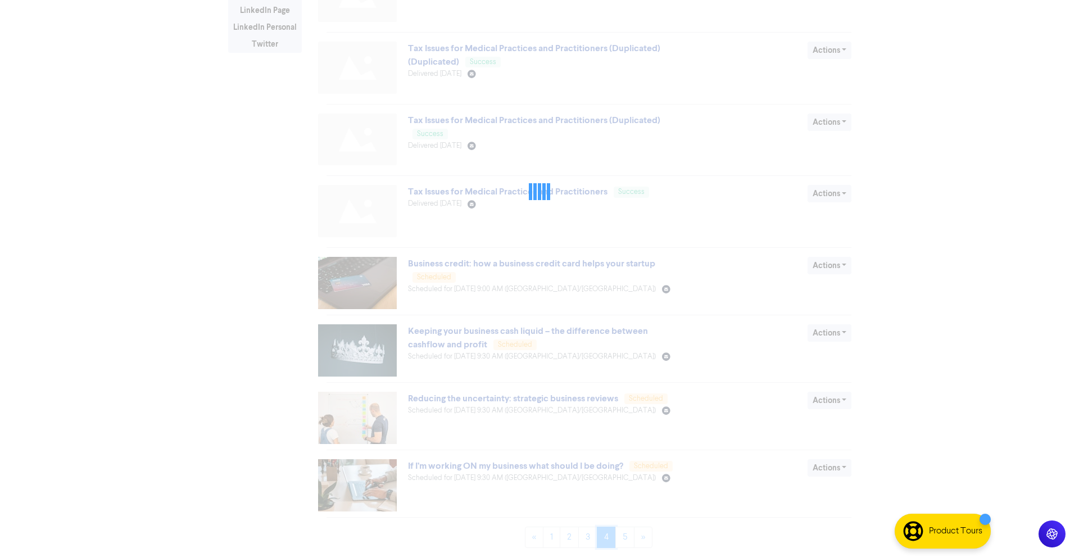
scroll to position [0, 0]
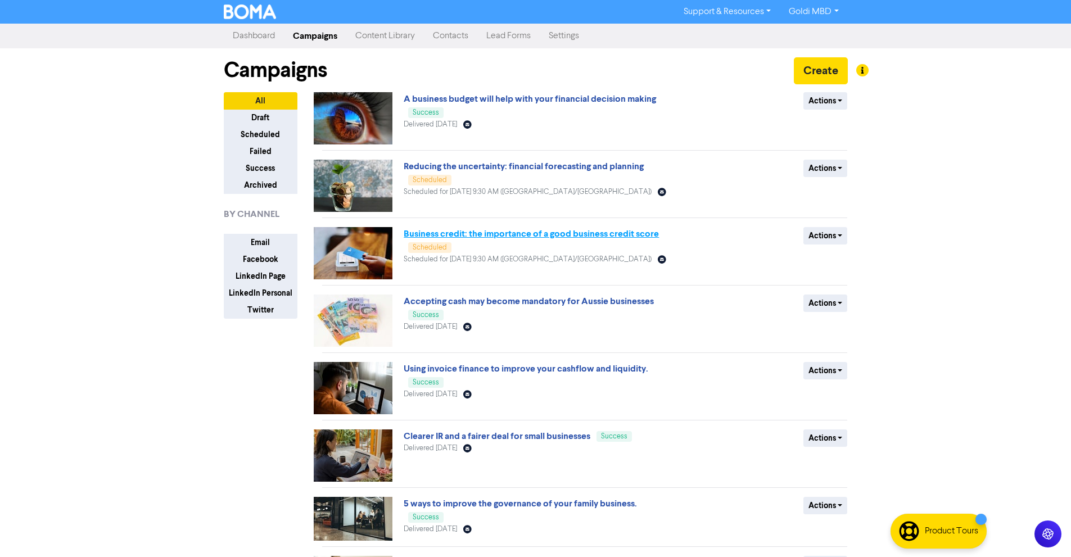
click at [564, 233] on link "Business credit: the importance of a good business credit score" at bounding box center [530, 233] width 255 height 11
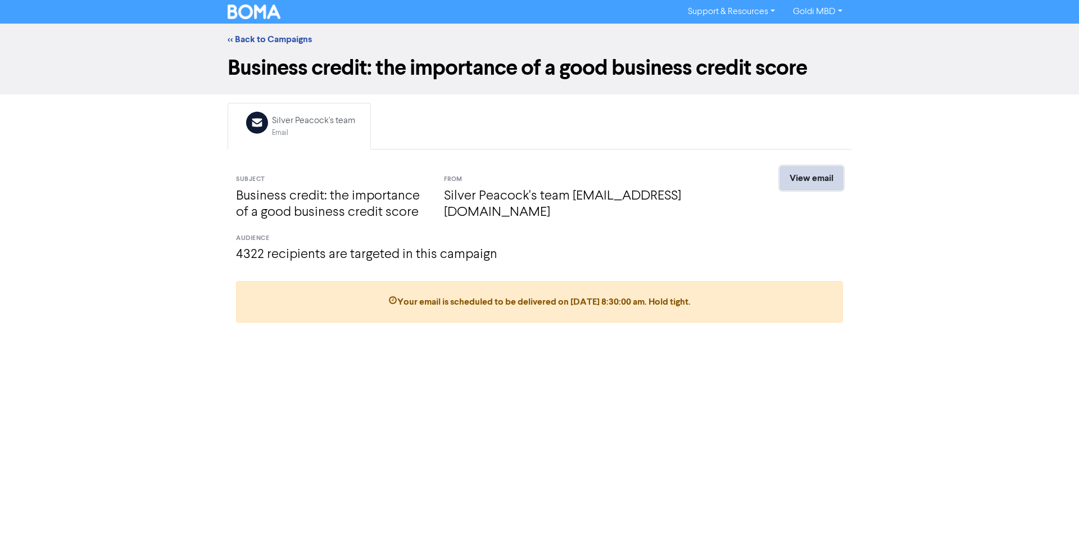
click at [789, 184] on link "View email" at bounding box center [811, 178] width 63 height 24
